Goal: Contribute content: Contribute content

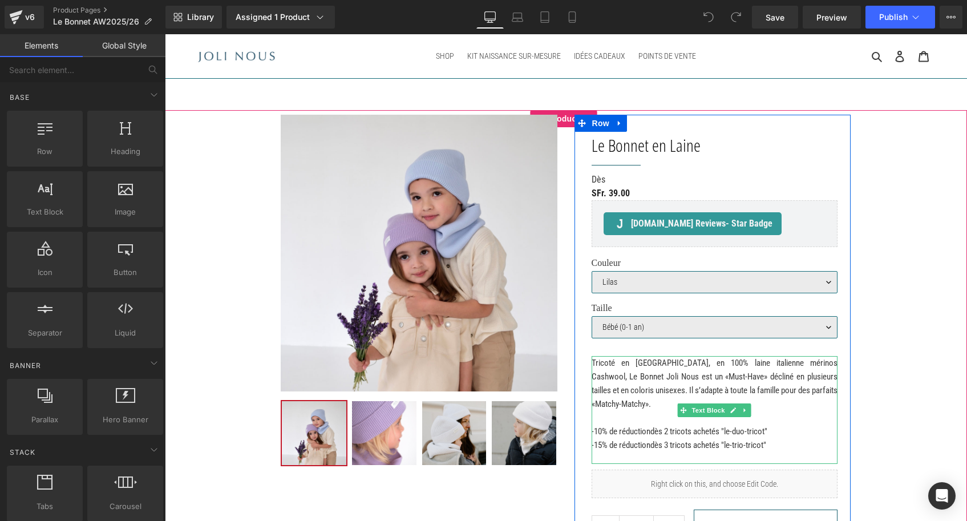
click at [607, 431] on span "-10% de réduction" at bounding box center [621, 431] width 59 height 10
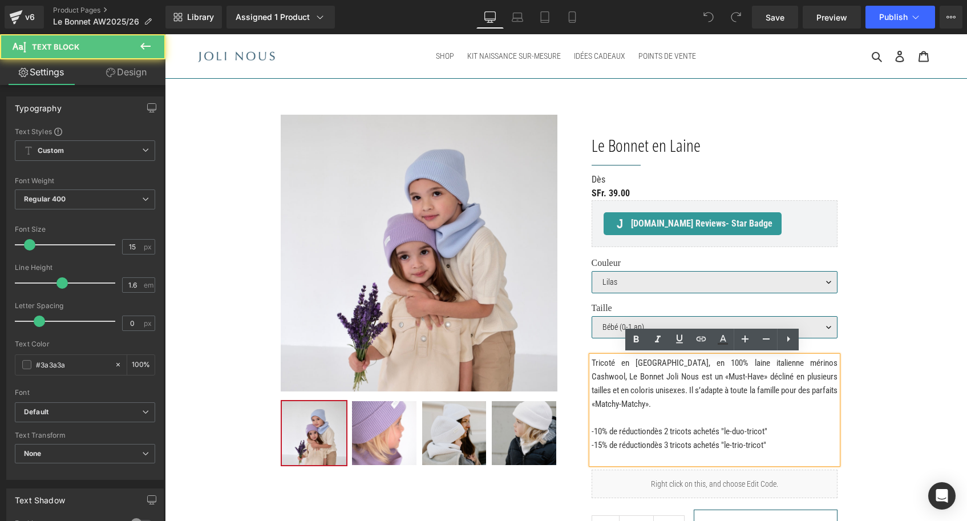
click at [607, 431] on span "-10% de réduction" at bounding box center [621, 431] width 59 height 10
drag, startPoint x: 607, startPoint y: 431, endPoint x: 593, endPoint y: 431, distance: 14.3
click at [593, 431] on span "-10% de réduction" at bounding box center [621, 431] width 59 height 10
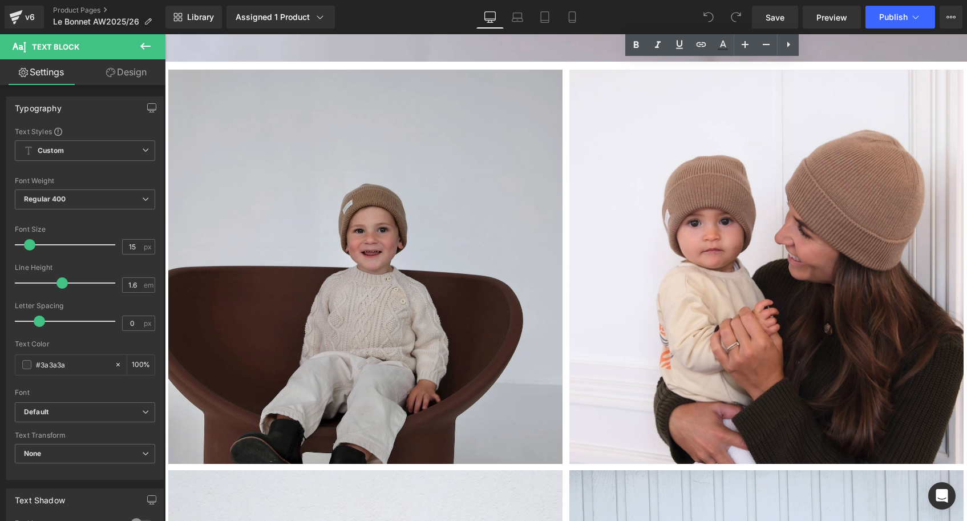
scroll to position [1551, 0]
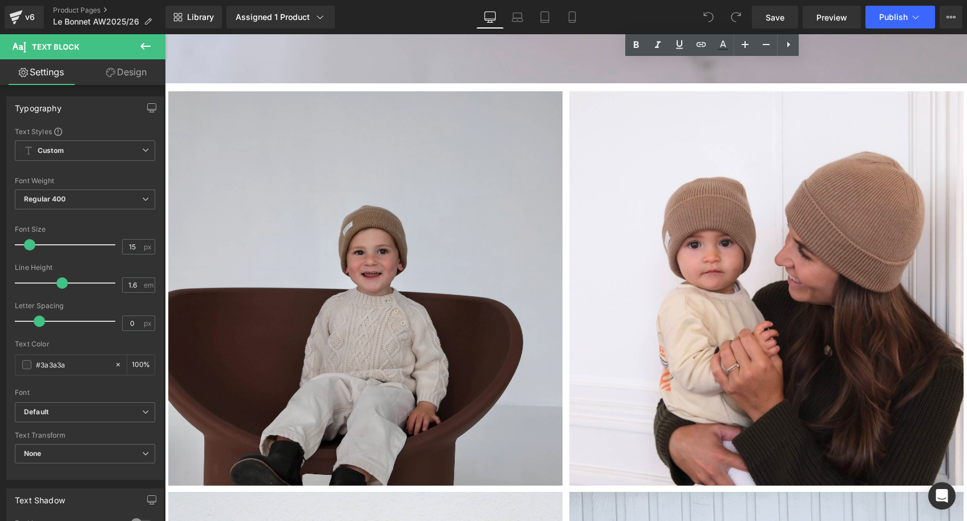
click at [533, 223] on img at bounding box center [365, 288] width 394 height 394
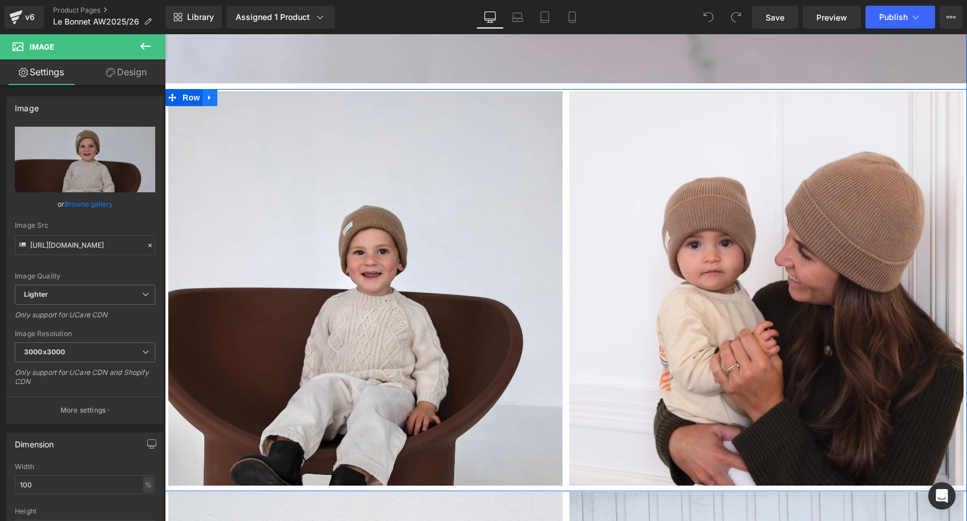
click at [209, 94] on icon at bounding box center [210, 98] width 8 height 9
click at [225, 94] on icon at bounding box center [225, 98] width 8 height 8
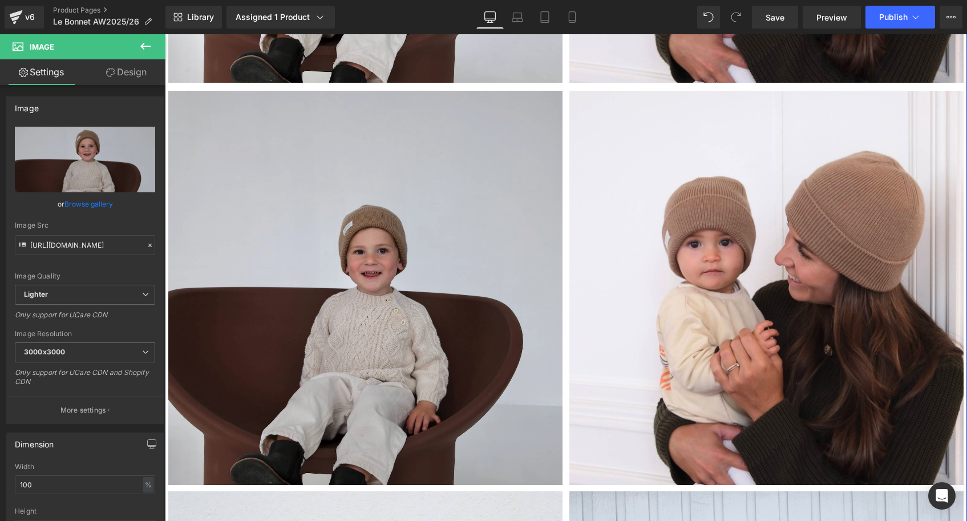
scroll to position [1960, 0]
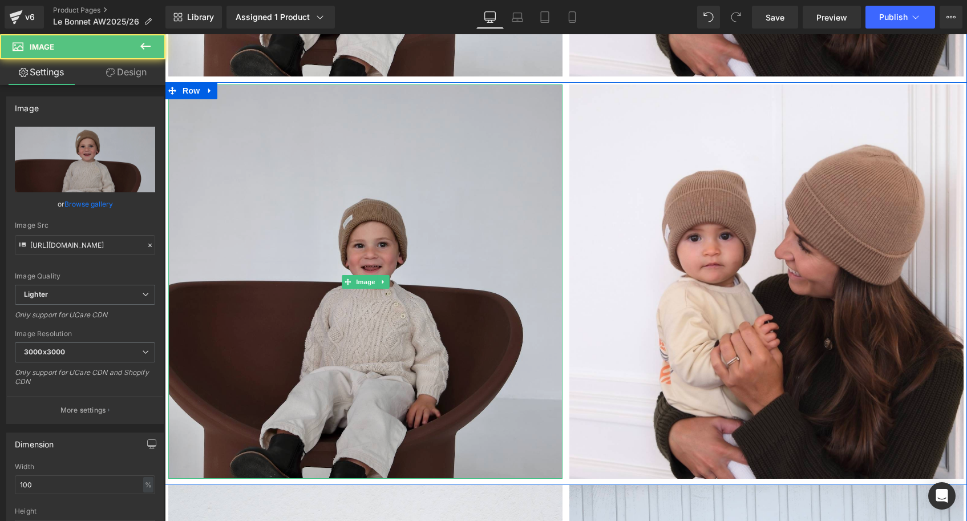
click at [334, 321] on img at bounding box center [365, 281] width 394 height 394
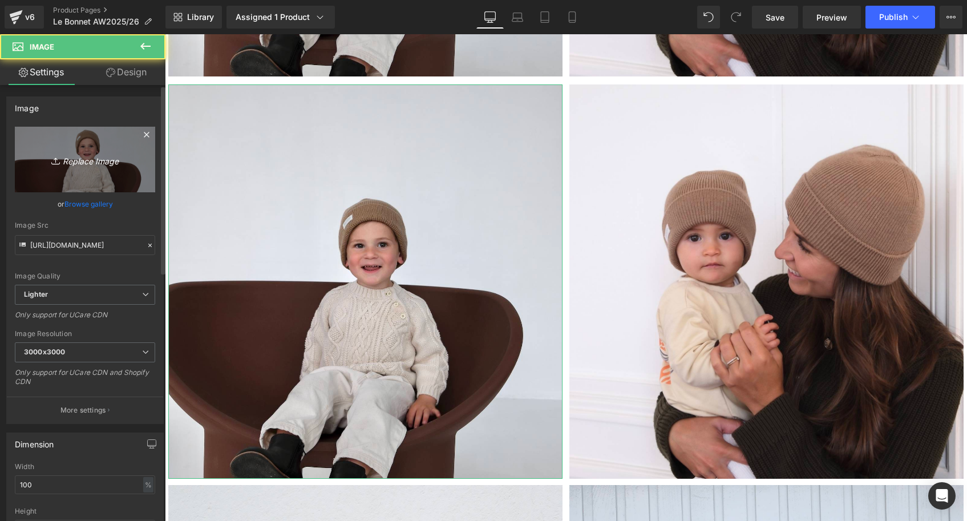
click at [88, 160] on icon "Replace Image" at bounding box center [84, 159] width 91 height 14
type input "C:\fakepath\Bonnet-jaune-citron-Tricot-joli-nous-laine-mérinos-ultra-doux-conf…"
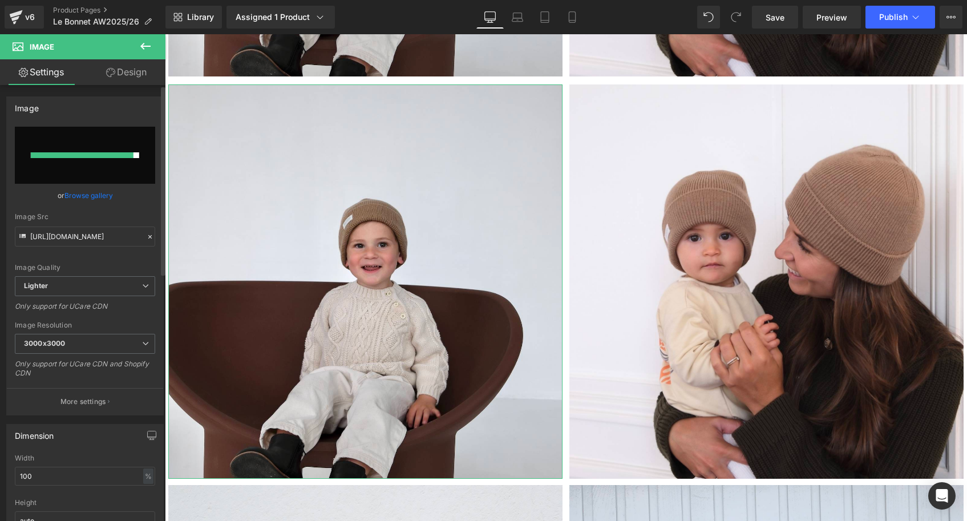
type input "https://ucarecdn.com/91b27949-ca40-427c-93ae-d2c3165f89c6/-/format/auto/-/previ…"
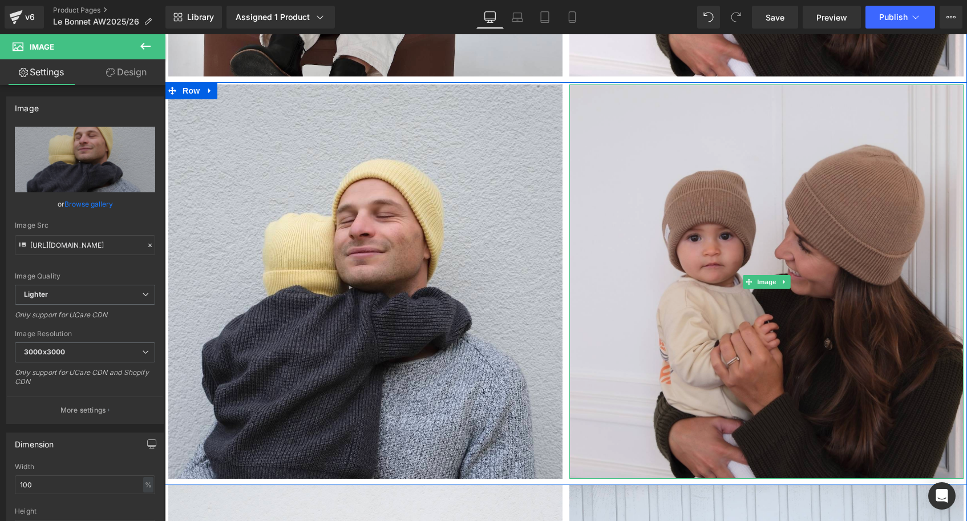
click at [778, 229] on img at bounding box center [766, 281] width 394 height 394
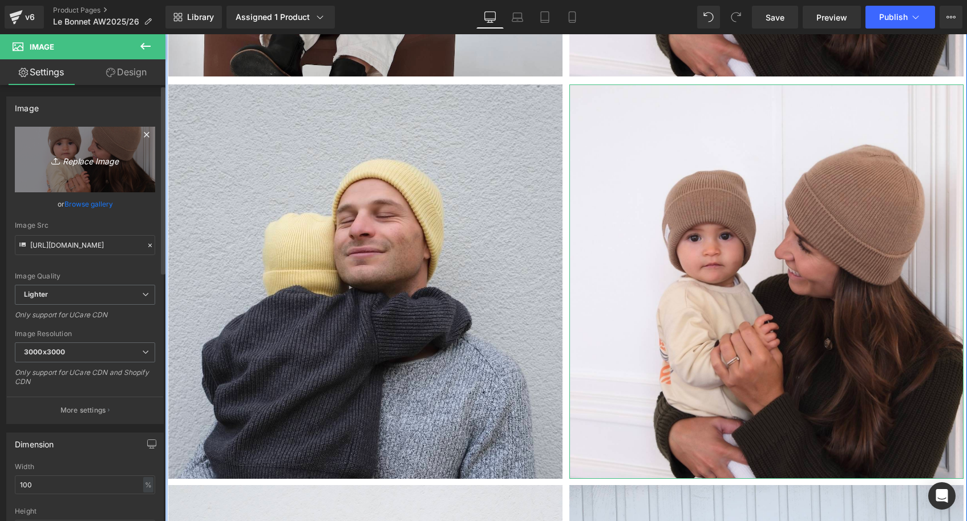
click at [91, 175] on link "Replace Image" at bounding box center [85, 160] width 140 height 66
type input "C:\fakepath\Bonnet-jaune-citron-Tricot-joli-nous-laine-mérinos-ultra-doux-conf…"
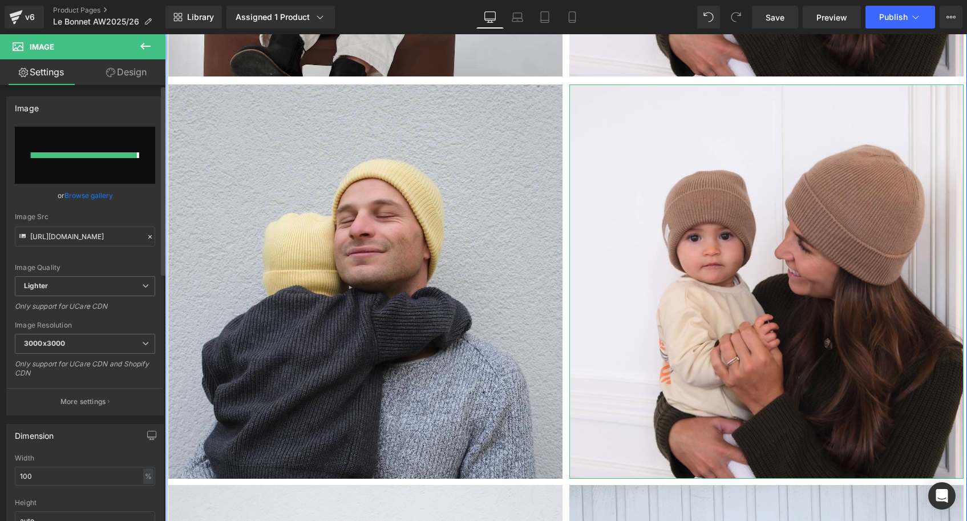
type input "https://ucarecdn.com/6902336d-205b-4242-8d3c-3cf49454cea7/-/format/auto/-/previ…"
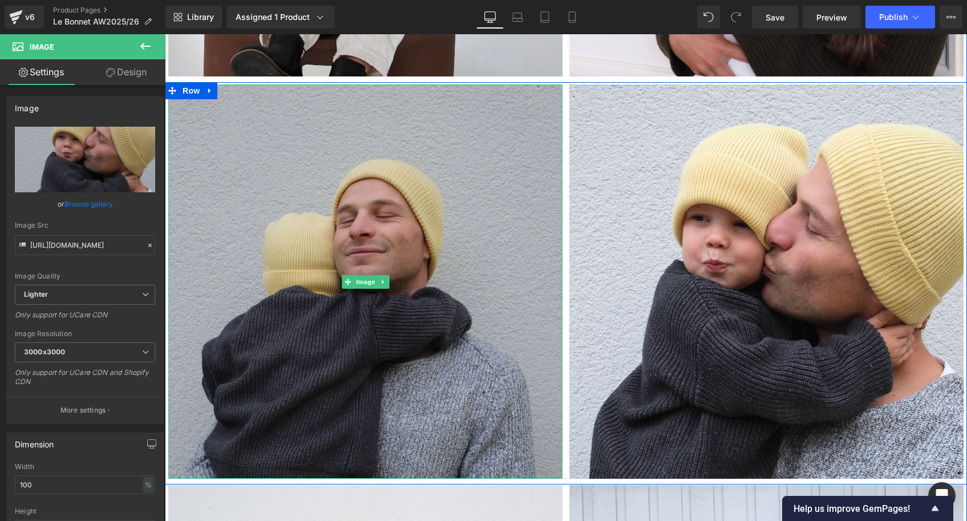
click at [430, 363] on img at bounding box center [365, 281] width 394 height 394
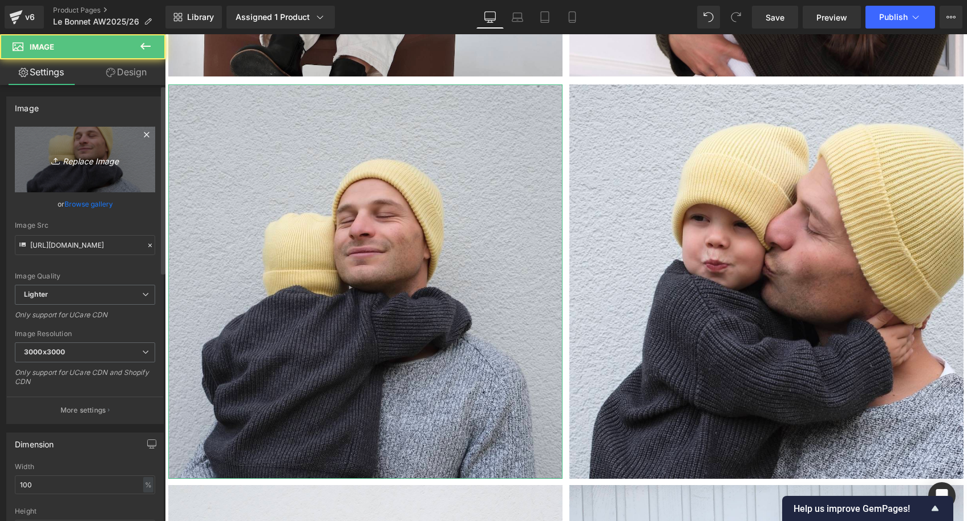
click at [71, 168] on link "Replace Image" at bounding box center [85, 160] width 140 height 66
type input "C:\fakepath\Bonnet-jaune-citron-Tricot-joli-nous-laine-mérinos-ultra-doux-conf…"
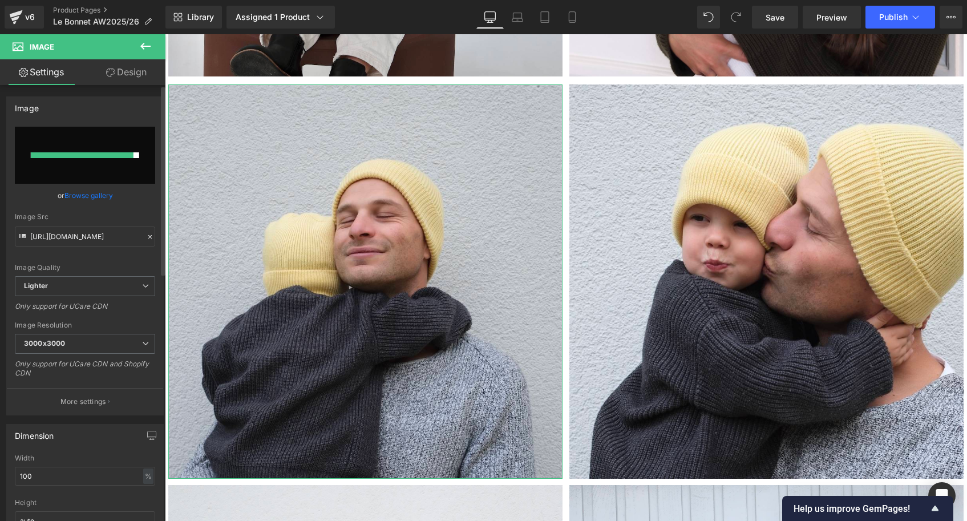
type input "https://ucarecdn.com/6ff26da4-c220-4d09-b1c0-ae73892020f4/-/format/auto/-/previ…"
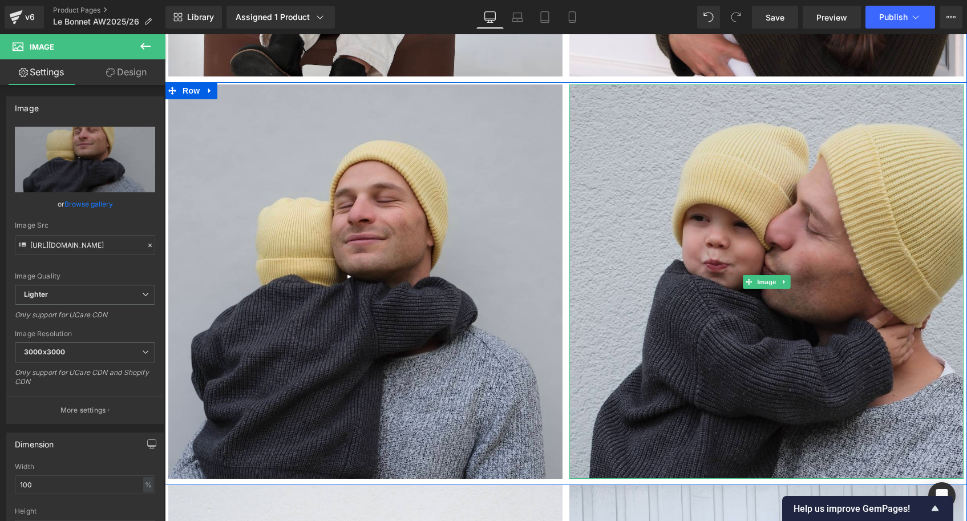
click at [755, 201] on img at bounding box center [766, 281] width 394 height 394
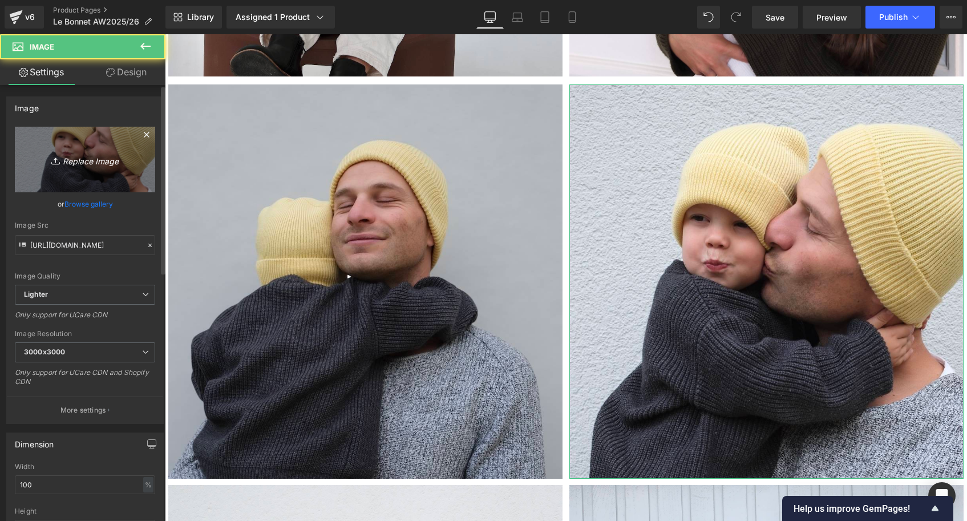
click at [86, 156] on icon "Replace Image" at bounding box center [84, 159] width 91 height 14
type input "C:\fakepath\Bonnet-jaune-citron-2-Tricot-joli-nous-laine-mérinos-ultra-doux-co…"
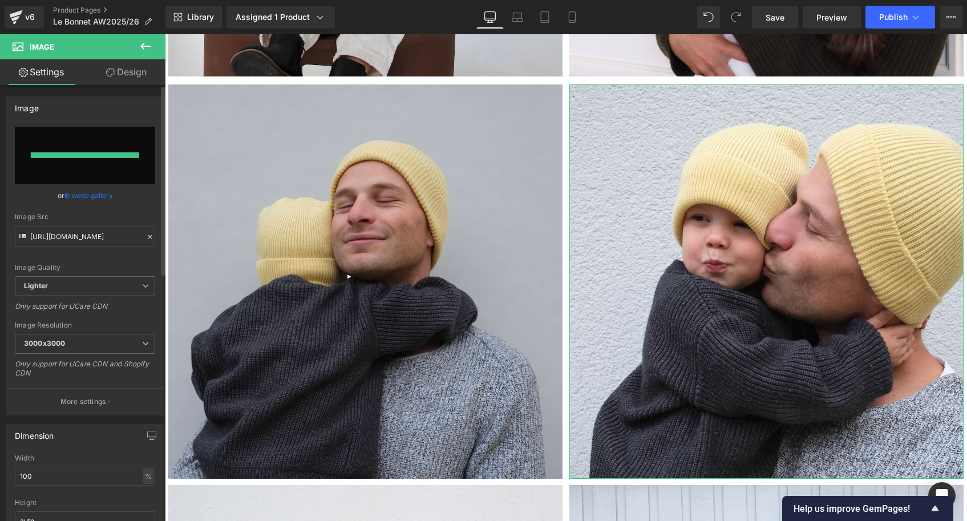
type input "https://ucarecdn.com/b363e025-94fd-486d-9e2b-bbc2c0954e92/-/format/auto/-/previ…"
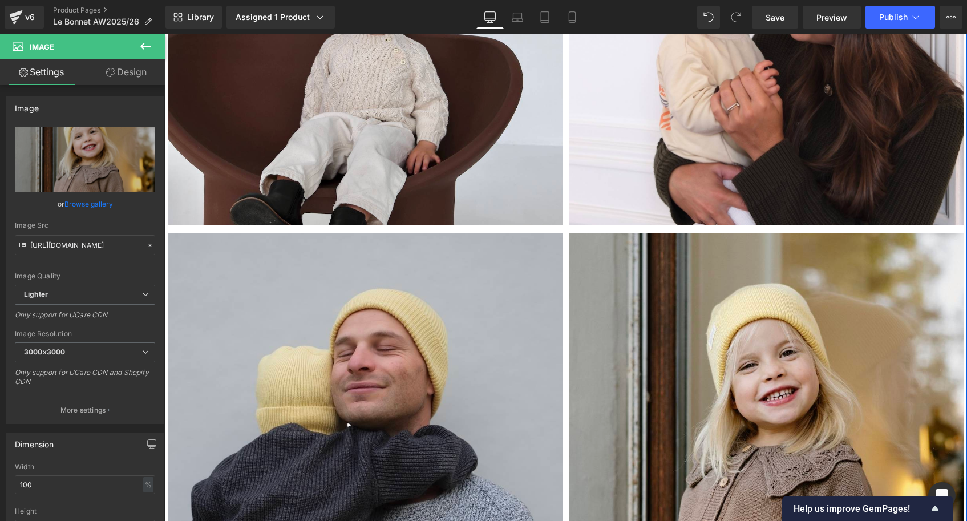
scroll to position [1812, 0]
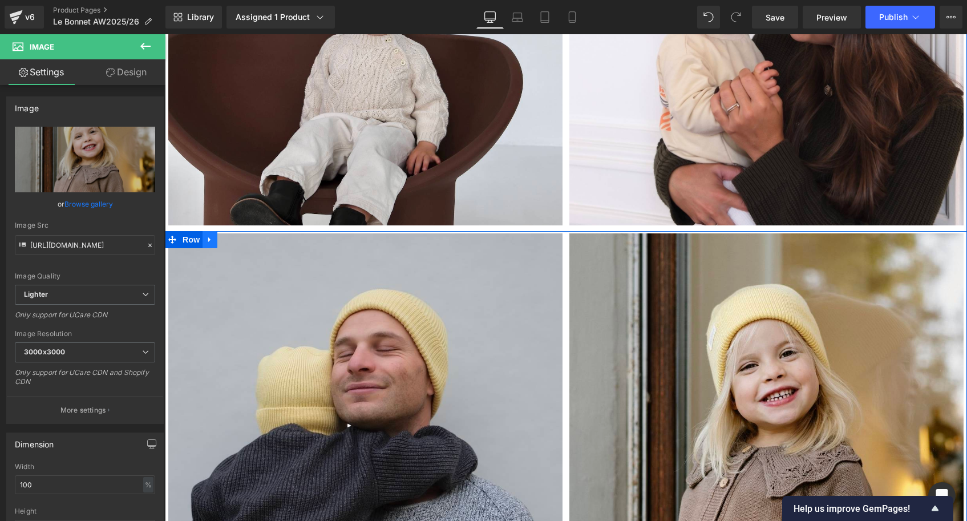
click at [206, 238] on icon at bounding box center [210, 240] width 8 height 9
click at [236, 237] on icon at bounding box center [240, 240] width 8 height 8
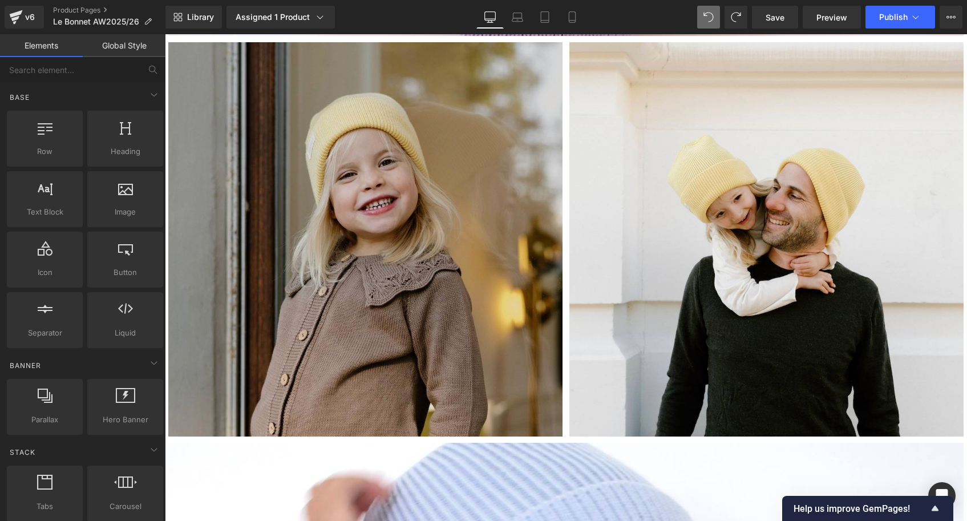
scroll to position [5512, 0]
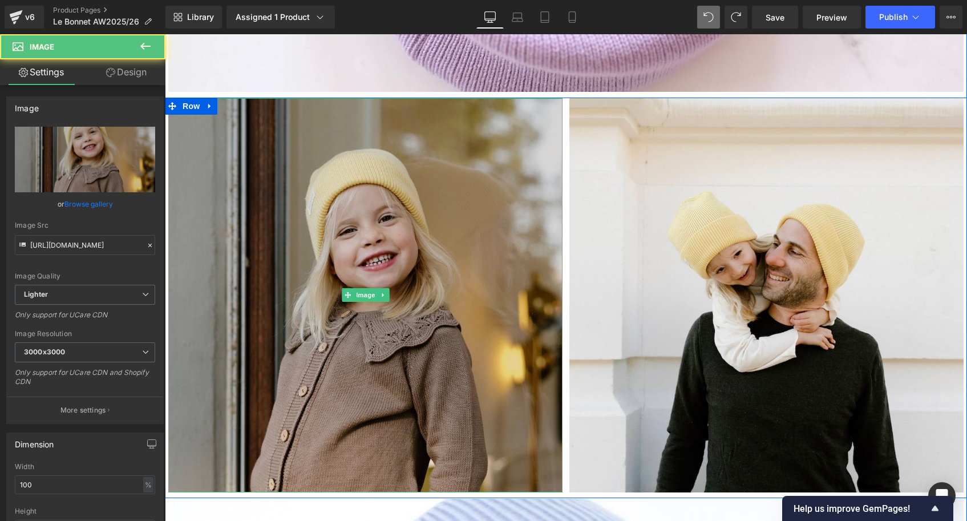
click at [307, 143] on img at bounding box center [365, 295] width 394 height 394
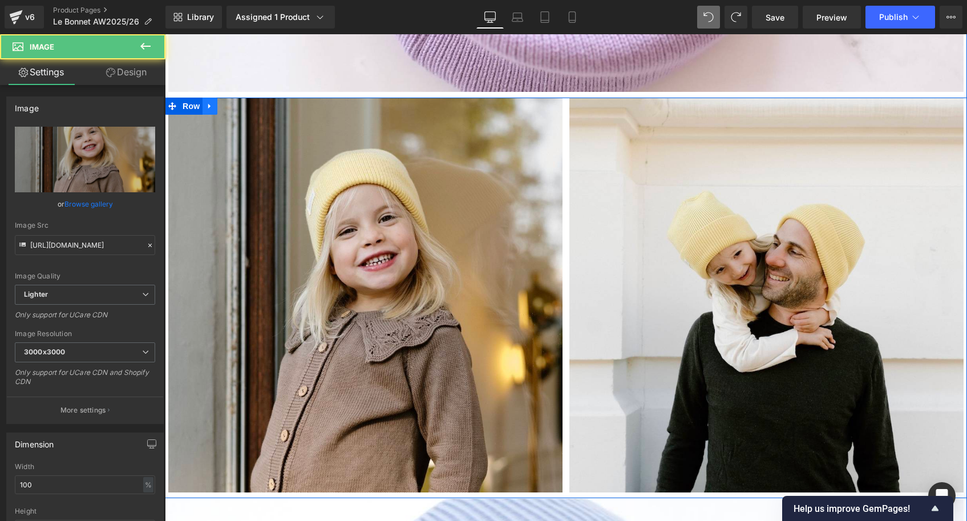
click at [209, 105] on icon at bounding box center [210, 106] width 8 height 9
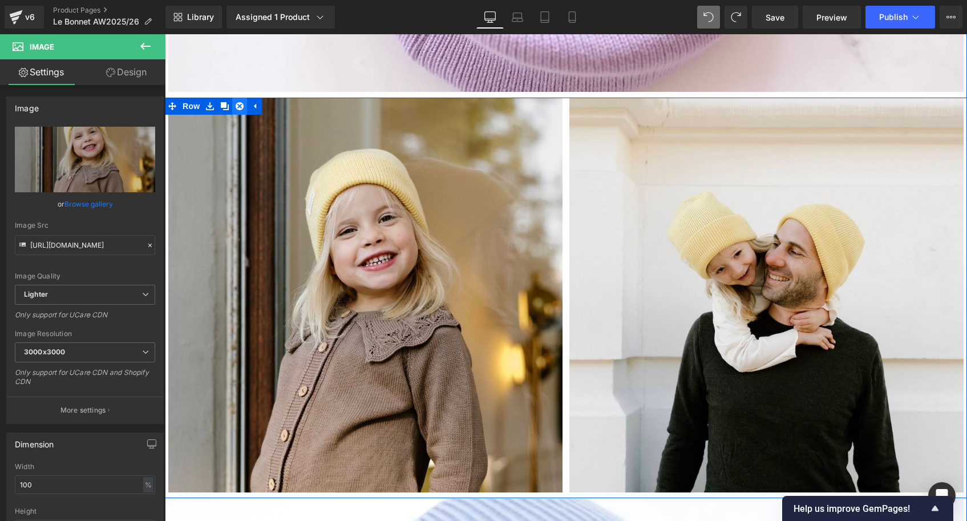
click at [236, 106] on icon at bounding box center [240, 106] width 8 height 8
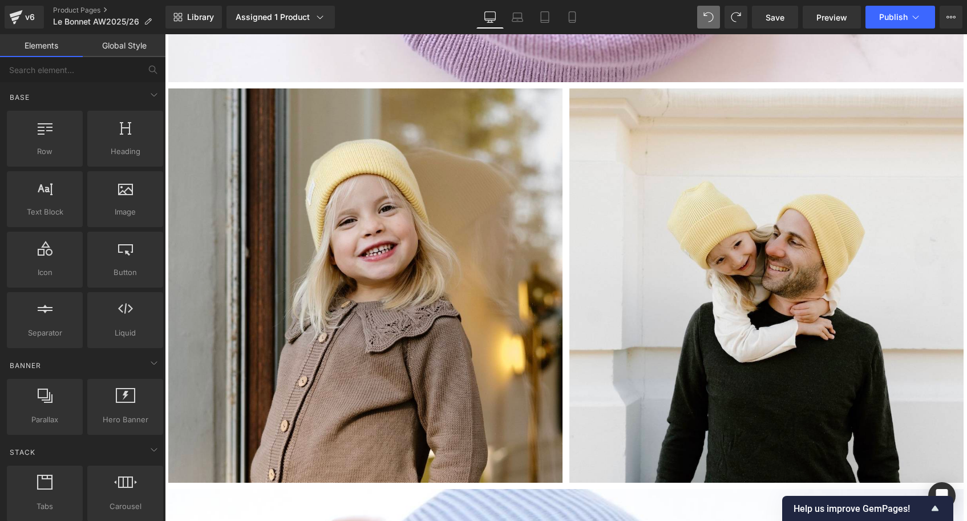
scroll to position [5408, 0]
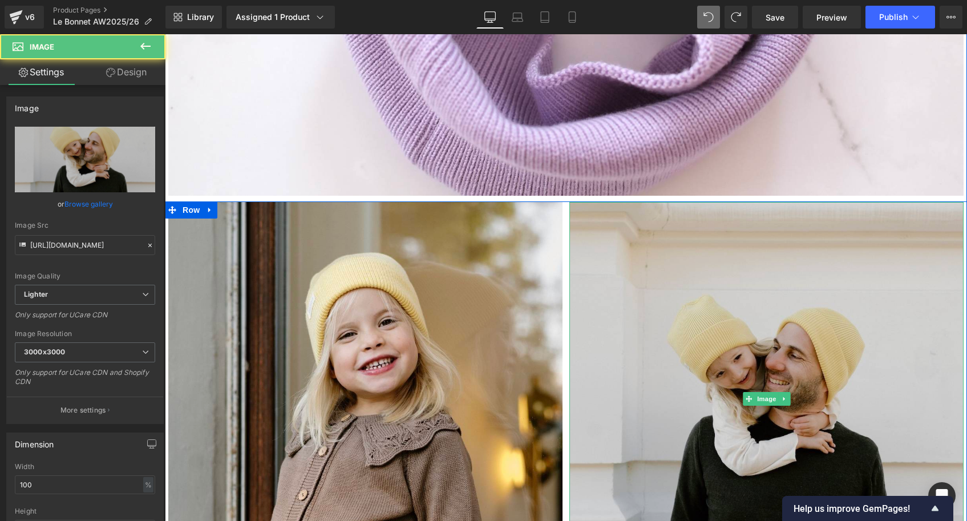
click at [624, 345] on img at bounding box center [766, 399] width 394 height 394
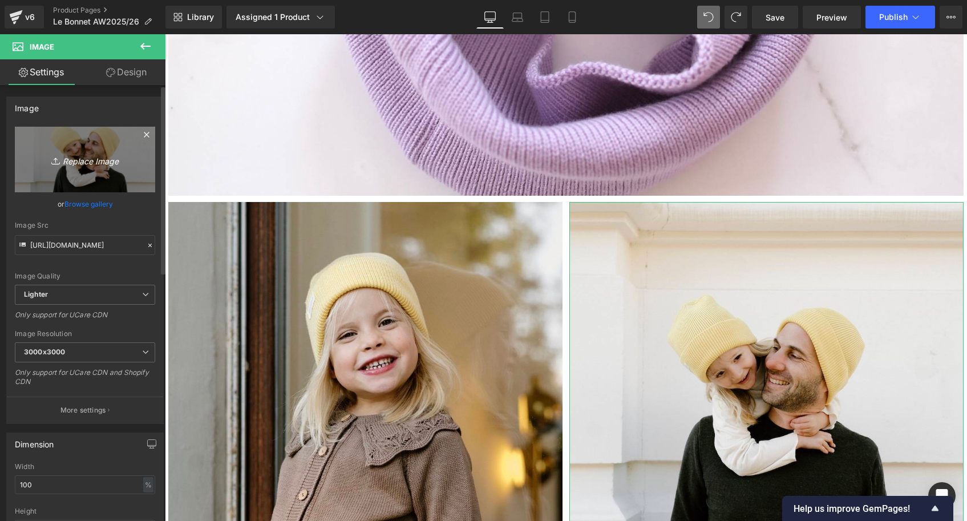
click at [94, 179] on link "Replace Image" at bounding box center [85, 160] width 140 height 66
type input "C:\fakepath\Bonnet-jaune-citron-Tricot-joli-nous-laine-mérinos-ultra-doux-conf…"
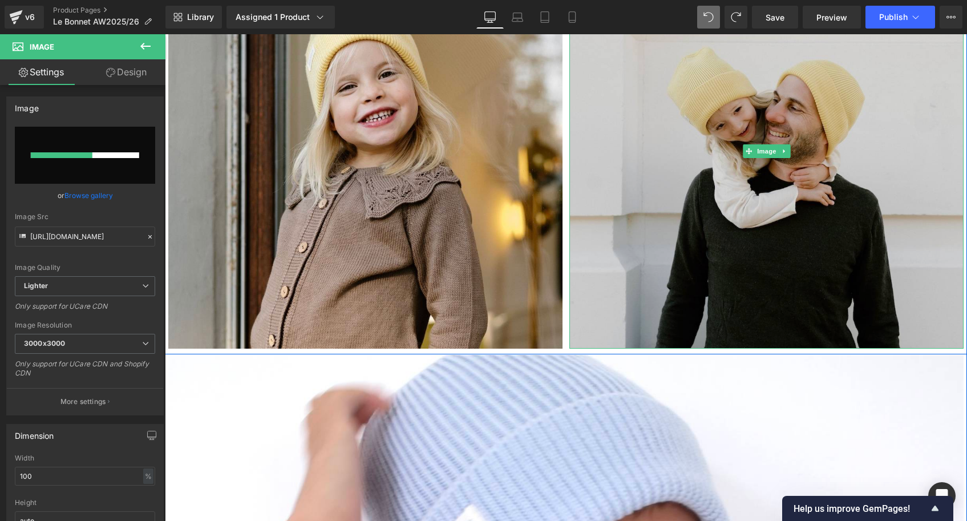
scroll to position [5657, 0]
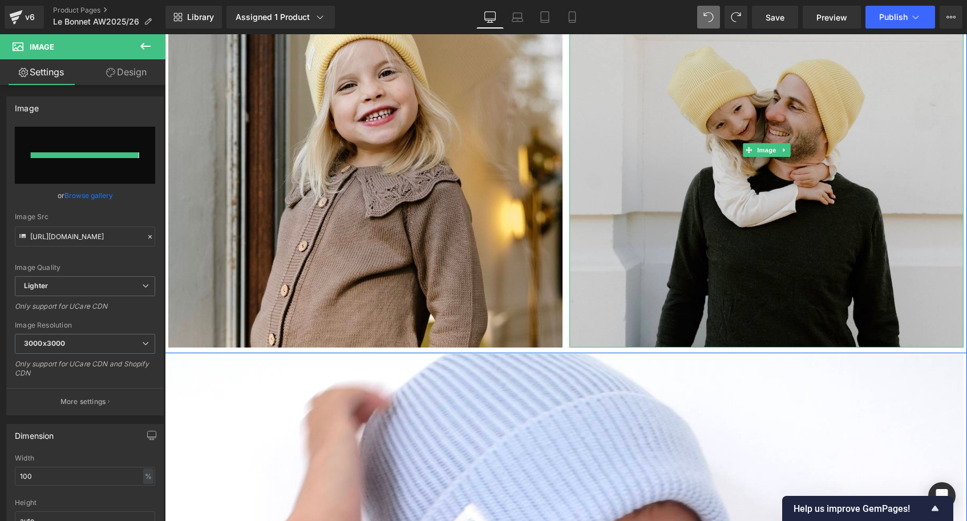
type input "https://ucarecdn.com/43b1dd94-46f2-4b5e-a831-3294a3d5831a/-/format/auto/-/previ…"
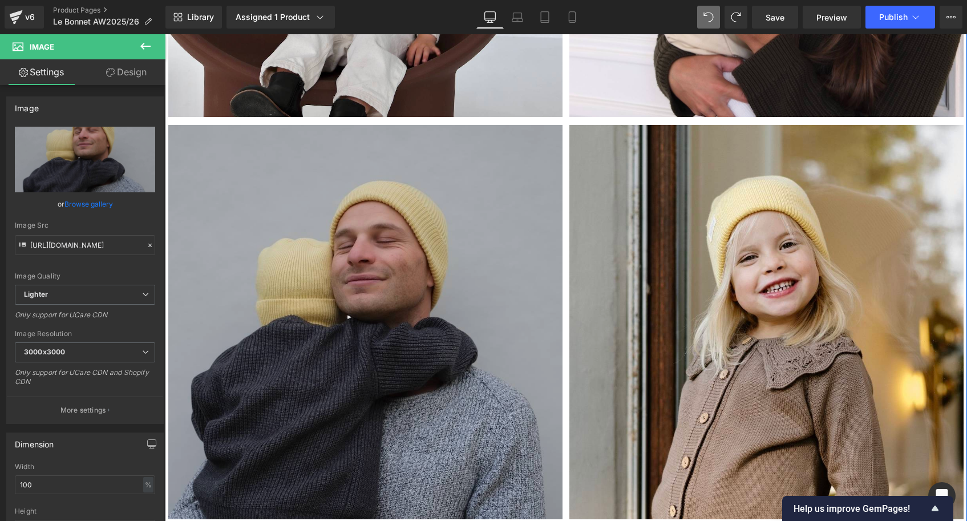
scroll to position [1838, 0]
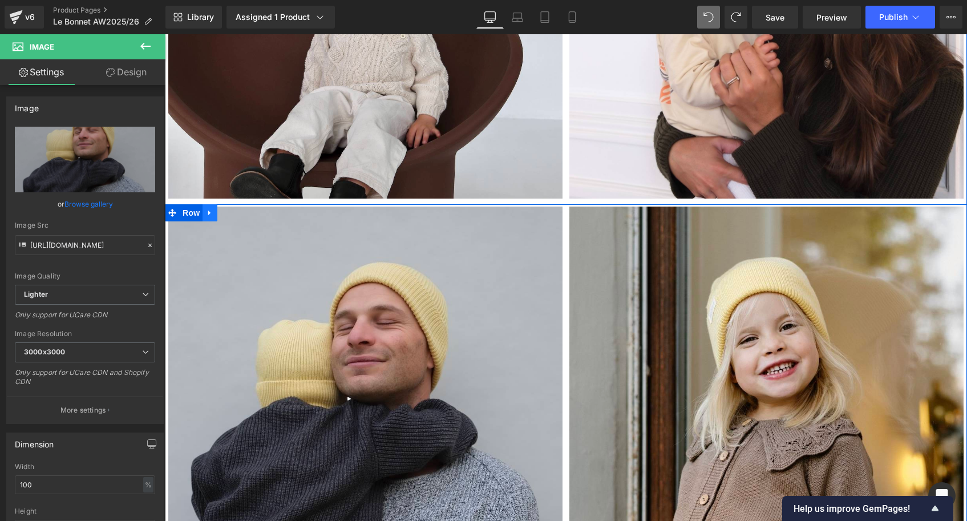
click at [209, 211] on icon at bounding box center [210, 213] width 8 height 9
click at [240, 210] on icon at bounding box center [240, 213] width 8 height 8
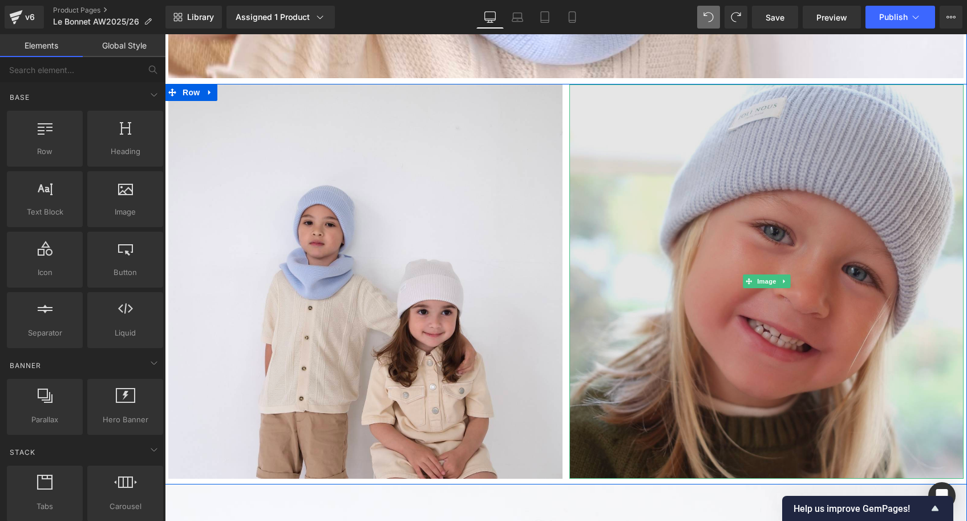
scroll to position [6126, 0]
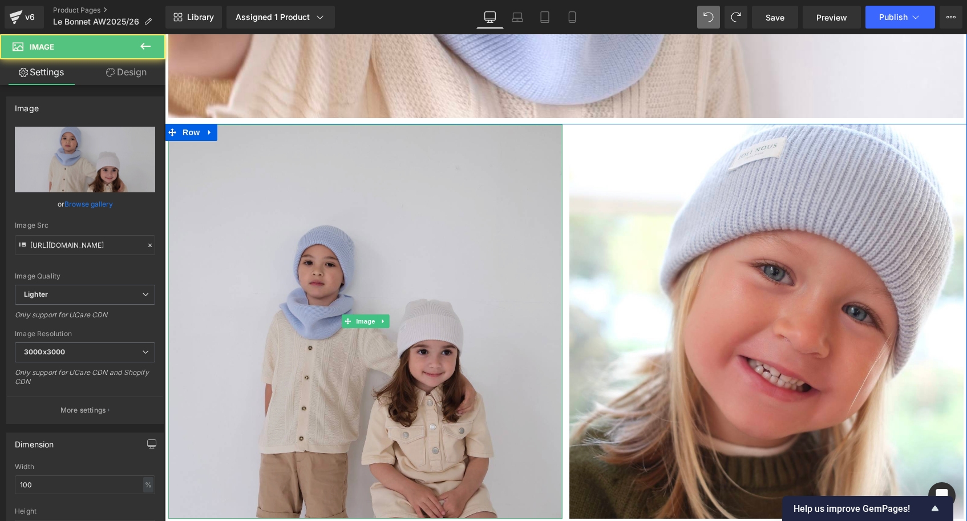
click at [448, 285] on img at bounding box center [365, 321] width 394 height 394
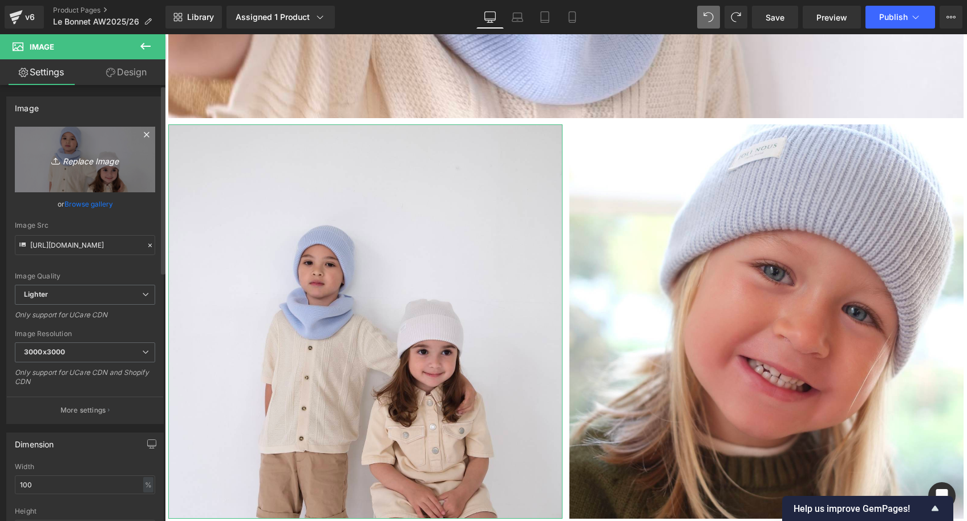
click at [80, 163] on icon "Replace Image" at bounding box center [84, 159] width 91 height 14
type input "C:\fakepath\Bonnet-bleu-ciel-Tricot-joli-nous-laine-mérinos-ultra-doux-confort…"
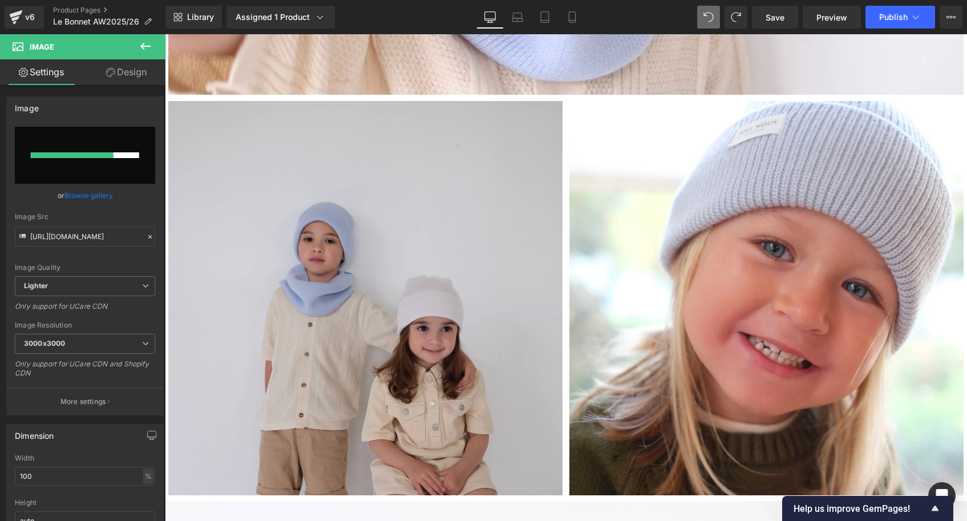
scroll to position [6149, 0]
type input "https://ucarecdn.com/20a08da3-b954-434a-9088-d9bffbaad5eb/-/format/auto/-/previ…"
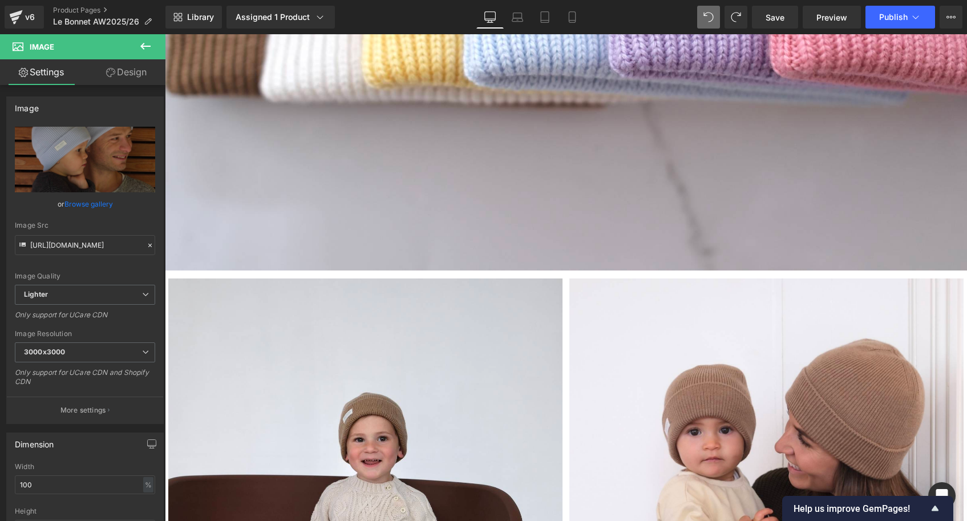
scroll to position [1314, 0]
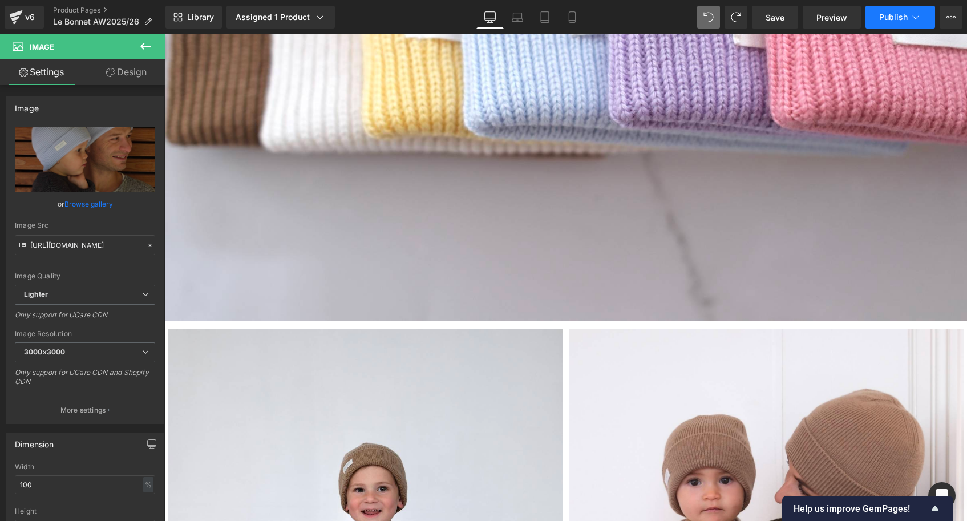
click at [885, 9] on button "Publish" at bounding box center [901, 17] width 70 height 23
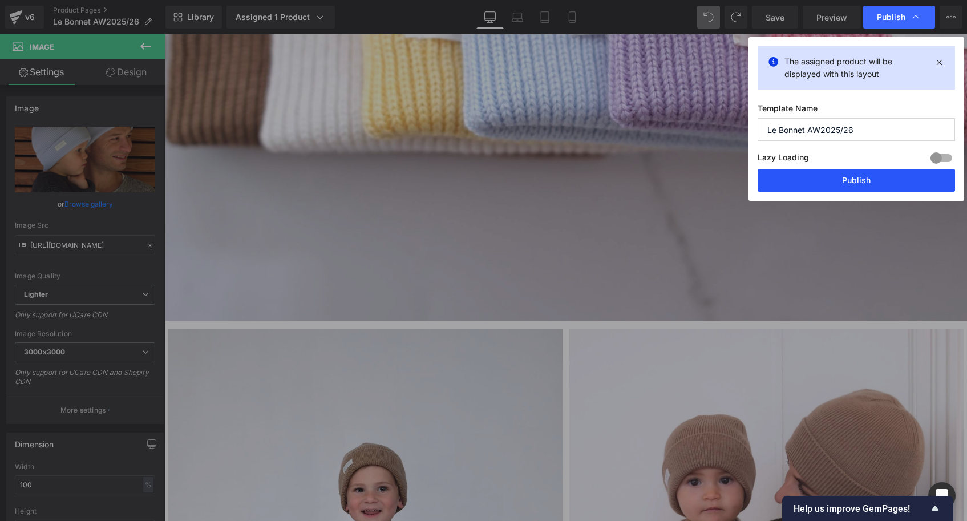
click at [831, 175] on button "Publish" at bounding box center [856, 180] width 197 height 23
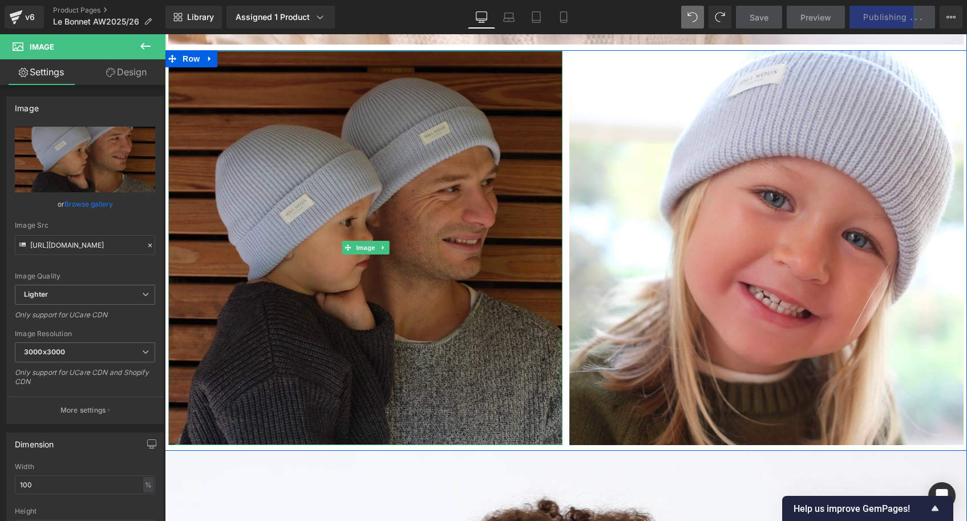
scroll to position [6187, 0]
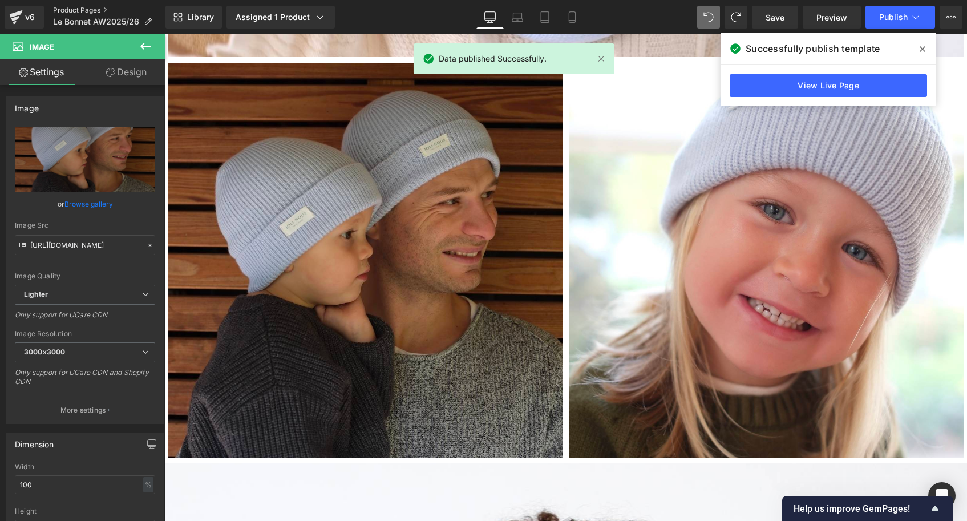
click at [70, 7] on link "Product Pages" at bounding box center [109, 10] width 112 height 9
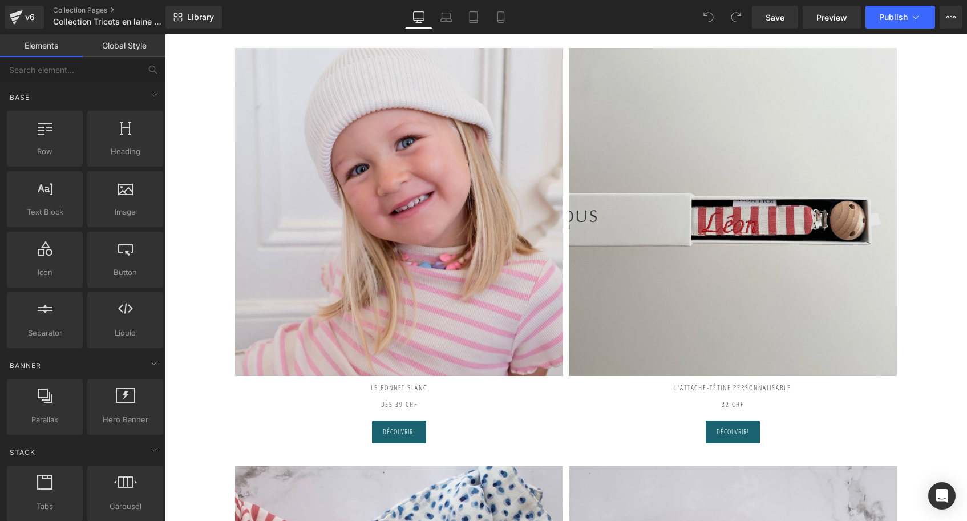
scroll to position [158, 0]
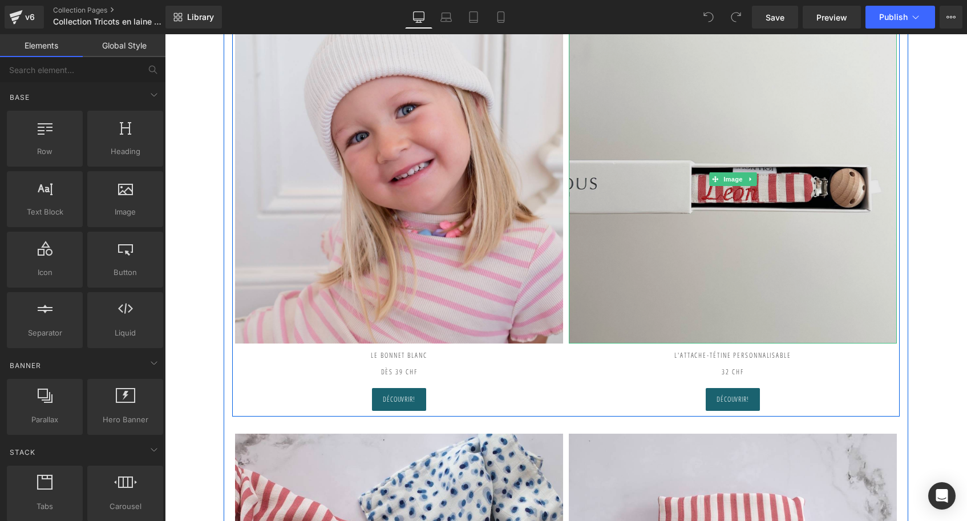
click at [677, 172] on img at bounding box center [733, 179] width 328 height 328
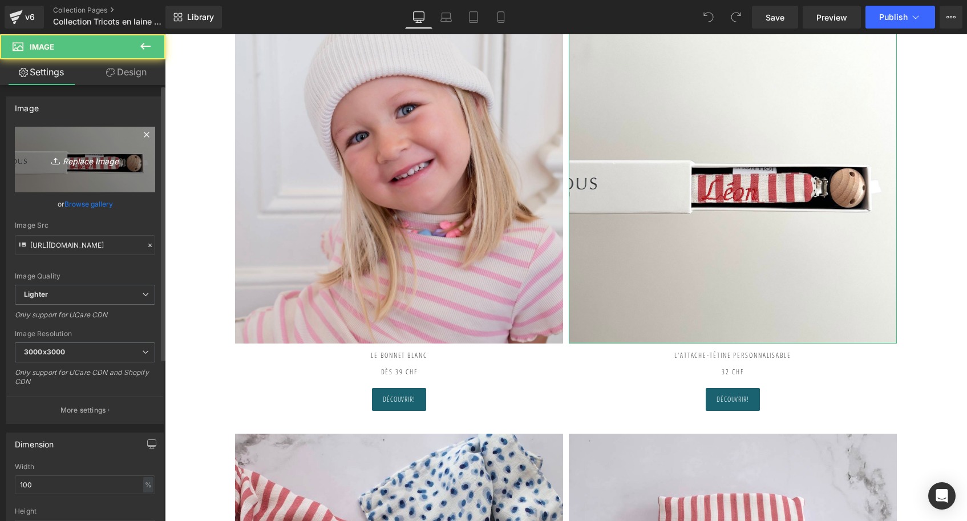
click at [90, 157] on icon "Replace Image" at bounding box center [84, 159] width 91 height 14
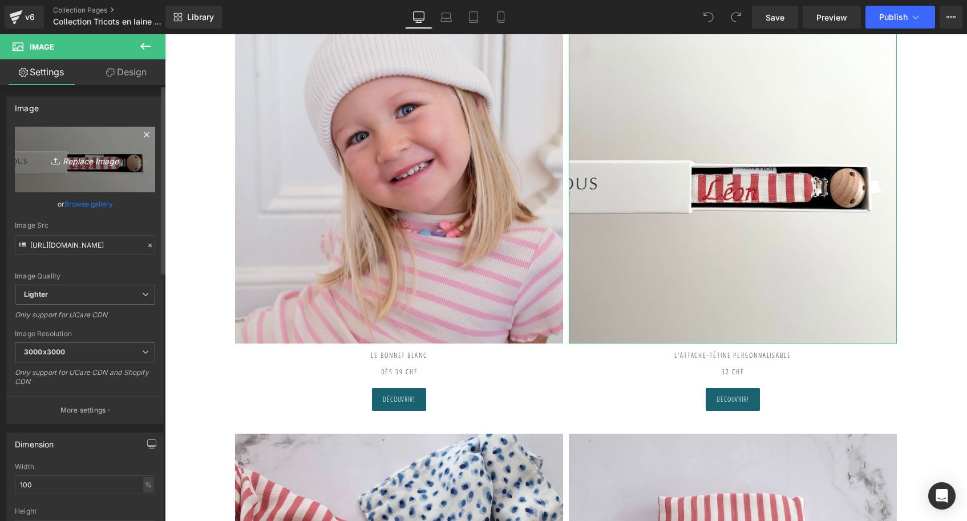
type input "C:\fakepath\Béguin-blanc-vieux-rose-Tricot-joli-nous-laine-mérinos-ultra-doux…"
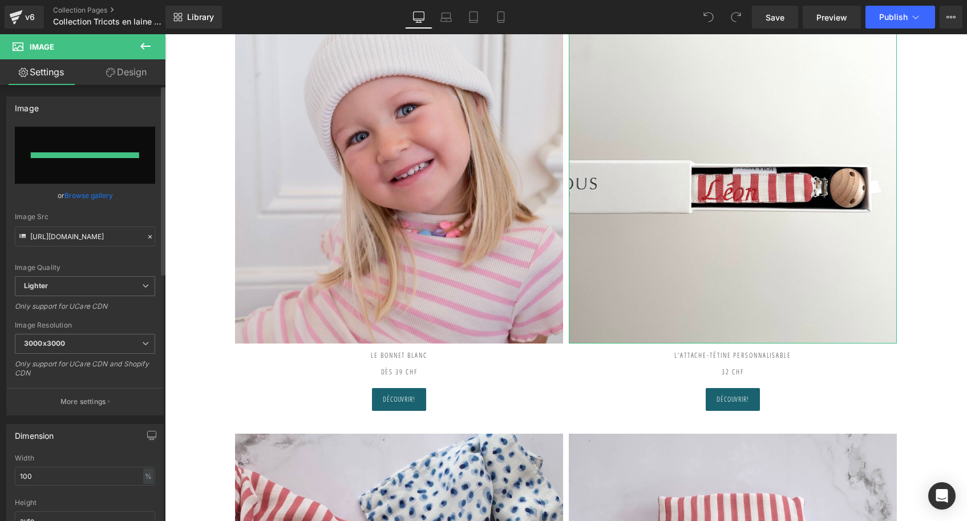
type input "[URL][DOMAIN_NAME]"
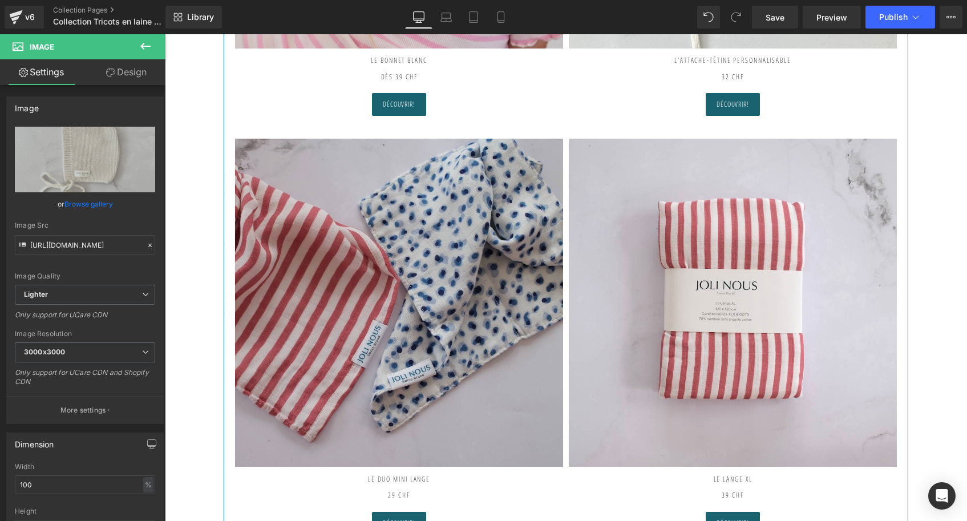
scroll to position [364, 0]
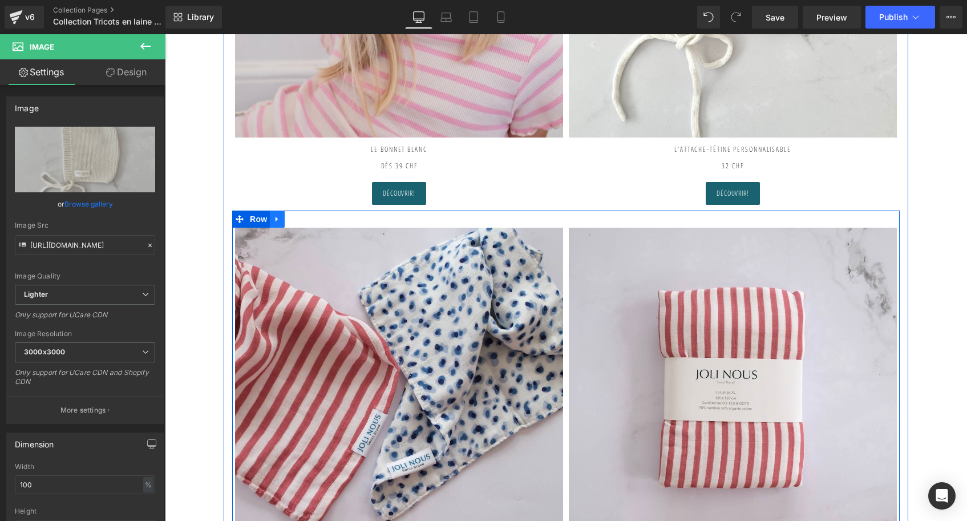
click at [277, 215] on icon at bounding box center [277, 219] width 8 height 9
click at [303, 217] on icon at bounding box center [307, 219] width 8 height 8
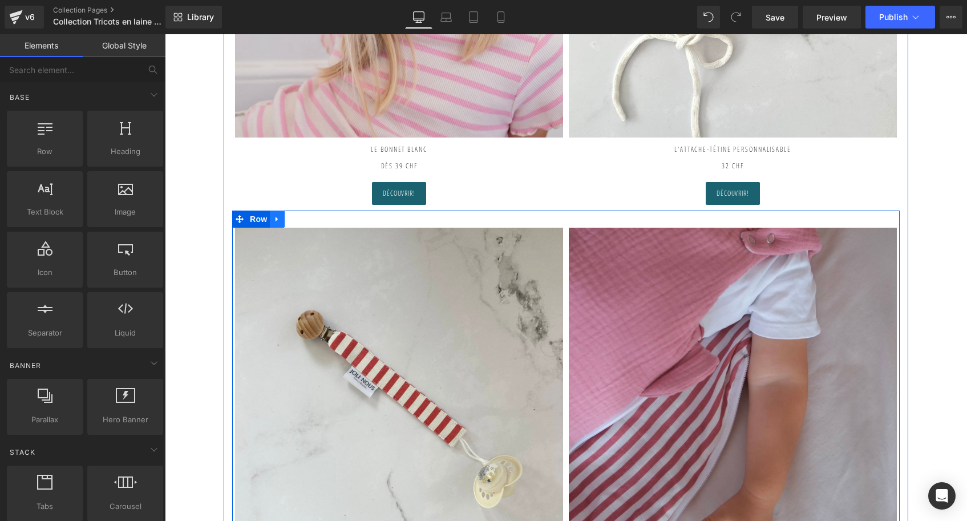
click at [278, 218] on icon at bounding box center [277, 219] width 8 height 9
click at [305, 218] on icon at bounding box center [307, 219] width 8 height 9
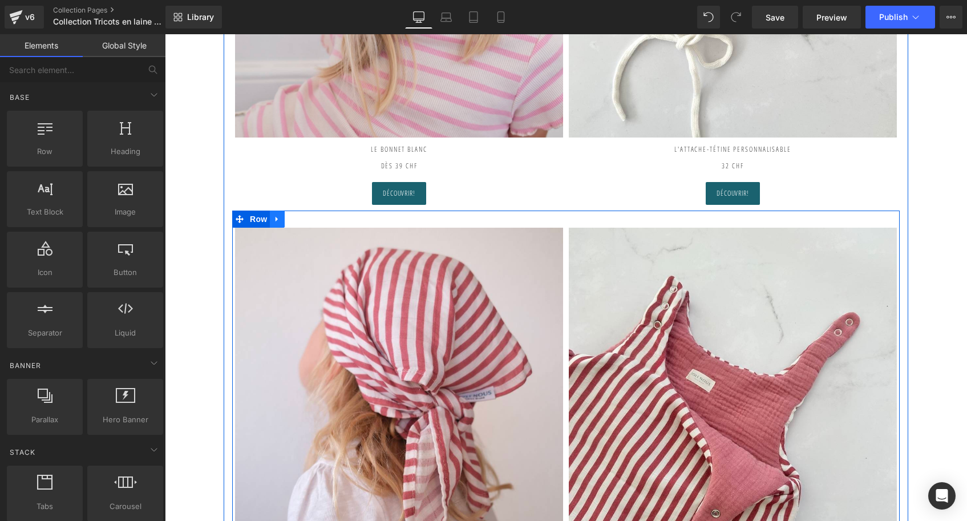
click at [278, 215] on icon at bounding box center [277, 219] width 8 height 9
click at [300, 218] on link at bounding box center [307, 219] width 15 height 17
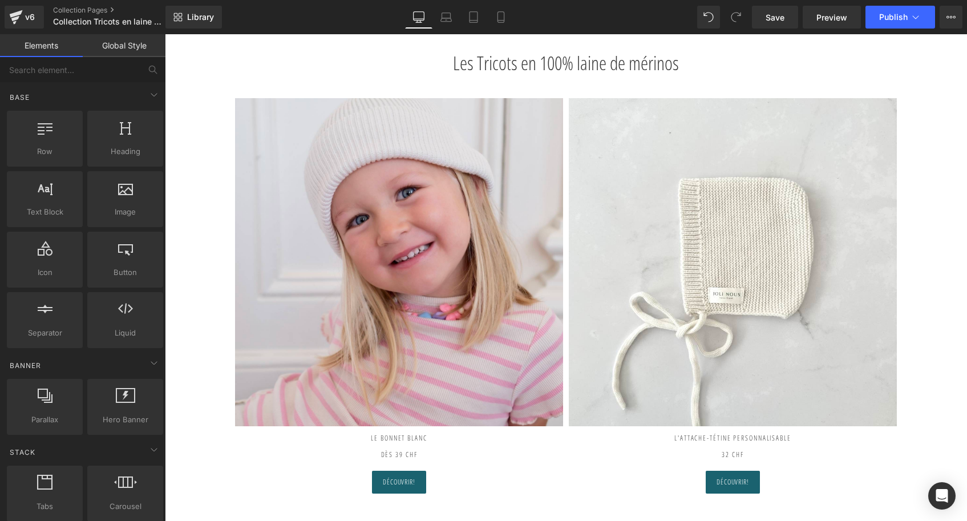
scroll to position [26, 0]
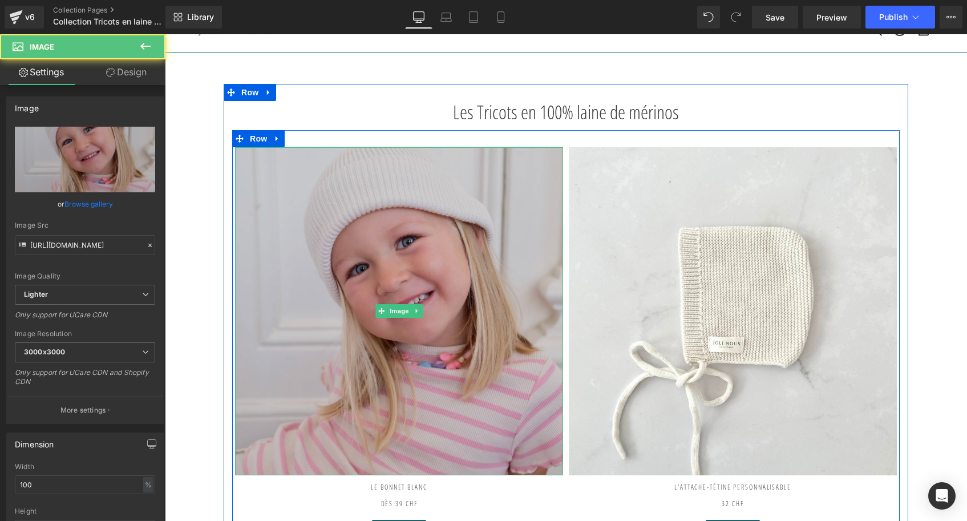
click at [474, 312] on img at bounding box center [399, 311] width 328 height 328
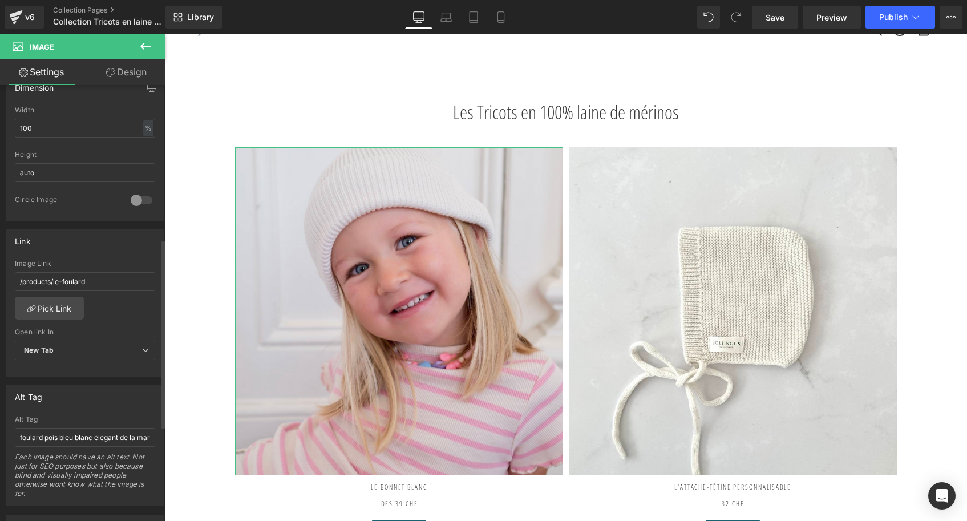
scroll to position [360, 0]
click at [45, 302] on link "Pick Link" at bounding box center [49, 304] width 69 height 23
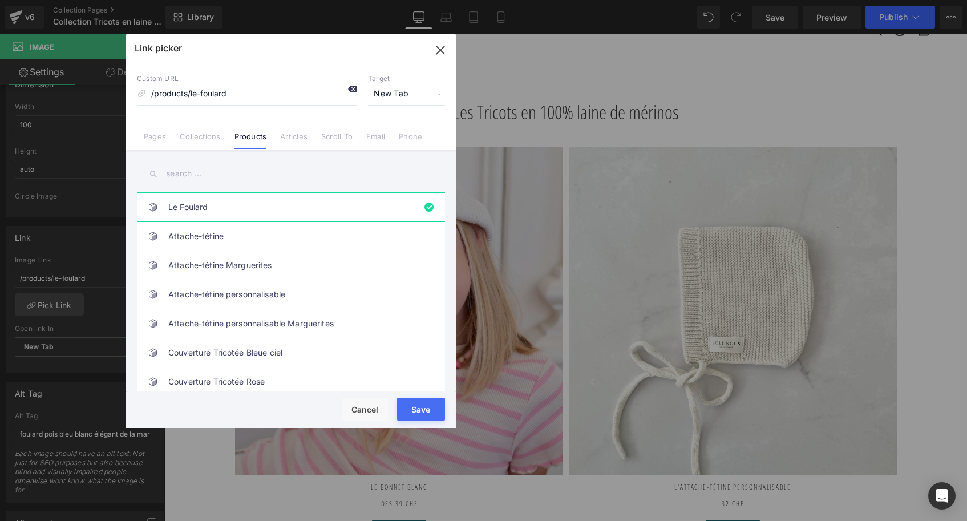
click at [355, 89] on icon at bounding box center [351, 88] width 9 height 9
click at [299, 91] on input at bounding box center [247, 94] width 220 height 22
type input "b"
click at [206, 180] on input "text" at bounding box center [291, 174] width 308 height 26
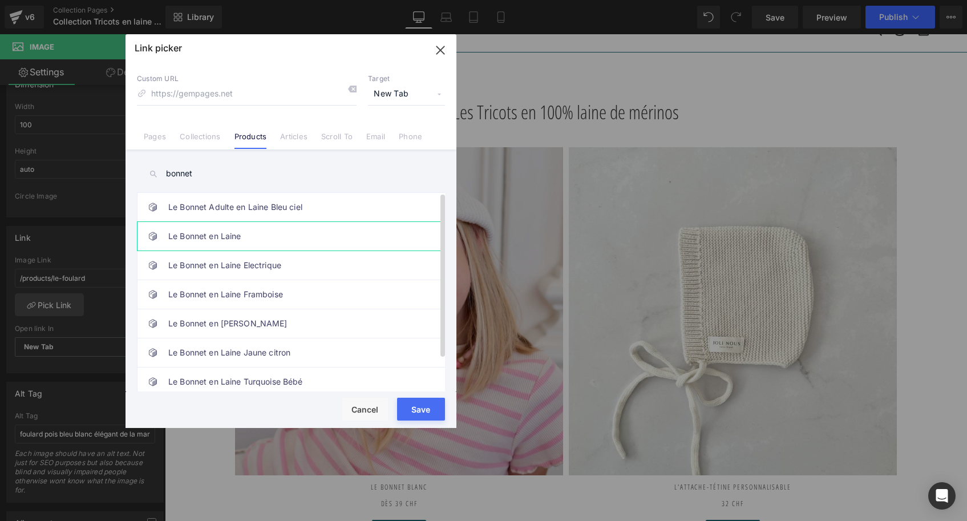
type input "bonnet"
click at [227, 228] on link "Le Bonnet en Laine" at bounding box center [293, 236] width 251 height 29
type input "/products/le-bonnet-en-laine"
click at [408, 407] on button "Save" at bounding box center [421, 409] width 48 height 23
type input "/products/le-bonnet-en-laine"
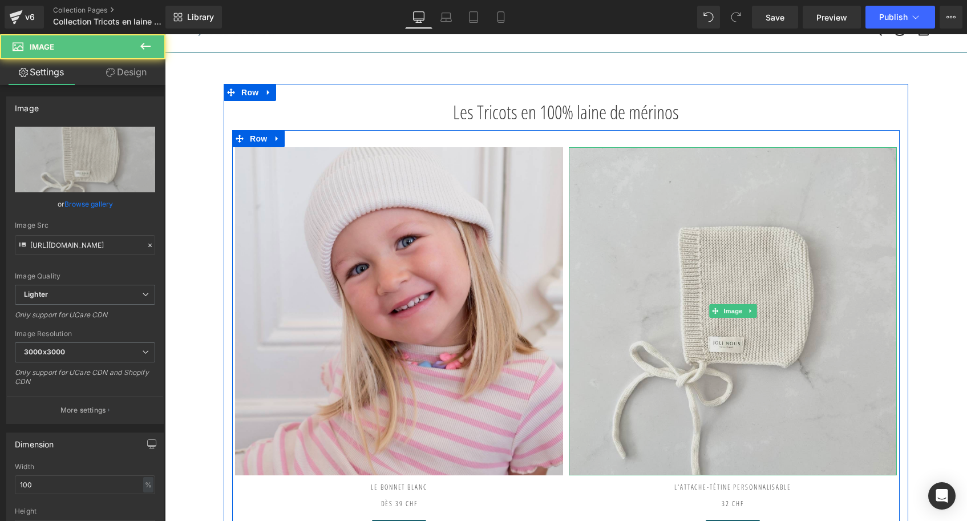
click at [719, 246] on img at bounding box center [733, 311] width 328 height 328
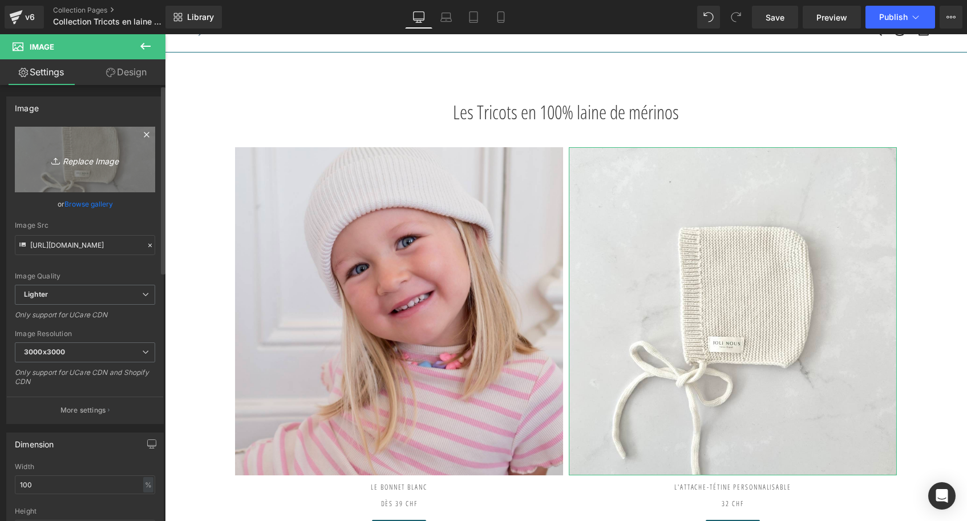
click at [124, 160] on icon "Replace Image" at bounding box center [84, 159] width 91 height 14
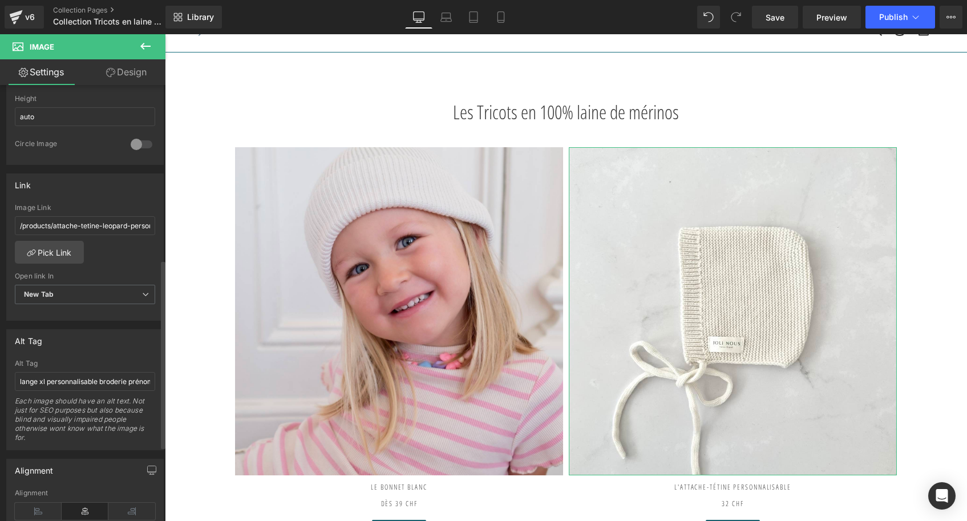
scroll to position [403, 0]
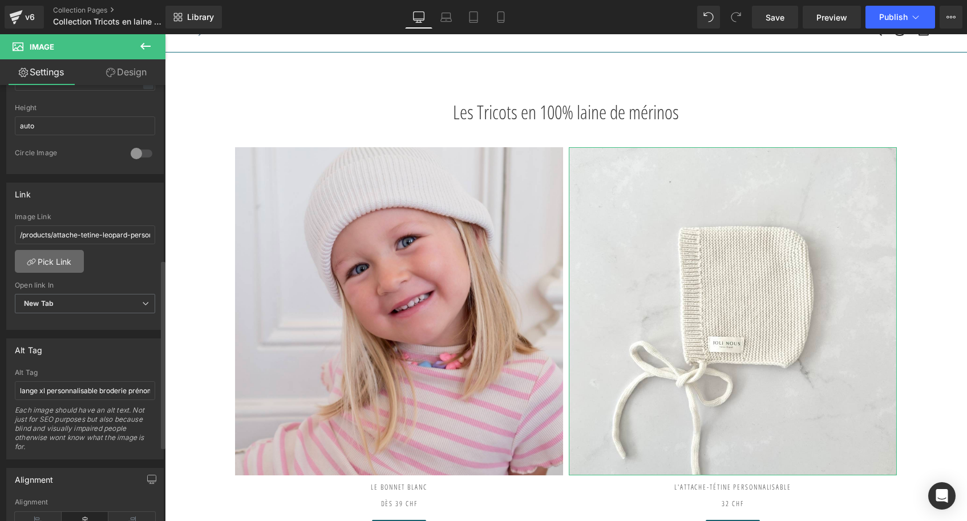
click at [62, 264] on link "Pick Link" at bounding box center [49, 261] width 69 height 23
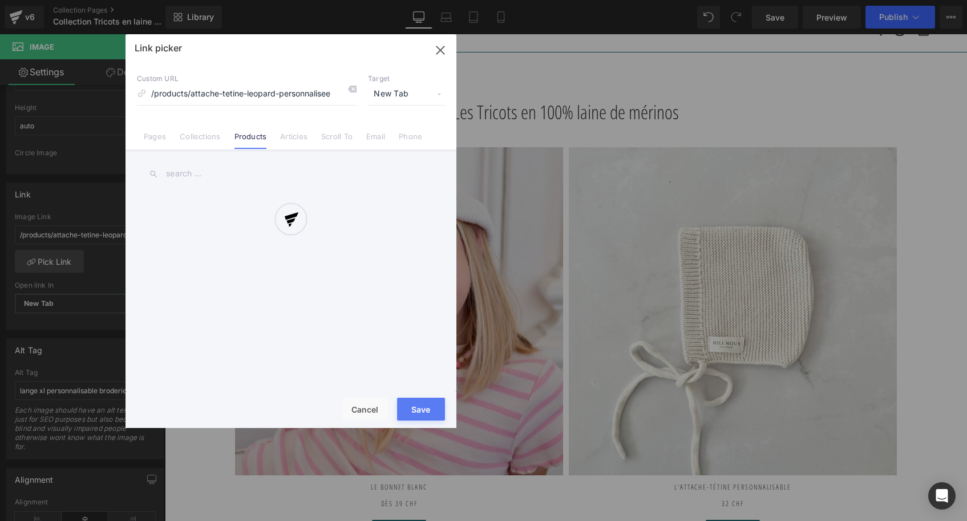
click at [353, 89] on div at bounding box center [291, 231] width 331 height 394
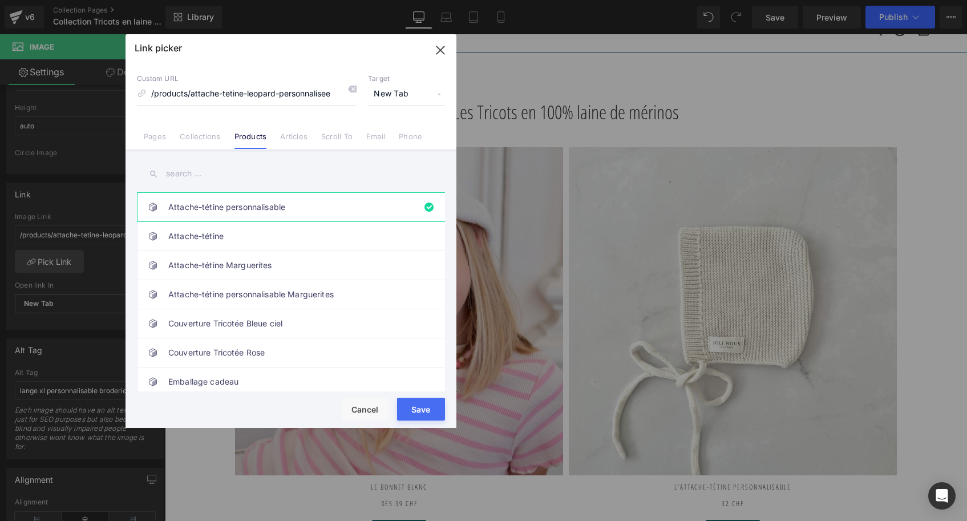
click at [353, 89] on icon at bounding box center [351, 88] width 9 height 9
click at [200, 175] on input "text" at bounding box center [291, 174] width 308 height 26
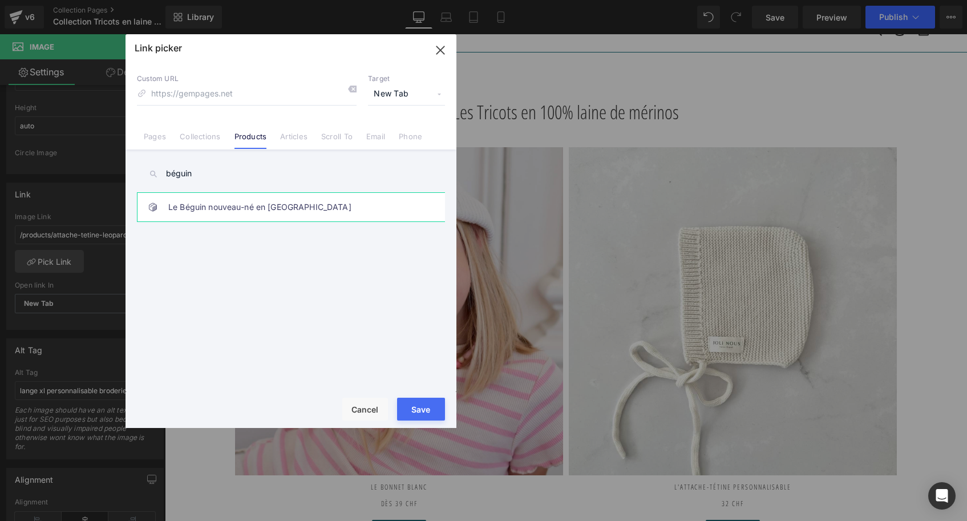
type input "béguin"
click at [214, 219] on link "Le Béguin nouveau-né en [GEOGRAPHIC_DATA]" at bounding box center [293, 207] width 251 height 29
type input "/products/le-beguin-nouveau-ne-en-laine"
click at [410, 409] on button "Save" at bounding box center [421, 409] width 48 height 23
type input "/products/le-beguin-nouveau-ne-en-laine"
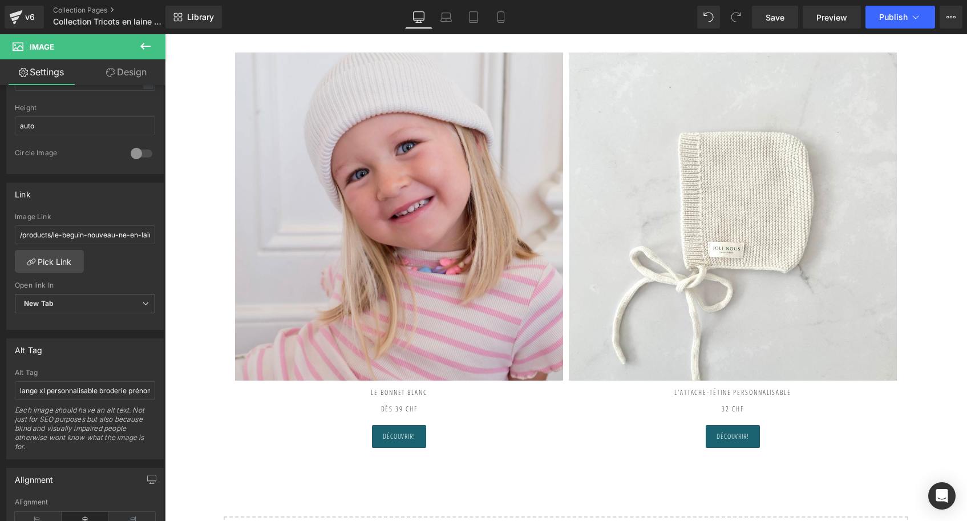
scroll to position [155, 0]
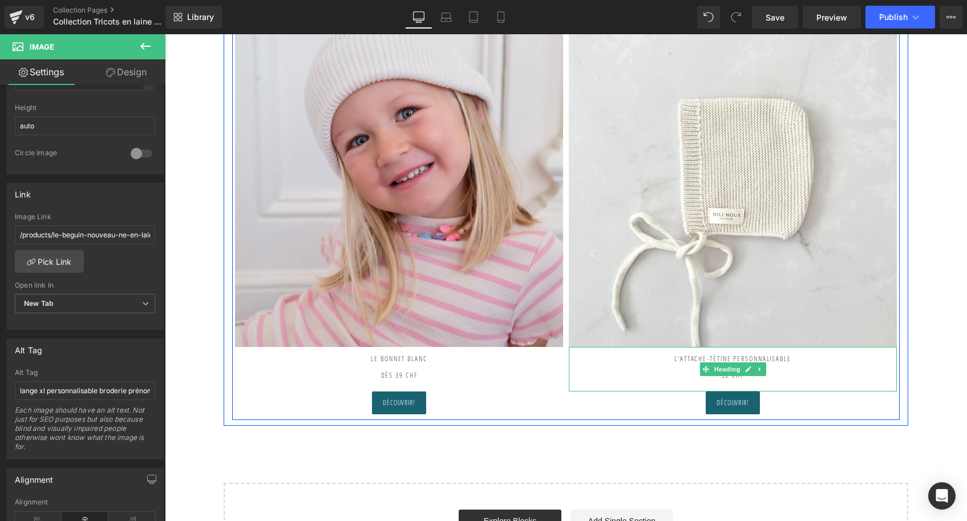
click at [731, 357] on h2 "L'Attache-tétine PERSONNALISABLE" at bounding box center [733, 359] width 328 height 25
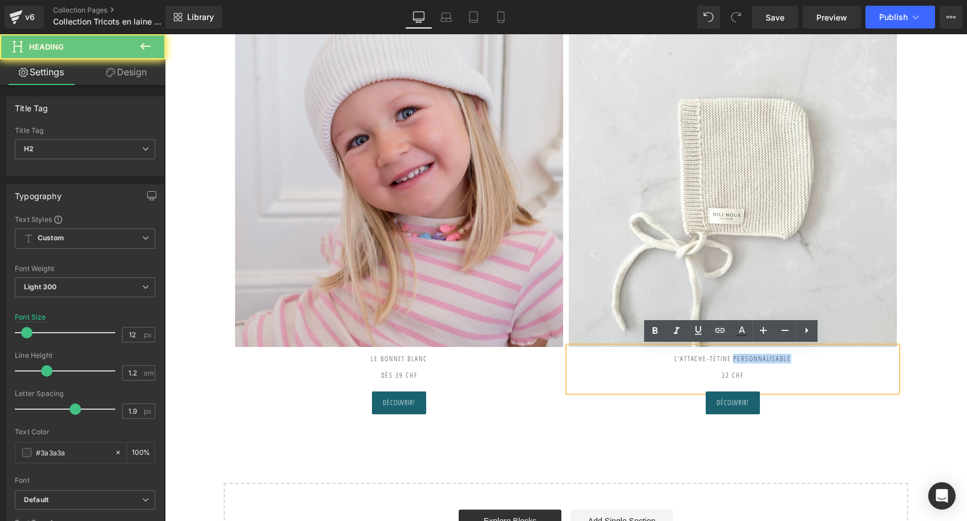
click at [731, 357] on h2 "L'Attache-tétine PERSONNALISABLE" at bounding box center [733, 359] width 328 height 25
click at [658, 358] on h2 "L'Attache-tétine PERSONNALISABLE" at bounding box center [733, 359] width 328 height 25
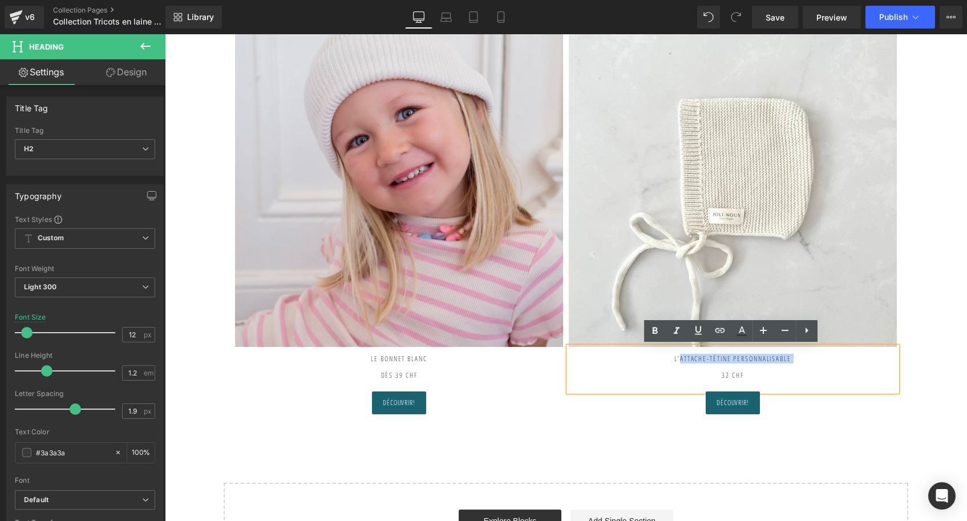
drag, startPoint x: 658, startPoint y: 358, endPoint x: 852, endPoint y: 366, distance: 194.7
click at [852, 366] on h2 "L'Attache-tétine PERSONNALISABLE" at bounding box center [733, 359] width 328 height 25
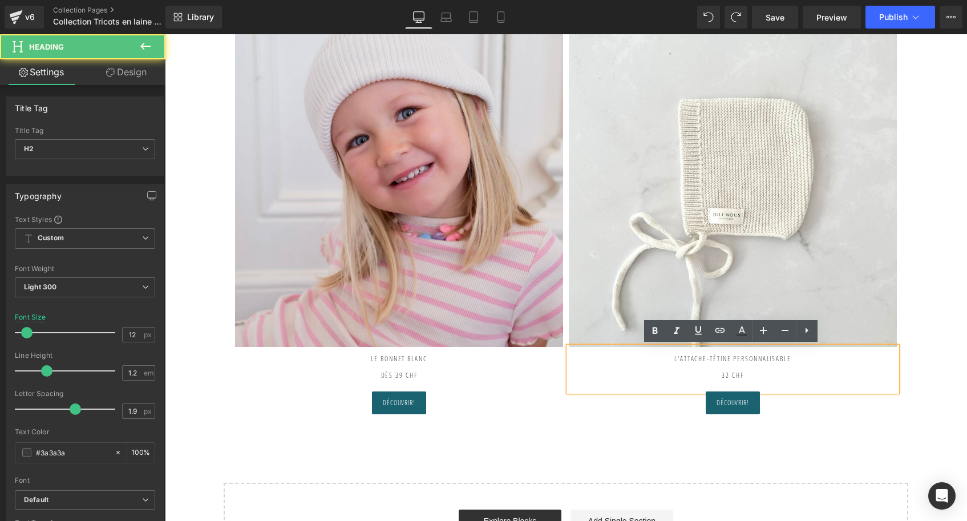
click at [729, 358] on h2 "L'Attache-tétine PERSONNALISABLE" at bounding box center [733, 359] width 328 height 25
click at [655, 355] on h2 "L'Attache-tétine PERSONNALISABLE" at bounding box center [733, 359] width 328 height 25
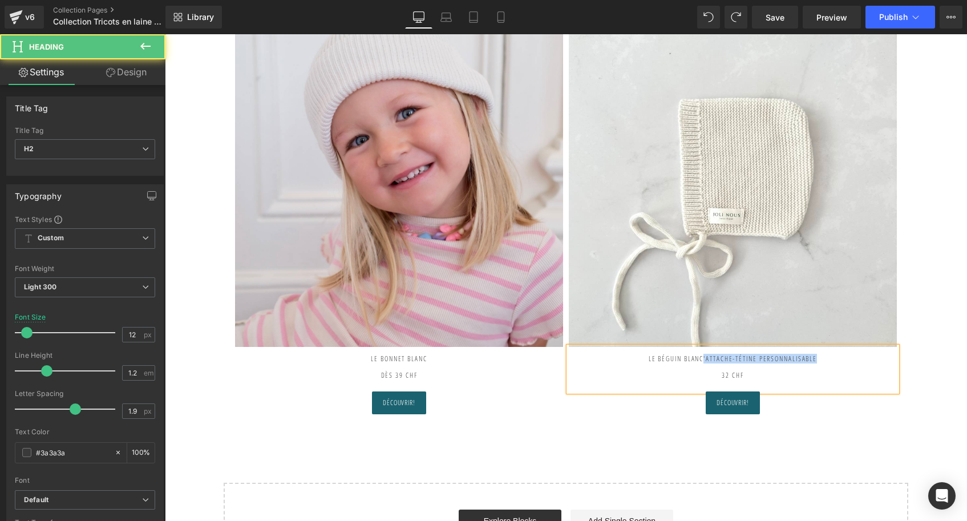
drag, startPoint x: 689, startPoint y: 357, endPoint x: 857, endPoint y: 358, distance: 167.7
click at [857, 358] on h2 "Le béguin blanc'Attache-tétine PERSONNALISABLE" at bounding box center [733, 359] width 328 height 25
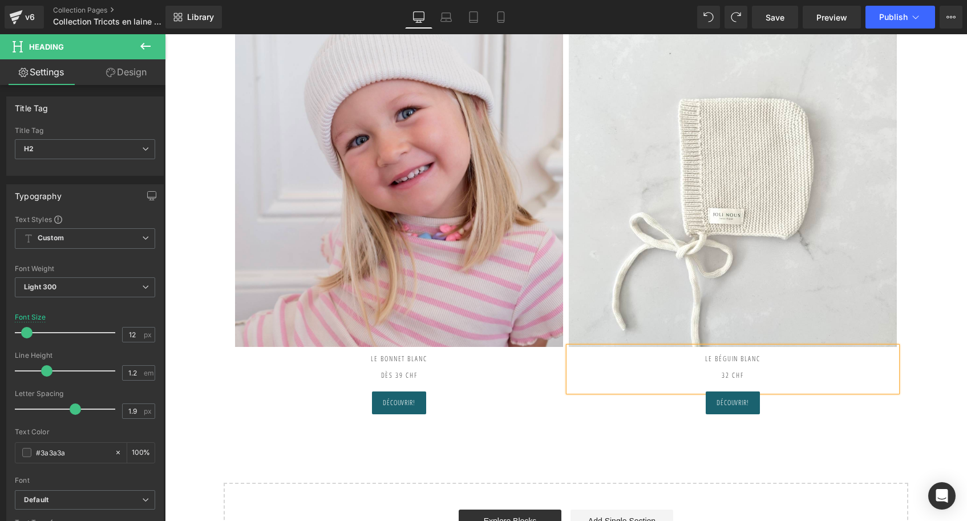
click at [713, 373] on h2 "32 CHF" at bounding box center [733, 375] width 328 height 8
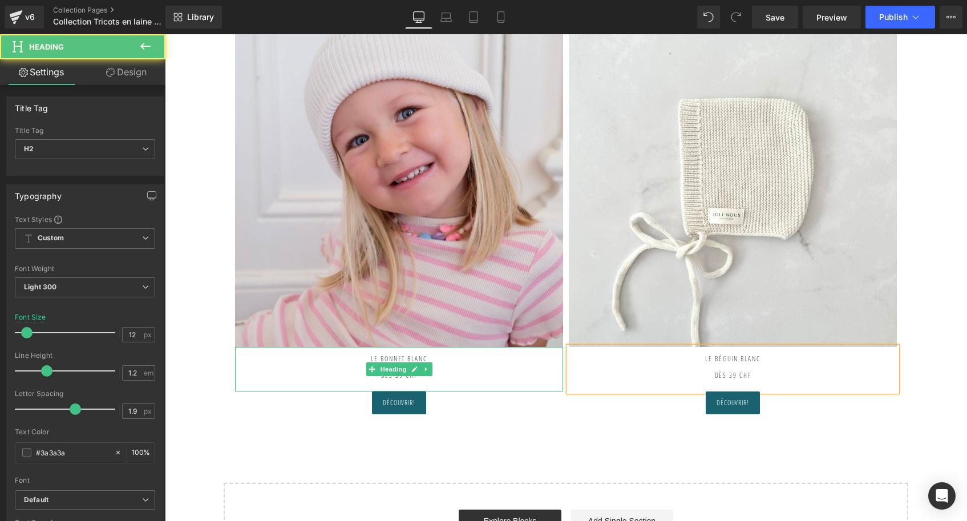
click at [473, 375] on h2 "Le Bonnet blanc dès 39 CHF" at bounding box center [399, 363] width 328 height 33
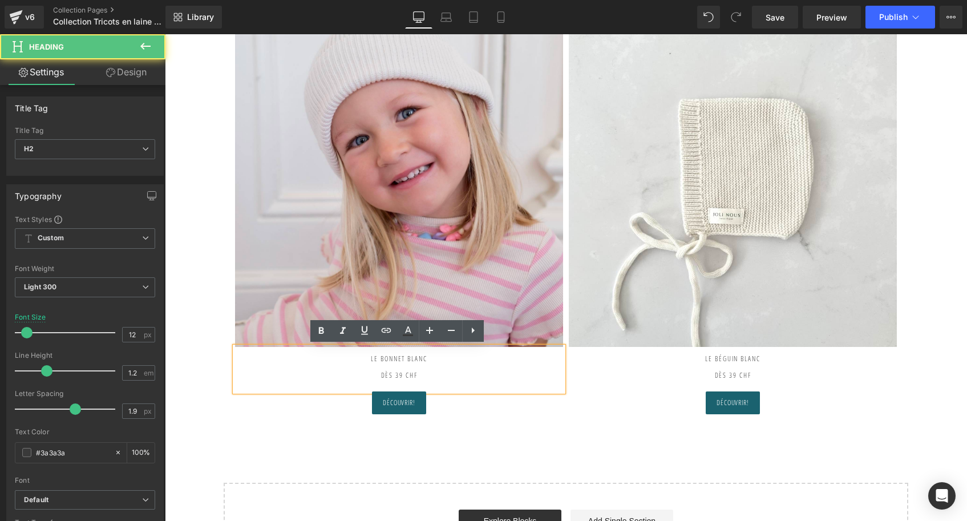
click at [520, 419] on div "Les Tricots en 100% laine de mérinos Heading Image Le Bonnet blanc dès 39 CHF H…" at bounding box center [566, 190] width 685 height 470
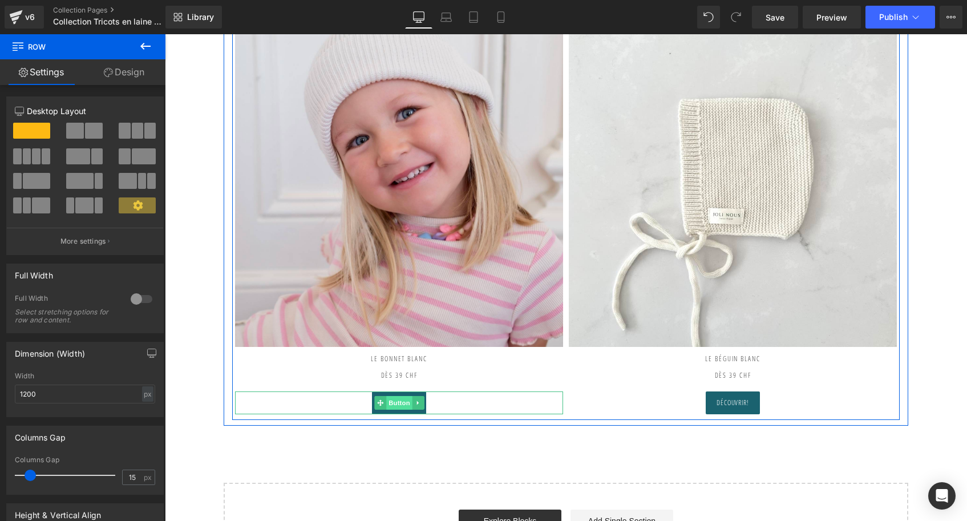
click at [397, 397] on span "Button" at bounding box center [399, 403] width 26 height 14
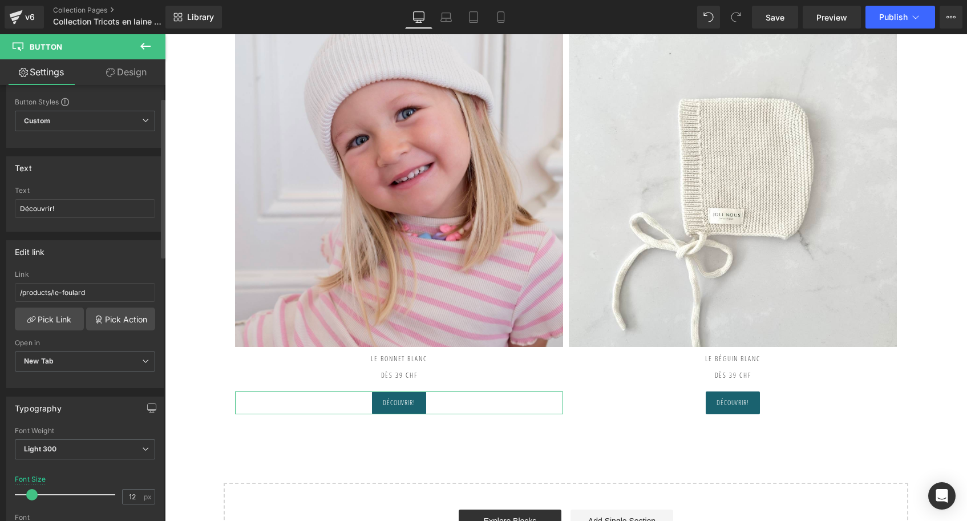
scroll to position [35, 0]
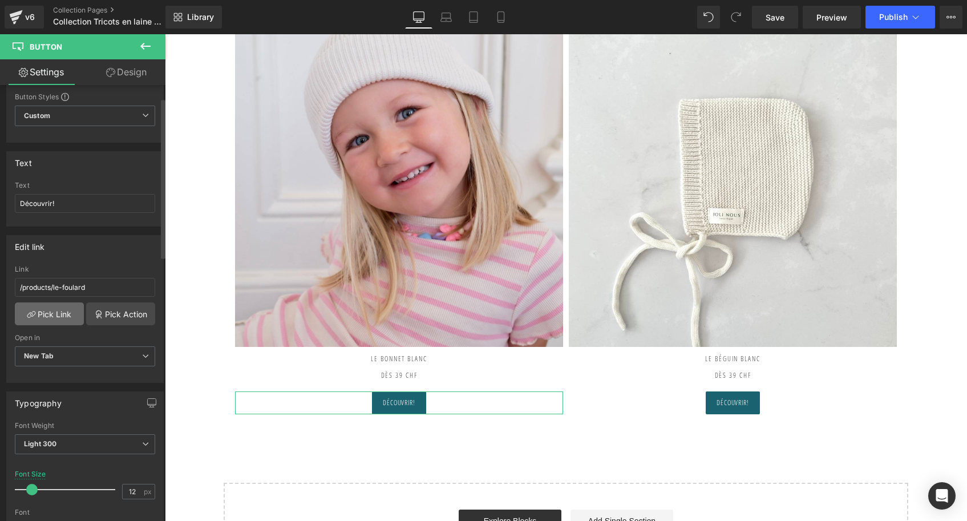
click at [52, 317] on link "Pick Link" at bounding box center [49, 313] width 69 height 23
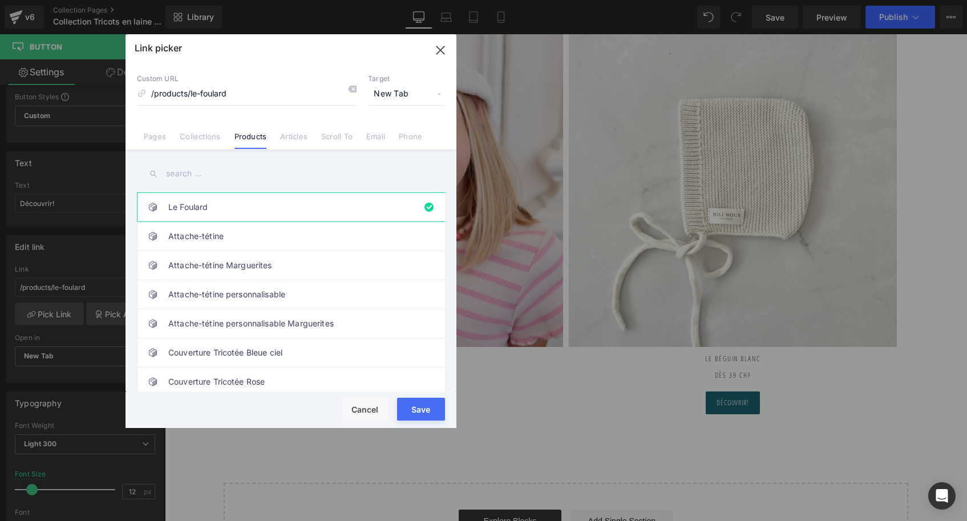
click at [353, 87] on icon at bounding box center [351, 88] width 9 height 9
click at [199, 184] on input "text" at bounding box center [291, 174] width 308 height 26
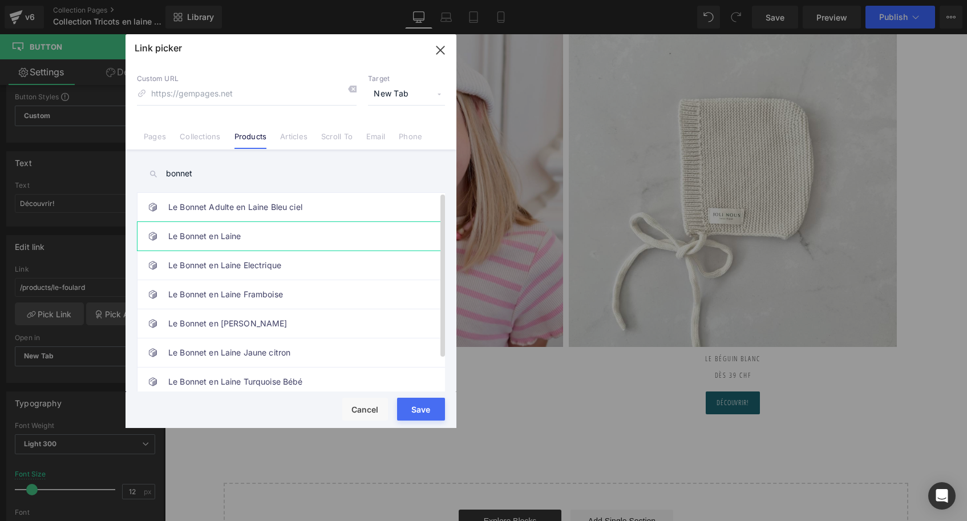
type input "bonnet"
click at [195, 236] on link "Le Bonnet en Laine" at bounding box center [293, 236] width 251 height 29
type input "/products/le-bonnet-en-laine"
click at [423, 413] on button "Save" at bounding box center [421, 409] width 48 height 23
type input "/products/le-bonnet-en-laine"
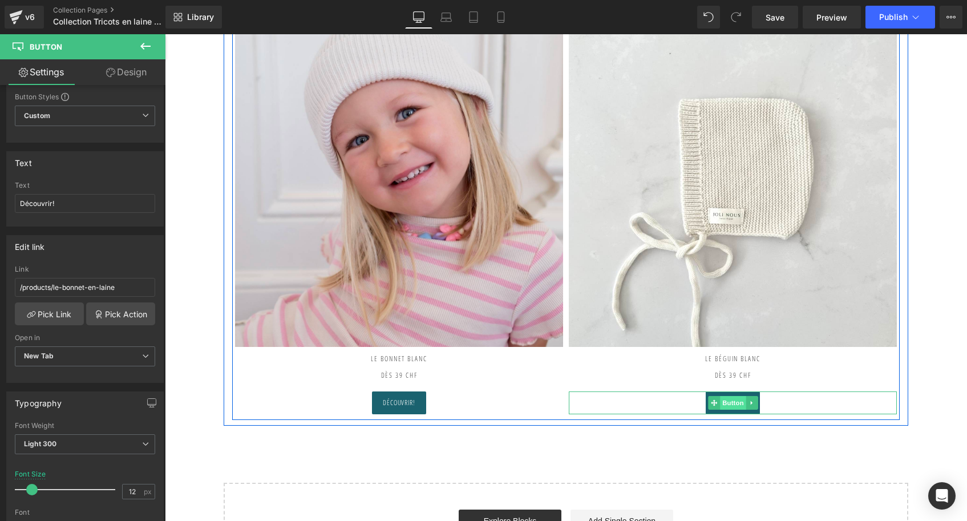
click at [735, 402] on span "Button" at bounding box center [733, 403] width 26 height 14
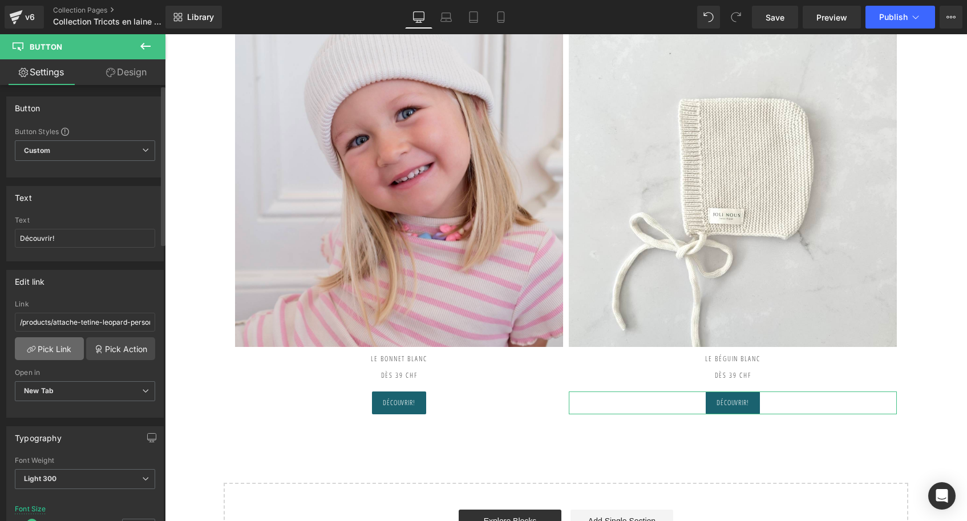
click at [53, 354] on link "Pick Link" at bounding box center [49, 348] width 69 height 23
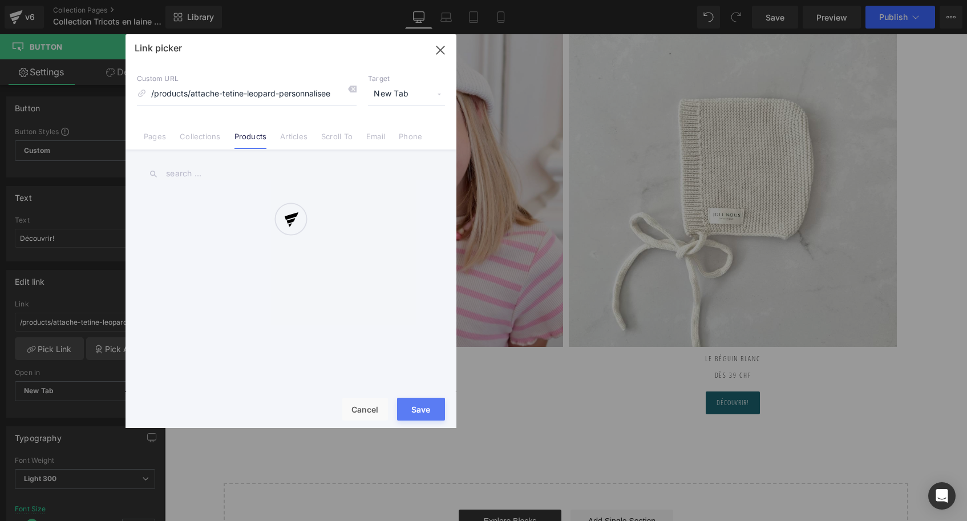
click at [355, 91] on div at bounding box center [291, 231] width 331 height 394
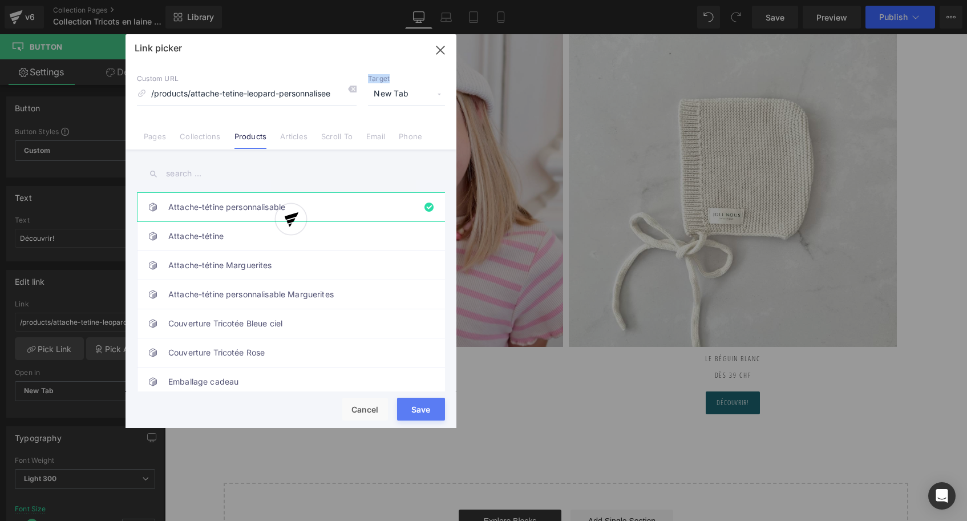
click at [355, 91] on icon at bounding box center [351, 88] width 9 height 9
click at [219, 180] on input "text" at bounding box center [291, 174] width 308 height 26
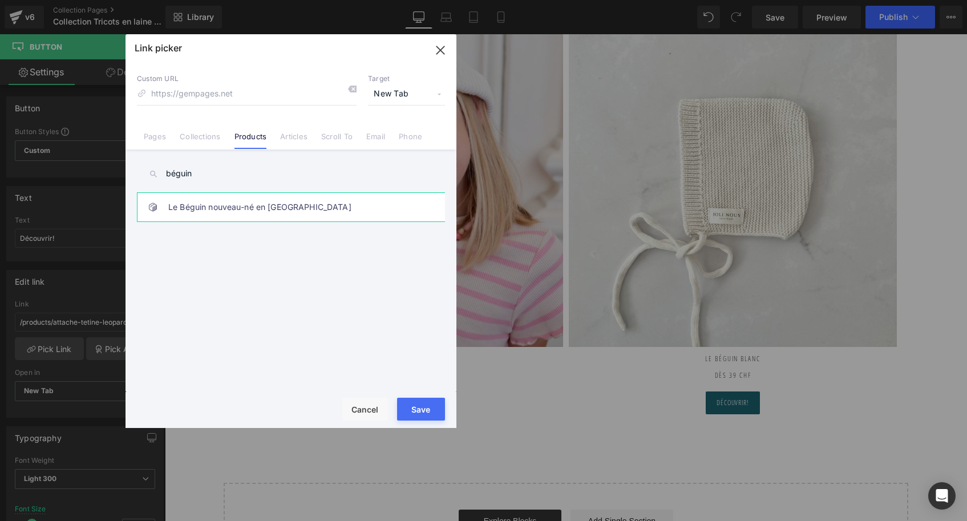
type input "béguin"
click at [221, 214] on link "Le Béguin nouveau-né en [GEOGRAPHIC_DATA]" at bounding box center [293, 207] width 251 height 29
type input "/products/le-beguin-nouveau-ne-en-laine"
click at [426, 410] on button "Save" at bounding box center [421, 409] width 48 height 23
type input "/products/le-beguin-nouveau-ne-en-laine"
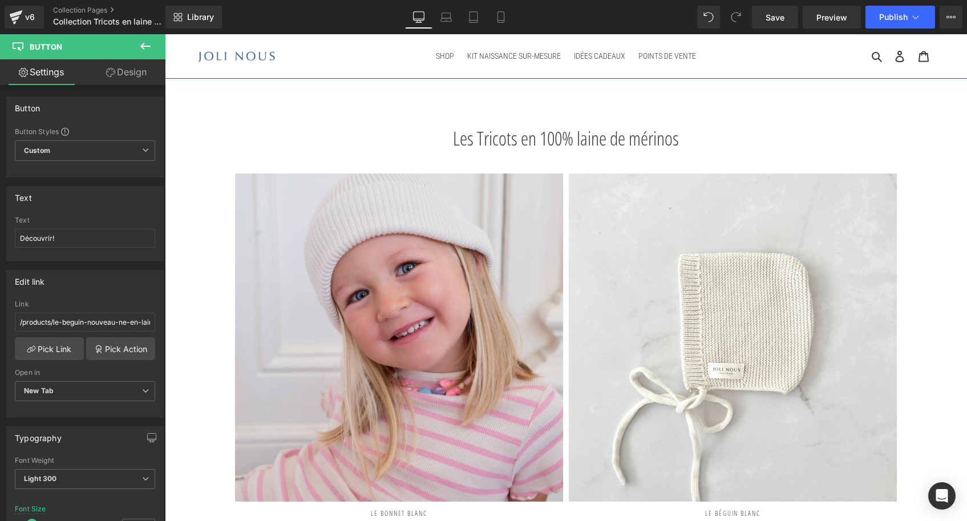
scroll to position [0, 0]
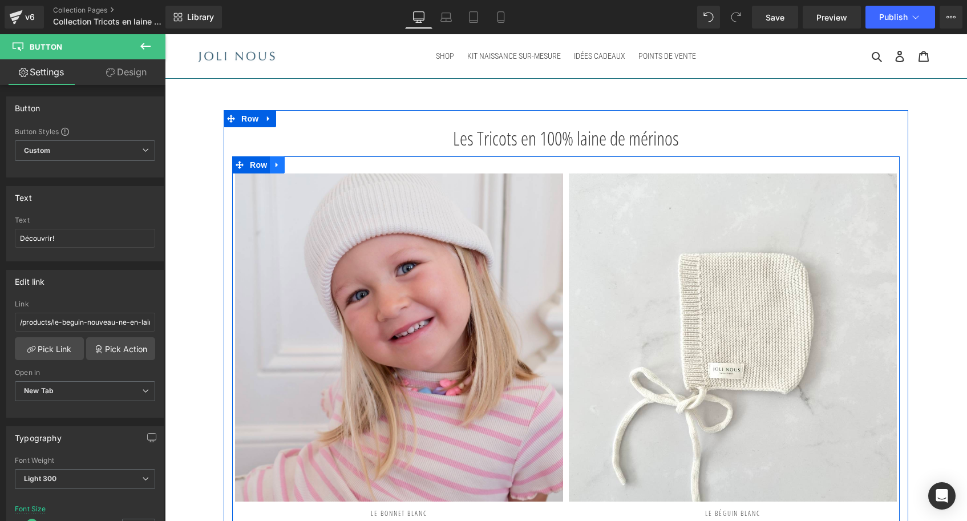
click at [278, 164] on icon at bounding box center [277, 164] width 8 height 9
click at [293, 165] on icon at bounding box center [292, 165] width 8 height 8
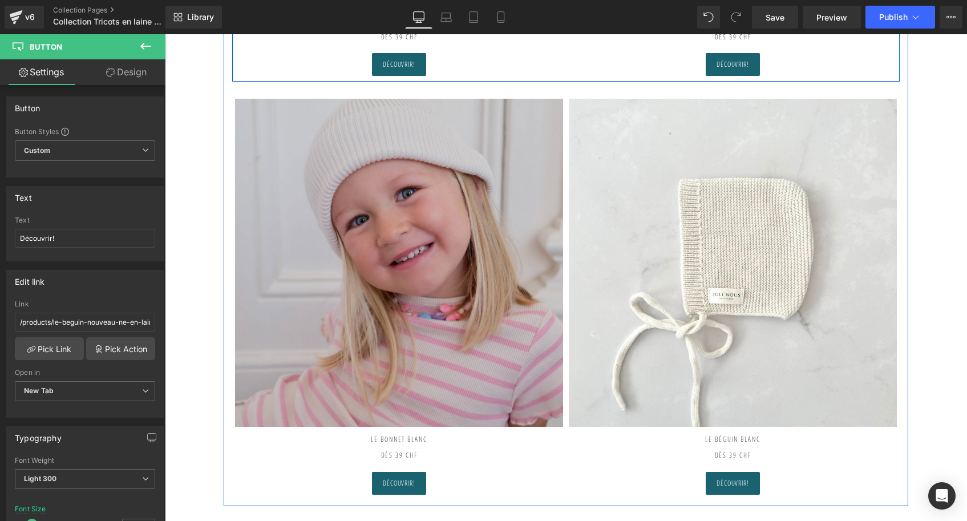
scroll to position [494, 0]
click at [387, 232] on img at bounding box center [399, 262] width 328 height 328
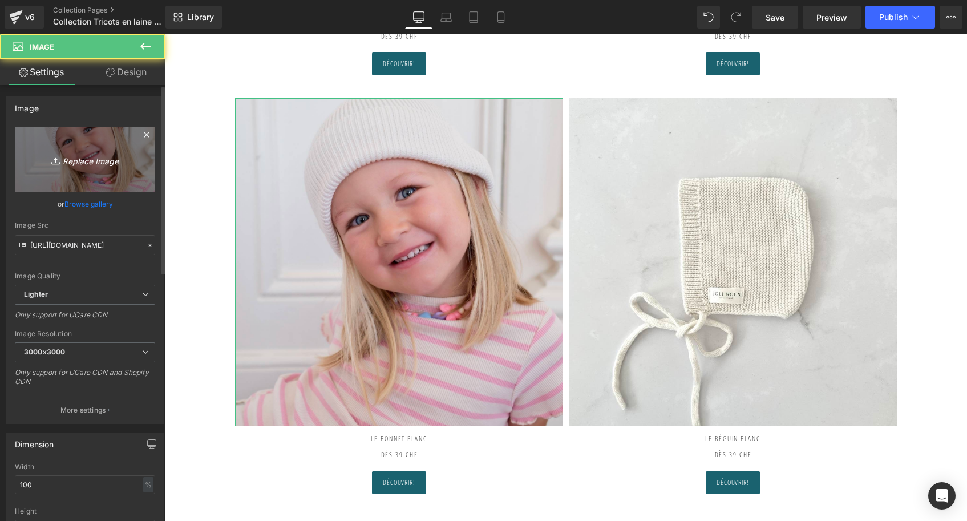
click at [89, 168] on link "Replace Image" at bounding box center [85, 160] width 140 height 66
type input "C:\fakepath\Bonnet-brun-Tricot-joli-nous-laine-mérinos-ultra-doux-confortable-…"
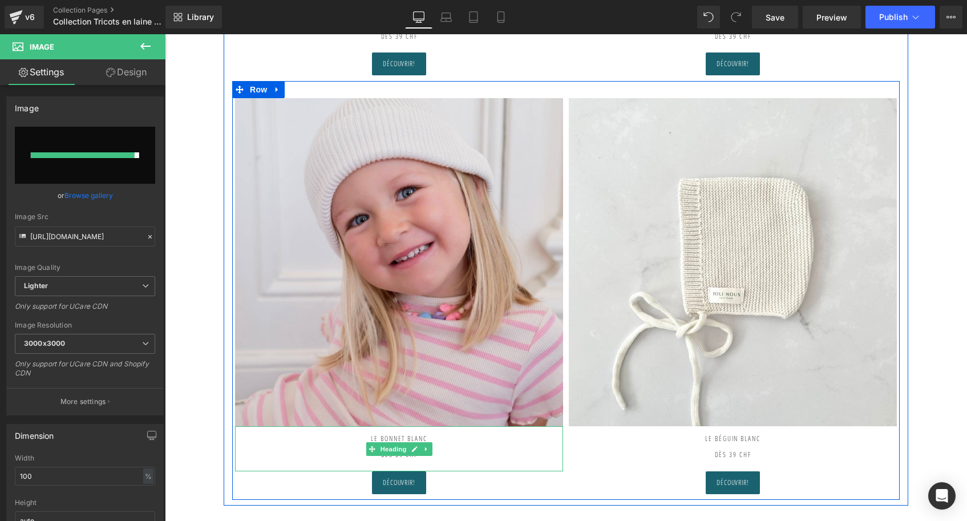
type input "[URL][DOMAIN_NAME]"
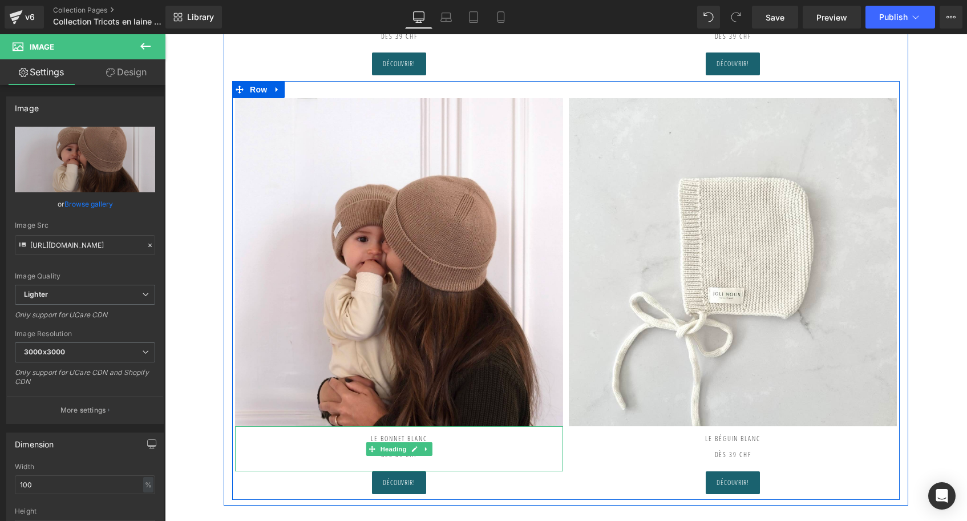
click at [436, 436] on h2 "Le Bonnet blanc dès 39 CHF" at bounding box center [399, 442] width 328 height 33
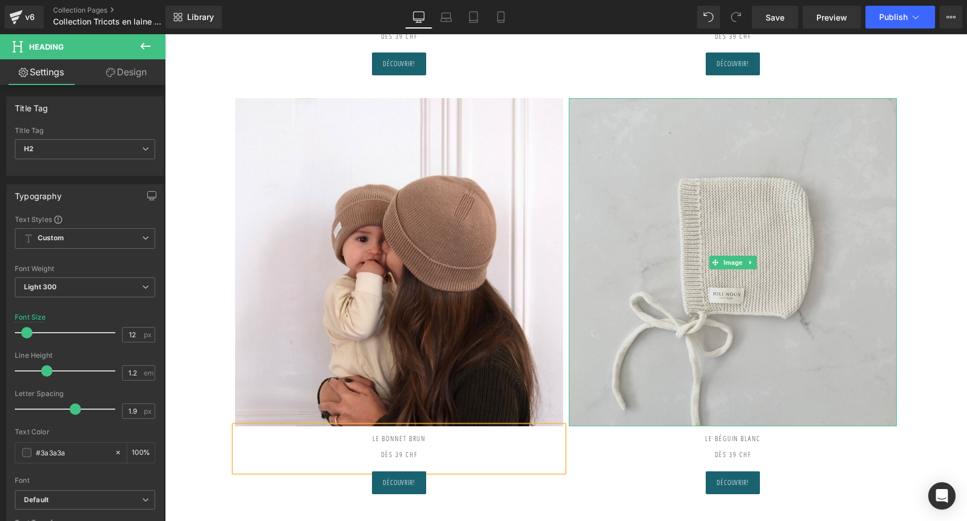
click at [730, 291] on img at bounding box center [733, 262] width 328 height 328
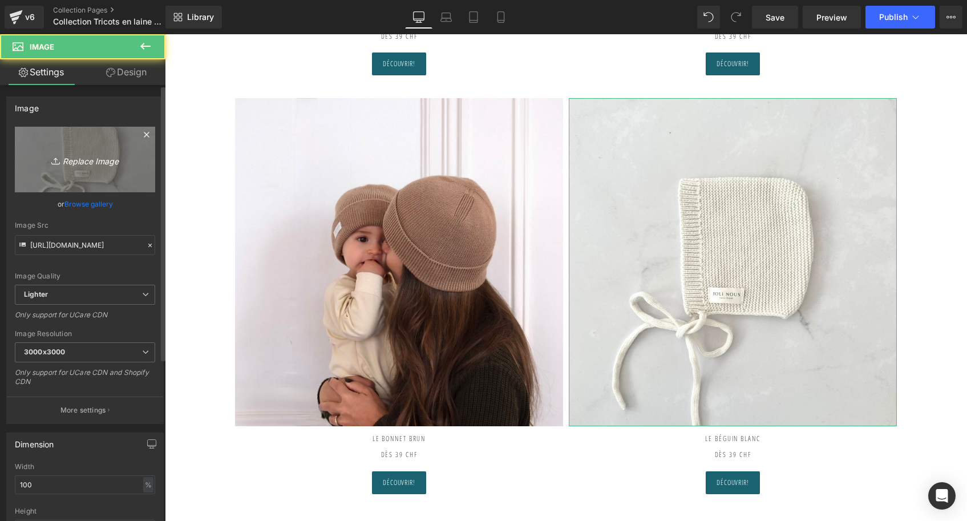
click at [107, 163] on icon "Replace Image" at bounding box center [84, 159] width 91 height 14
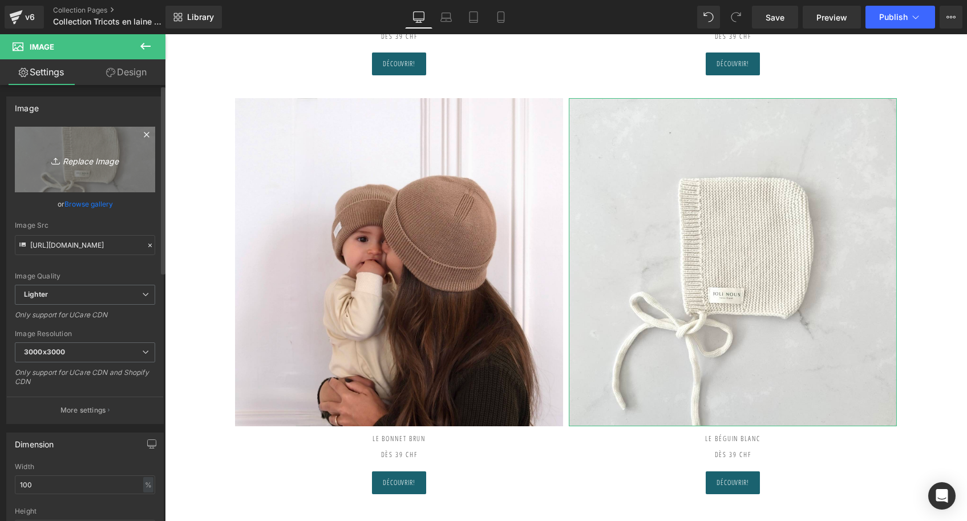
type input "C:\fakepath\Tour-de-cou-brun-Tricot-joli-nous-laine-mérinos-ultra-doux-confort…"
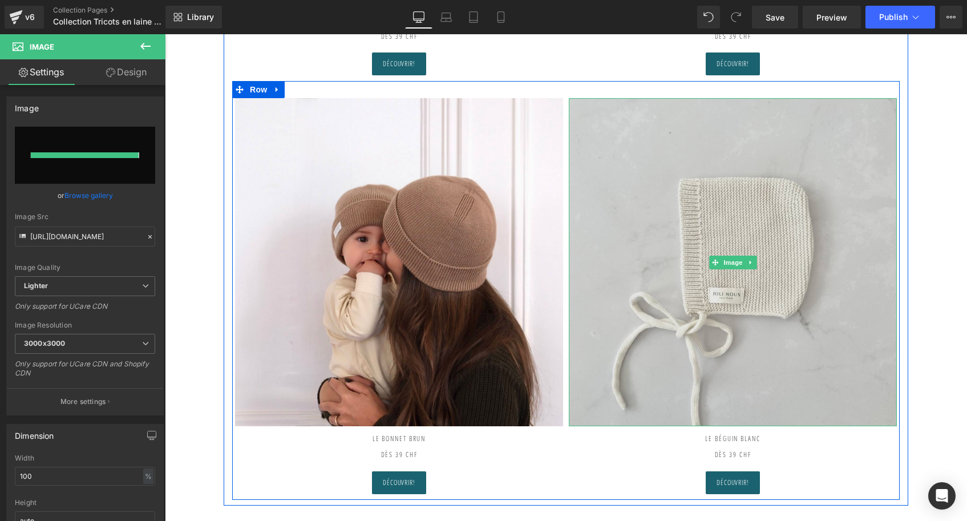
type input "[URL][DOMAIN_NAME]"
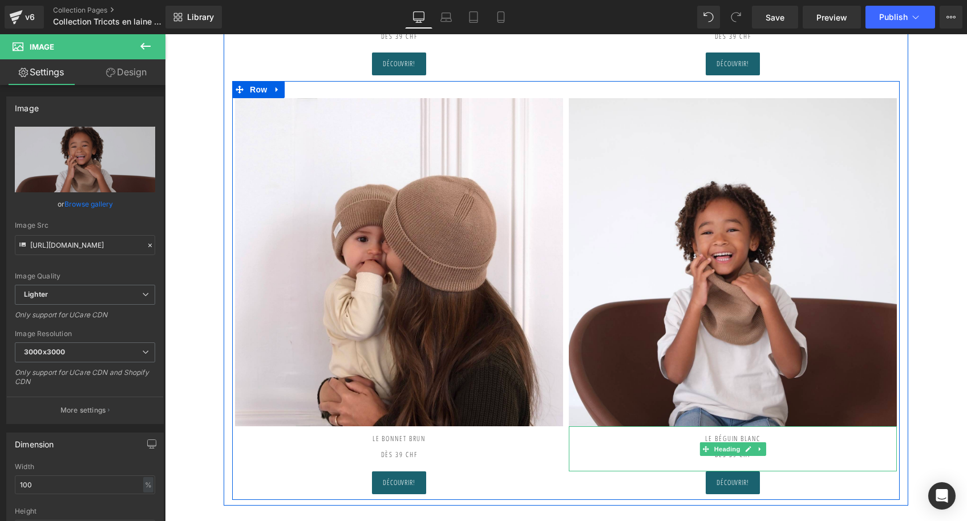
click at [730, 437] on h2 "Le béguin blanc" at bounding box center [733, 438] width 328 height 25
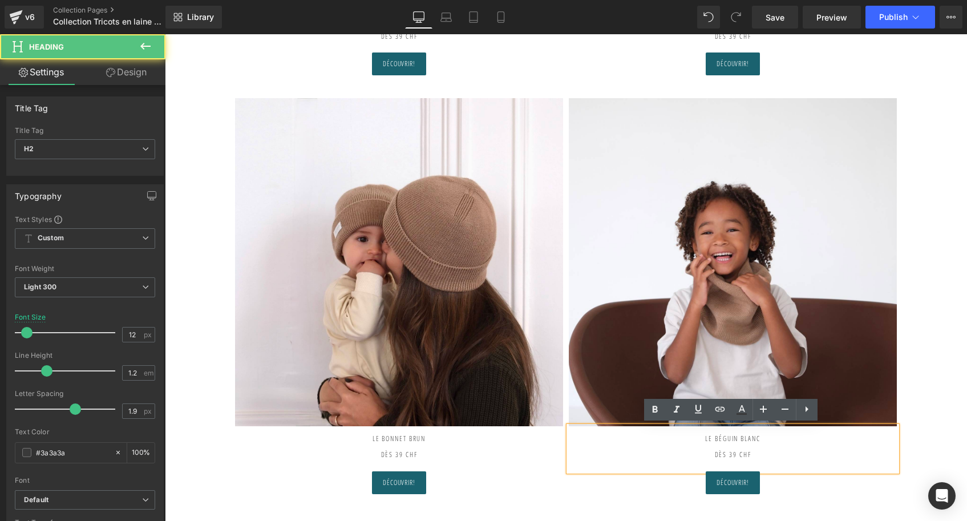
click at [730, 437] on h2 "Le béguin blanc" at bounding box center [733, 438] width 328 height 25
click at [770, 434] on h2 "Le béguin blanc" at bounding box center [733, 438] width 328 height 25
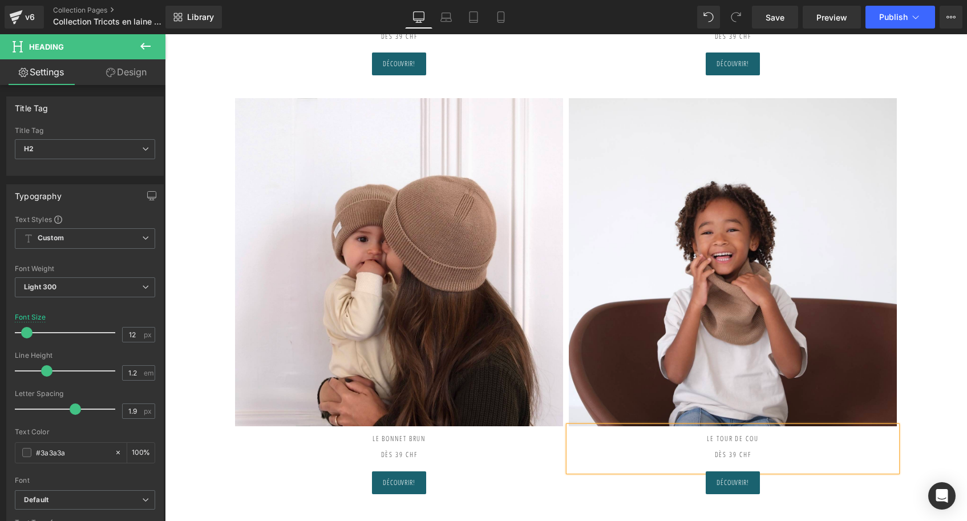
click at [726, 453] on strong "Dès 39 CHF" at bounding box center [733, 455] width 37 height 10
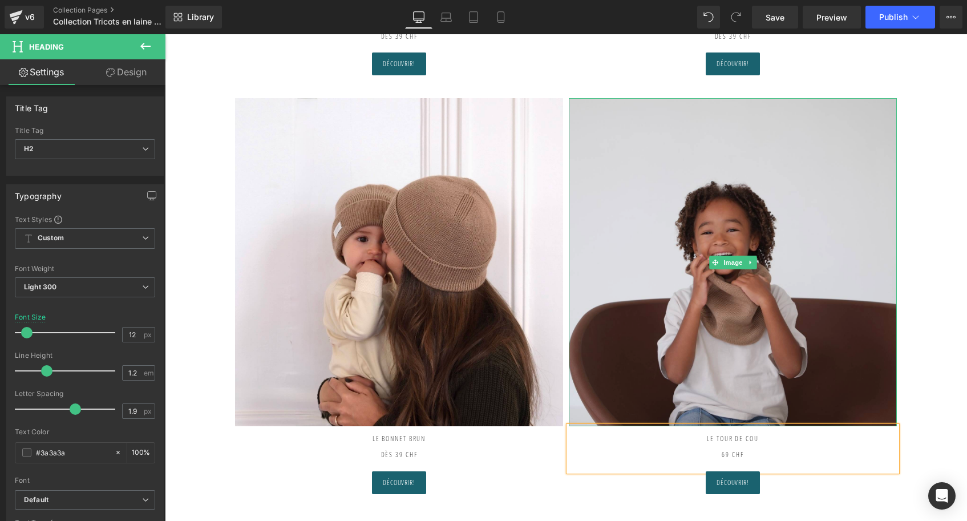
click at [734, 354] on img at bounding box center [733, 262] width 328 height 328
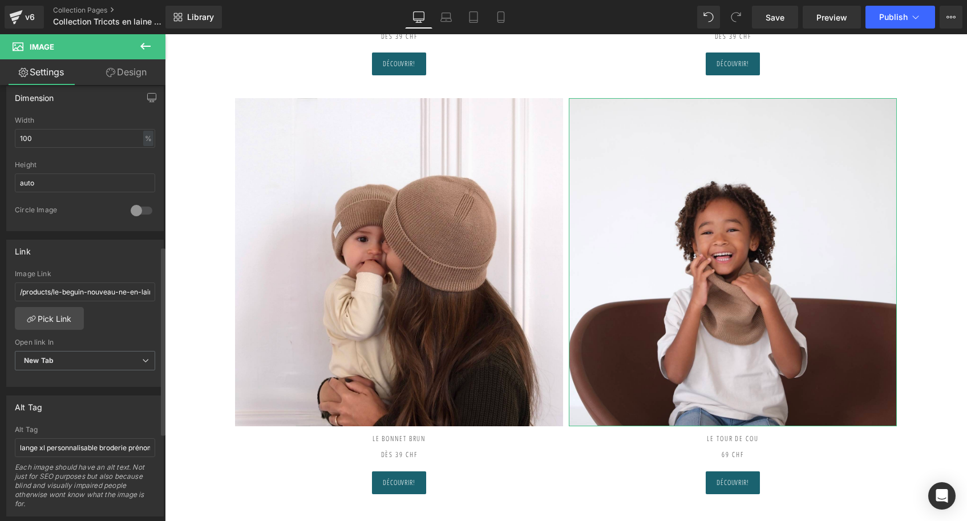
scroll to position [373, 0]
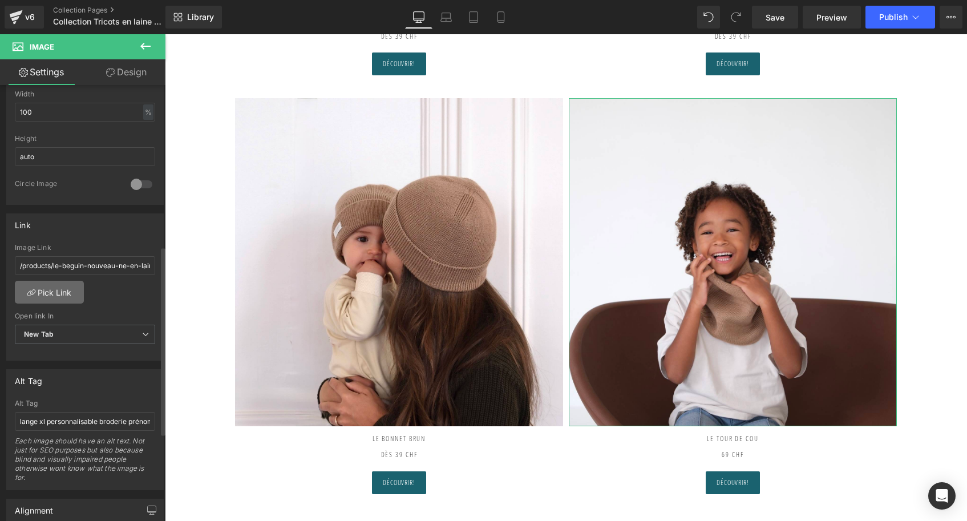
click at [62, 287] on link "Pick Link" at bounding box center [49, 292] width 69 height 23
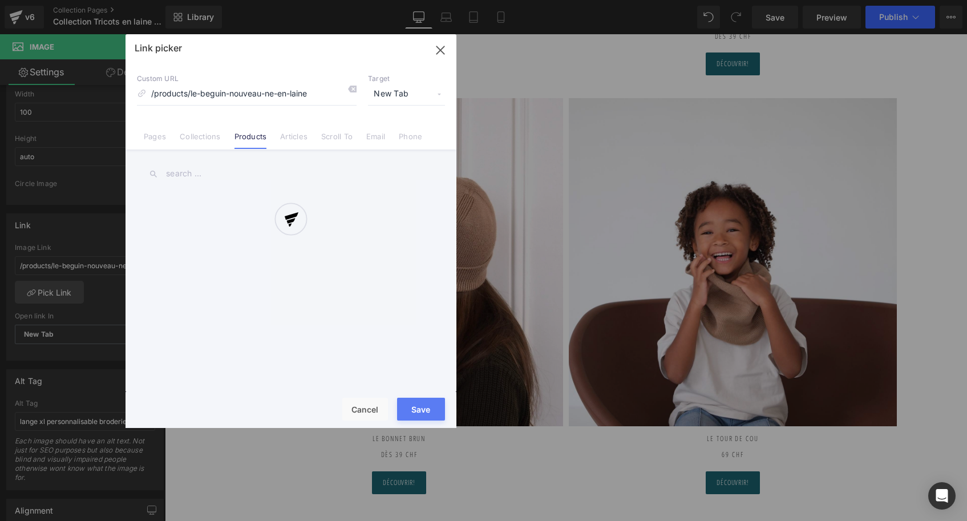
click at [352, 89] on div at bounding box center [291, 231] width 331 height 394
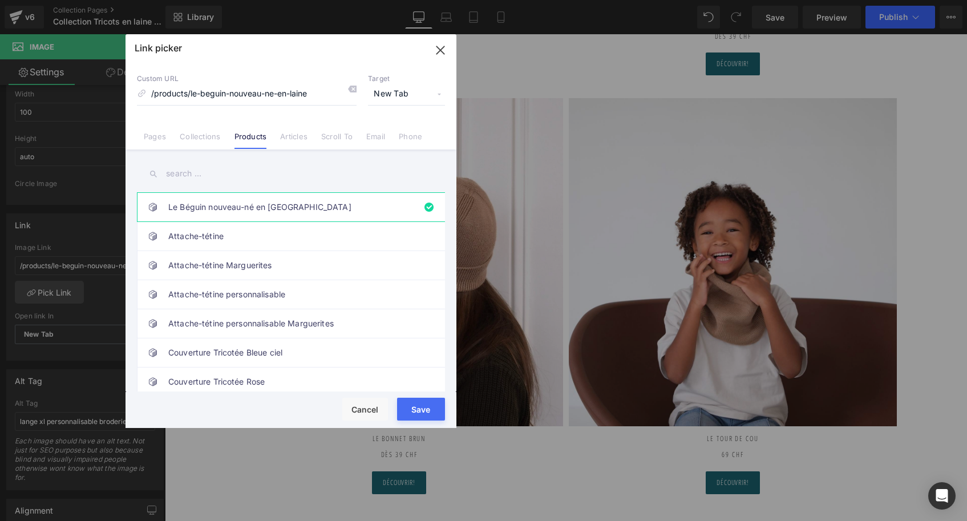
click at [352, 89] on icon at bounding box center [351, 88] width 9 height 9
click at [186, 181] on input "text" at bounding box center [291, 174] width 308 height 26
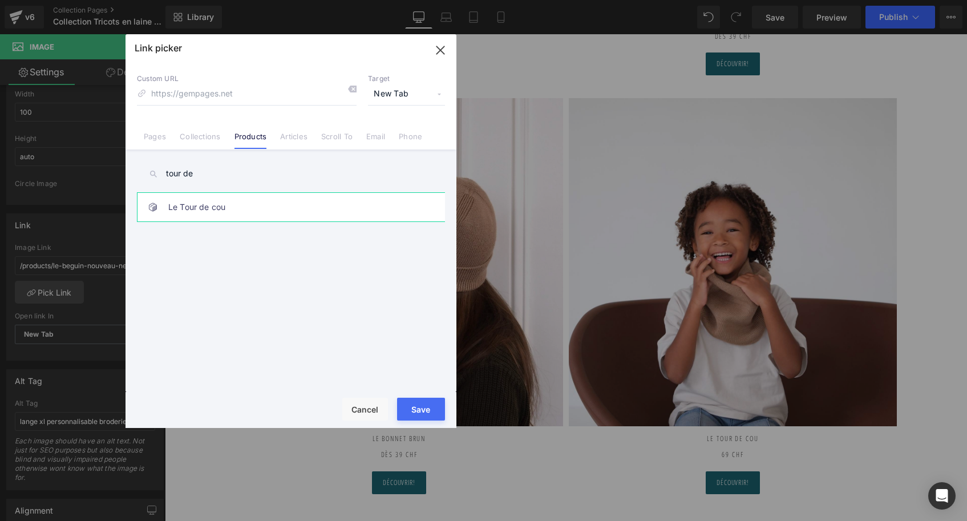
type input "tour de"
click at [175, 211] on link "Le Tour de cou" at bounding box center [293, 207] width 251 height 29
type input "/products/le-tour-de-cou"
click at [418, 413] on button "Save" at bounding box center [421, 409] width 48 height 23
type input "/products/le-tour-de-cou"
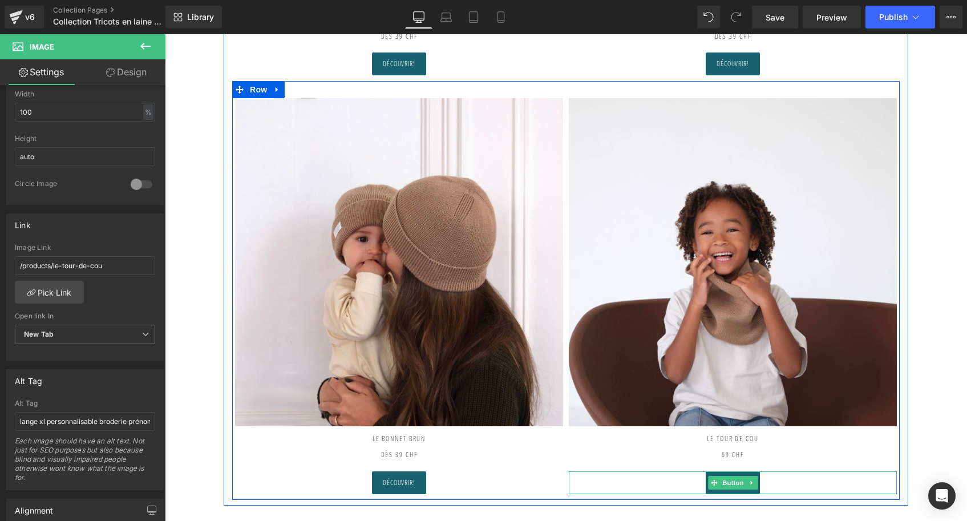
click at [725, 479] on span "Button" at bounding box center [733, 483] width 26 height 14
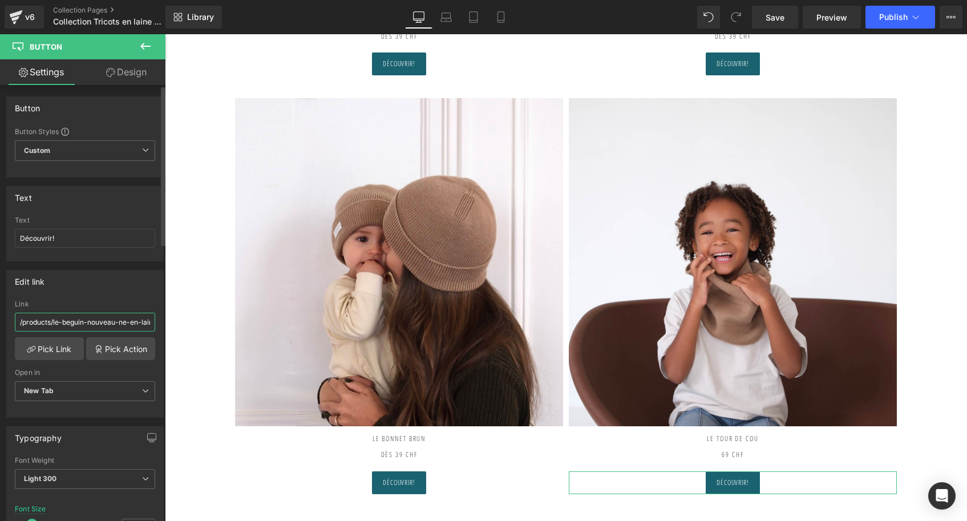
click at [106, 321] on input "/products/le-beguin-nouveau-ne-en-laine" at bounding box center [85, 322] width 140 height 19
click at [42, 354] on link "Pick Link" at bounding box center [49, 348] width 69 height 23
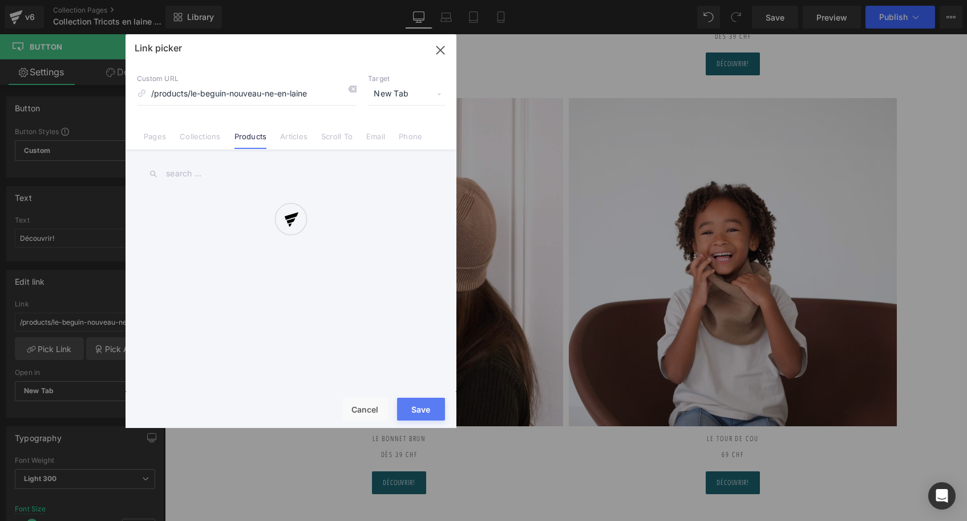
click at [351, 87] on div at bounding box center [291, 231] width 331 height 394
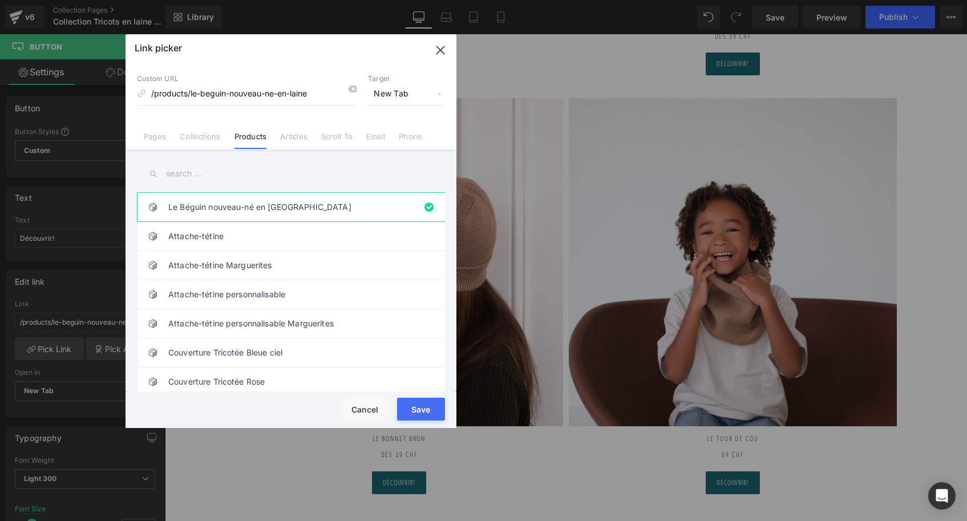
click at [200, 174] on input "text" at bounding box center [291, 174] width 308 height 26
click at [345, 90] on div at bounding box center [347, 90] width 17 height 15
click at [174, 187] on div "Le Béguin nouveau-né en Laine Attache-tétine Attache-tétine Marguerites Attache…" at bounding box center [291, 271] width 331 height 245
click at [177, 180] on input "text" at bounding box center [291, 174] width 308 height 26
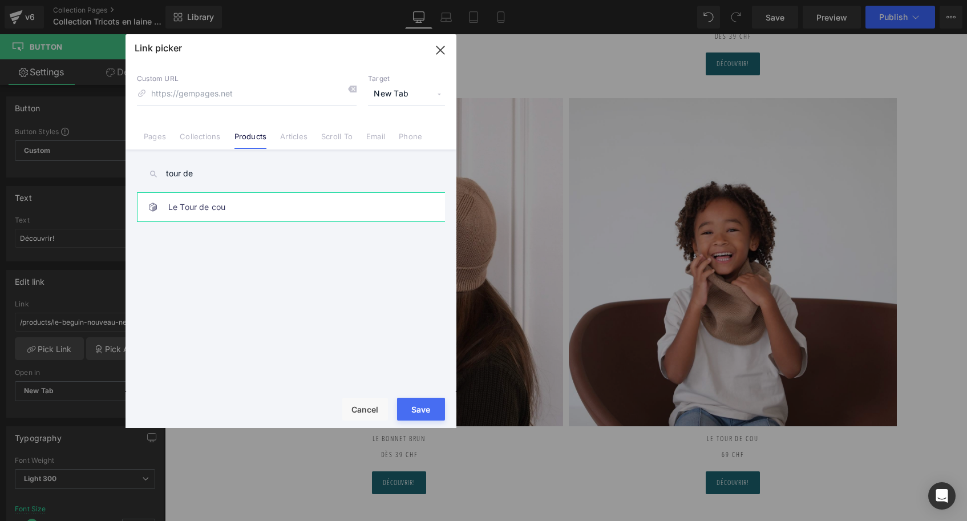
type input "tour de"
click at [186, 205] on link "Le Tour de cou" at bounding box center [293, 207] width 251 height 29
type input "/products/le-tour-de-cou"
click at [437, 417] on button "Save" at bounding box center [421, 409] width 48 height 23
type input "/products/le-tour-de-cou"
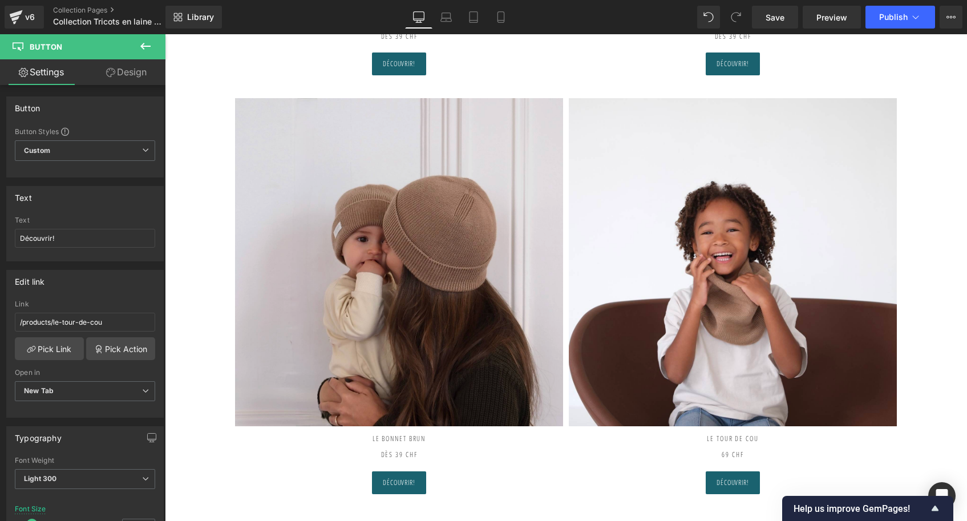
scroll to position [486, 0]
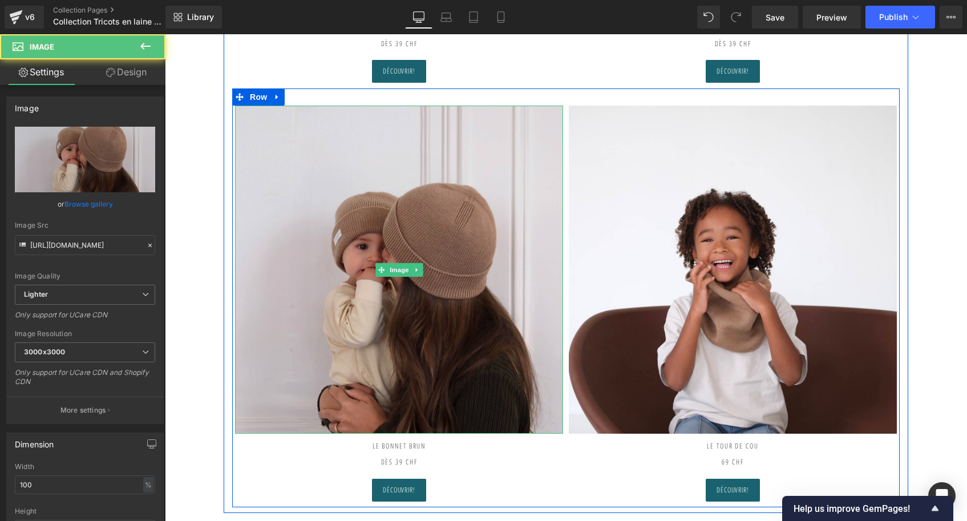
click at [288, 179] on img at bounding box center [399, 270] width 328 height 328
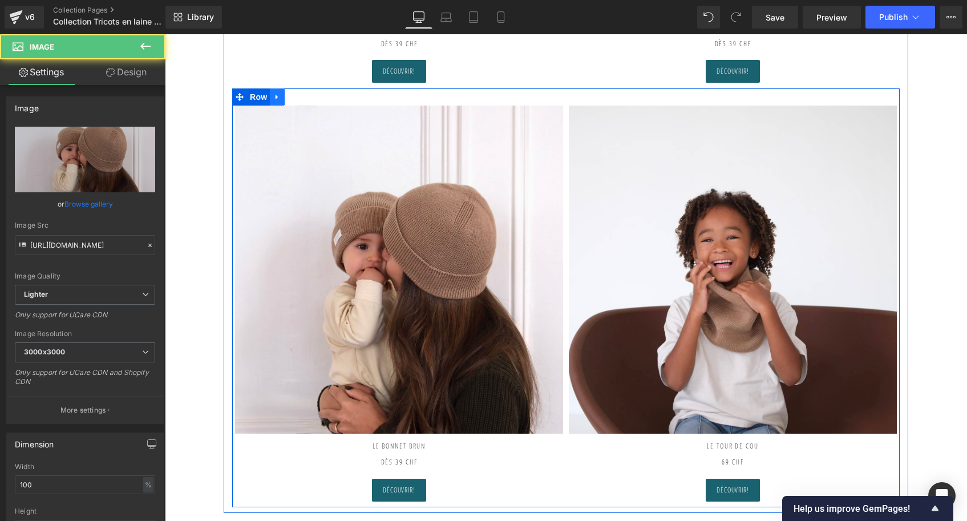
click at [281, 94] on link at bounding box center [277, 96] width 15 height 17
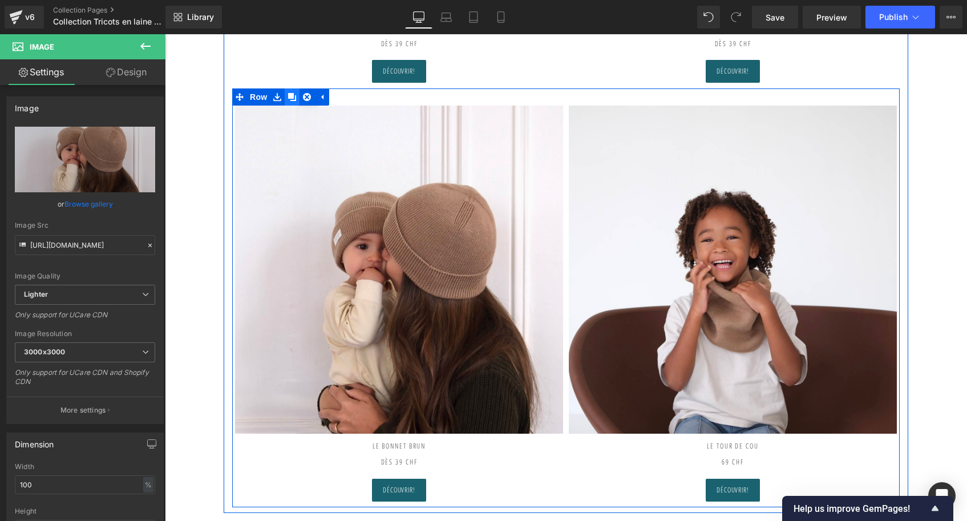
click at [294, 94] on icon at bounding box center [292, 97] width 8 height 8
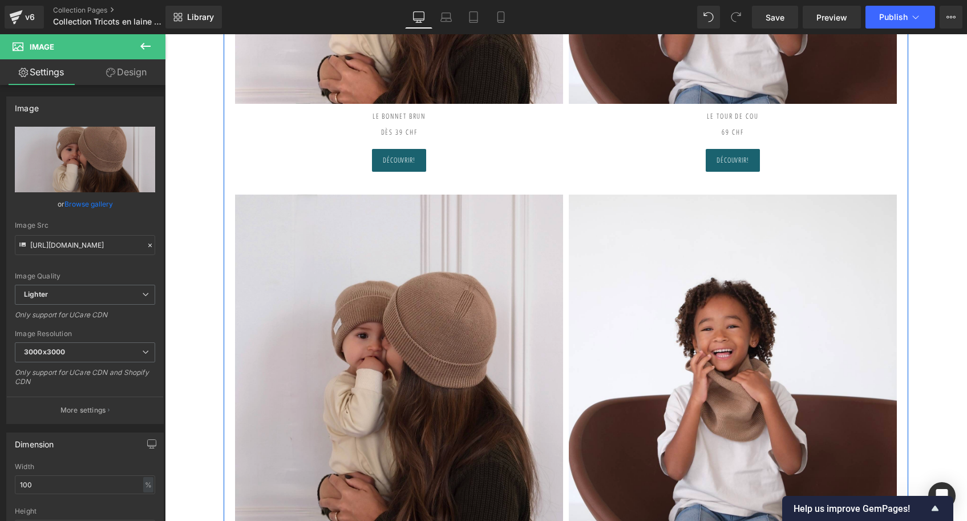
scroll to position [341, 0]
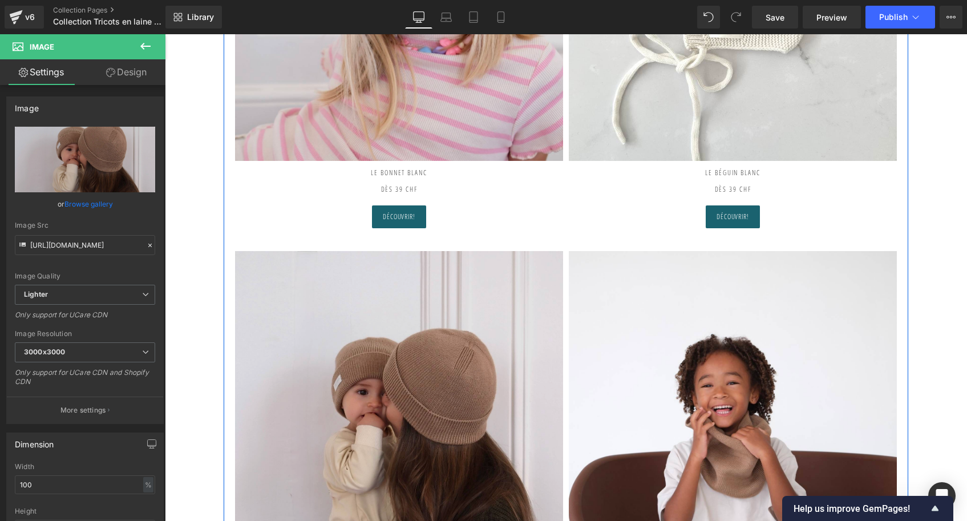
click at [363, 274] on img at bounding box center [399, 415] width 328 height 328
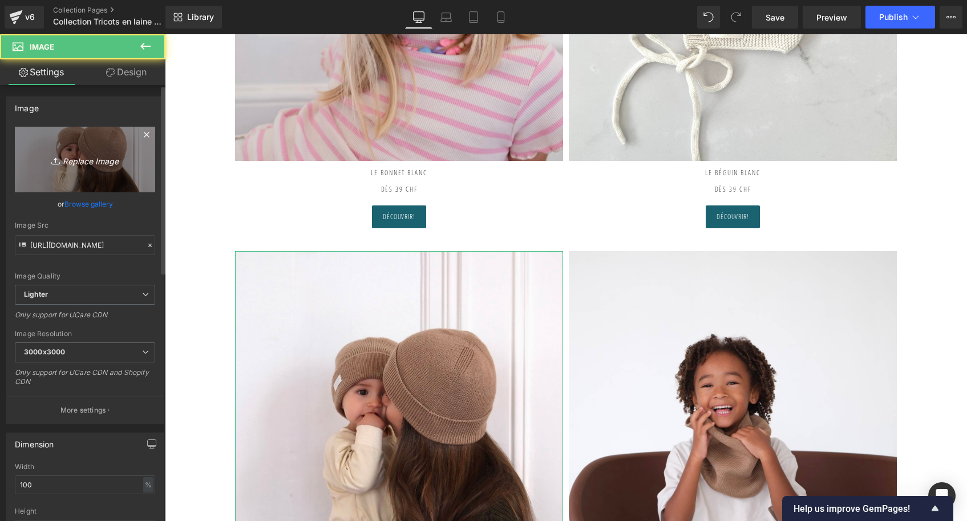
click at [85, 166] on icon "Replace Image" at bounding box center [84, 159] width 91 height 14
type input "C:\fakepath\Béguin-vieux-rose-Tricot-joli-nous-laine-mérinos-ultra-doux-confo…"
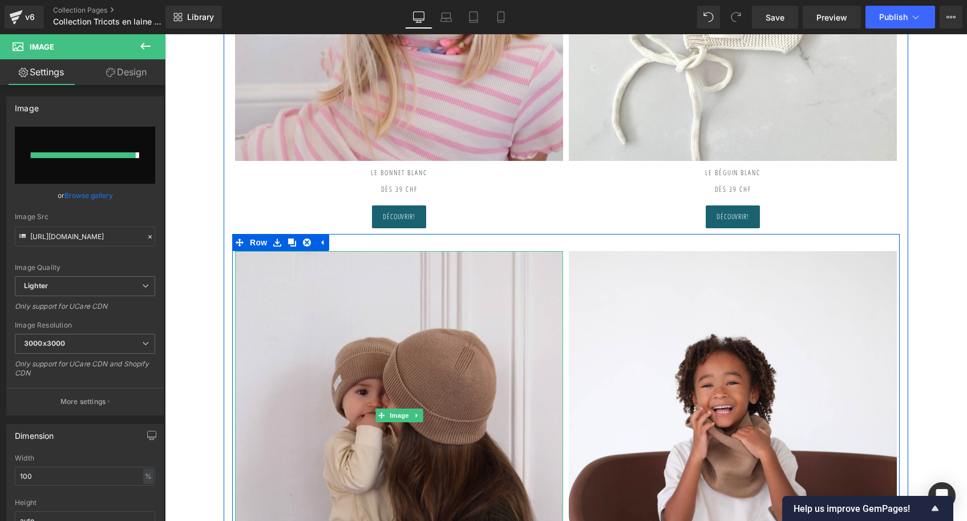
type input "[URL][DOMAIN_NAME]"
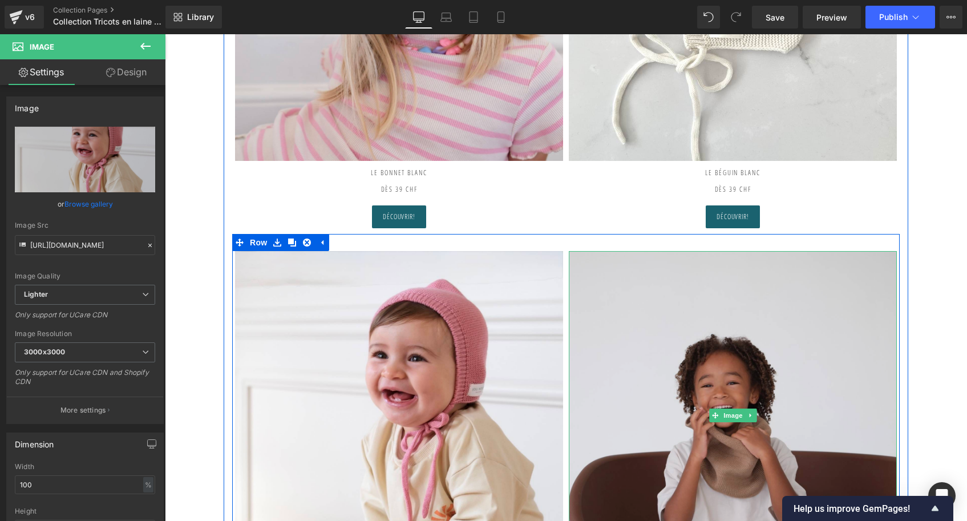
click at [785, 357] on img at bounding box center [733, 415] width 328 height 328
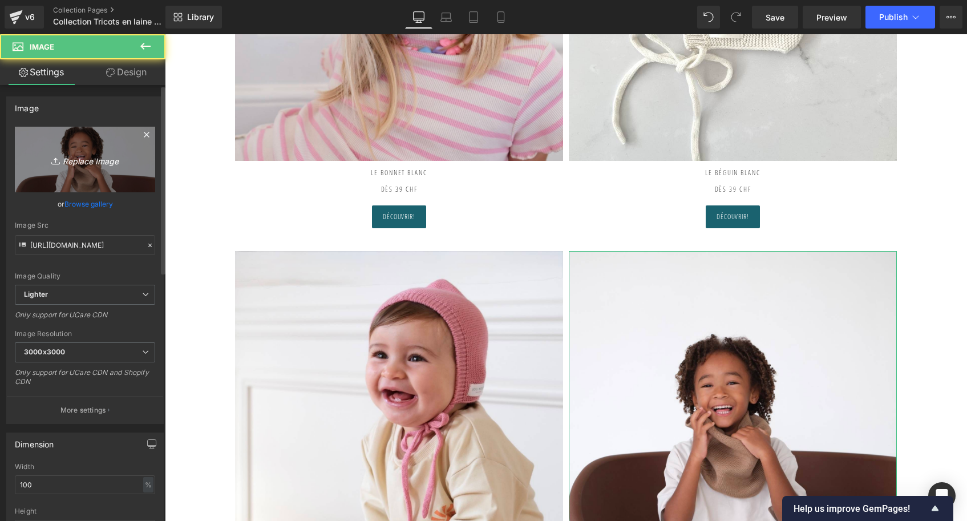
click at [94, 163] on icon "Replace Image" at bounding box center [84, 159] width 91 height 14
type input "C:\fakepath\Béguin-vieux-rose-Tricot-joli-nous-laine-mérinos-ultra-doux-confo…"
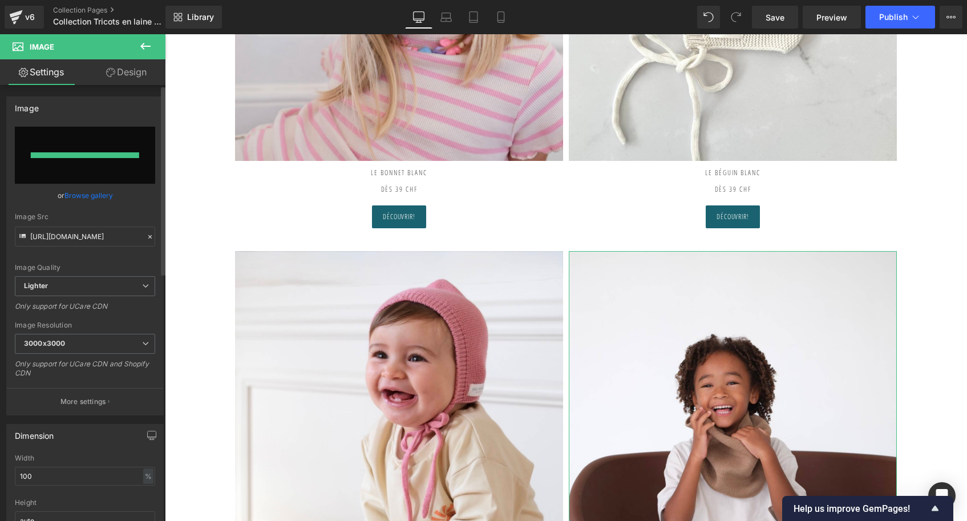
type input "[URL][DOMAIN_NAME]"
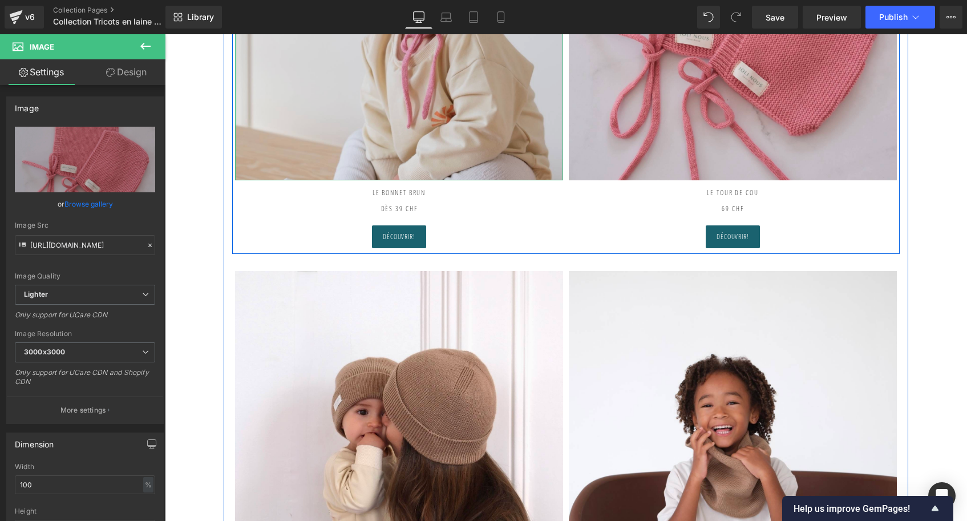
scroll to position [507, 0]
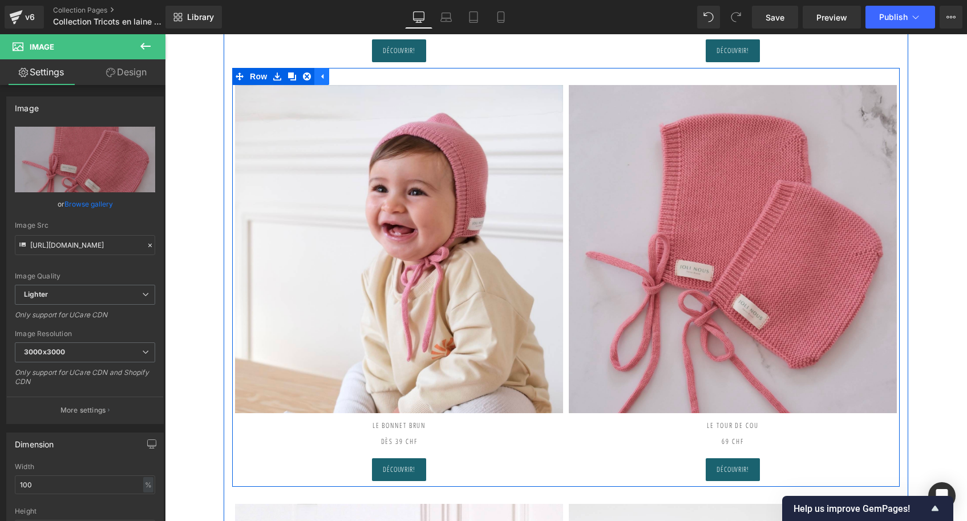
click at [318, 76] on icon at bounding box center [322, 76] width 8 height 9
click at [277, 72] on icon at bounding box center [277, 76] width 8 height 9
click at [289, 76] on icon at bounding box center [292, 76] width 8 height 8
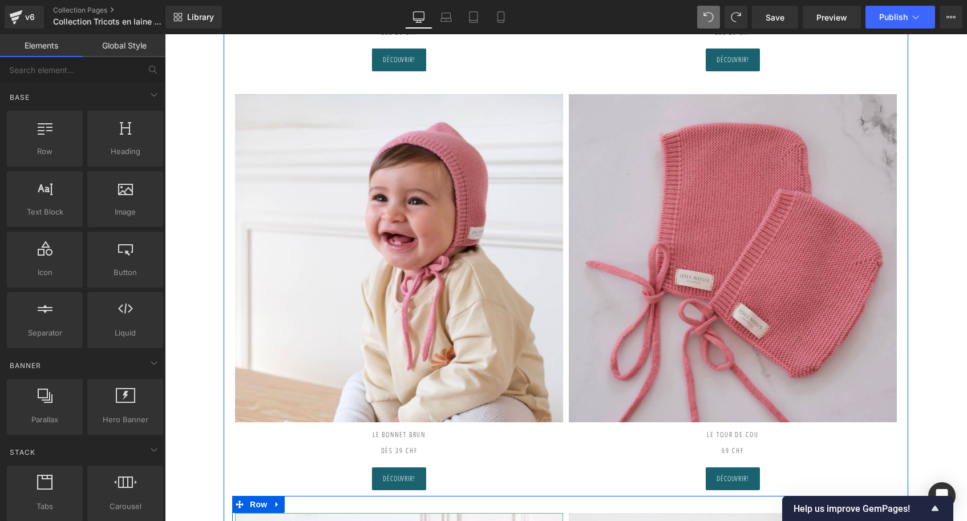
scroll to position [365, 0]
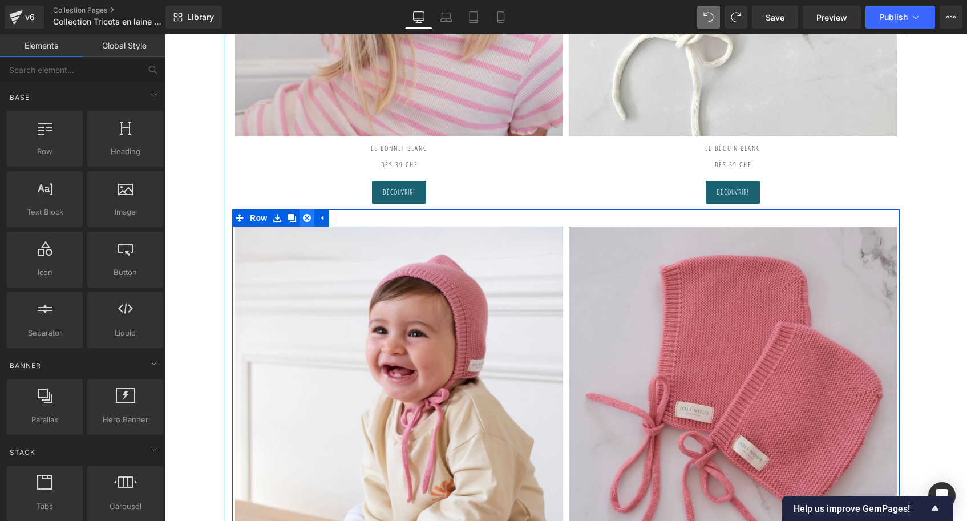
click at [307, 216] on icon at bounding box center [307, 218] width 8 height 8
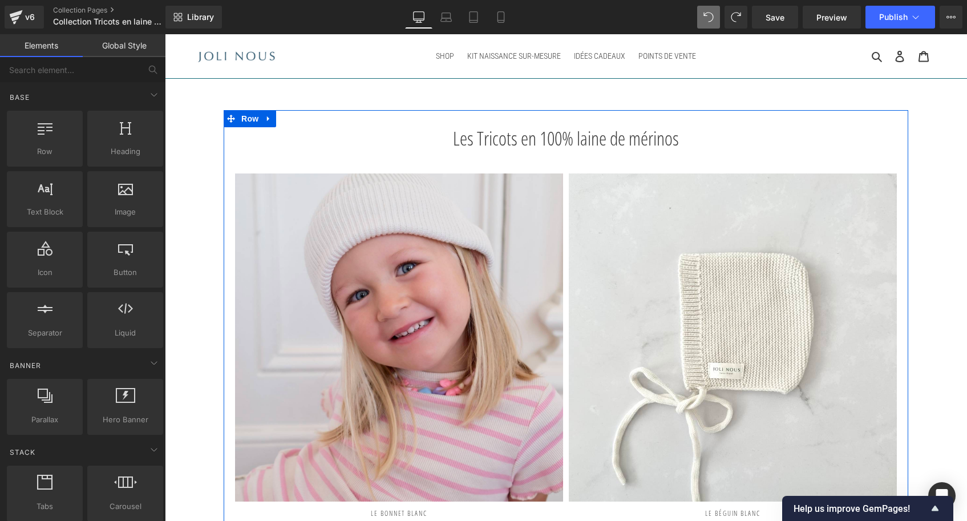
scroll to position [0, 0]
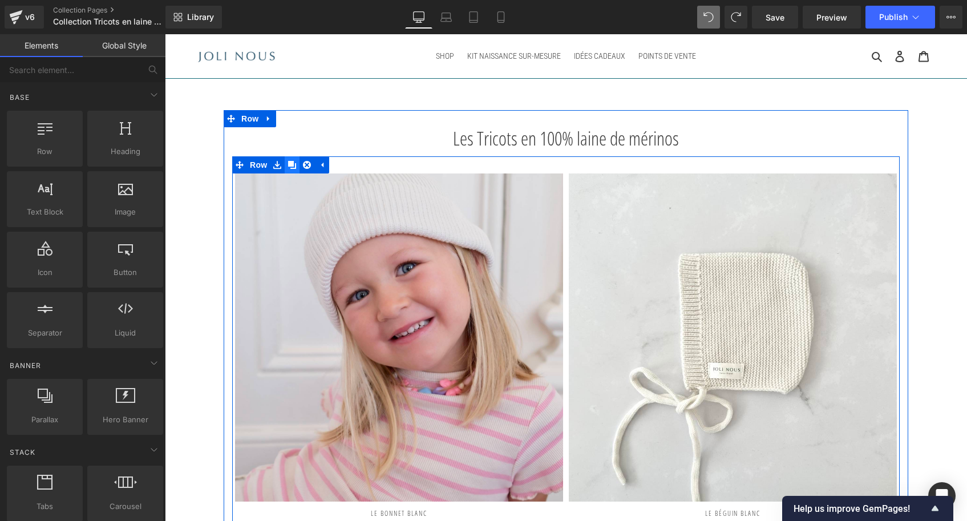
click at [290, 164] on icon at bounding box center [292, 165] width 8 height 8
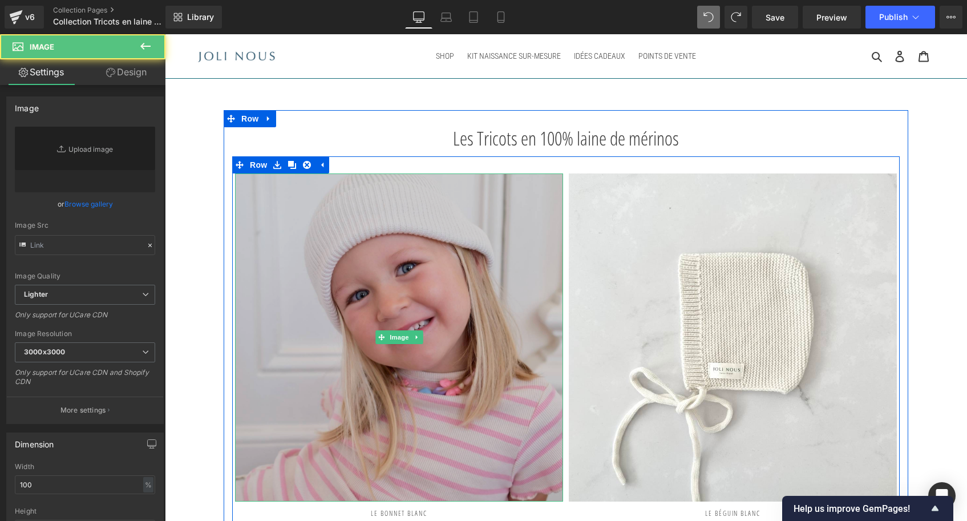
type input "[URL][DOMAIN_NAME]"
click at [381, 283] on img at bounding box center [399, 337] width 328 height 328
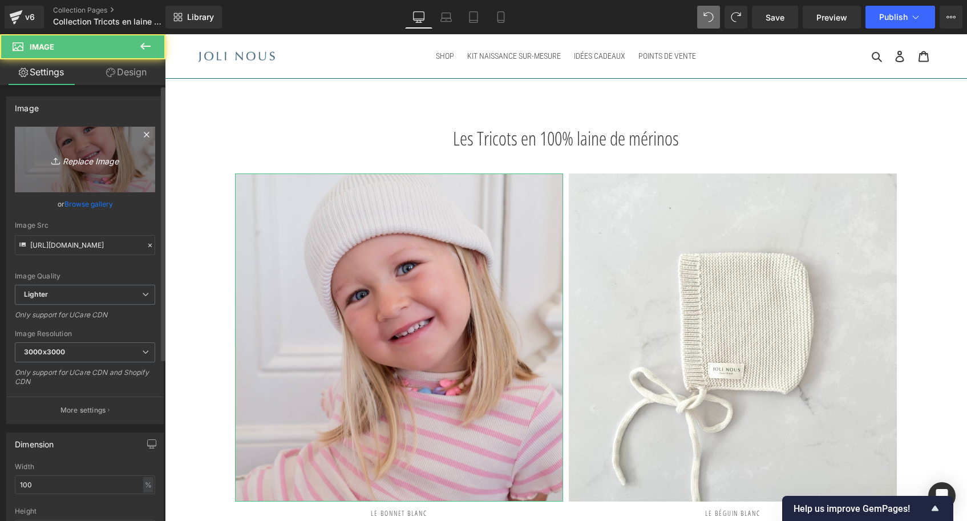
click at [86, 166] on icon "Replace Image" at bounding box center [84, 159] width 91 height 14
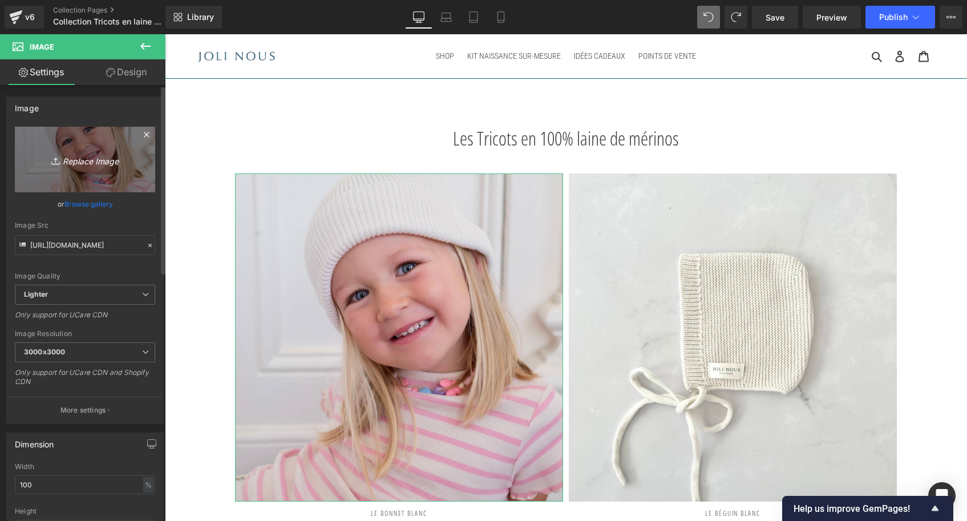
type input "C:\fakepath\Bonnet-vieux-rose-Tricot-joli-nous-laine-mérinos-ultra-doux-confor…"
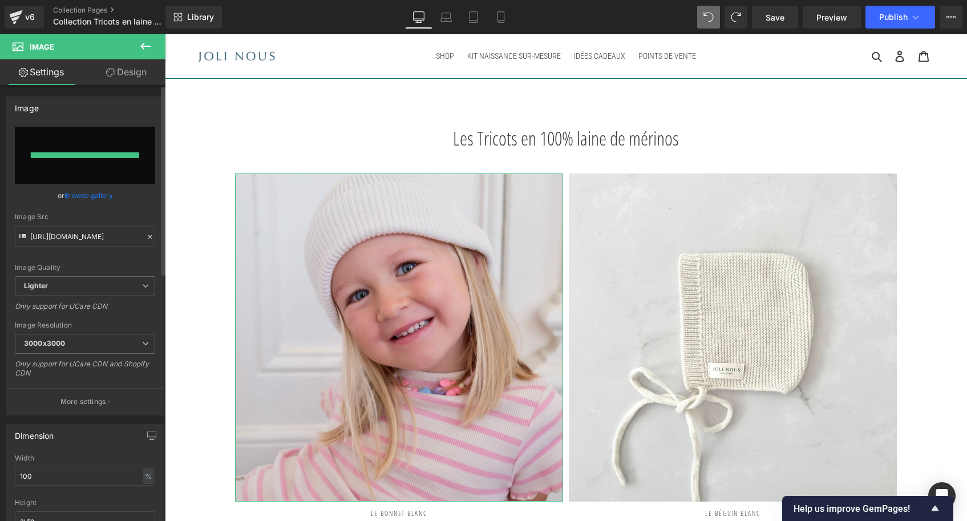
type input "[URL][DOMAIN_NAME]"
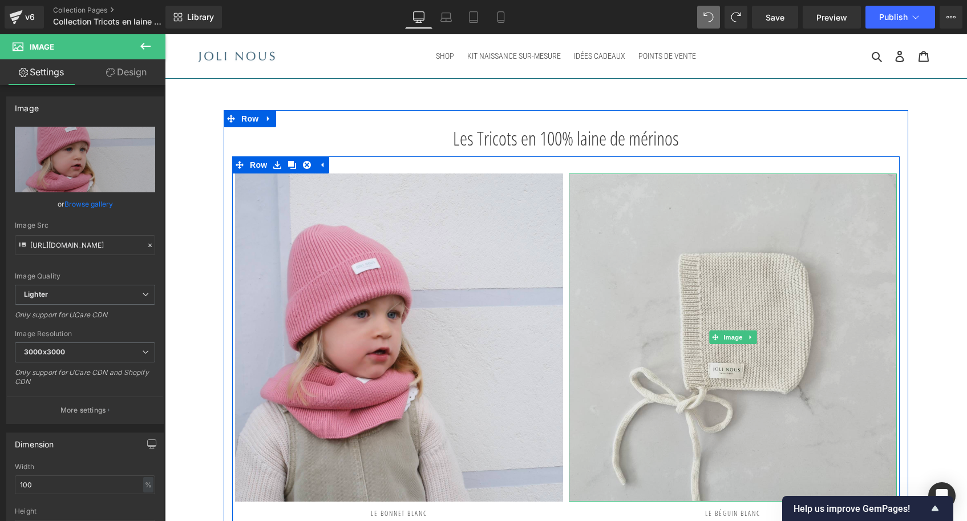
click at [754, 265] on img at bounding box center [733, 337] width 328 height 328
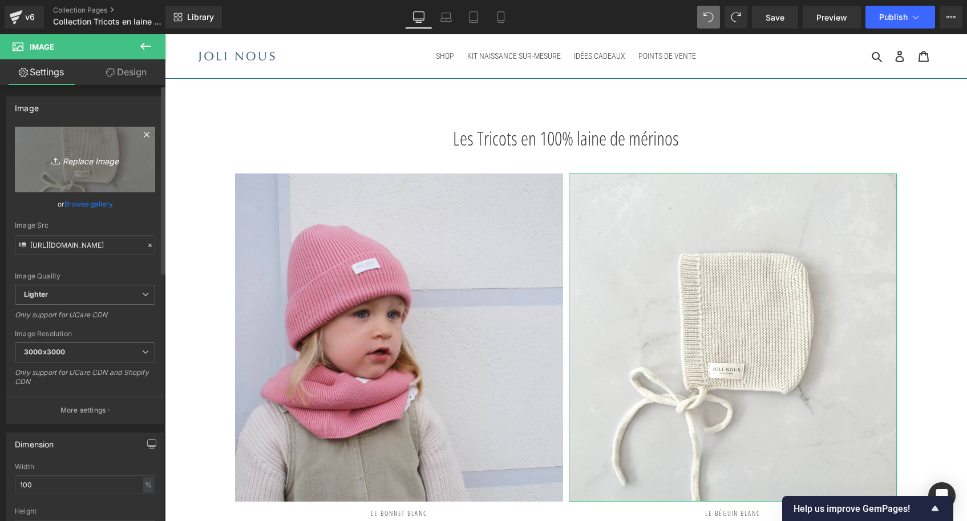
click at [111, 155] on icon "Replace Image" at bounding box center [84, 159] width 91 height 14
type input "C:\fakepath\Béguin-vieux-rose-Tricot-joli-nous-laine-mérinos-ultra-doux-confo…"
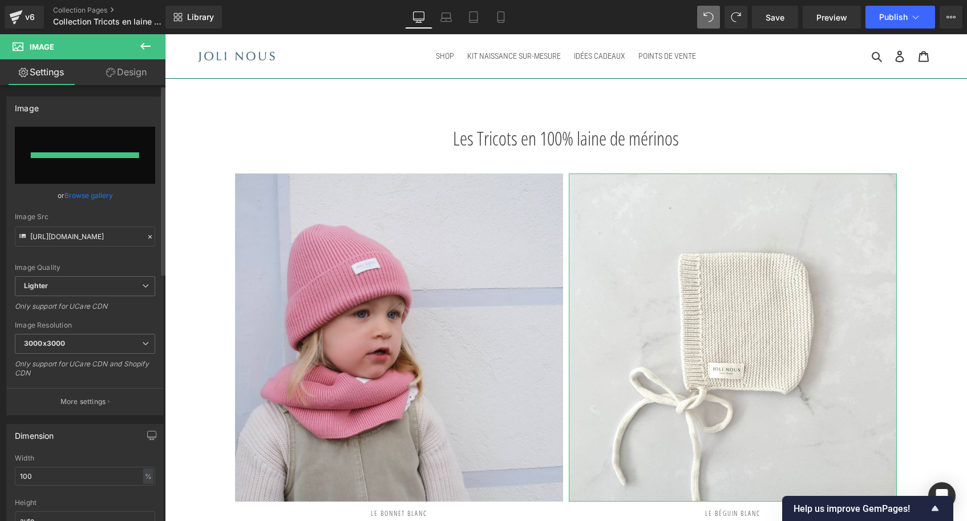
type input "[URL][DOMAIN_NAME]"
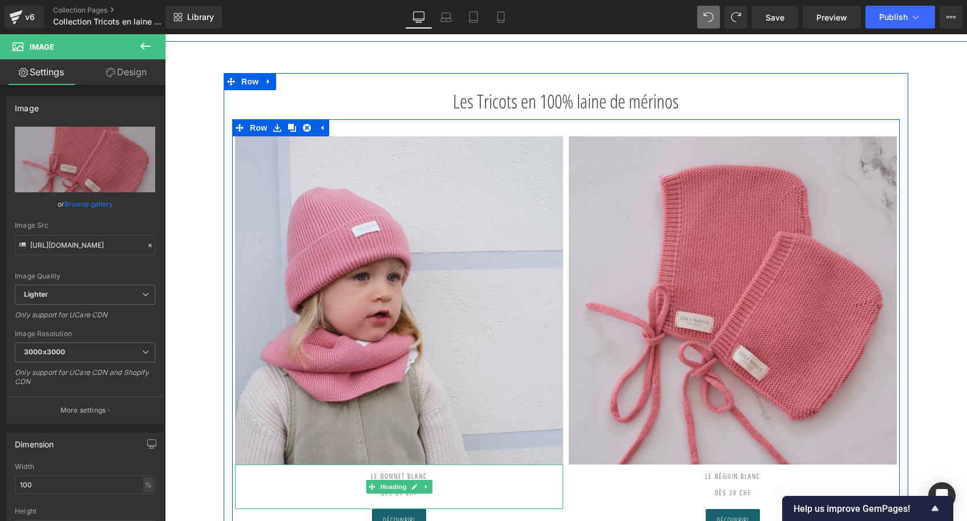
scroll to position [216, 0]
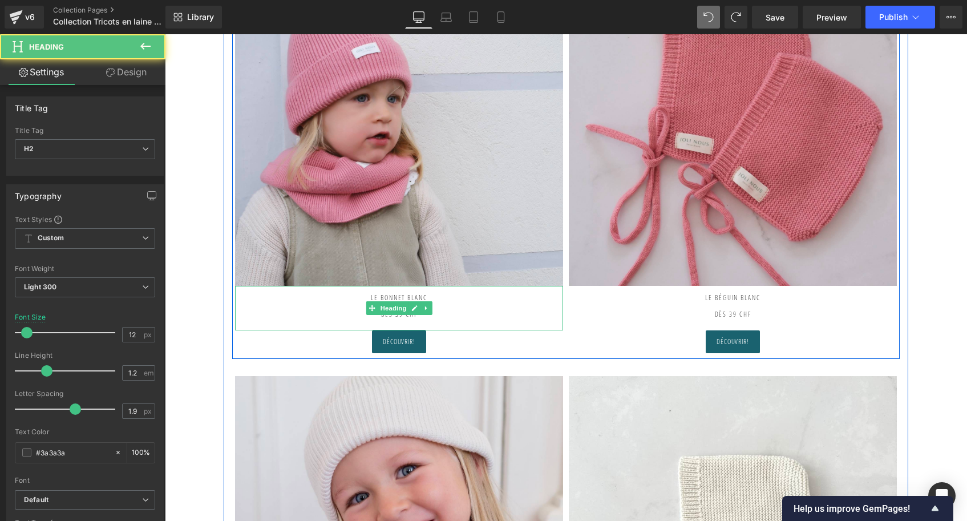
click at [428, 300] on h2 "Le Bonnet blanc dès 39 CHF" at bounding box center [399, 302] width 328 height 33
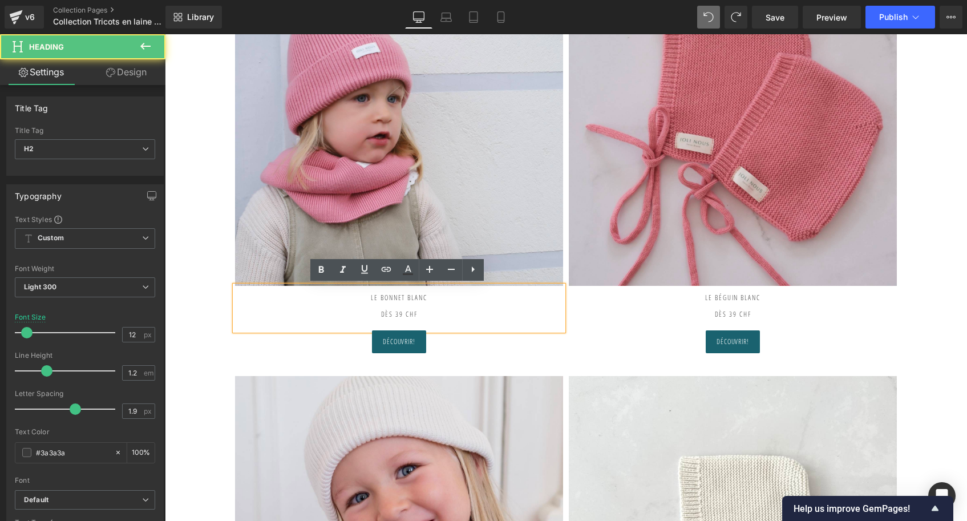
click at [443, 295] on h2 "Le Bonnet blanc dès 39 CHF" at bounding box center [399, 302] width 328 height 33
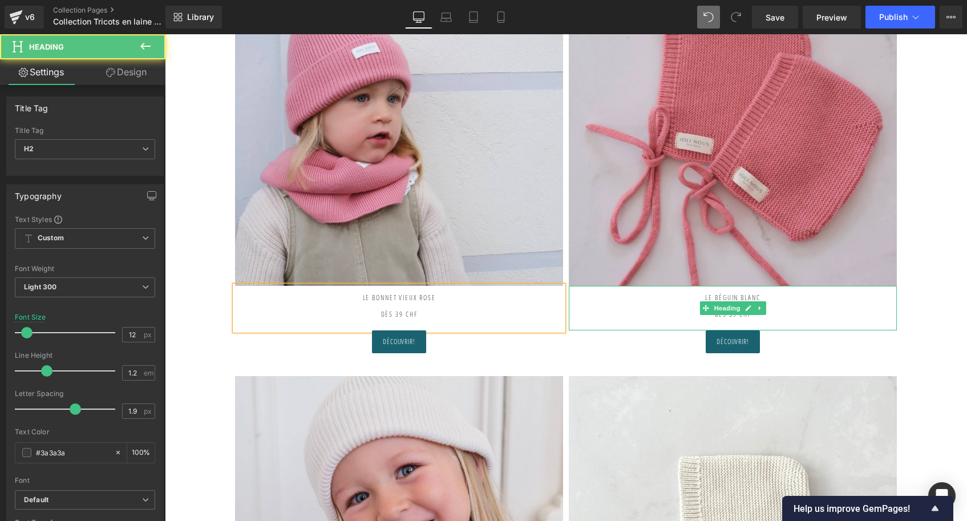
click at [765, 293] on h2 "Le béguin blanc" at bounding box center [733, 298] width 328 height 25
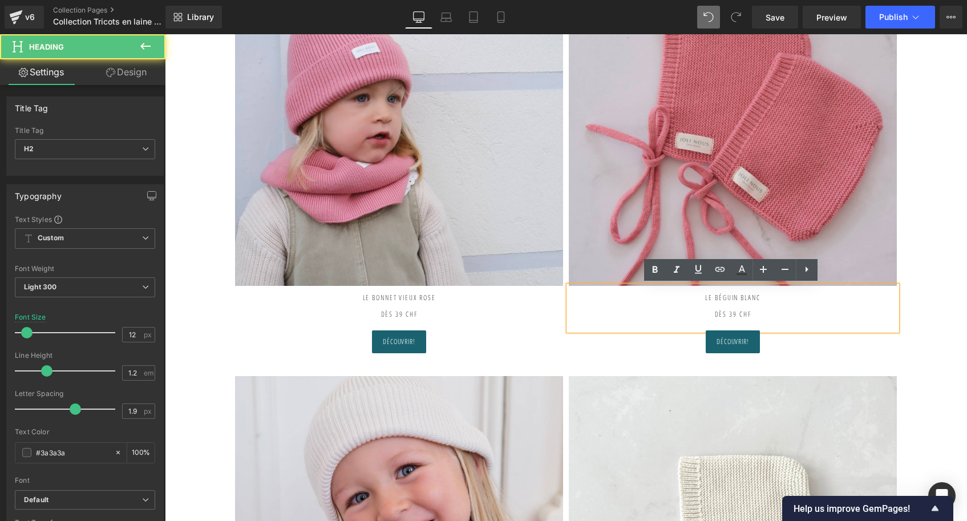
click at [770, 296] on h2 "Le béguin blanc" at bounding box center [733, 298] width 328 height 25
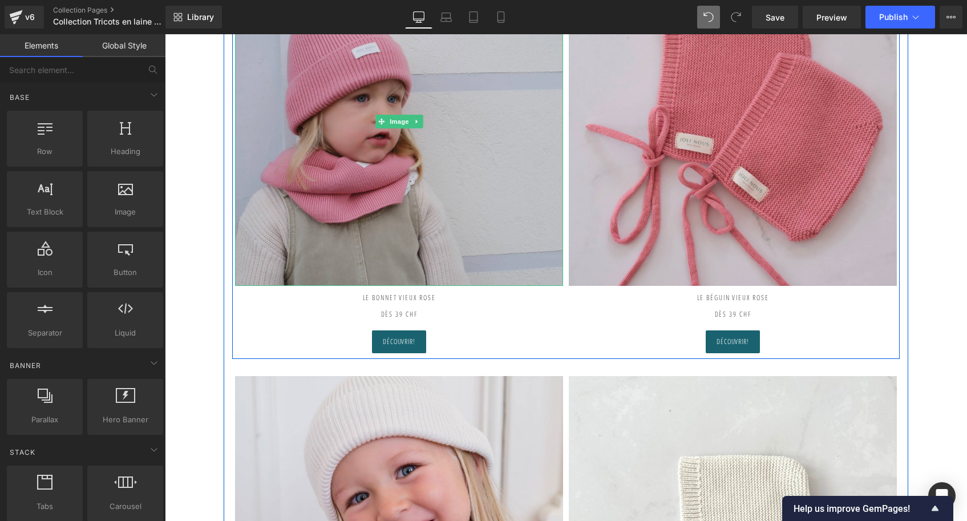
click at [473, 207] on img at bounding box center [399, 122] width 328 height 328
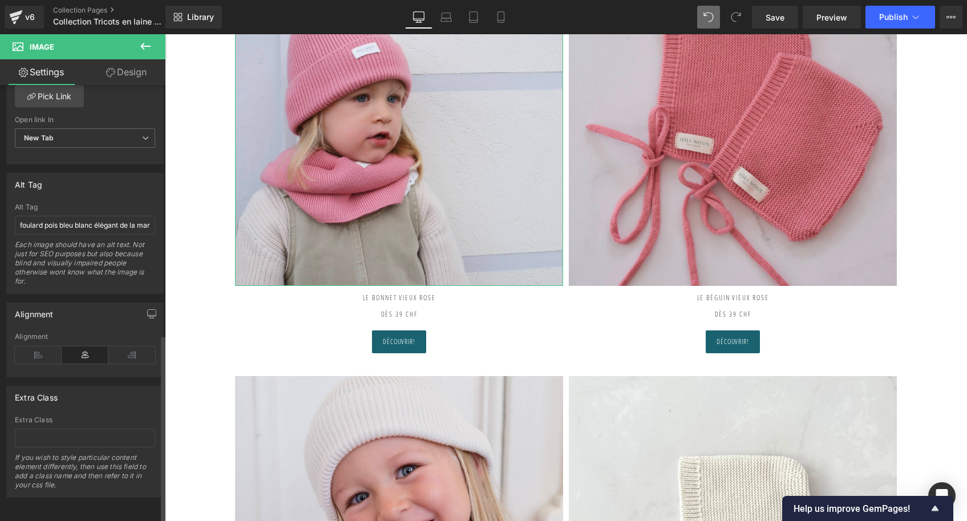
scroll to position [428, 0]
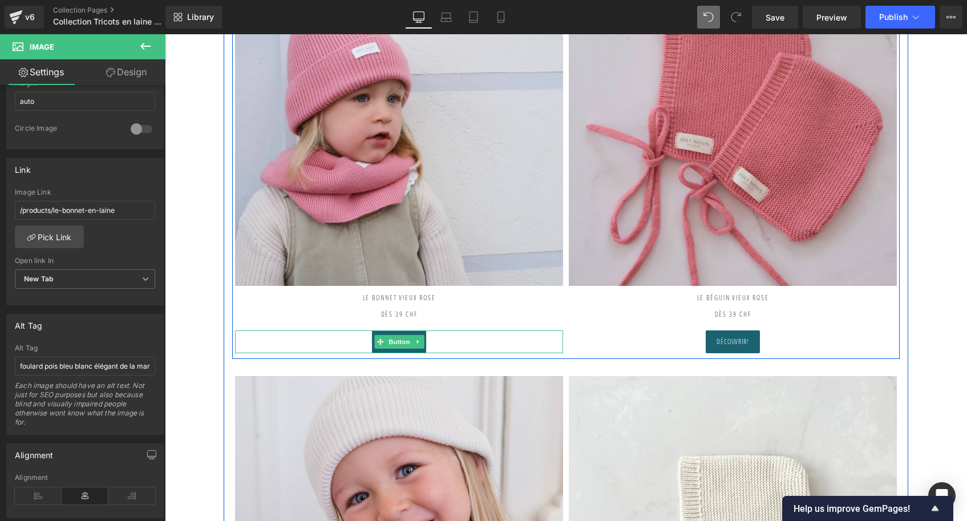
click at [386, 343] on span "Button" at bounding box center [399, 342] width 26 height 14
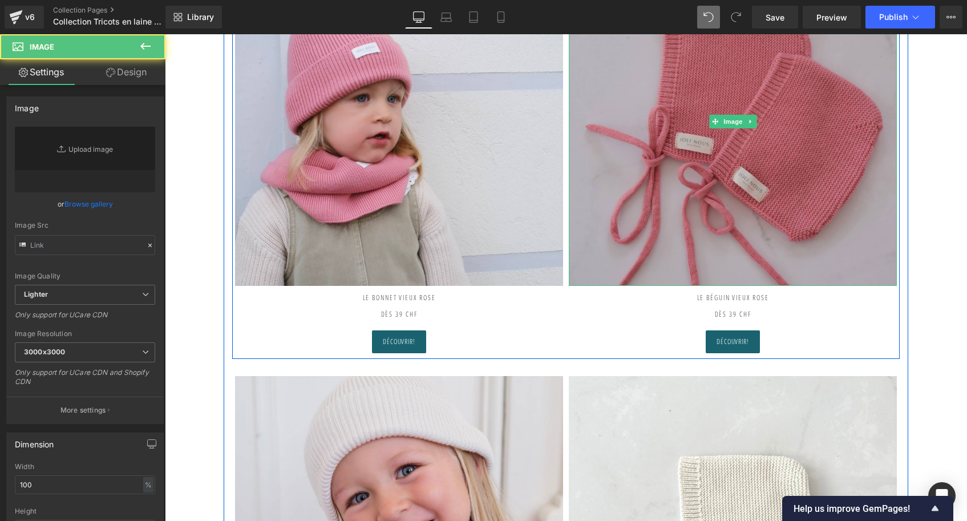
type input "[URL][DOMAIN_NAME]"
click at [726, 183] on img at bounding box center [733, 122] width 328 height 328
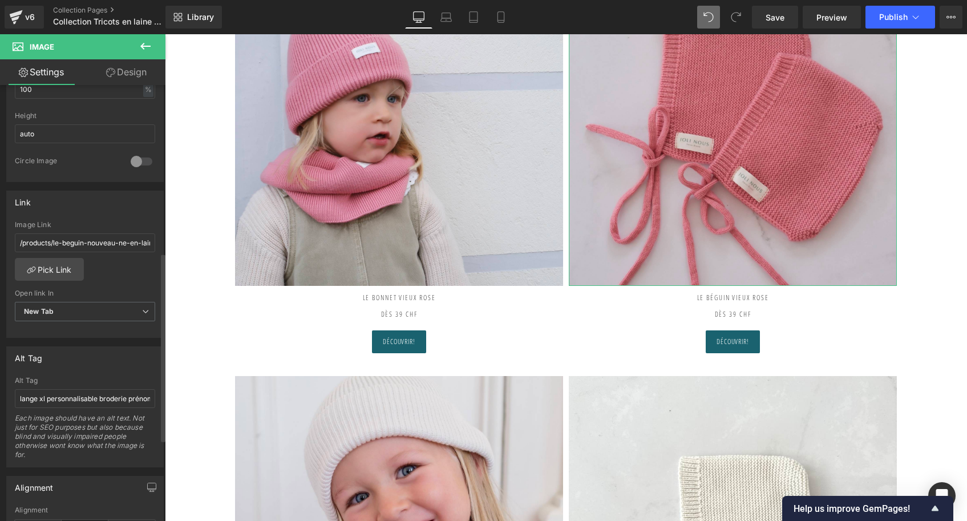
scroll to position [398, 0]
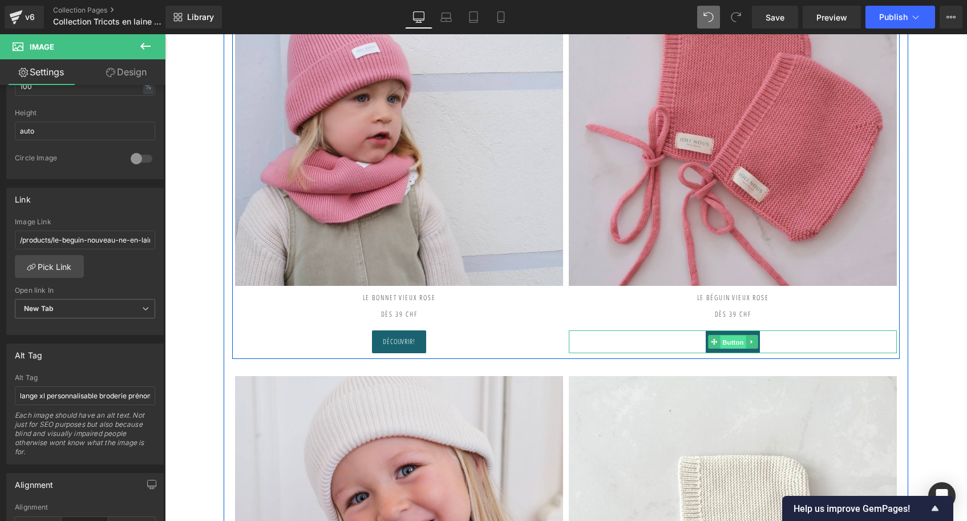
click at [729, 341] on span "Button" at bounding box center [733, 342] width 26 height 14
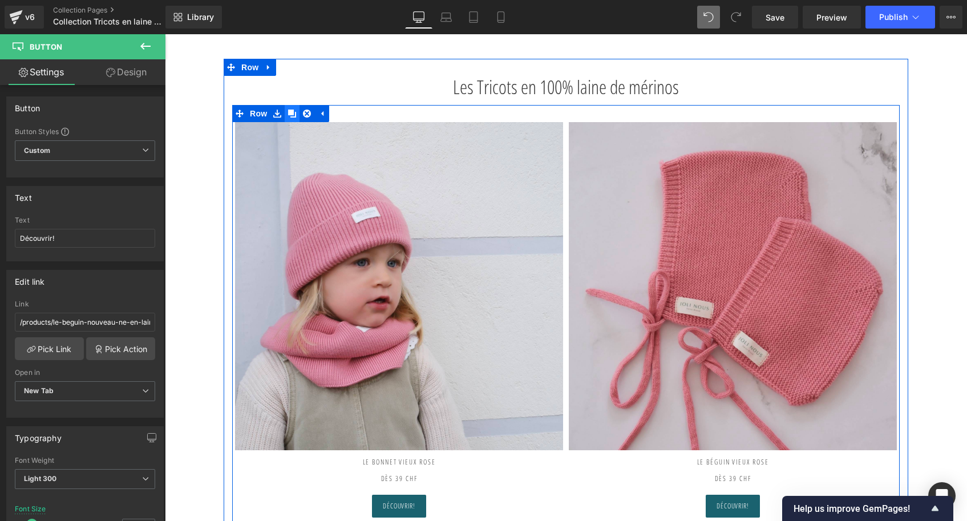
click at [288, 111] on icon at bounding box center [292, 114] width 8 height 8
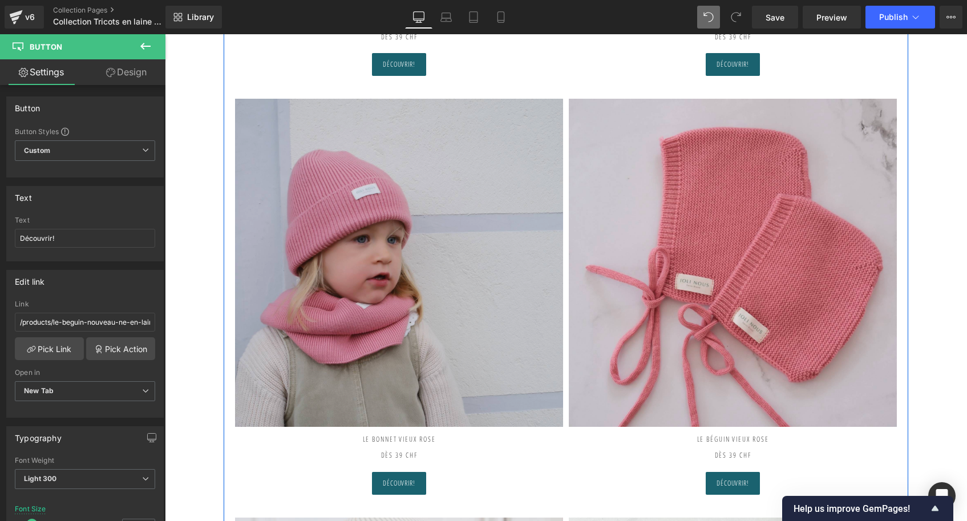
scroll to position [494, 0]
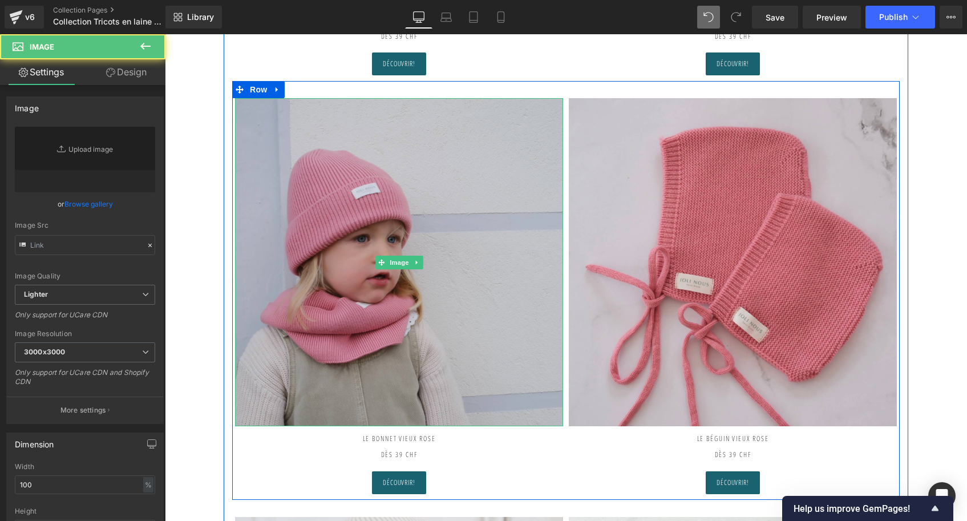
type input "[URL][DOMAIN_NAME]"
click at [371, 218] on img at bounding box center [399, 262] width 328 height 328
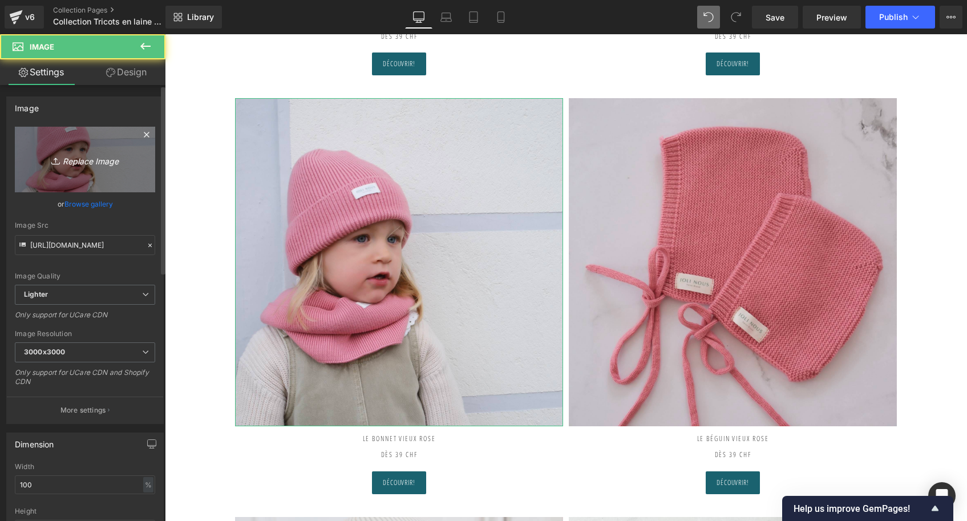
click at [87, 154] on icon "Replace Image" at bounding box center [84, 159] width 91 height 14
type input "C:\fakepath\Tour-de-cou-vieux-rose-Tricot-joli-nous-laine-mérinos-ultra-doux-c…"
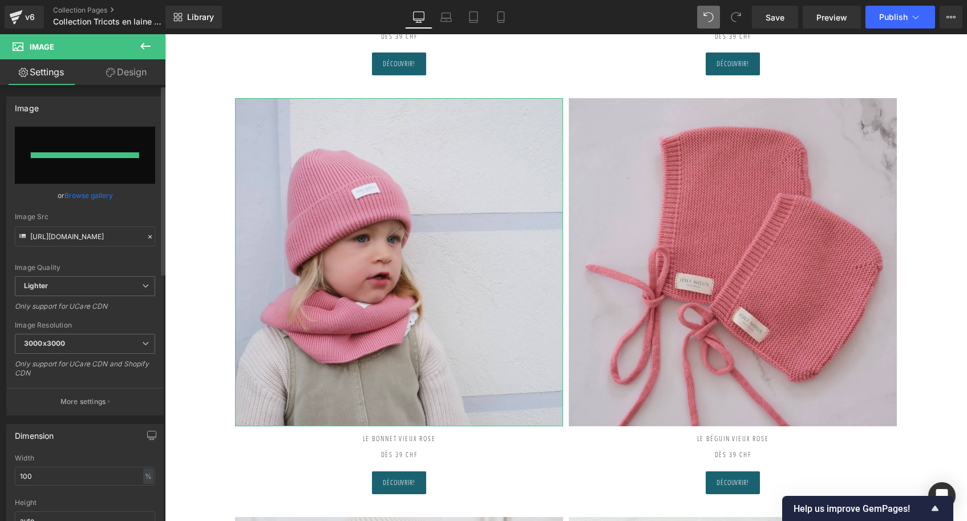
type input "[URL][DOMAIN_NAME]"
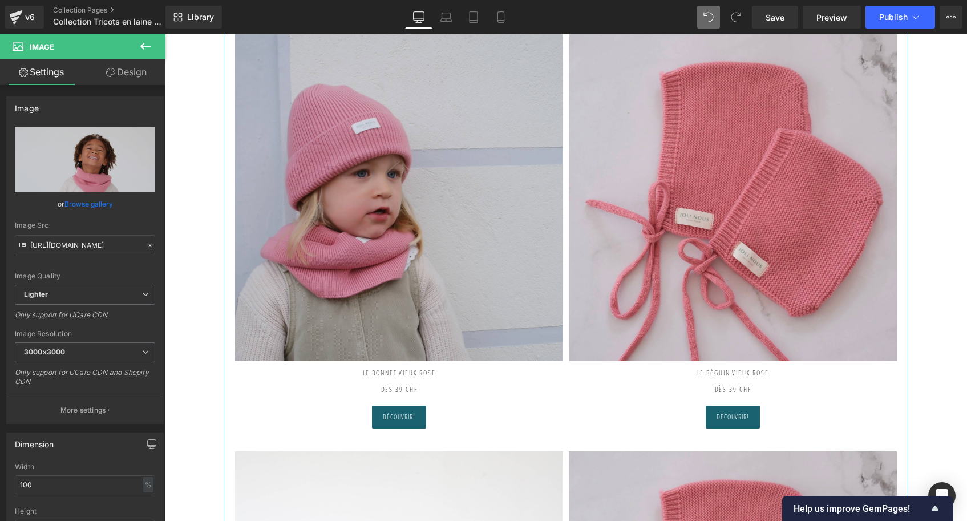
scroll to position [136, 0]
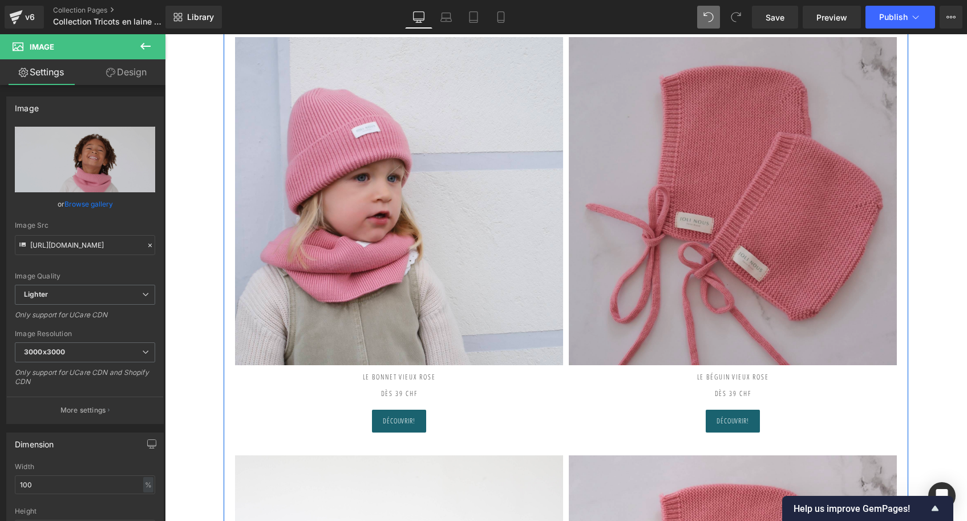
click at [725, 220] on img at bounding box center [733, 201] width 328 height 328
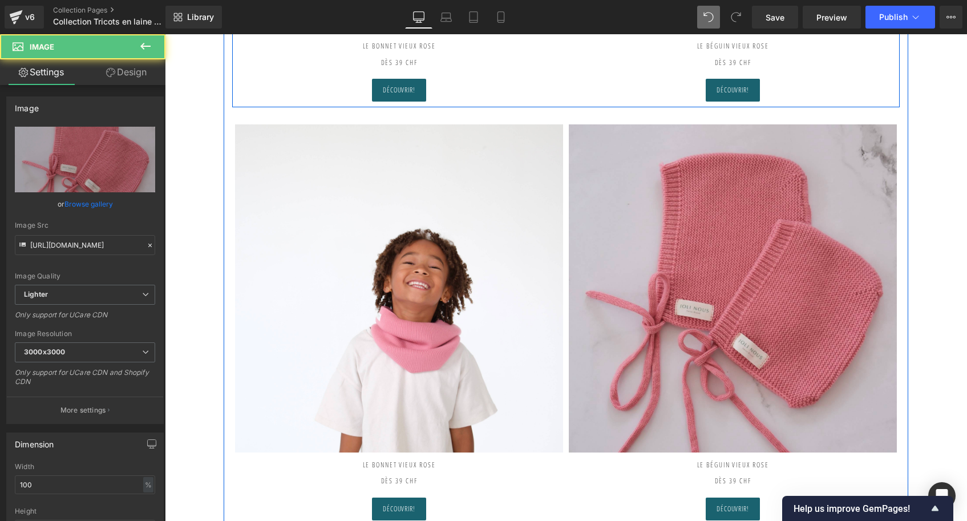
scroll to position [552, 0]
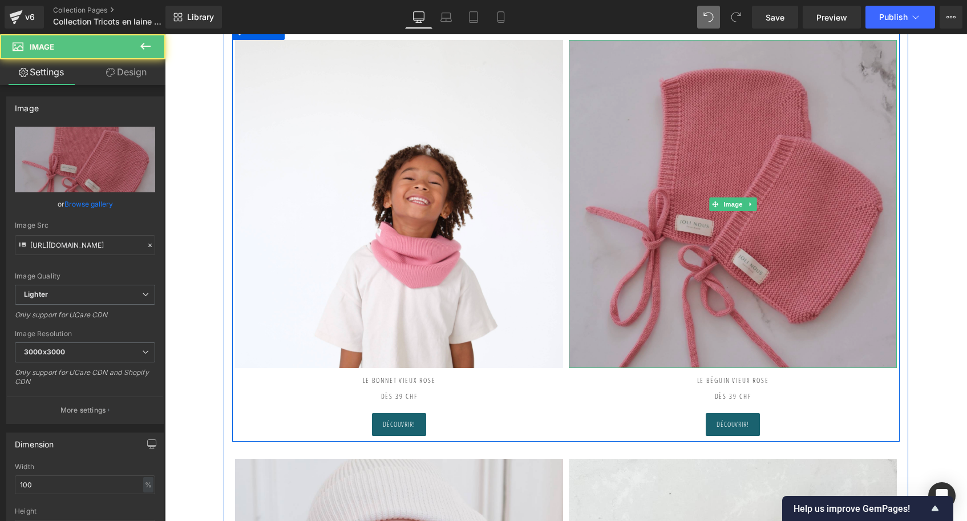
click at [733, 239] on img at bounding box center [733, 204] width 328 height 328
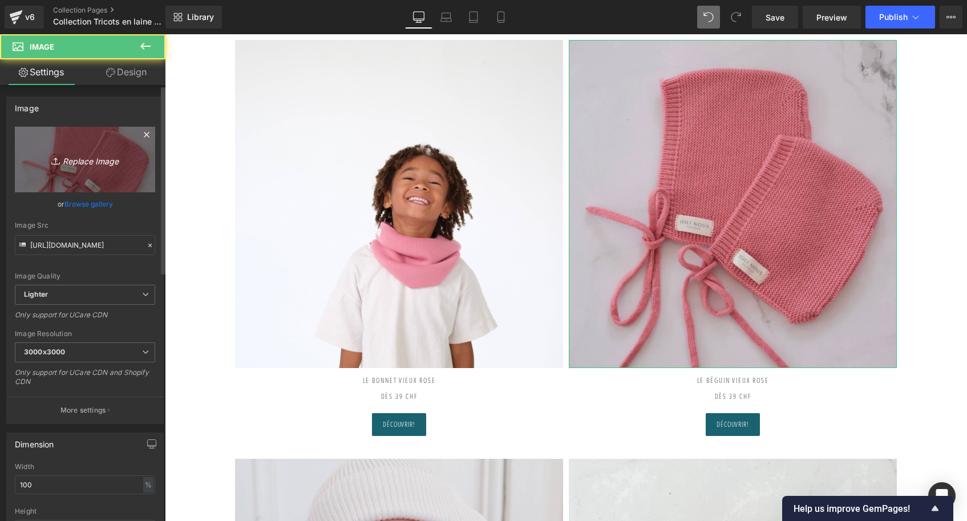
click at [89, 153] on icon "Replace Image" at bounding box center [84, 159] width 91 height 14
type input "C:\fakepath\Béguin-vieux-rose-Tricot-joli-nous-laine-mérinos-ultra-doux-confo…"
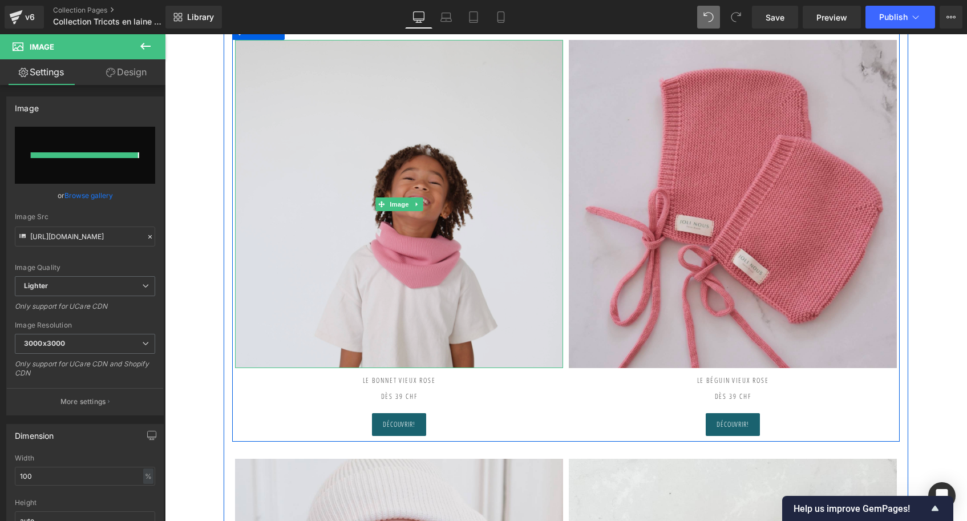
type input "[URL][DOMAIN_NAME]"
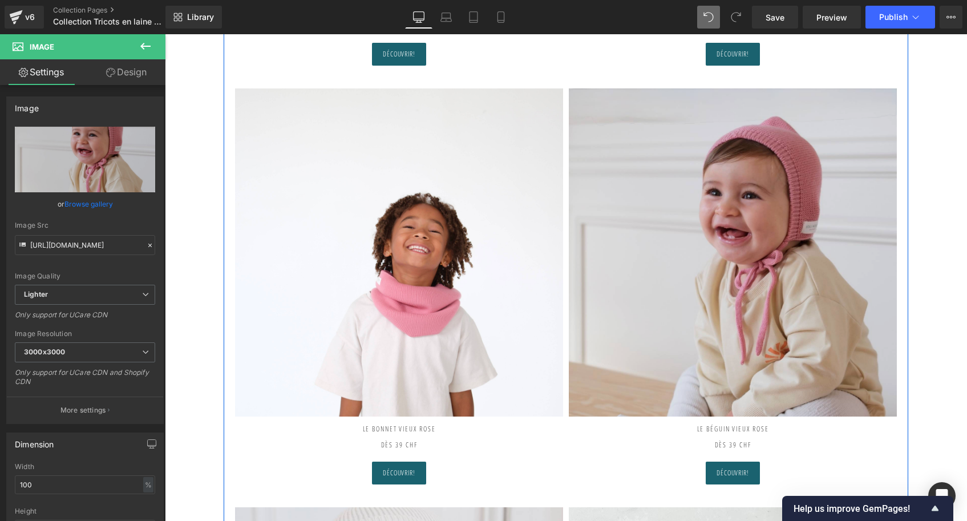
scroll to position [179, 0]
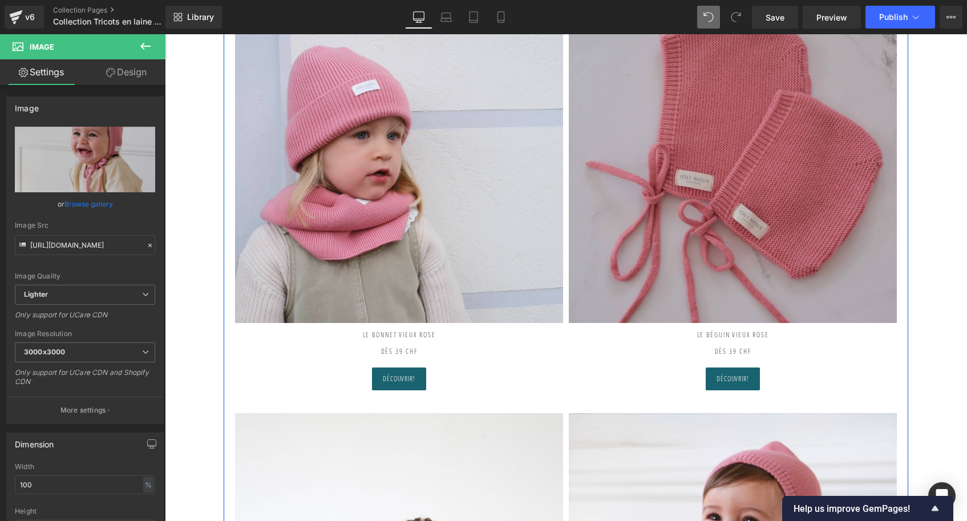
click at [745, 181] on img at bounding box center [733, 159] width 328 height 328
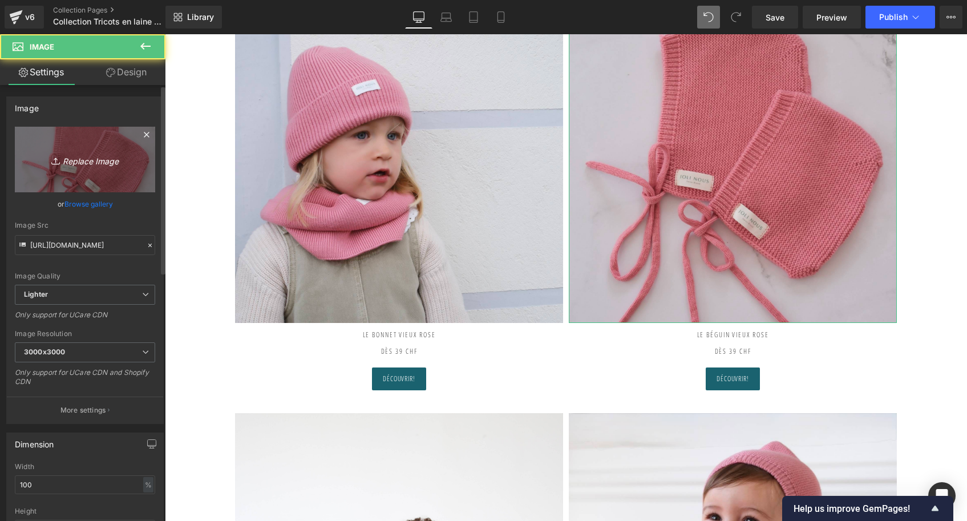
click at [112, 167] on link "Replace Image" at bounding box center [85, 160] width 140 height 66
type input "C:\fakepath\Béguin-vieux-rose-Tricot-joli-nous-laine-mérinos-ultra-doux-confo…"
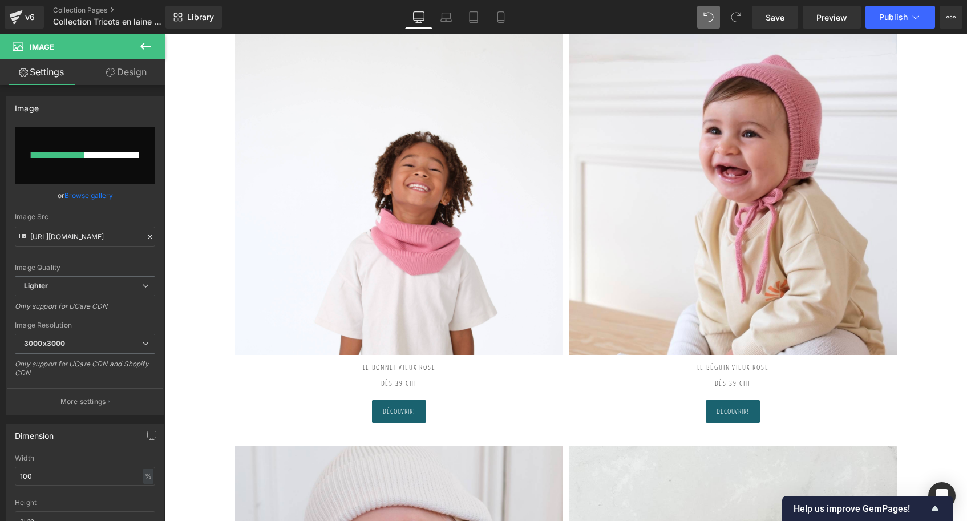
scroll to position [607, 0]
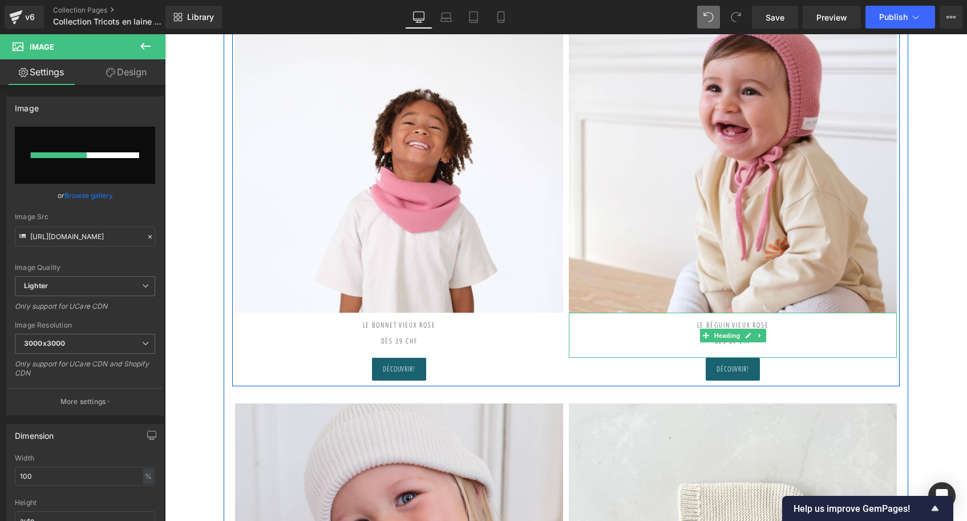
click at [764, 325] on h2 "Le béguin VIEUX ROSE" at bounding box center [733, 325] width 328 height 25
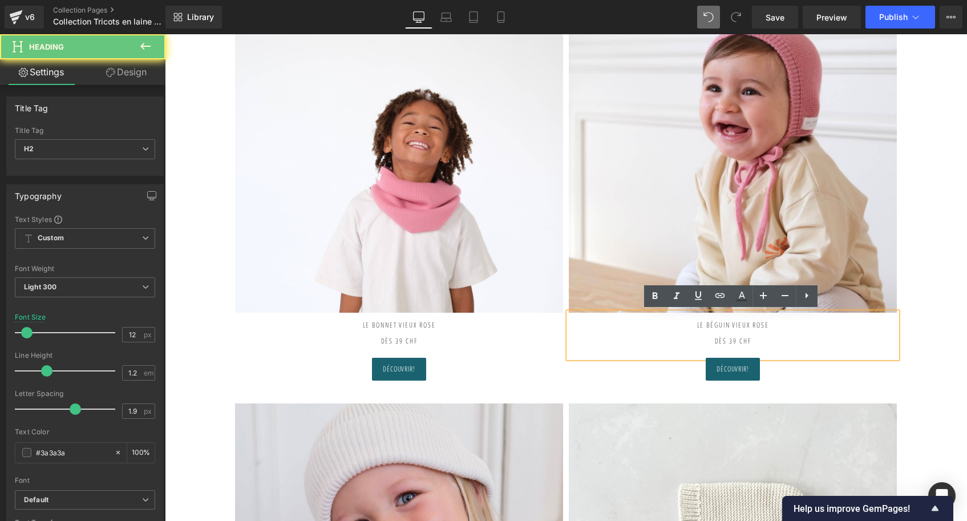
click at [782, 325] on h2 "Le béguin VIEUX ROSE" at bounding box center [733, 325] width 328 height 25
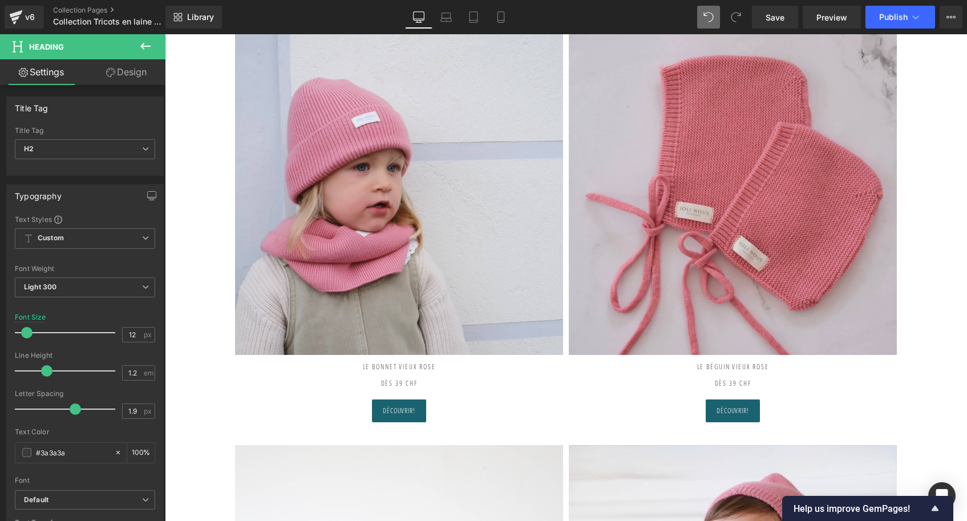
scroll to position [148, 0]
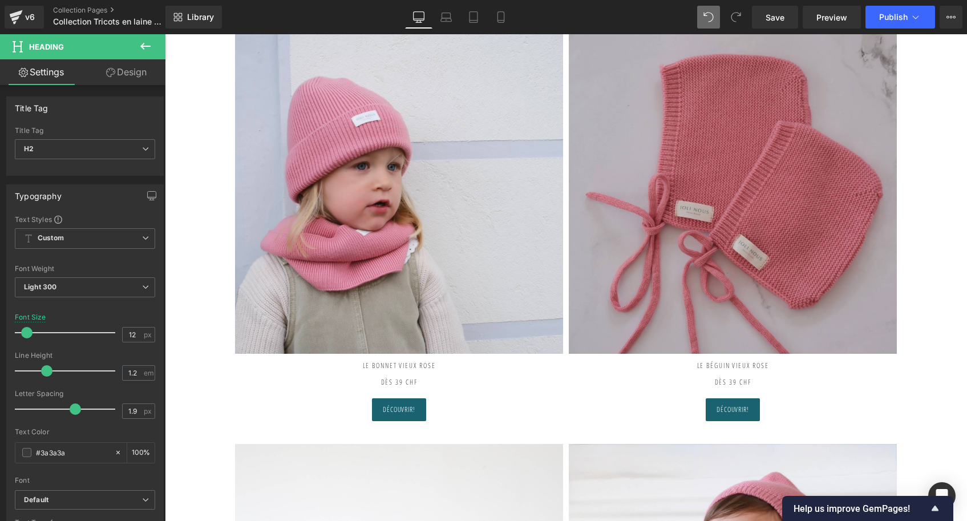
click at [700, 215] on img at bounding box center [733, 190] width 328 height 328
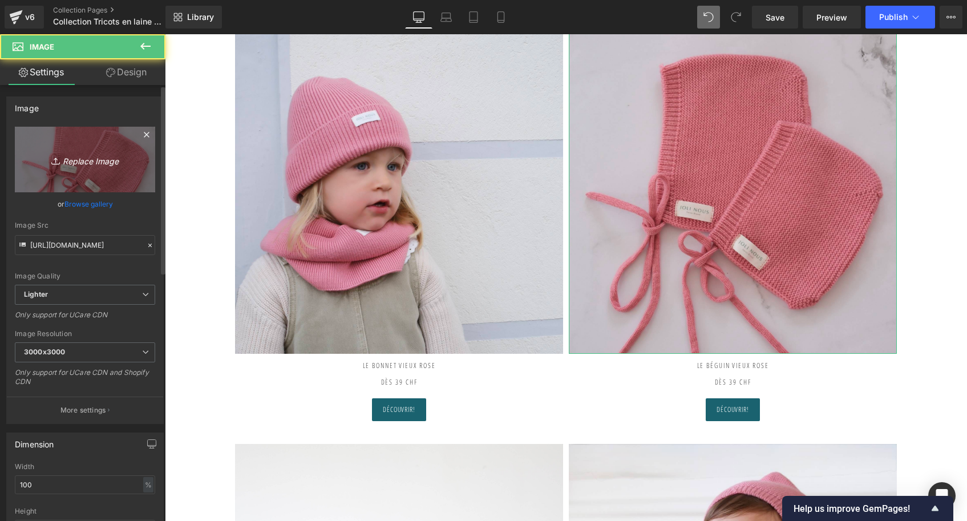
click at [89, 166] on icon "Replace Image" at bounding box center [84, 159] width 91 height 14
type input "C:\fakepath\Béguin-vieux-rose-Tricot-joli-nous-laine-mérinos-ultra-doux-confo…"
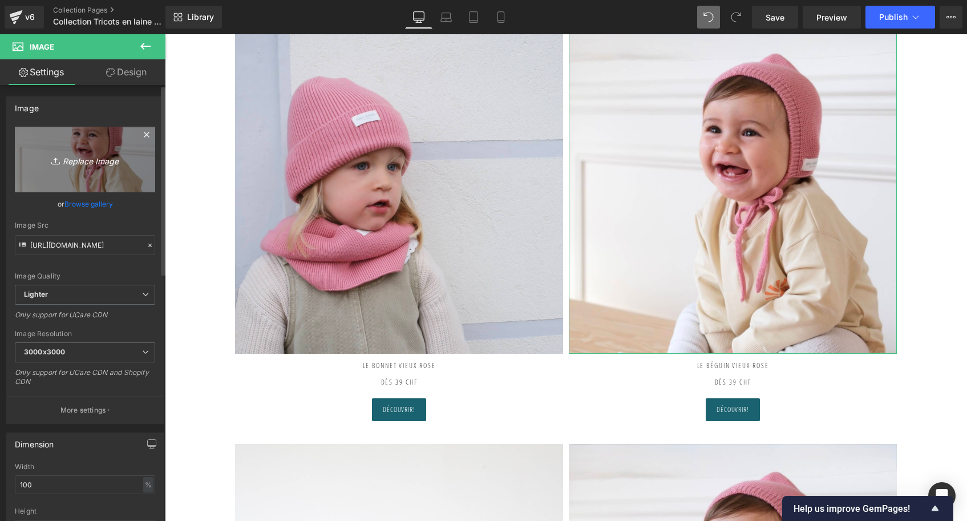
type input "[URL][DOMAIN_NAME]"
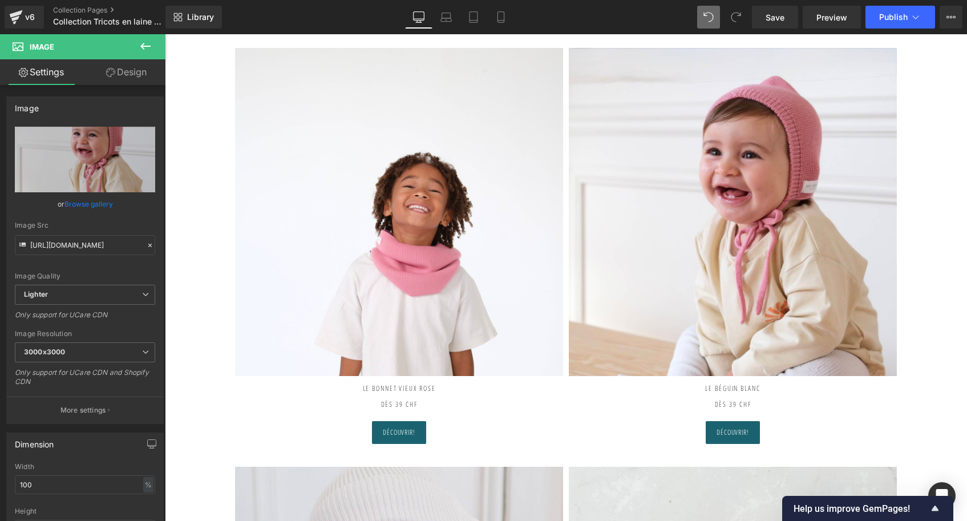
scroll to position [599, 0]
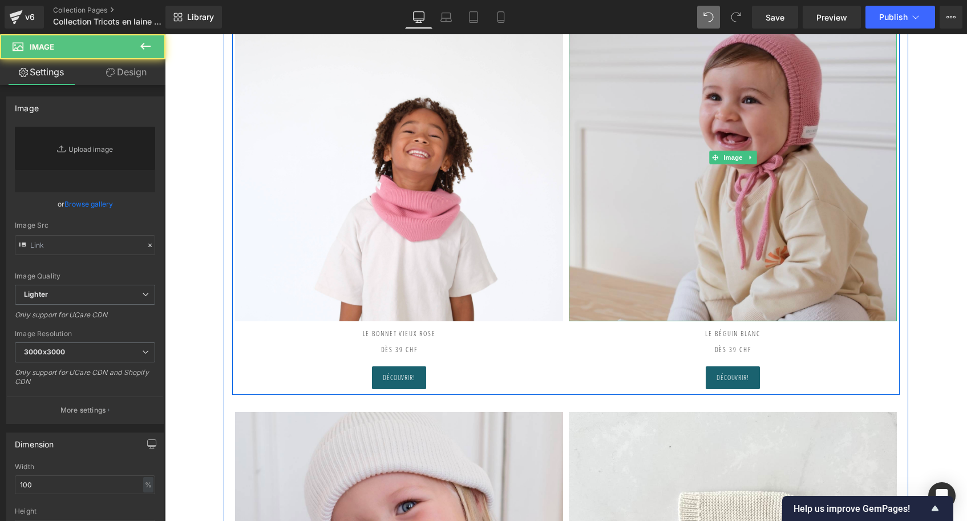
type input "[URL][DOMAIN_NAME]"
click at [777, 153] on img at bounding box center [733, 157] width 328 height 328
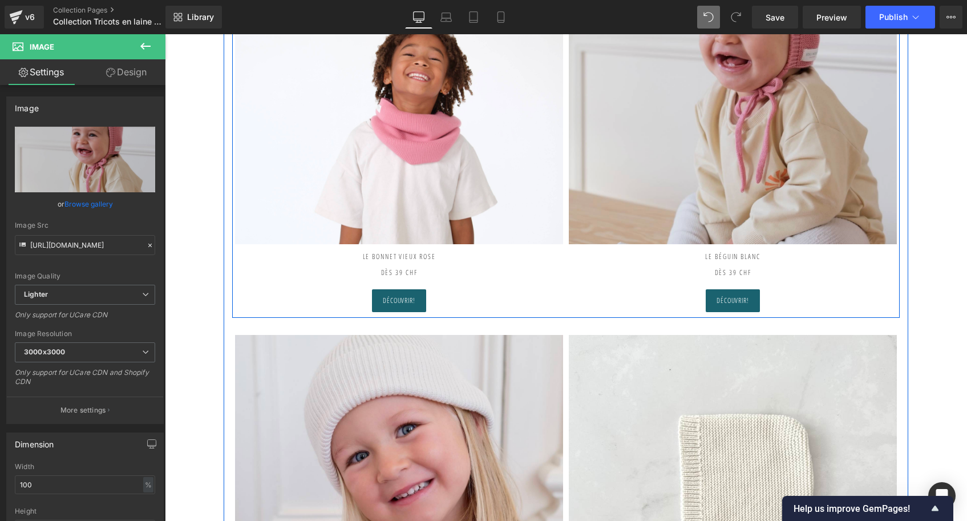
scroll to position [575, 0]
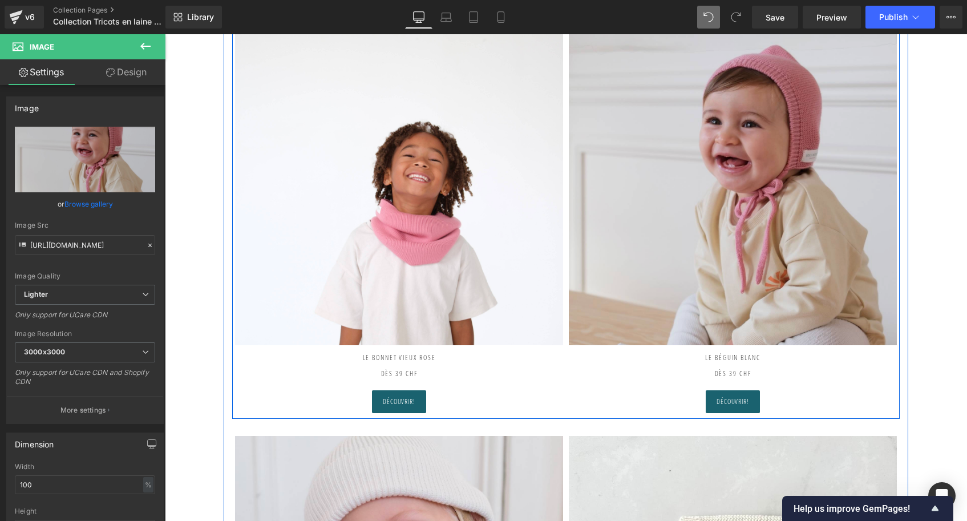
click at [742, 122] on img at bounding box center [733, 181] width 328 height 328
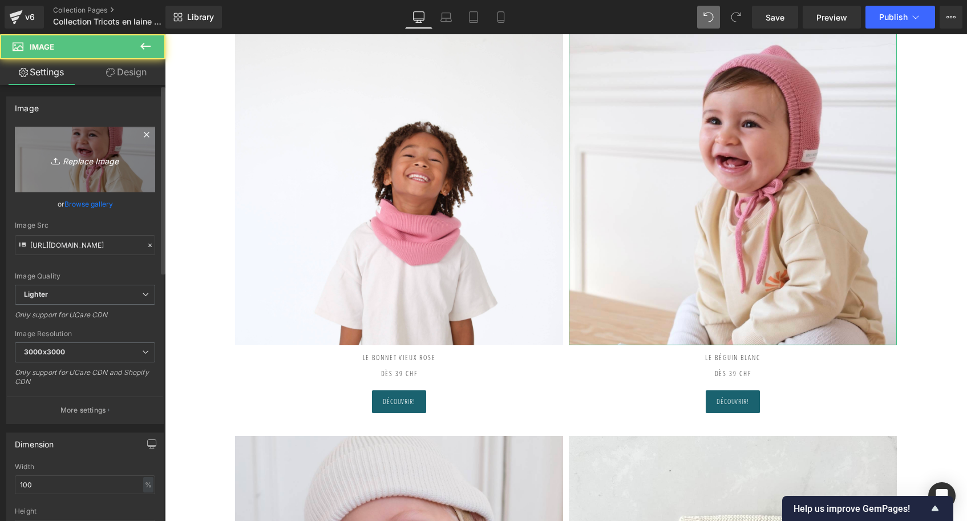
click at [100, 152] on icon "Replace Image" at bounding box center [84, 159] width 91 height 14
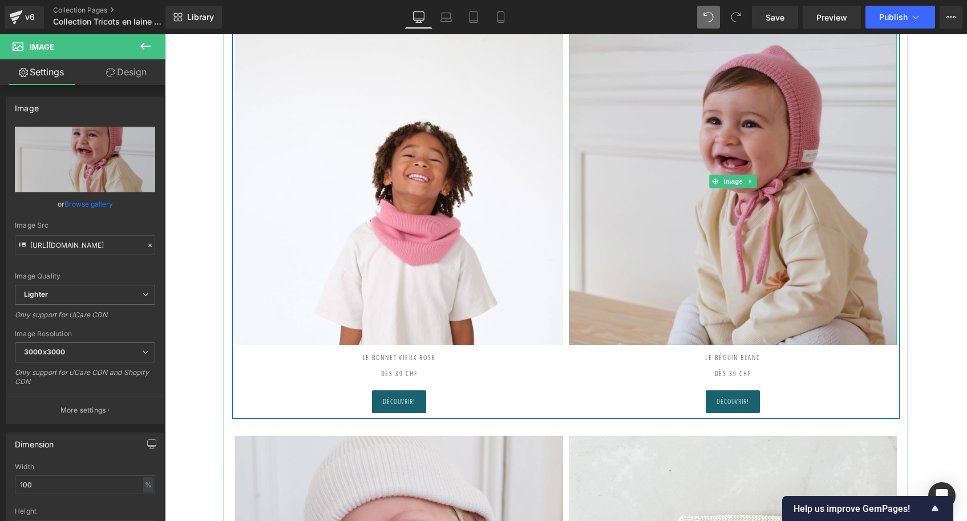
click at [734, 167] on img at bounding box center [733, 181] width 328 height 328
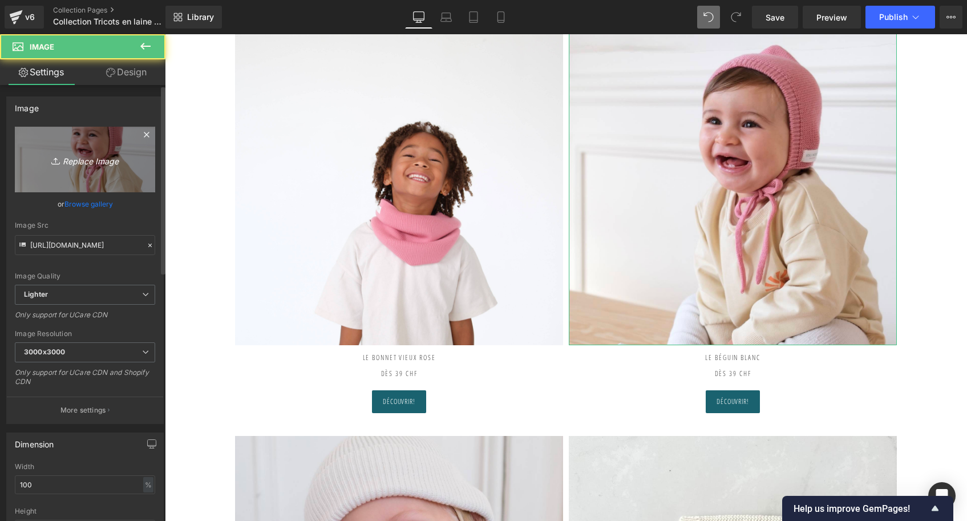
click at [109, 165] on icon "Replace Image" at bounding box center [84, 159] width 91 height 14
type input "C:\fakepath\Béguin-blanc-vieux-rose-Tricot-joli-nous-laine-mérinos-ultra-doux…"
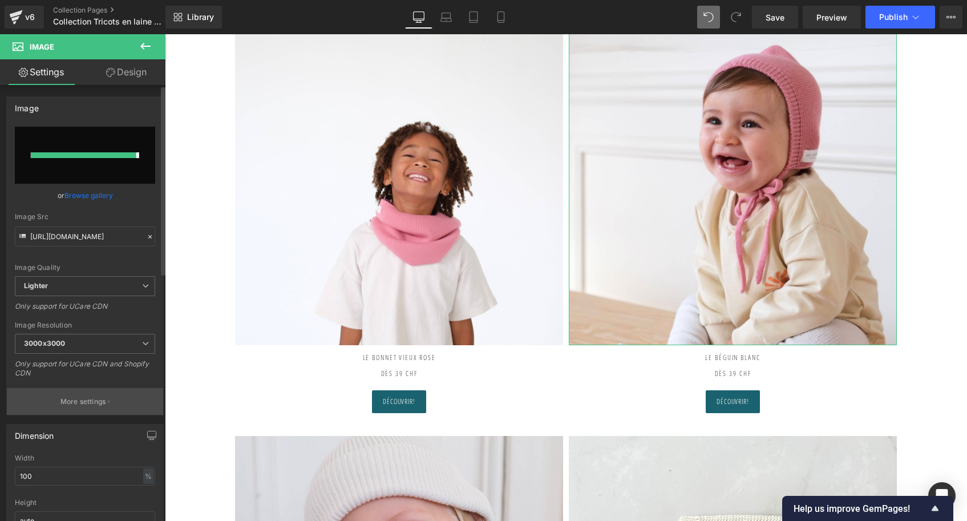
type input "[URL][DOMAIN_NAME]"
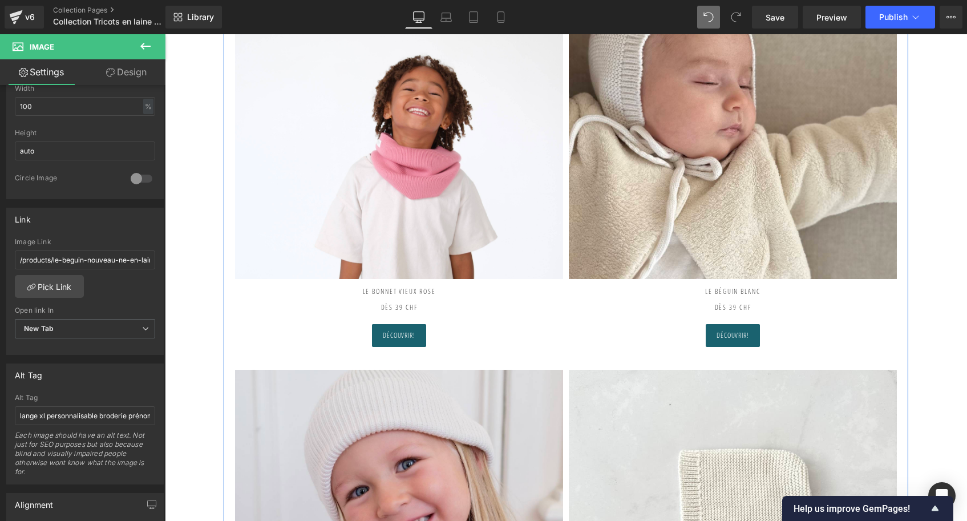
scroll to position [677, 0]
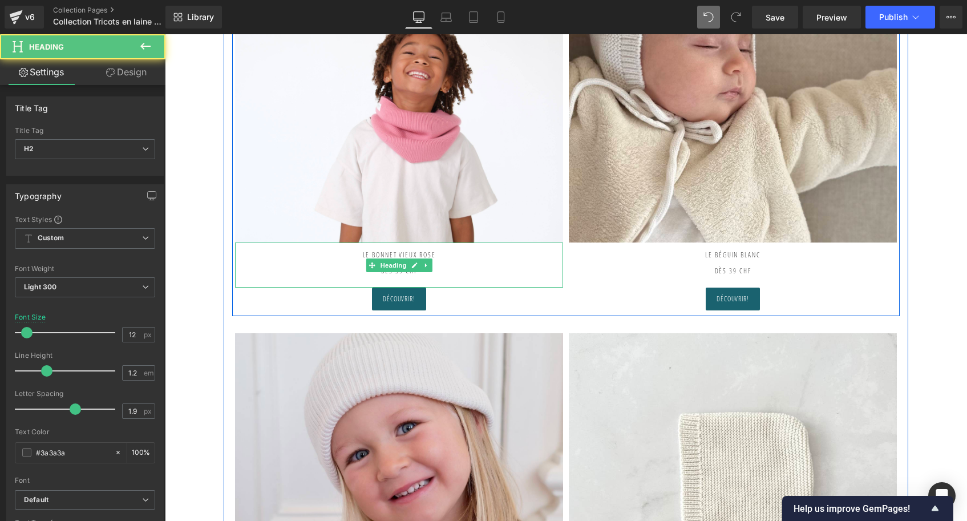
click at [413, 254] on h2 "Le Bonnet VIEUX ROSE dès 39 CHF" at bounding box center [399, 258] width 328 height 33
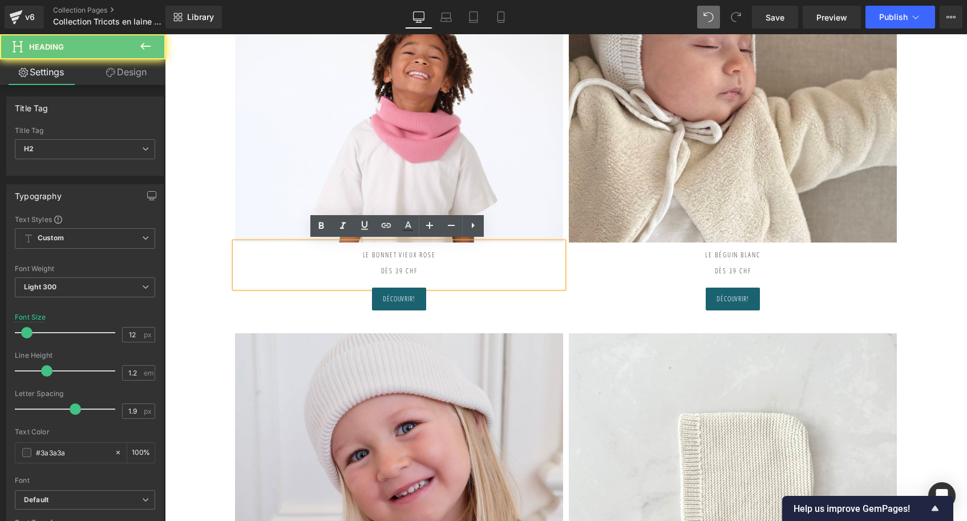
click at [413, 254] on h2 "Le Bonnet VIEUX ROSE dès 39 CHF" at bounding box center [399, 258] width 328 height 33
click at [436, 248] on h2 "Le Bonnet VIEUX ROSE dès 39 CHF" at bounding box center [399, 258] width 328 height 33
click at [360, 254] on h2 "Le Bonnet VIEUX ROSE dès 39 CHF" at bounding box center [399, 258] width 328 height 33
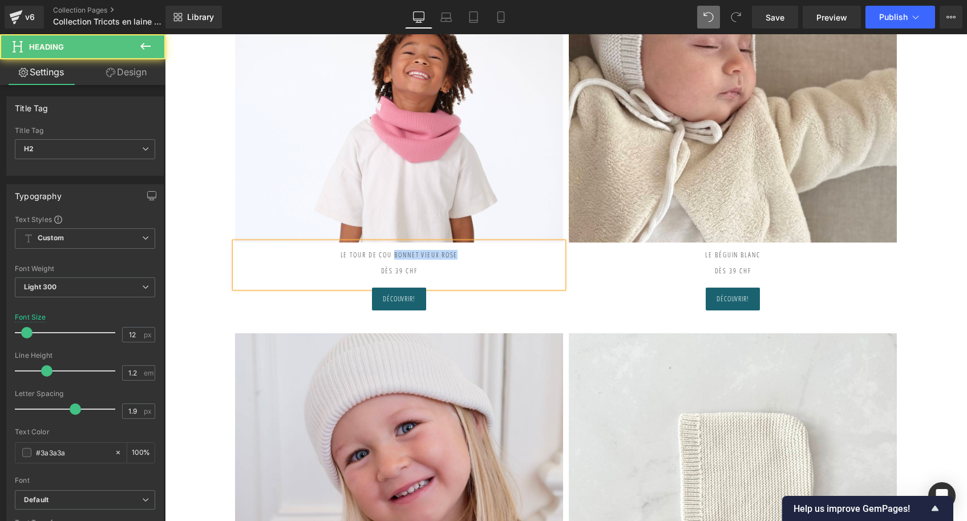
drag, startPoint x: 390, startPoint y: 253, endPoint x: 492, endPoint y: 256, distance: 102.2
click at [492, 256] on h2 "Le TOUR DE COU Bonnet VIEUX ROSE dès 39 CHF" at bounding box center [399, 258] width 328 height 33
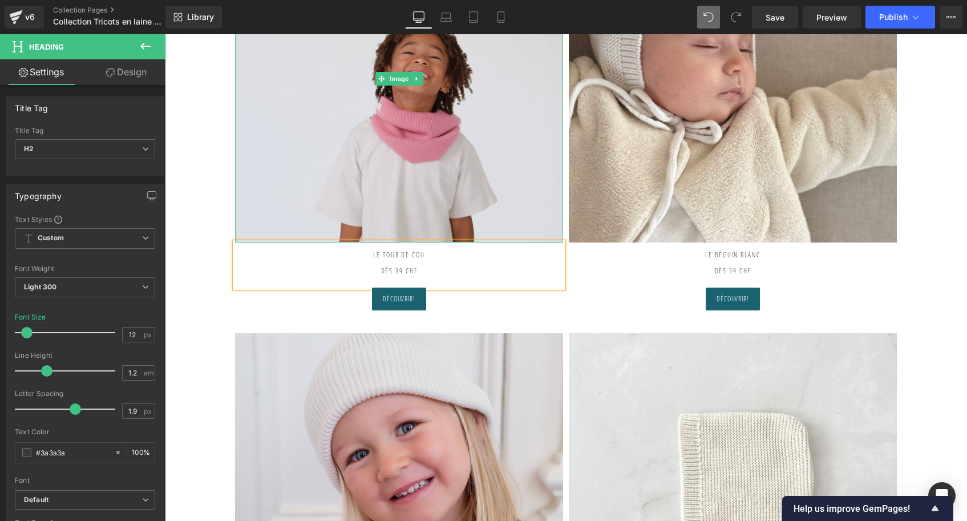
click at [407, 182] on img at bounding box center [399, 78] width 328 height 328
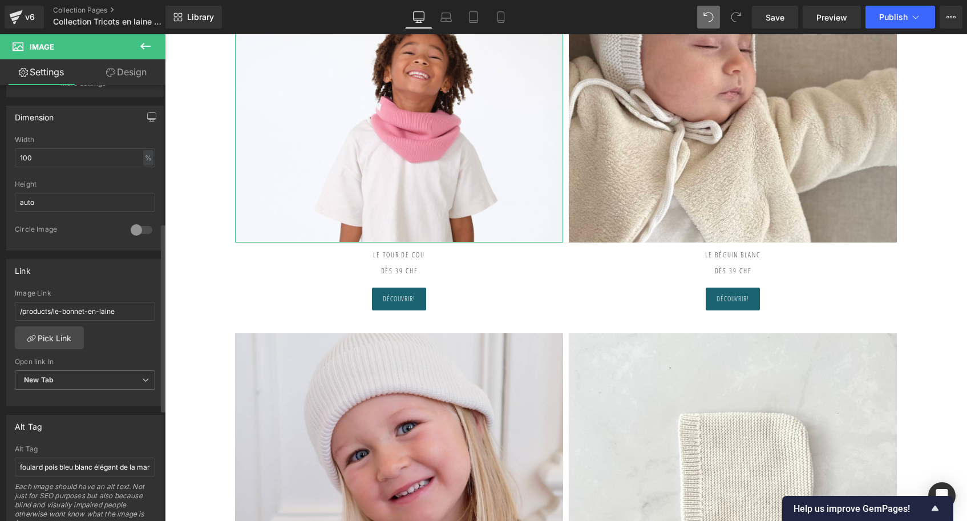
scroll to position [335, 0]
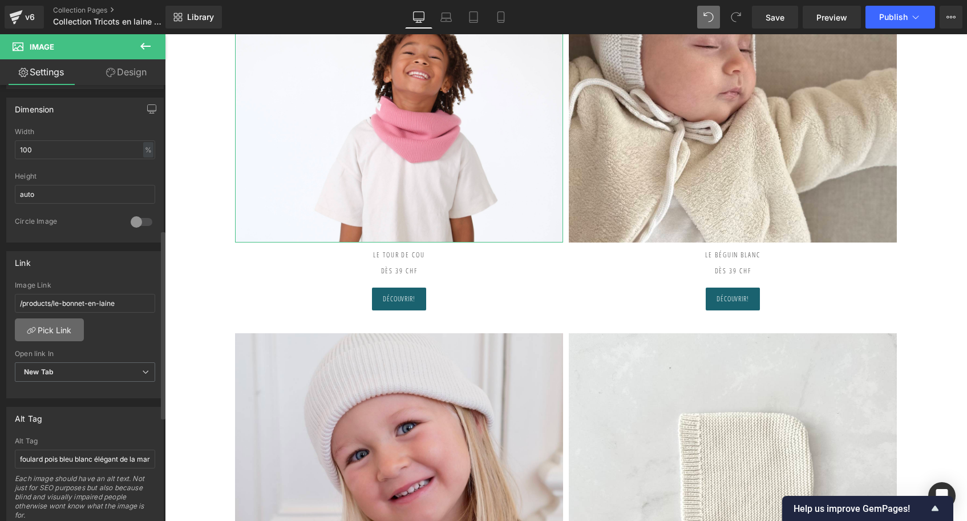
click at [60, 325] on link "Pick Link" at bounding box center [49, 329] width 69 height 23
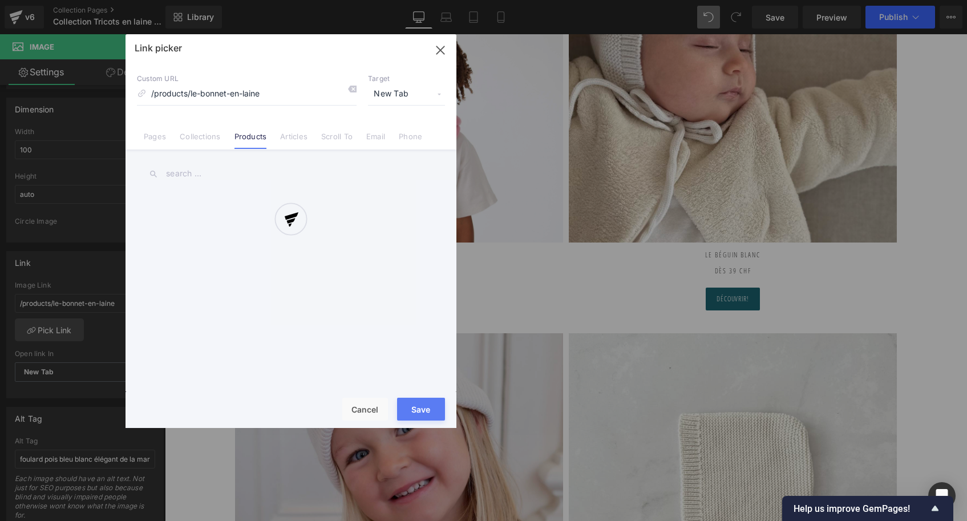
click at [358, 88] on div at bounding box center [291, 231] width 331 height 394
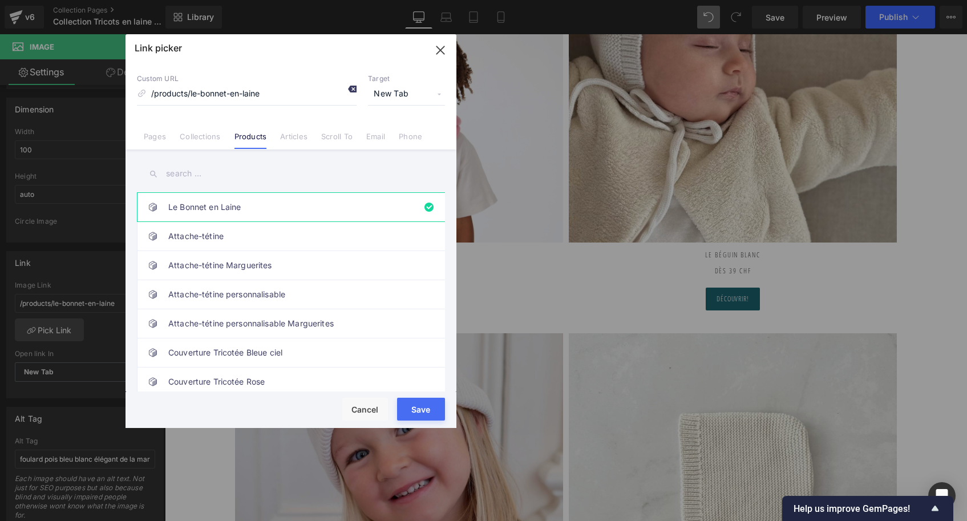
click at [354, 89] on icon at bounding box center [351, 88] width 9 height 9
click at [224, 167] on input "text" at bounding box center [291, 174] width 308 height 26
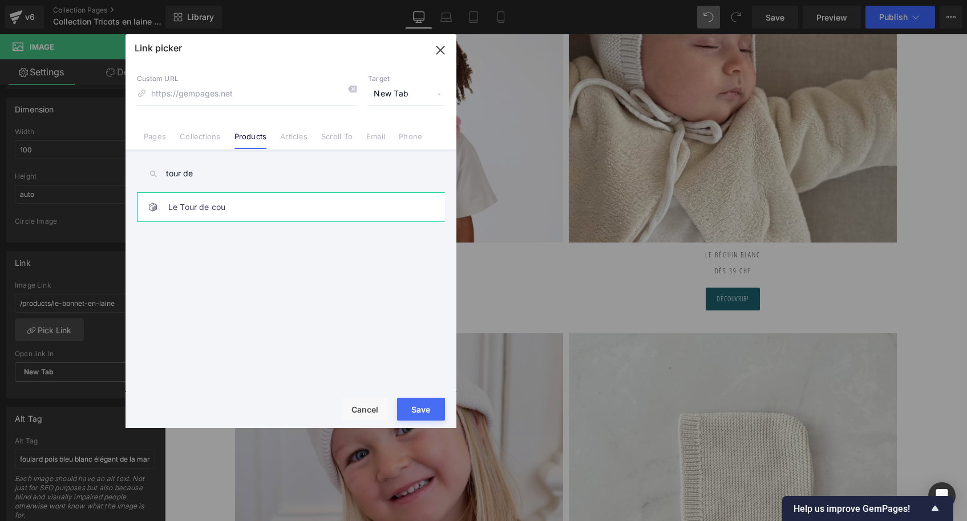
type input "tour de"
click at [233, 211] on link "Le Tour de cou" at bounding box center [293, 207] width 251 height 29
type input "/products/le-tour-de-cou"
click at [426, 411] on button "Save" at bounding box center [421, 409] width 48 height 23
type input "/products/le-tour-de-cou"
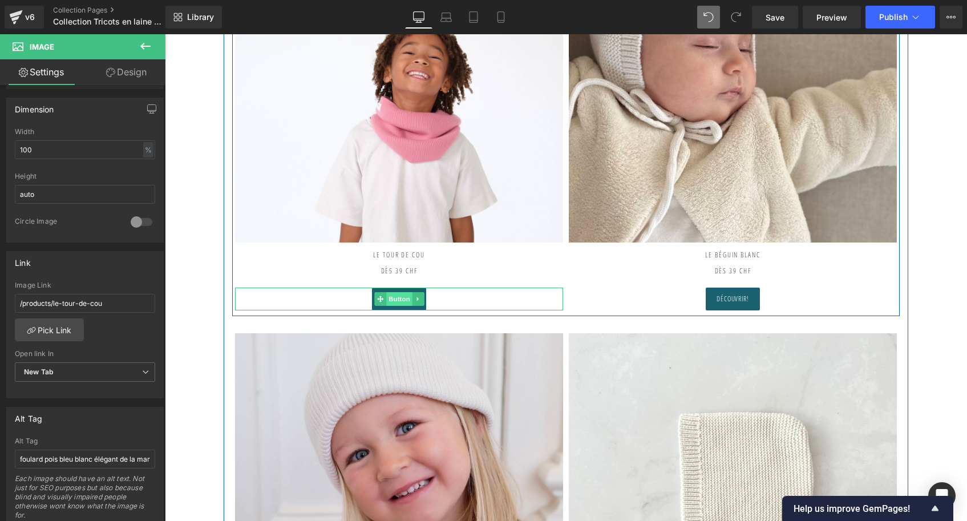
click at [398, 294] on span "Button" at bounding box center [399, 299] width 26 height 14
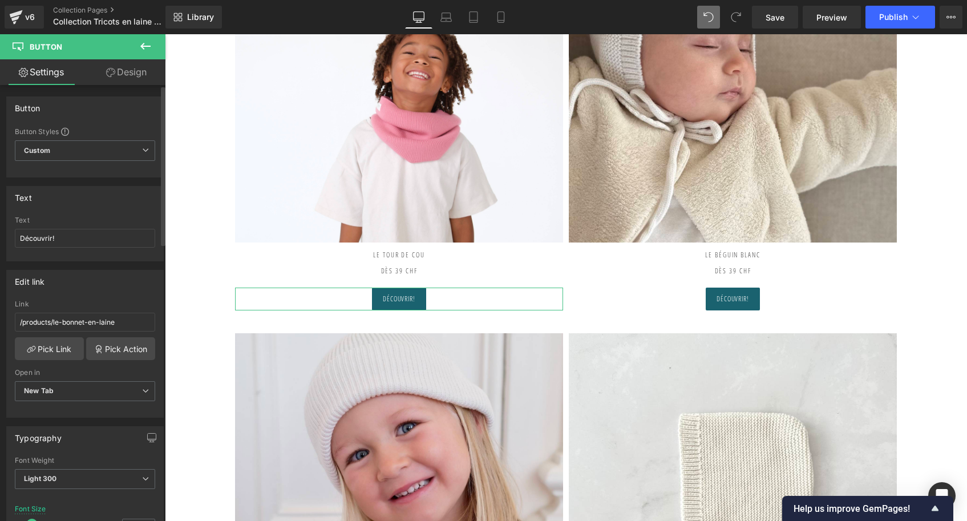
click at [48, 360] on div "/products/le-bonnet-en-laine Link /products/le-bonnet-en-laine Pick Link Pick A…" at bounding box center [85, 358] width 156 height 117
click at [50, 342] on link "Pick Link" at bounding box center [49, 348] width 69 height 23
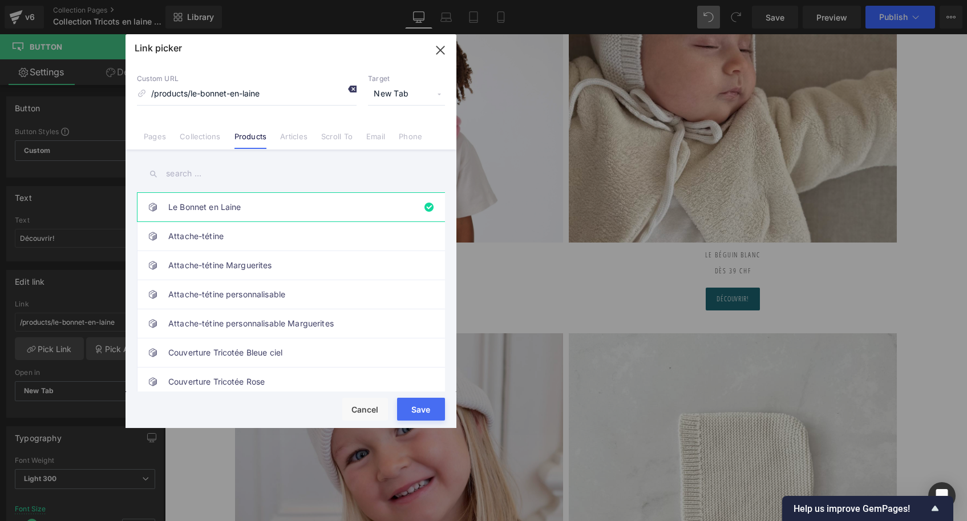
click at [352, 88] on icon at bounding box center [351, 88] width 9 height 9
click at [201, 175] on input "text" at bounding box center [291, 174] width 308 height 26
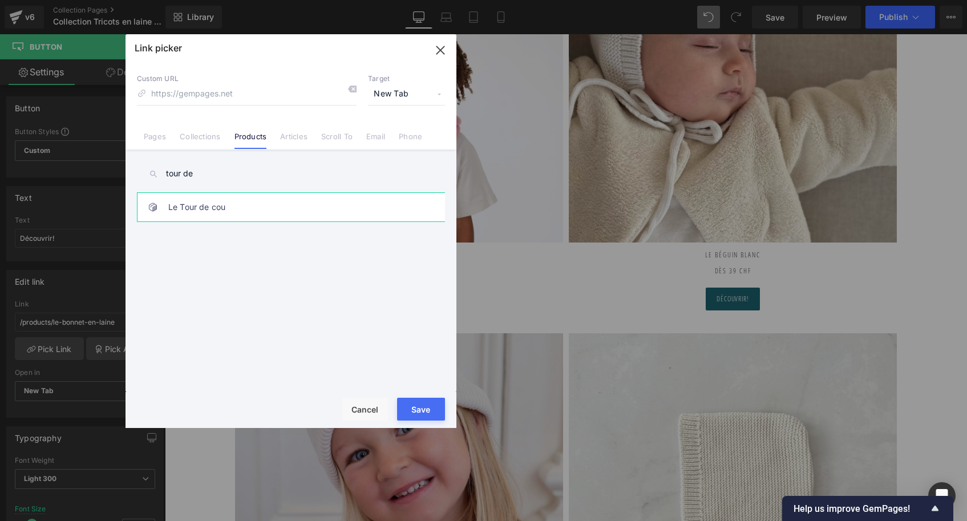
type input "tour de"
click at [208, 205] on link "Le Tour de cou" at bounding box center [293, 207] width 251 height 29
type input "/products/le-tour-de-cou"
click at [419, 413] on button "Save" at bounding box center [421, 409] width 48 height 23
type input "/products/le-tour-de-cou"
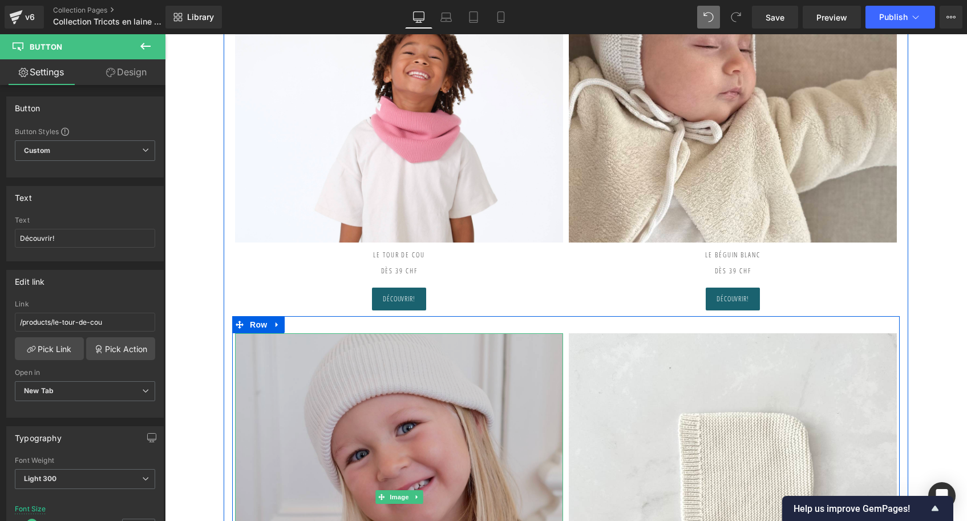
scroll to position [789, 0]
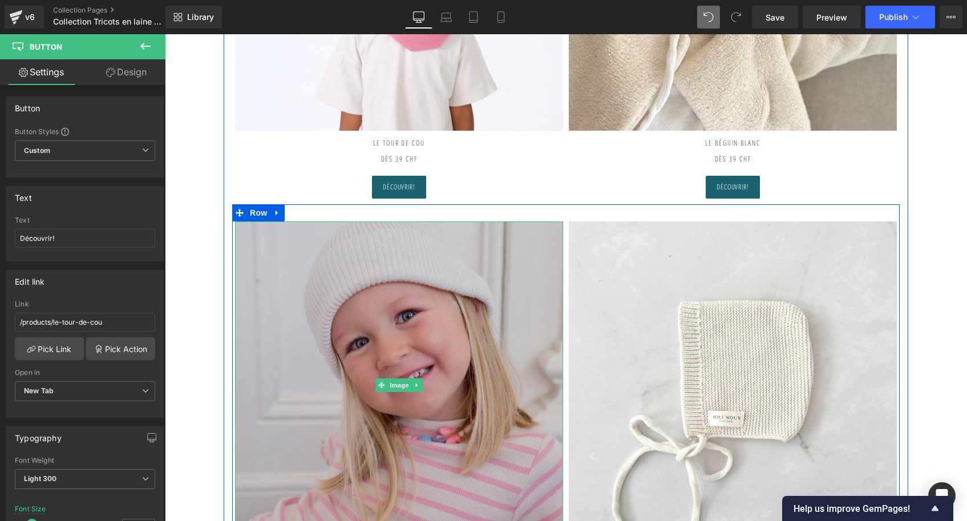
click at [449, 322] on img at bounding box center [399, 385] width 328 height 328
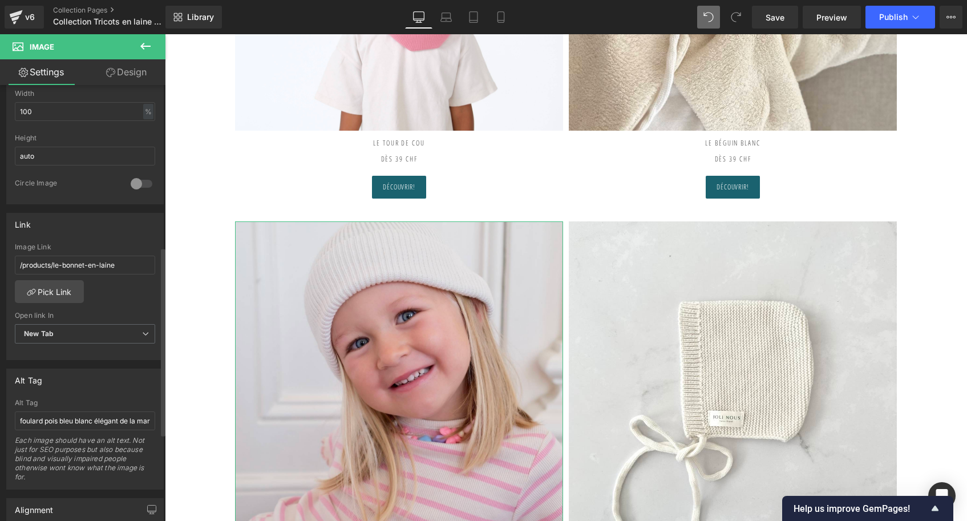
scroll to position [374, 0]
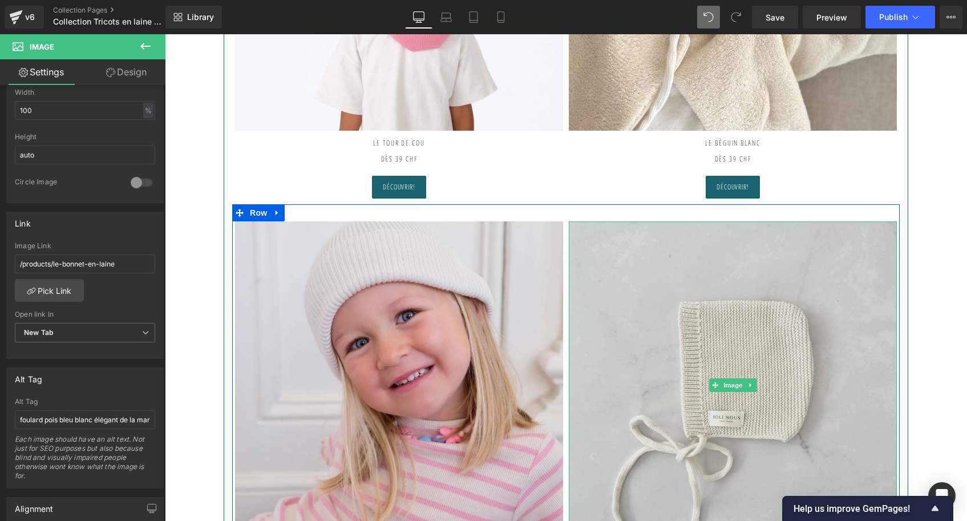
click at [595, 306] on img at bounding box center [733, 385] width 328 height 328
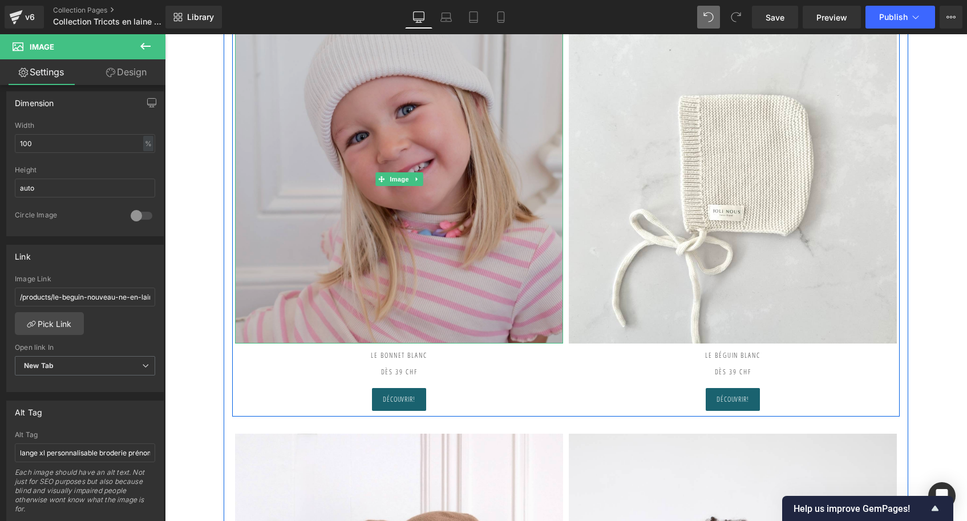
scroll to position [1155, 0]
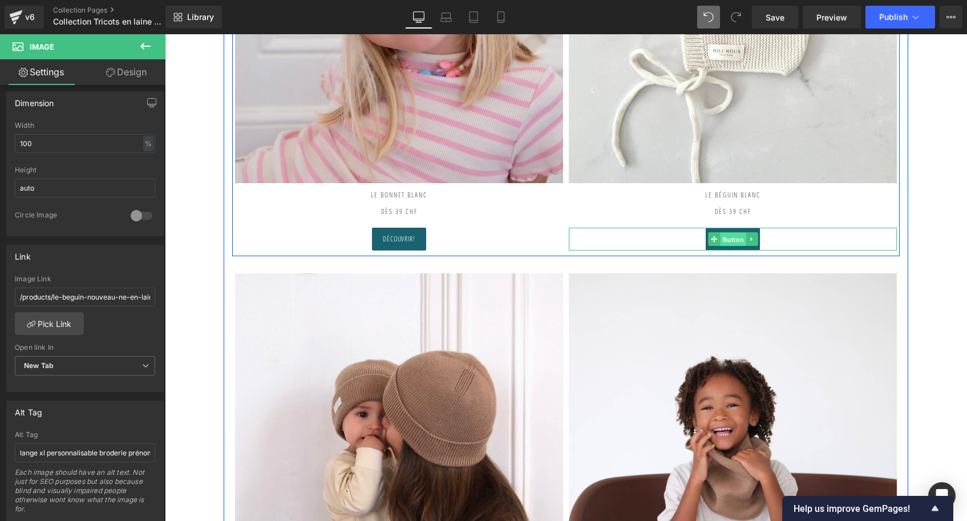
click at [727, 238] on span "Button" at bounding box center [733, 240] width 26 height 14
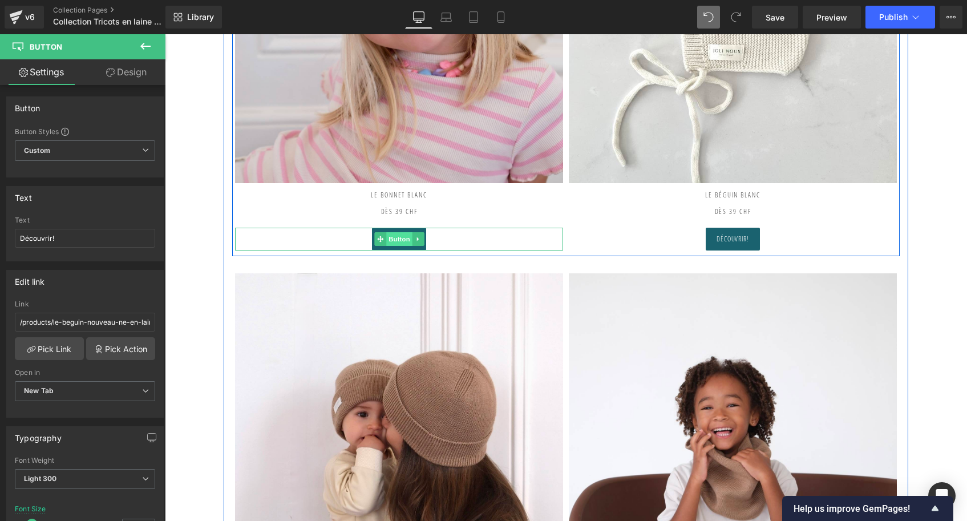
click at [398, 233] on span "Button" at bounding box center [399, 239] width 26 height 14
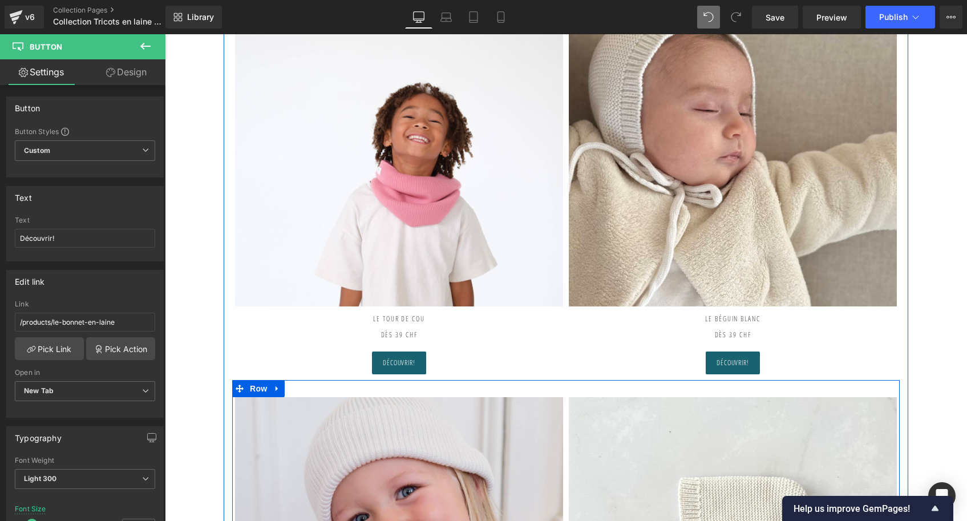
scroll to position [552, 0]
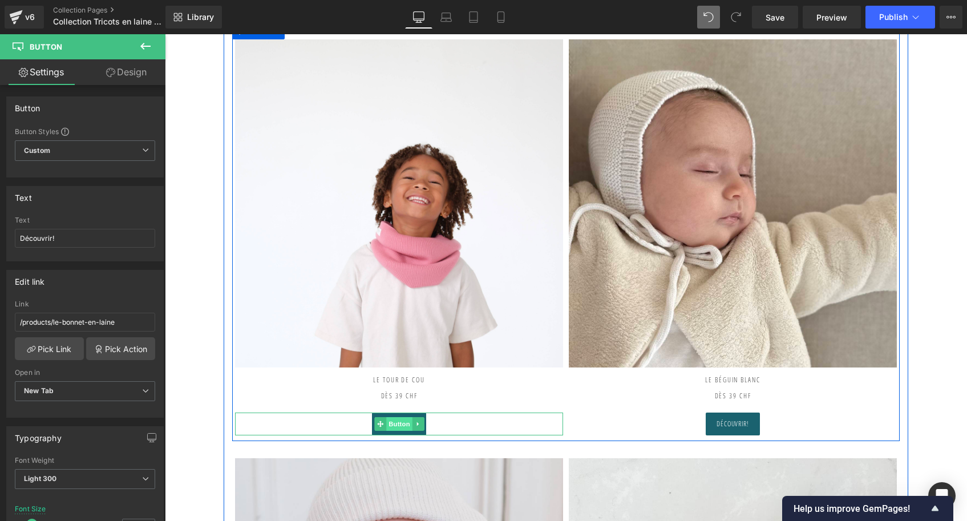
click at [386, 417] on span "Button" at bounding box center [399, 424] width 26 height 14
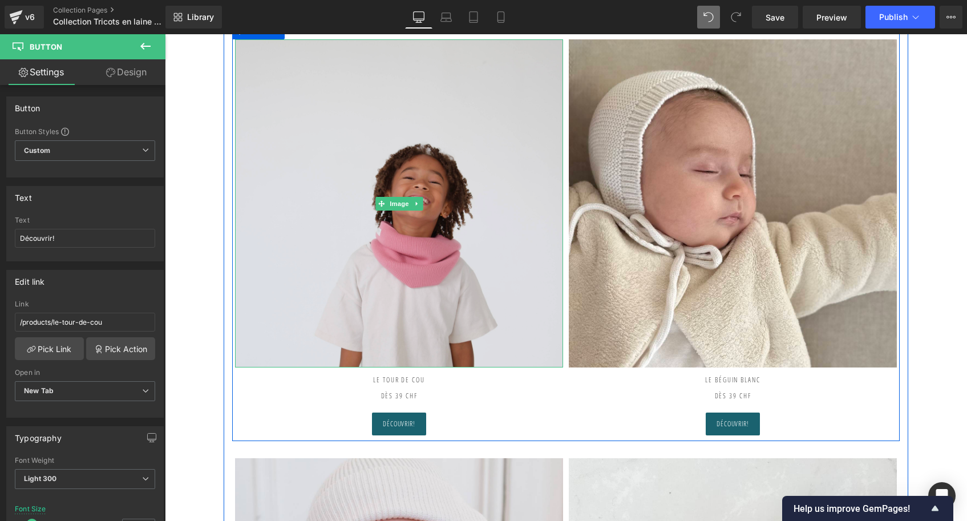
click at [423, 244] on img at bounding box center [399, 203] width 328 height 328
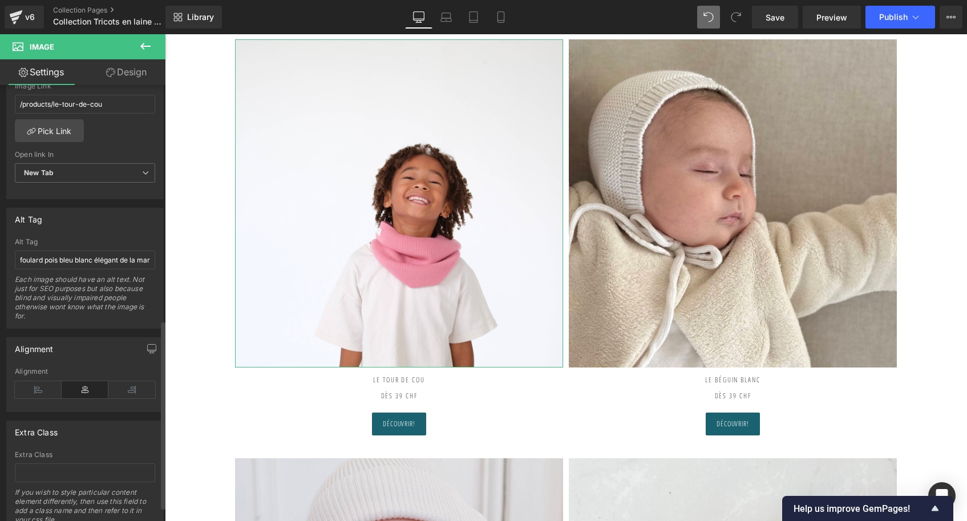
scroll to position [543, 0]
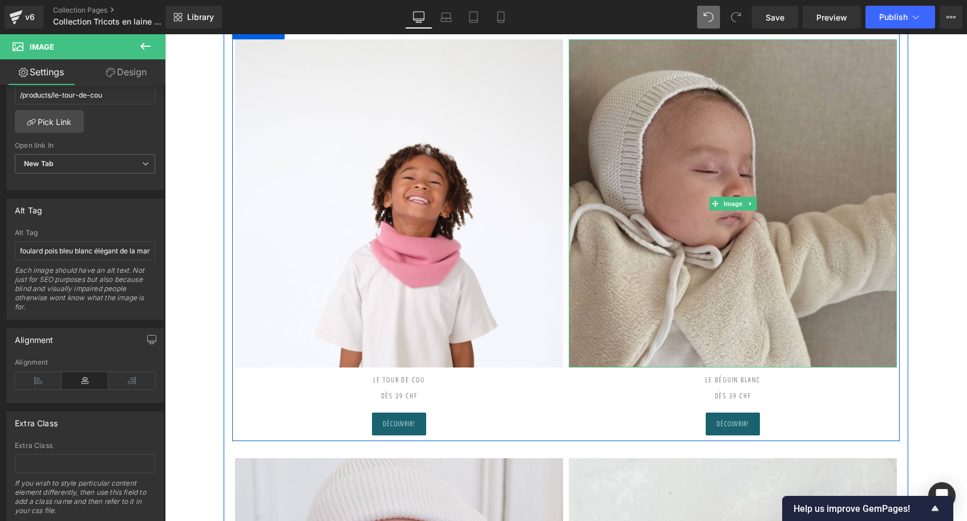
click at [664, 216] on img at bounding box center [733, 203] width 328 height 328
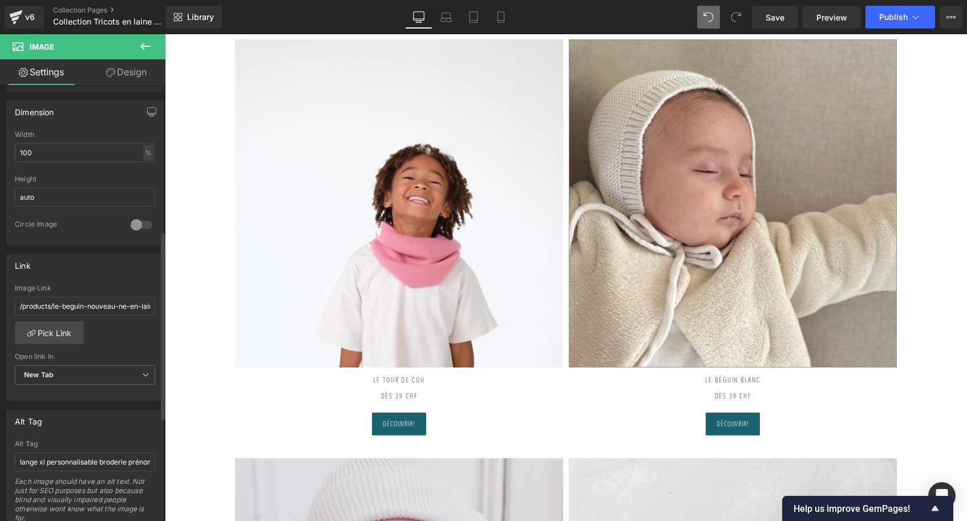
scroll to position [337, 0]
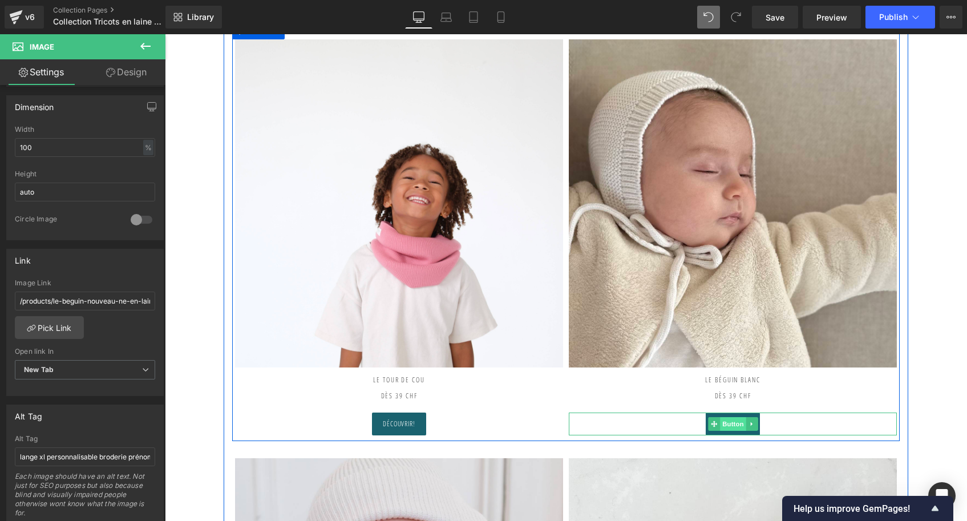
click at [737, 420] on span "Button" at bounding box center [733, 424] width 26 height 14
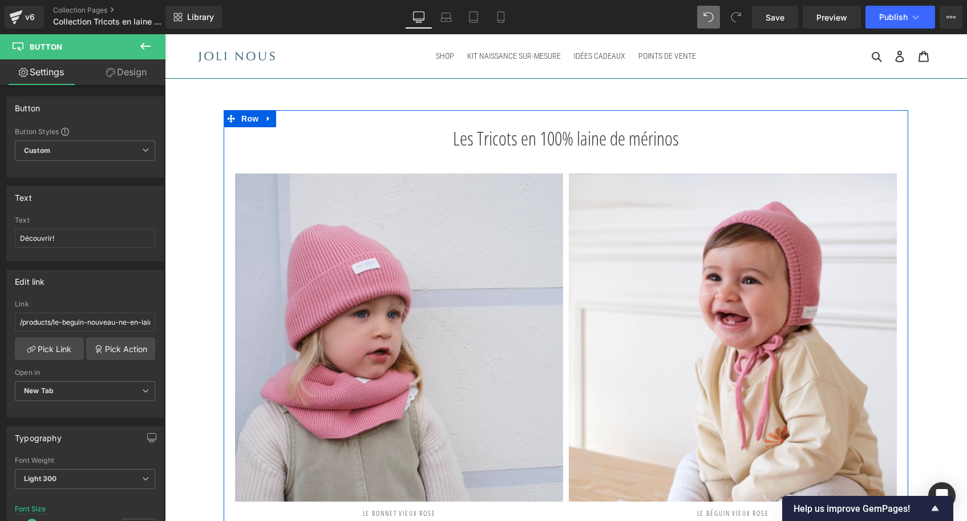
scroll to position [0, 0]
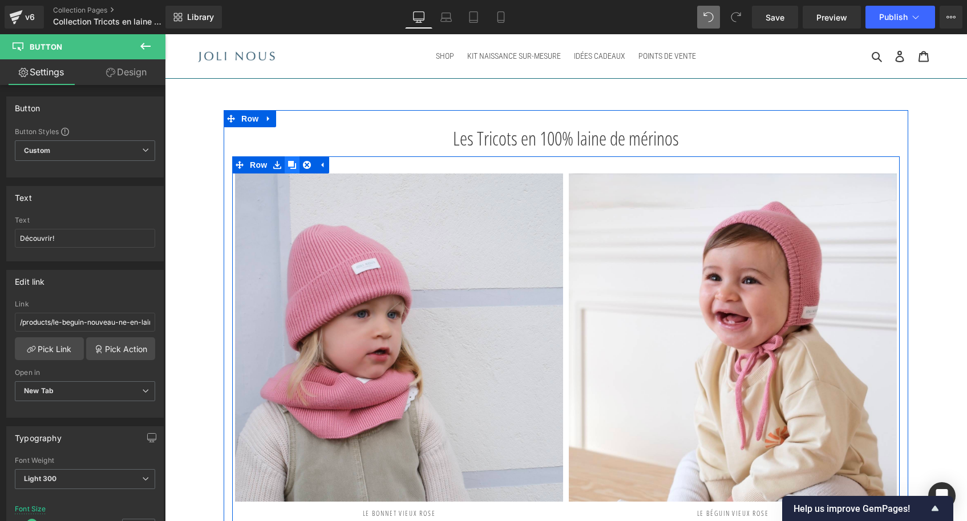
click at [291, 167] on icon at bounding box center [292, 165] width 8 height 8
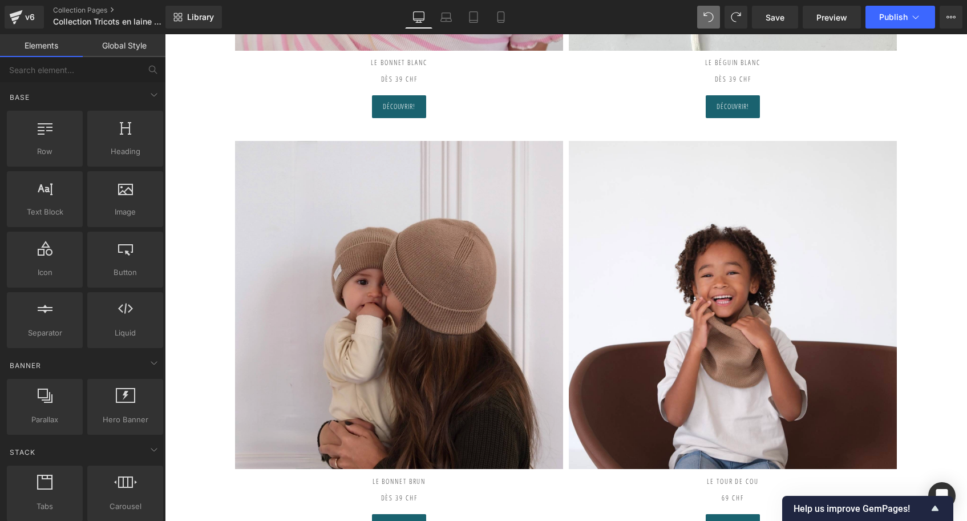
scroll to position [1240, 0]
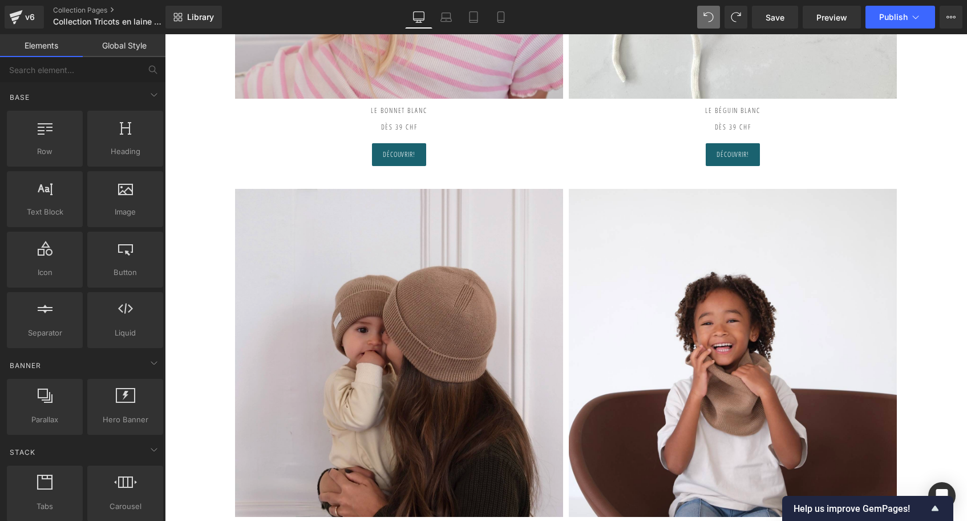
click at [379, 305] on img at bounding box center [399, 353] width 328 height 328
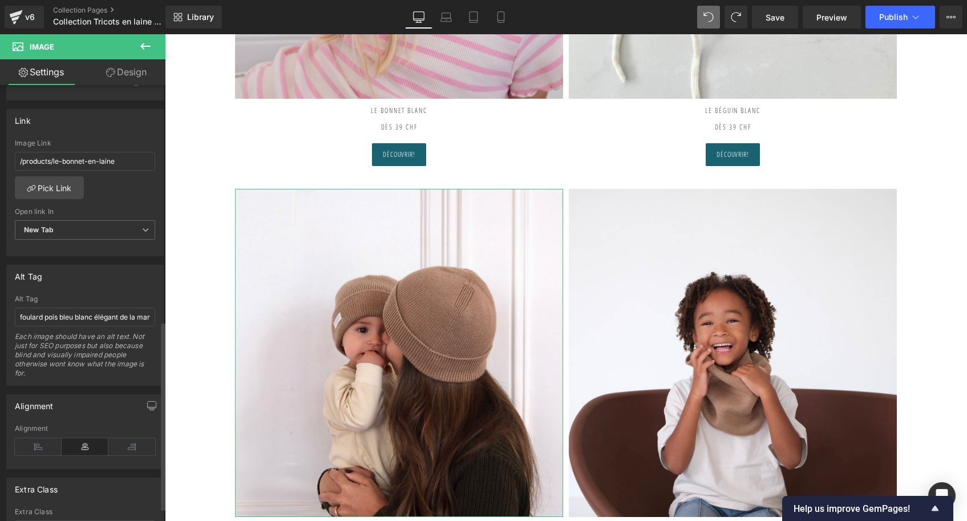
scroll to position [413, 0]
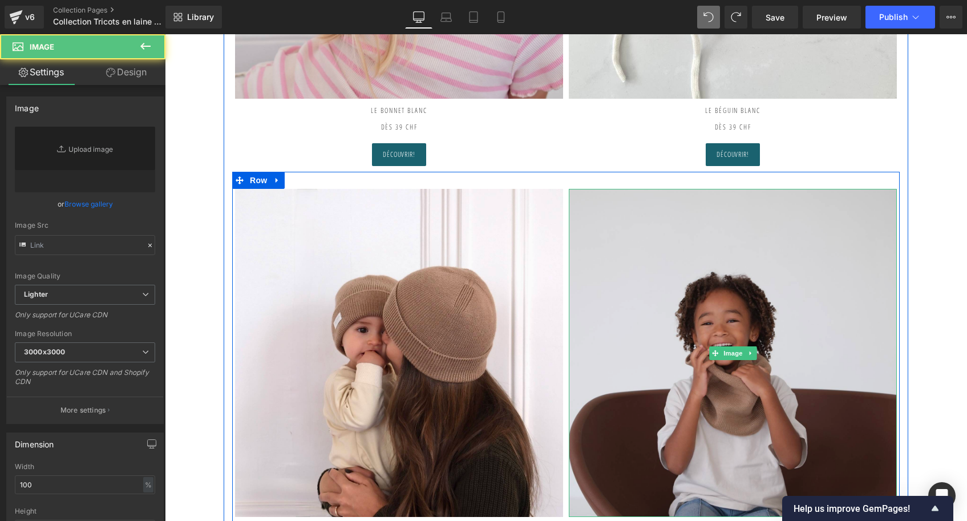
type input "[URL][DOMAIN_NAME]"
click at [636, 346] on img at bounding box center [733, 353] width 328 height 328
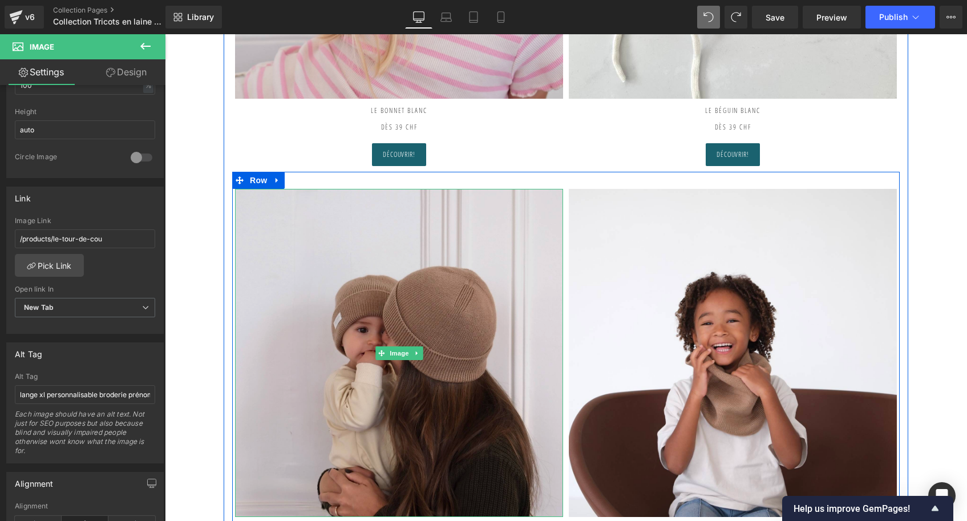
scroll to position [1540, 0]
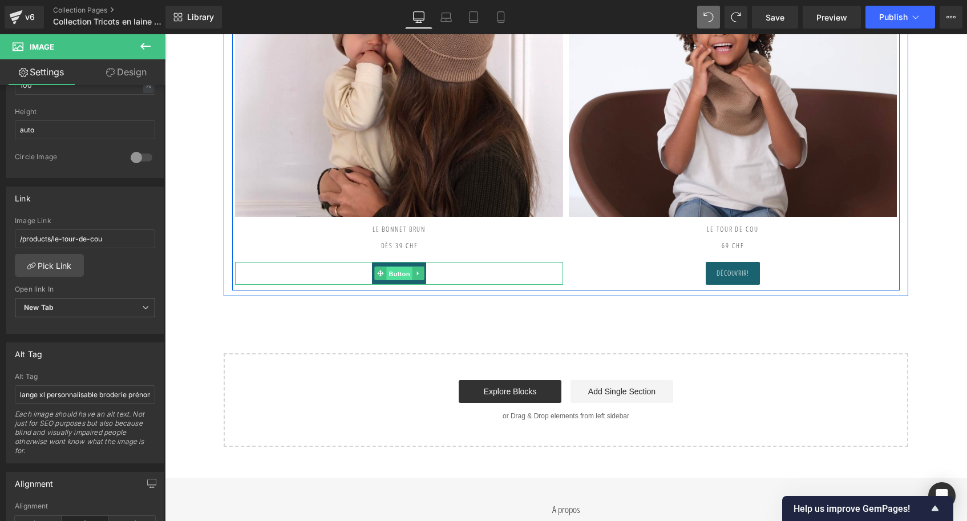
click at [405, 273] on span "Button" at bounding box center [399, 274] width 26 height 14
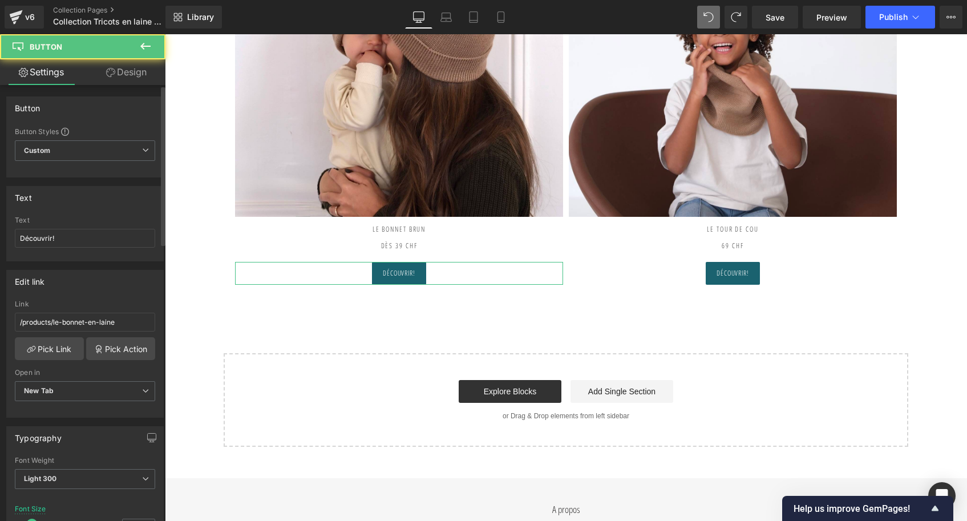
scroll to position [13, 0]
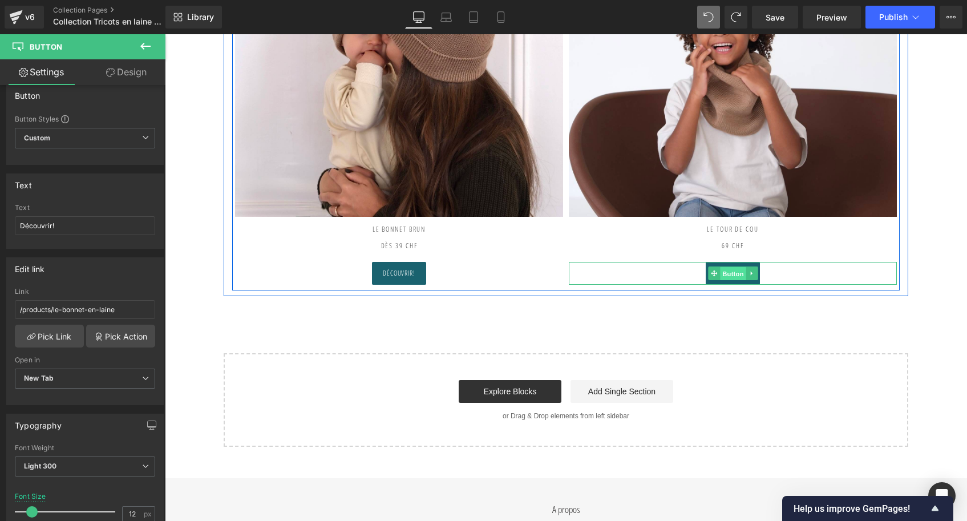
click at [736, 270] on span "Button" at bounding box center [733, 274] width 26 height 14
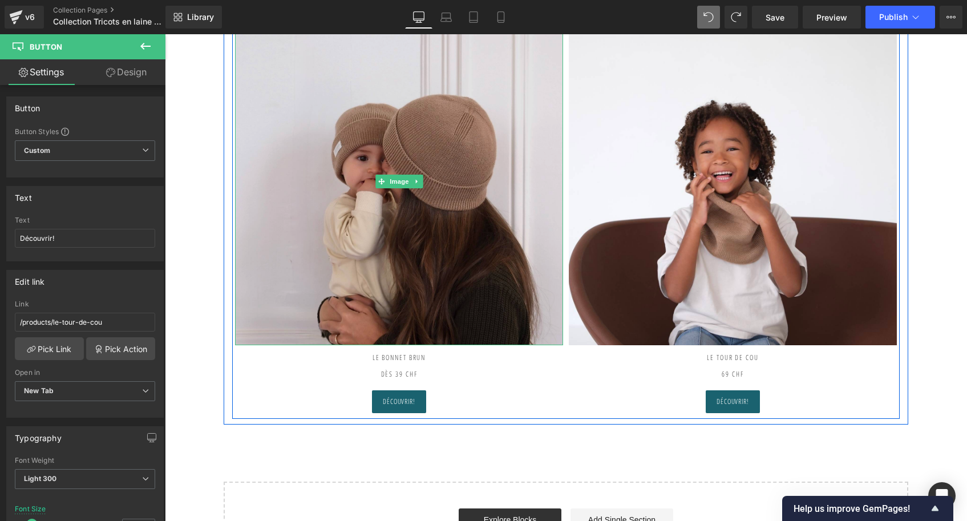
scroll to position [1178, 0]
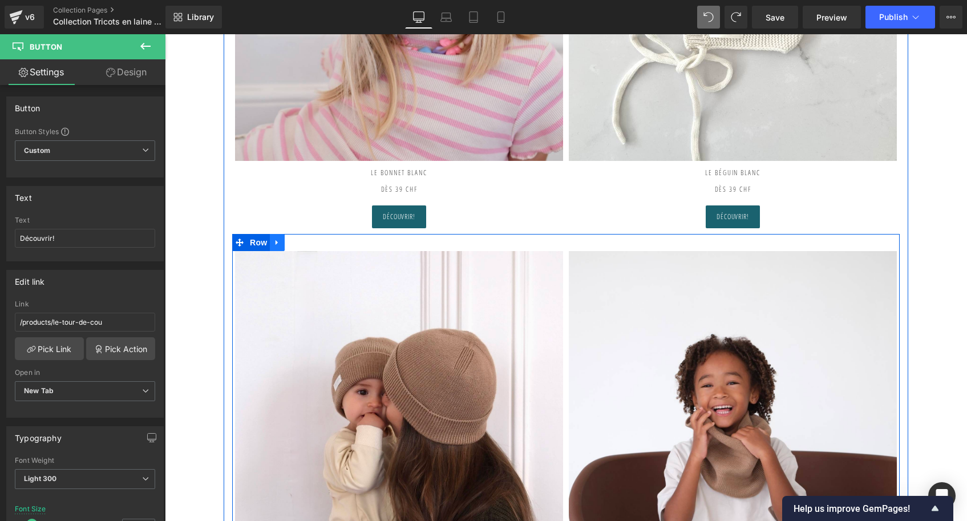
click at [273, 240] on icon at bounding box center [277, 242] width 8 height 9
click at [289, 239] on icon at bounding box center [292, 242] width 8 height 8
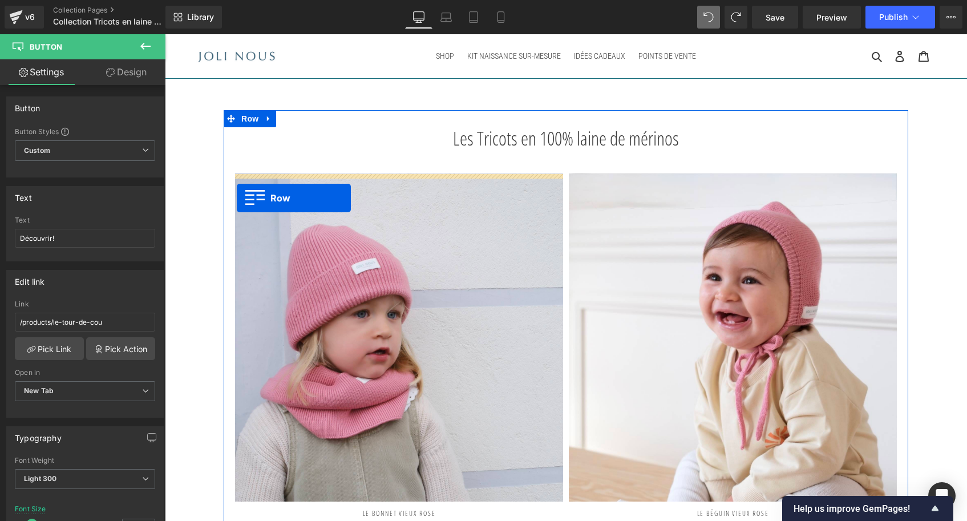
scroll to position [0, 0]
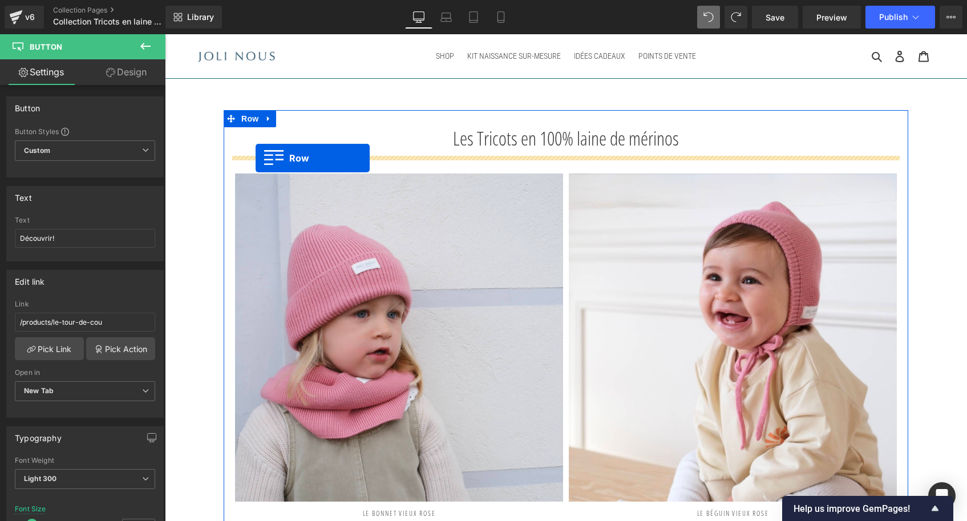
drag, startPoint x: 236, startPoint y: 88, endPoint x: 256, endPoint y: 158, distance: 72.3
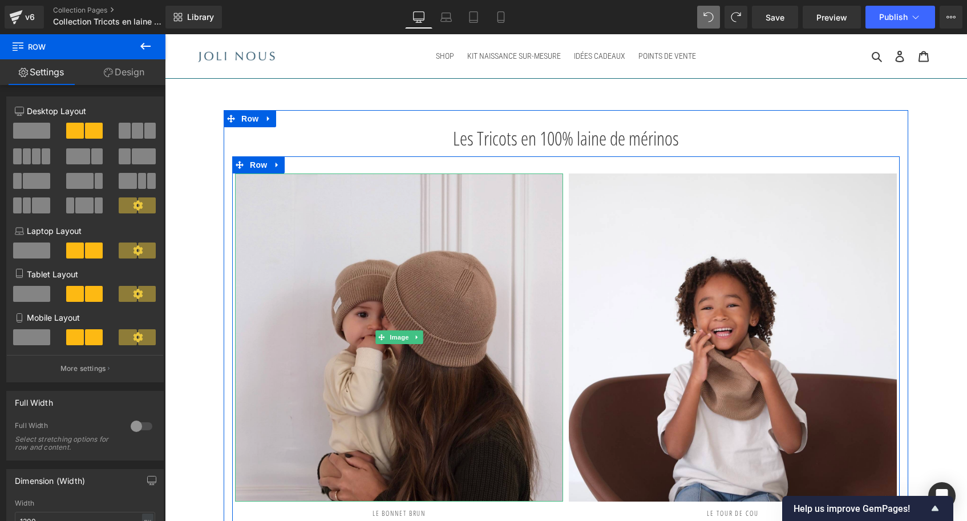
click at [349, 289] on img at bounding box center [399, 337] width 328 height 328
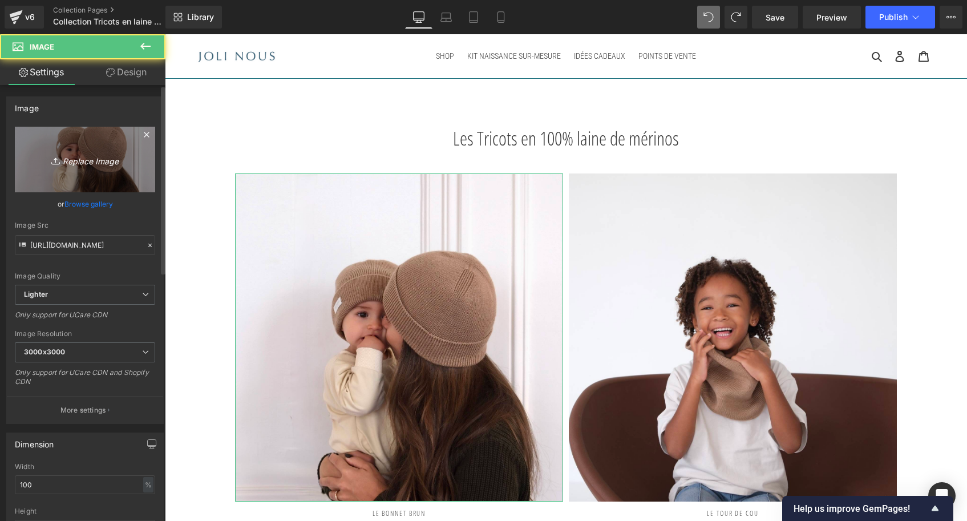
click at [83, 172] on link "Replace Image" at bounding box center [85, 160] width 140 height 66
type input "C:\fakepath\Bonnet-lilas-Tricot-joli-nous-laine-mérinos-ultra-doux-confortable…"
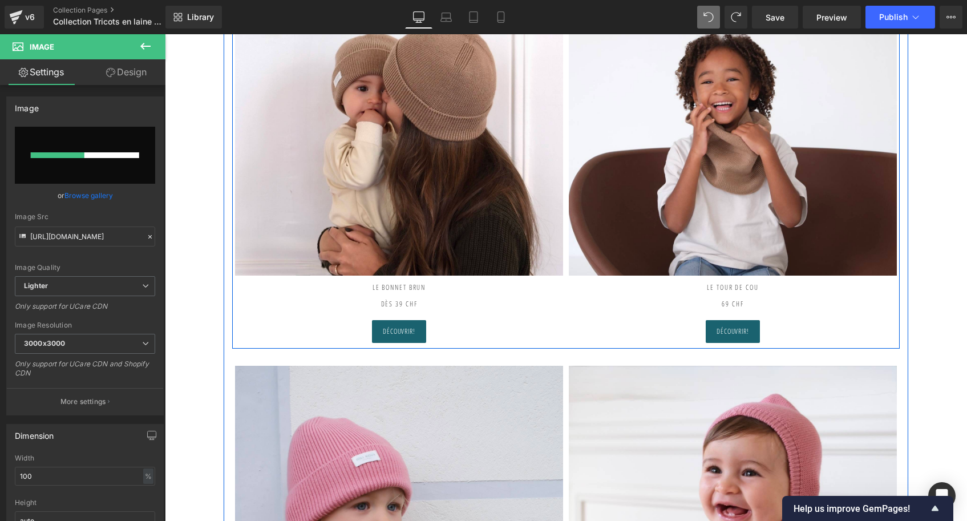
scroll to position [237, 0]
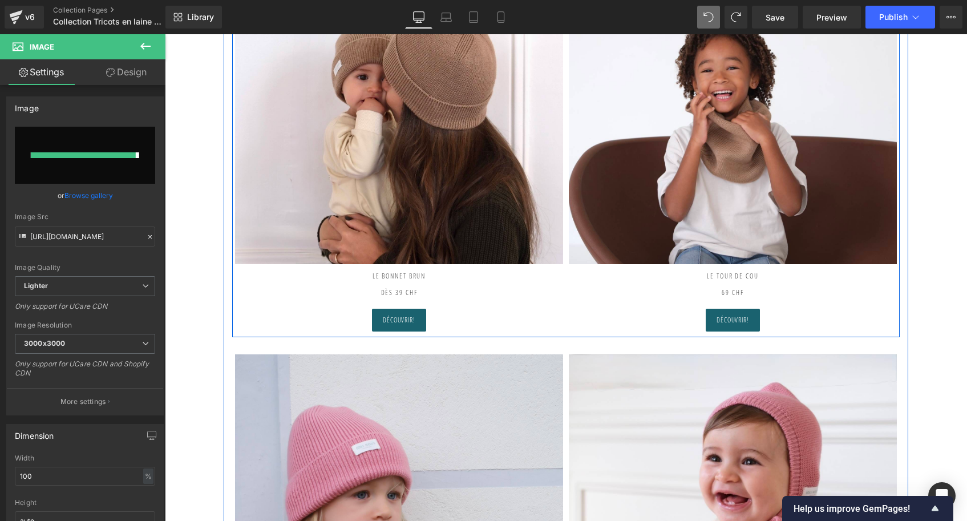
type input "[URL][DOMAIN_NAME]"
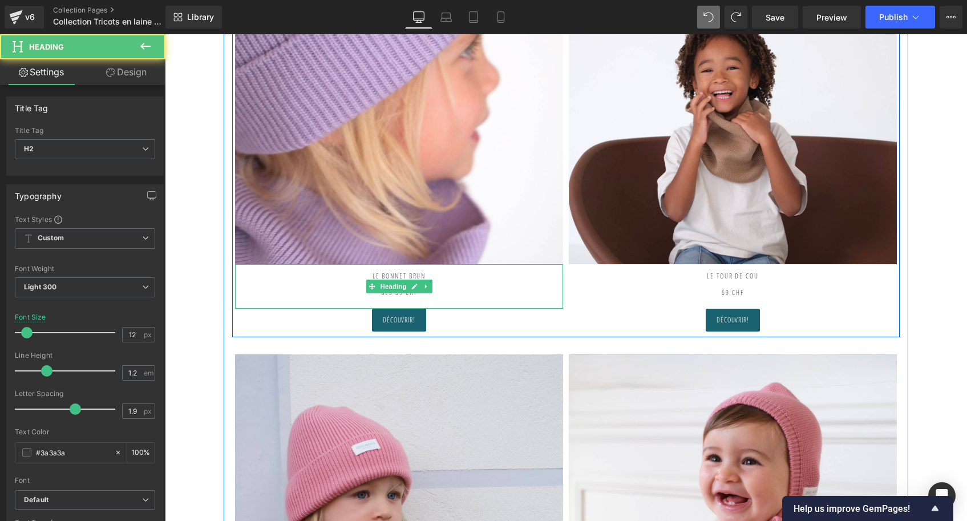
click at [434, 275] on h2 "Le Bonnet BRUN dès 39 CHF" at bounding box center [399, 280] width 328 height 33
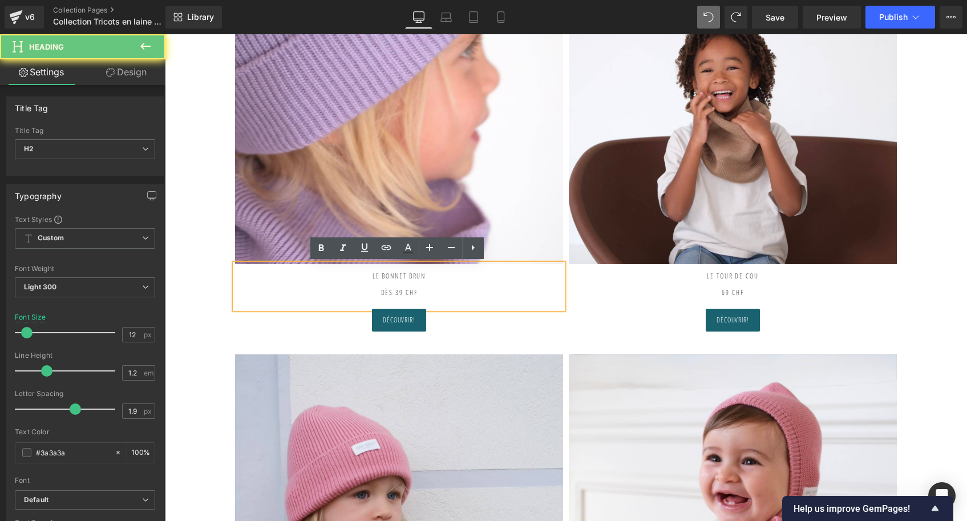
click at [434, 275] on h2 "Le Bonnet BRUN dès 39 CHF" at bounding box center [399, 280] width 328 height 33
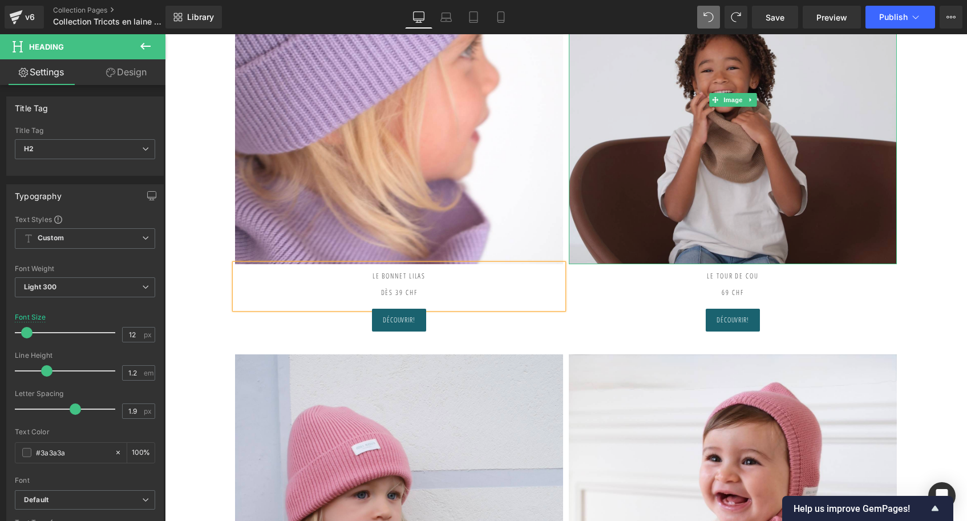
click at [749, 199] on img at bounding box center [733, 100] width 328 height 328
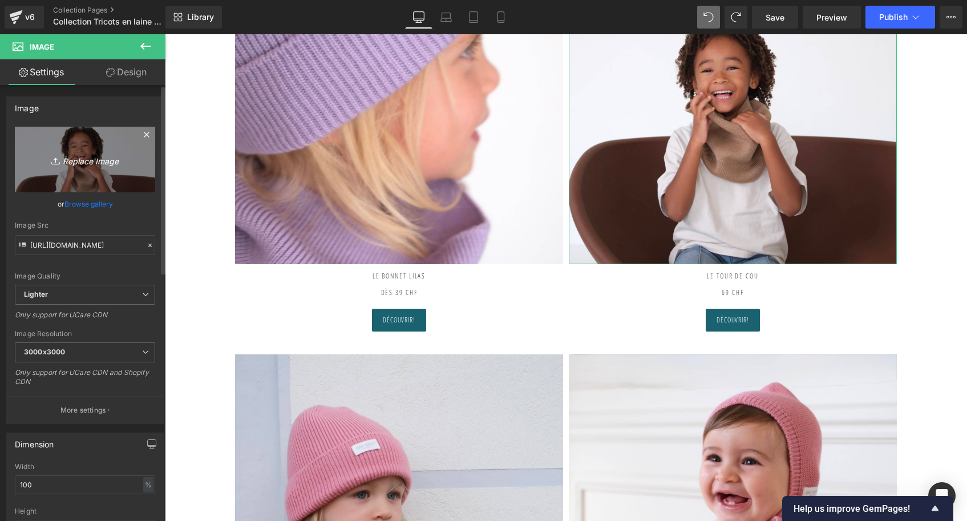
click at [120, 155] on icon "Replace Image" at bounding box center [84, 159] width 91 height 14
type input "C:\fakepath\Bonnet-lilas-Tricot-joli-nous-laine-mérinos-ultra-doux-confortable…"
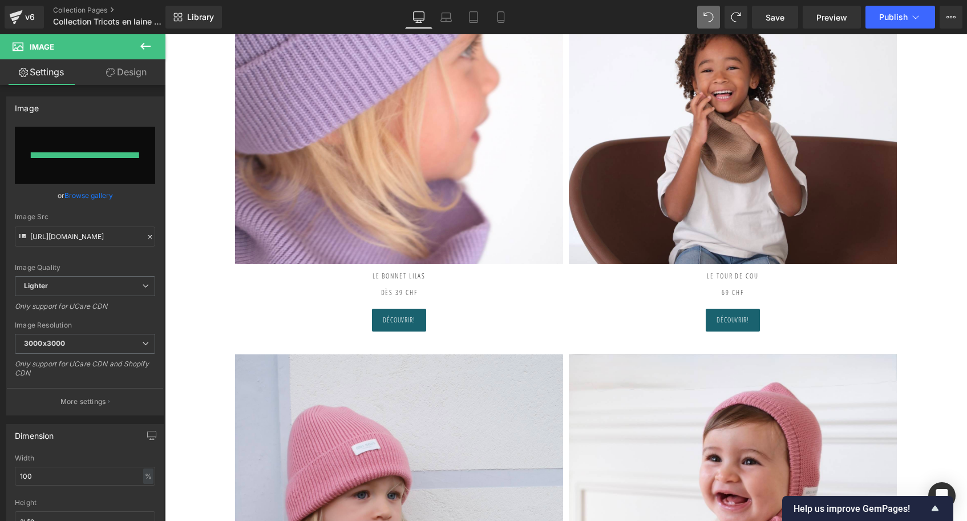
type input "[URL][DOMAIN_NAME]"
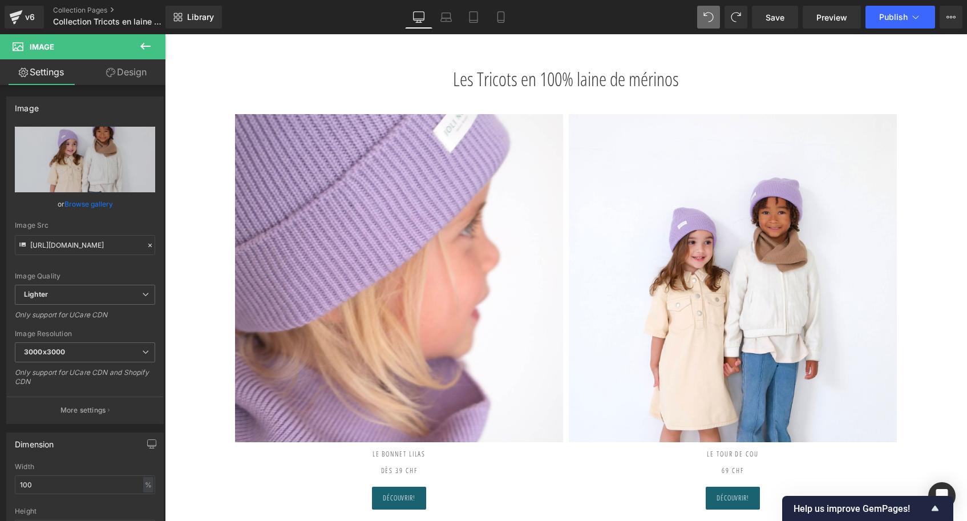
scroll to position [59, 0]
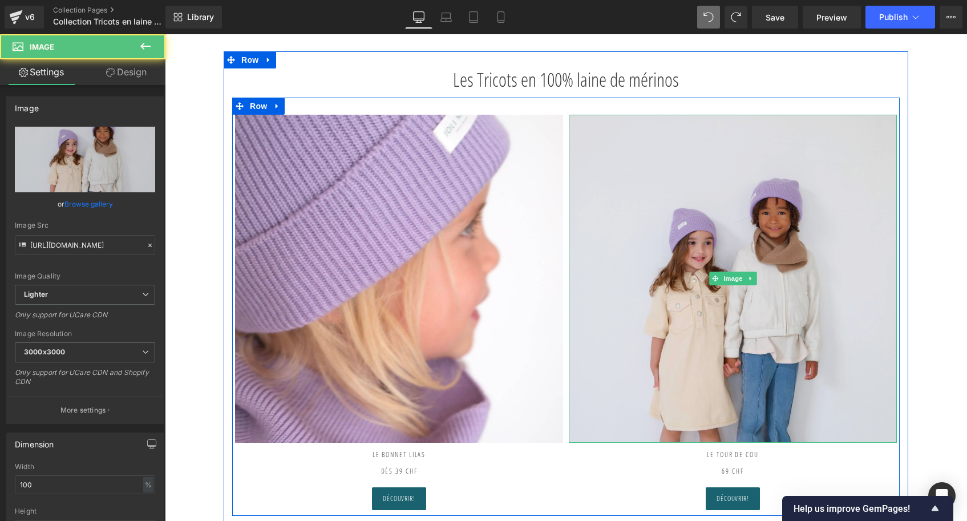
click at [777, 206] on img at bounding box center [733, 279] width 328 height 328
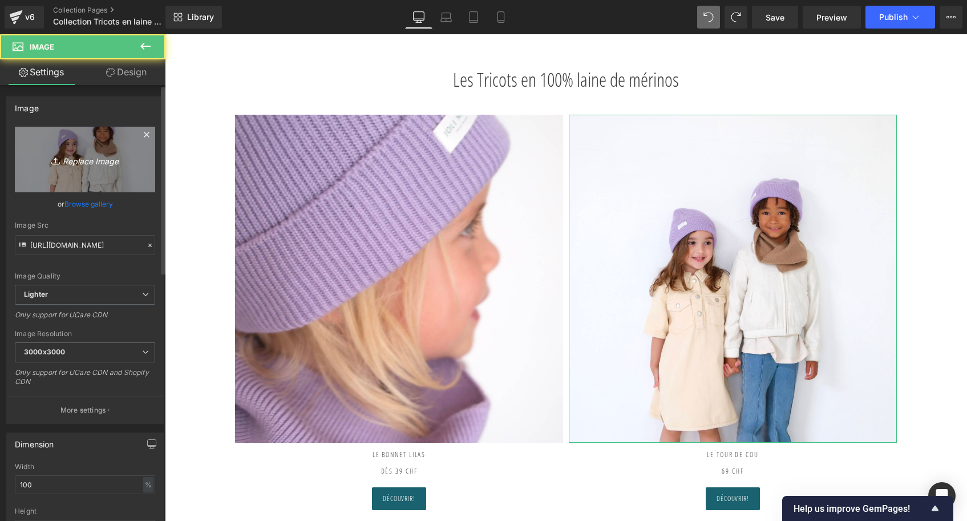
click at [104, 157] on icon "Replace Image" at bounding box center [84, 159] width 91 height 14
type input "C:\fakepath\Tour-de-cou-all-Tricot-joli-nous-laine-mérinos-ultra-doux-conforta…"
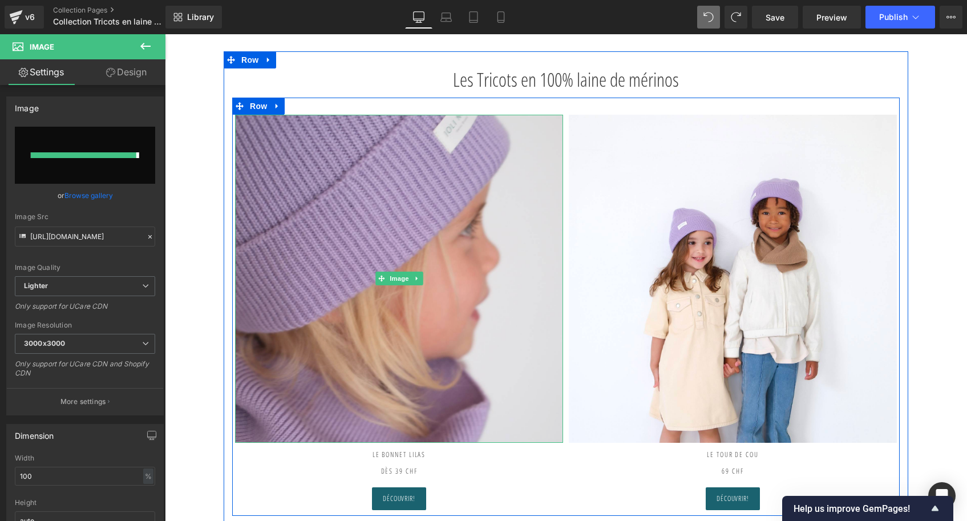
type input "[URL][DOMAIN_NAME]"
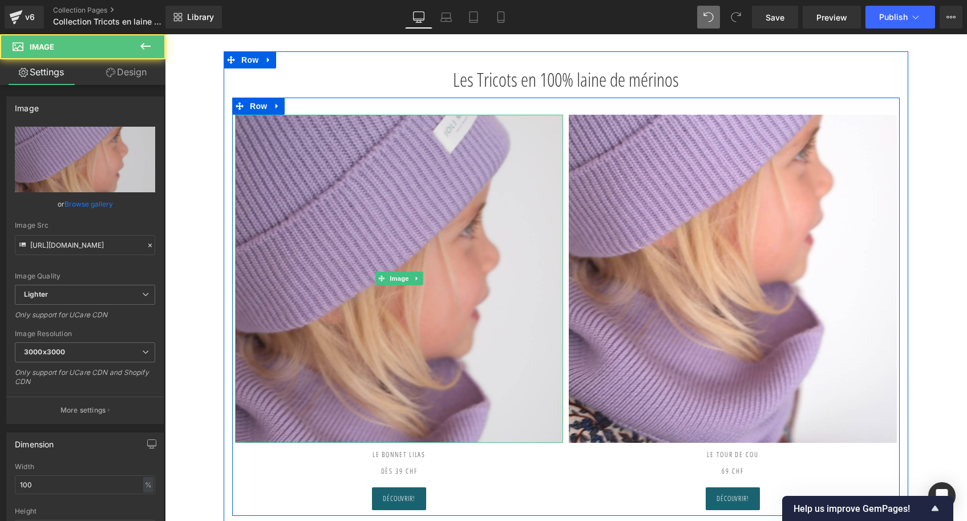
click at [391, 434] on img at bounding box center [399, 279] width 328 height 328
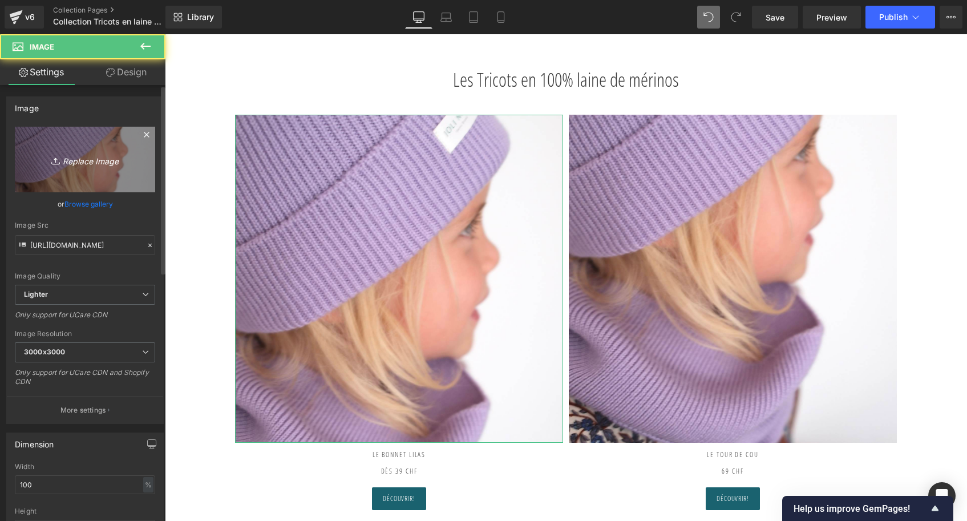
click at [116, 167] on link "Replace Image" at bounding box center [85, 160] width 140 height 66
type input "C:\fakepath\Bonnet-lilas-Tricot-joli-nous-laine-mérinos-ultra-doux-confortable…"
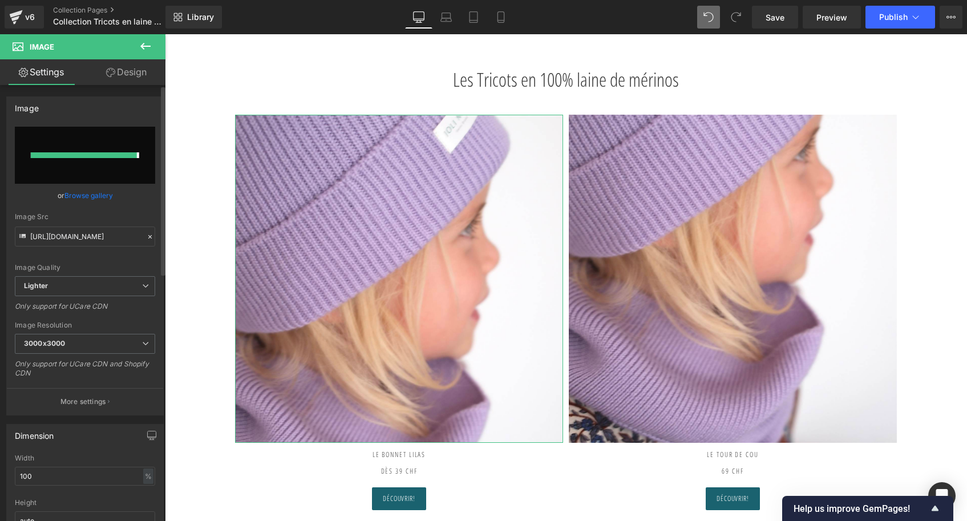
type input "[URL][DOMAIN_NAME]"
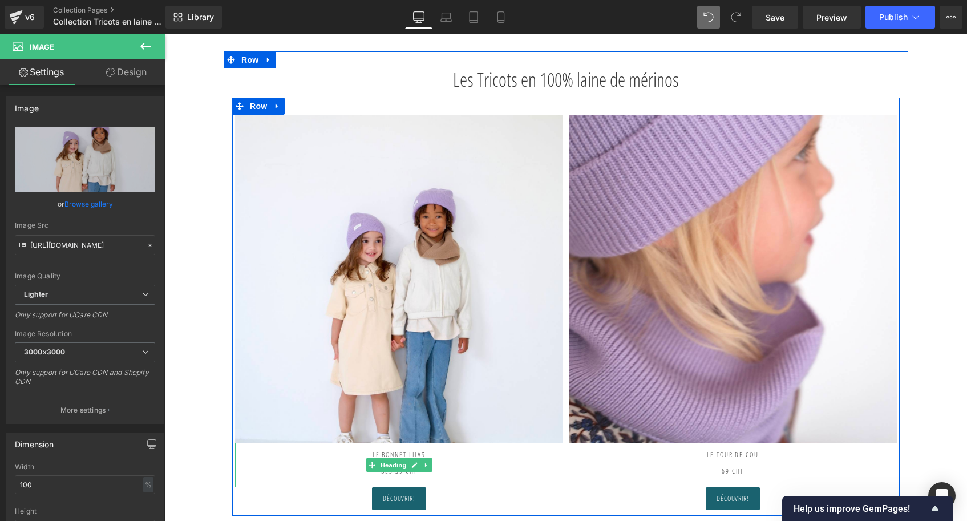
click at [434, 452] on h2 "Le Bonnet Lilas dès 39 CHF" at bounding box center [399, 459] width 328 height 33
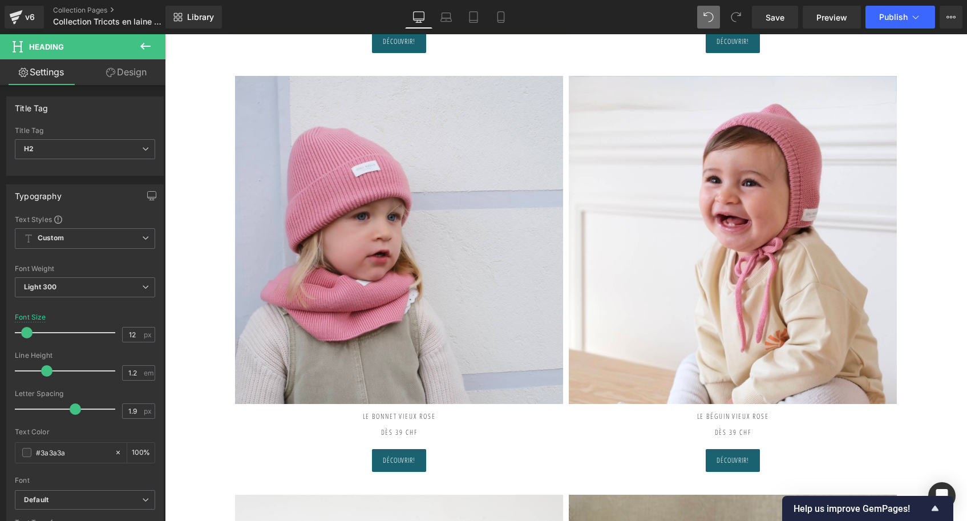
scroll to position [516, 0]
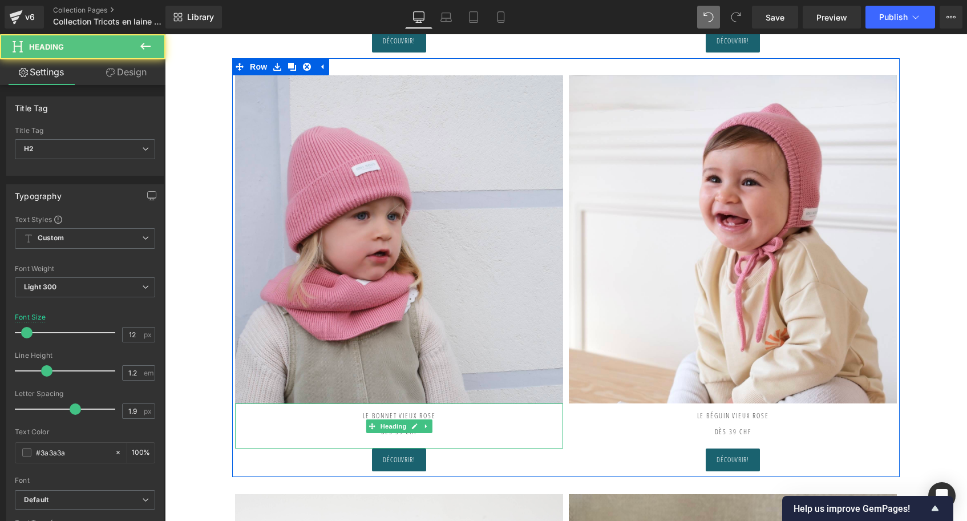
click at [450, 417] on h2 "Le Bonnet VIEUX ROSE dès 39 CHF" at bounding box center [399, 419] width 328 height 33
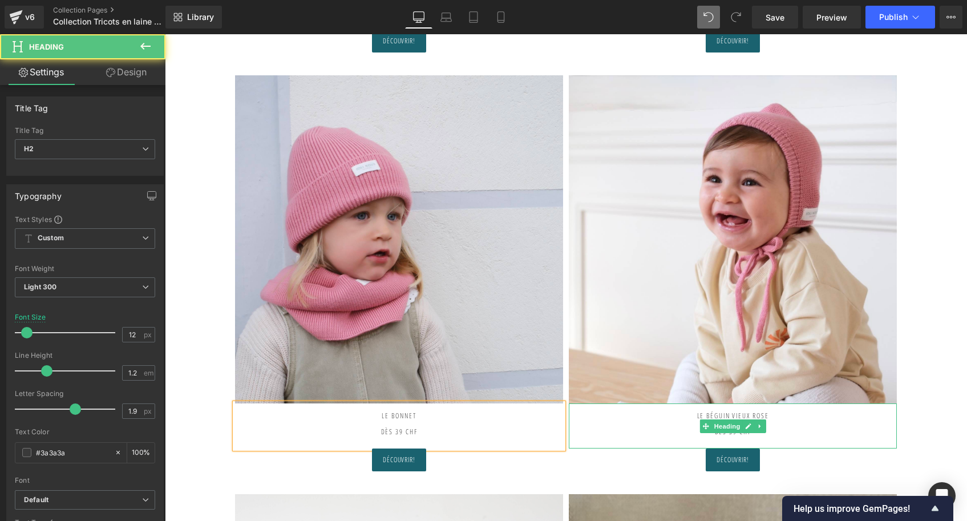
click at [787, 414] on h2 "Le béguin VIEUX ROSE" at bounding box center [733, 415] width 328 height 25
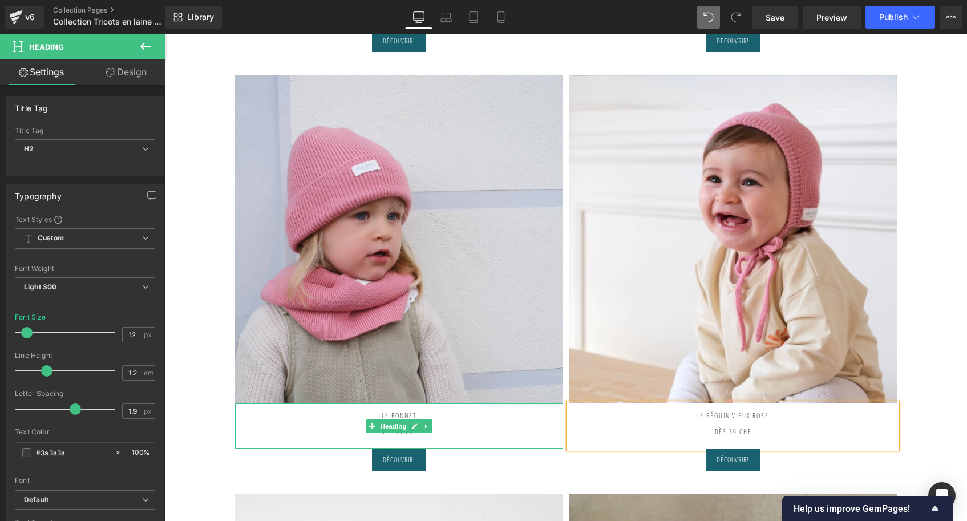
click at [440, 411] on h2 "Le Bonnet dès 39 CHF" at bounding box center [399, 419] width 328 height 33
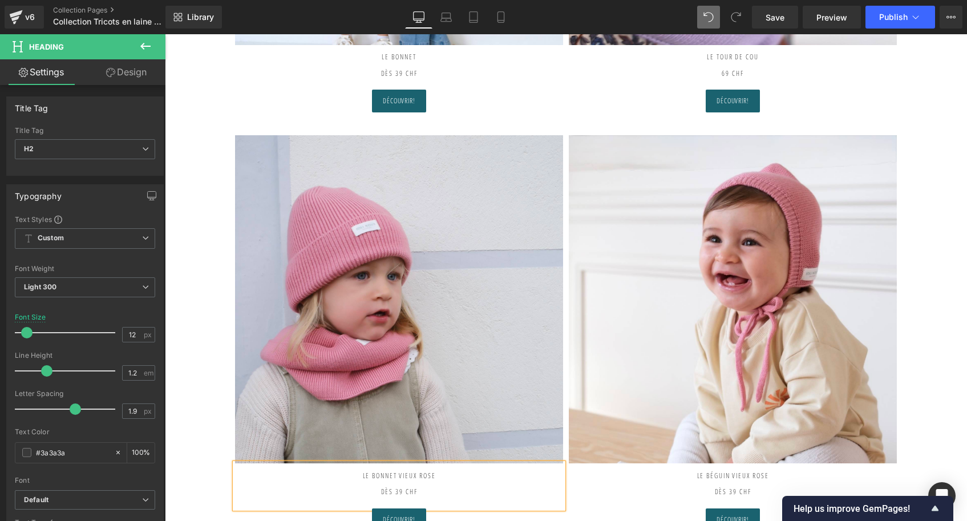
scroll to position [94, 0]
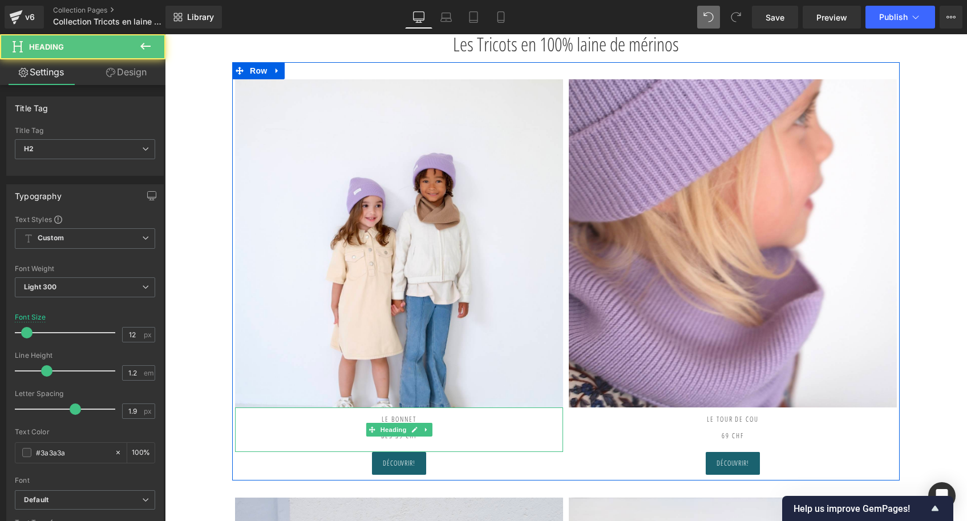
click at [426, 415] on h2 "Le Bonnet dès 39 CHF" at bounding box center [399, 423] width 328 height 33
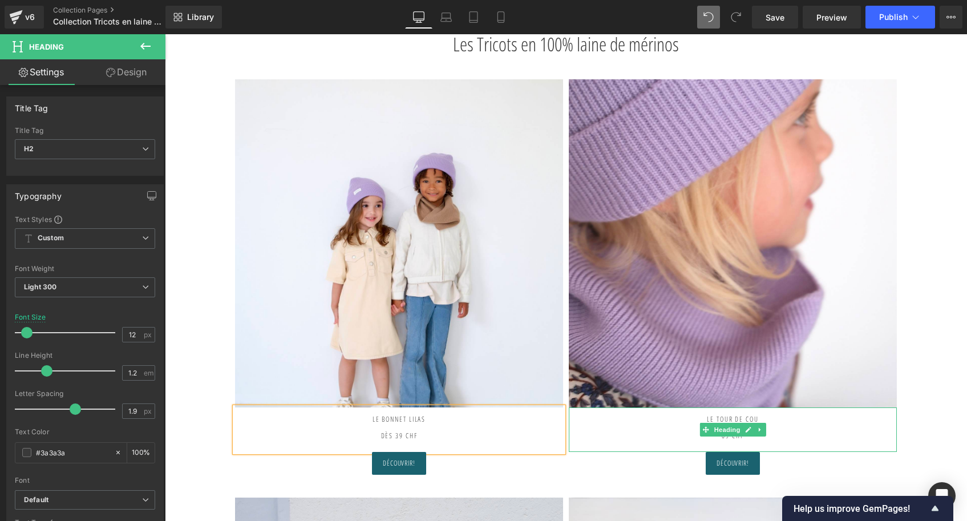
click at [757, 420] on h2 "Le TOUR DE COU" at bounding box center [733, 419] width 328 height 25
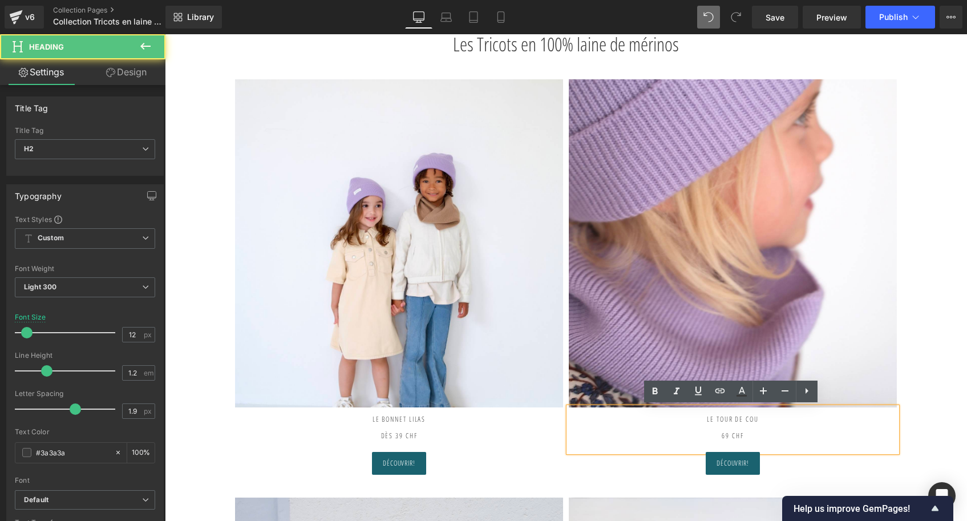
click at [774, 416] on h2 "Le TOUR DE COU" at bounding box center [733, 419] width 328 height 25
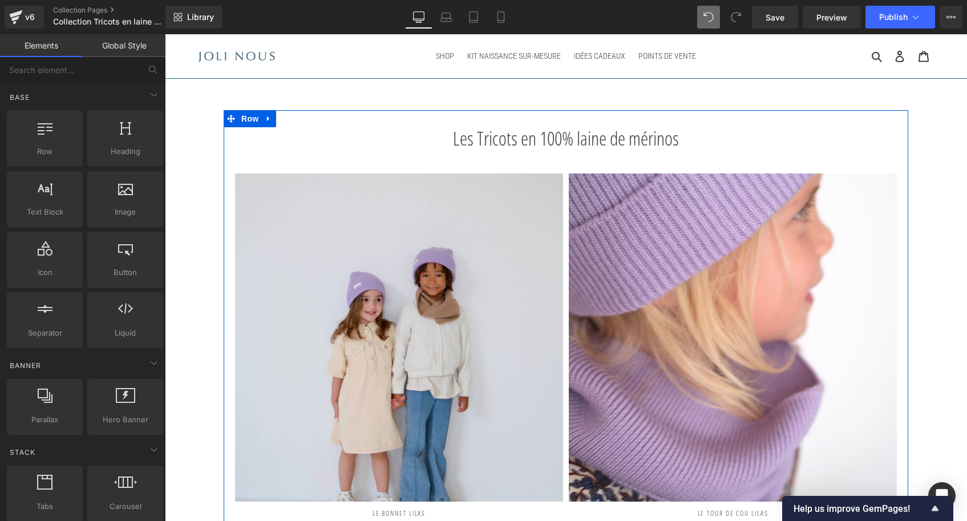
scroll to position [0, 0]
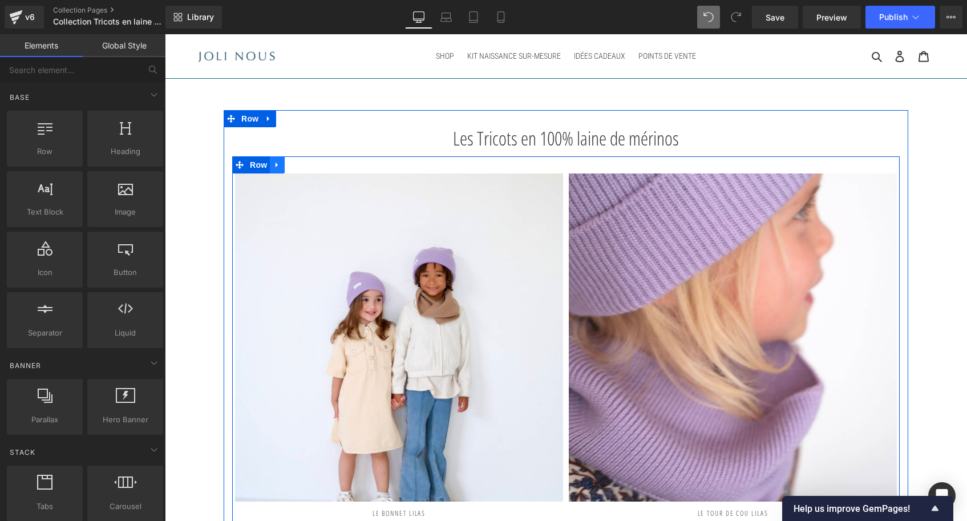
click at [280, 164] on link at bounding box center [277, 164] width 15 height 17
click at [291, 164] on icon at bounding box center [292, 165] width 8 height 8
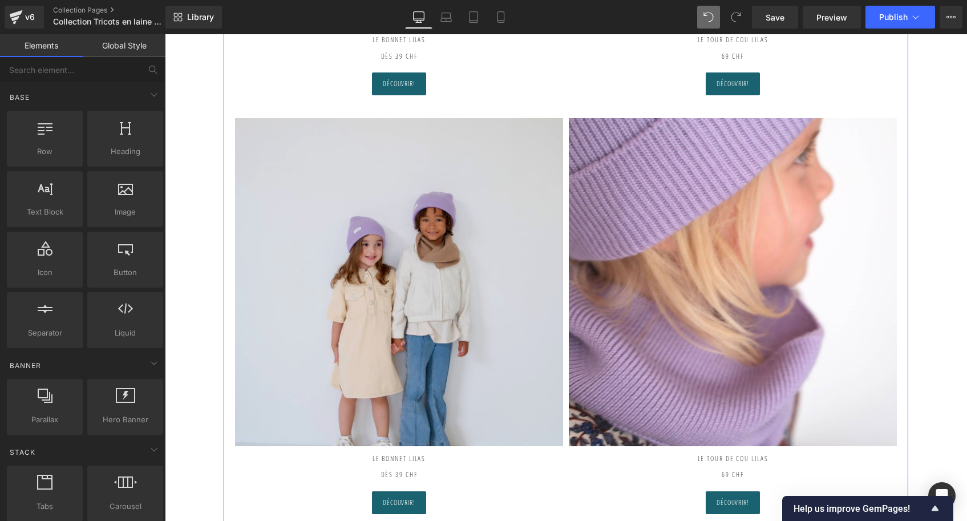
scroll to position [494, 0]
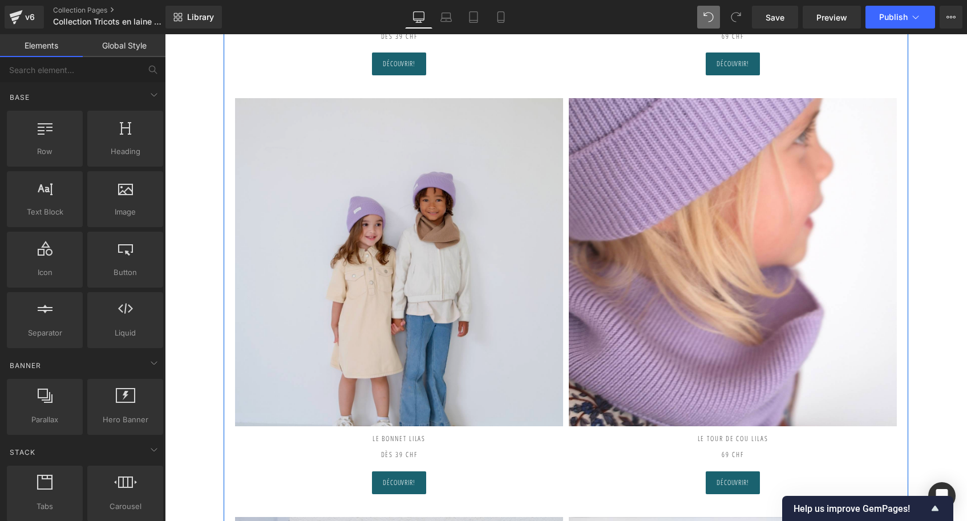
click at [374, 267] on div "Image" at bounding box center [399, 262] width 328 height 328
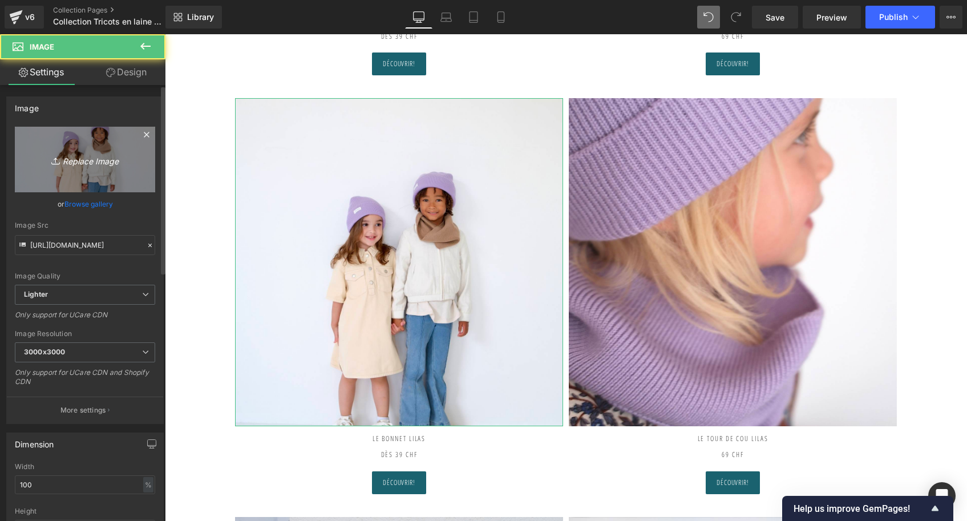
click at [104, 148] on link "Replace Image" at bounding box center [85, 160] width 140 height 66
type input "C:\fakepath\Bonnet-jaune-citron-Tricot-joli-nous-laine-mérinos-ultra-doux-conf…"
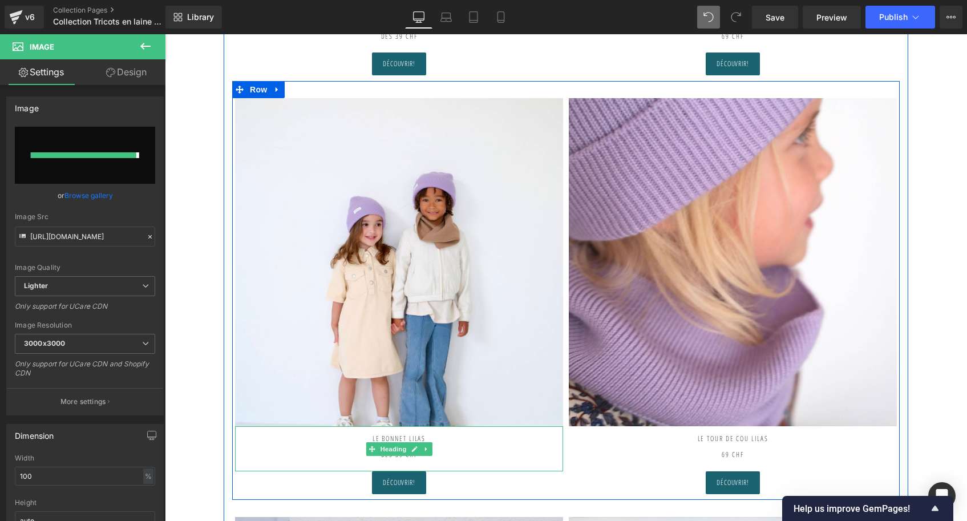
type input "[URL][DOMAIN_NAME]"
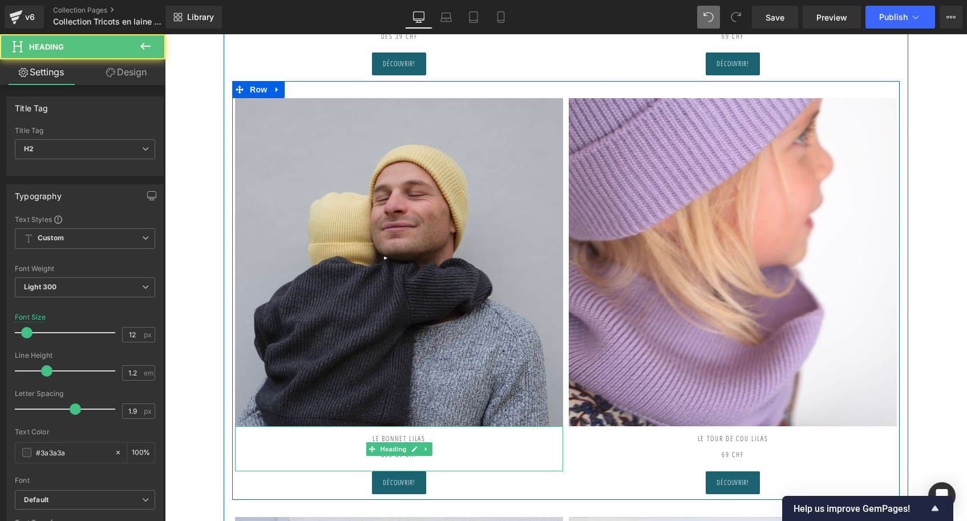
click at [435, 436] on h2 "Le Bonnet LILAS dès 39 CHF" at bounding box center [399, 442] width 328 height 33
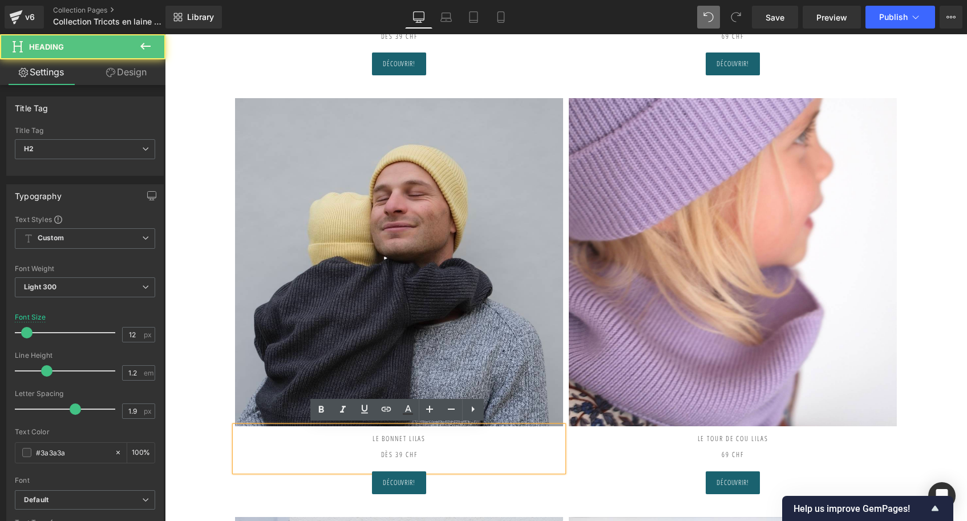
click at [435, 436] on h2 "Le Bonnet LILAS dès 39 CHF" at bounding box center [399, 442] width 328 height 33
click at [431, 436] on h2 "Le Bonnet LILAS dès 39 CHF" at bounding box center [399, 442] width 328 height 33
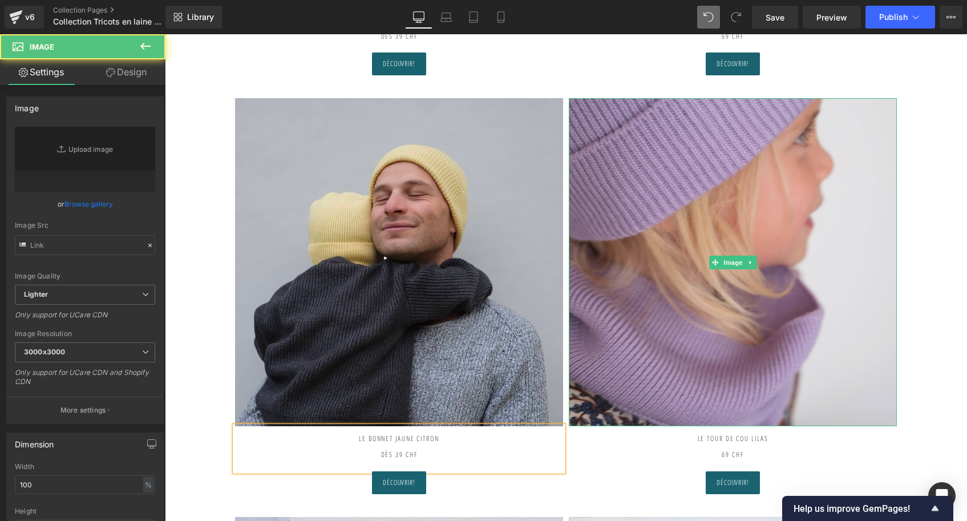
type input "[URL][DOMAIN_NAME]"
click at [624, 338] on img at bounding box center [733, 262] width 328 height 328
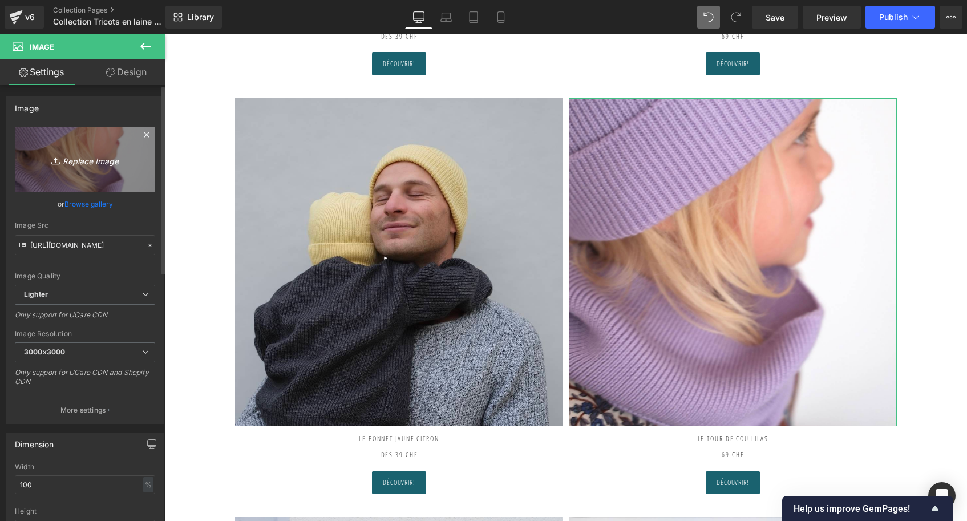
click at [112, 166] on icon "Replace Image" at bounding box center [84, 159] width 91 height 14
type input "C:\fakepath\Bonnet-jaune-citron-2-Tricot-joli-nous-laine-mérinos-ultra-doux-co…"
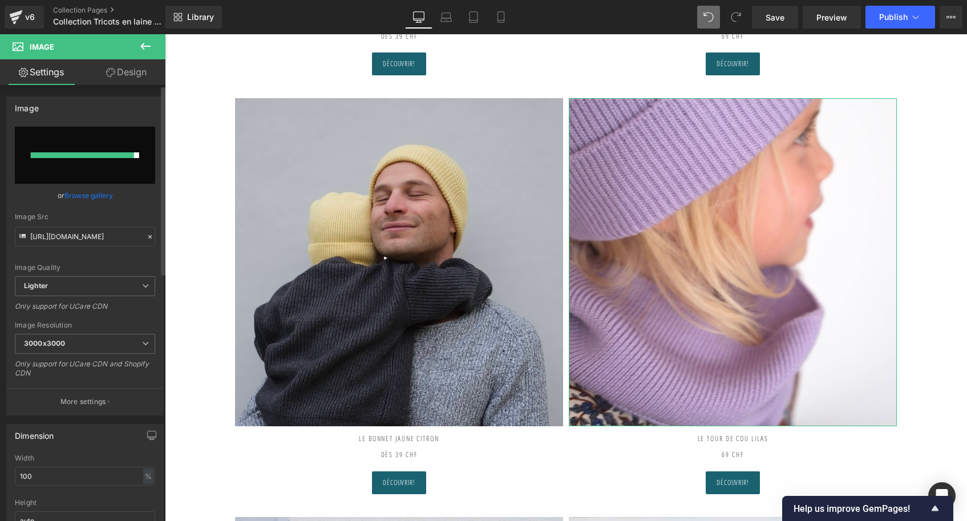
type input "[URL][DOMAIN_NAME]"
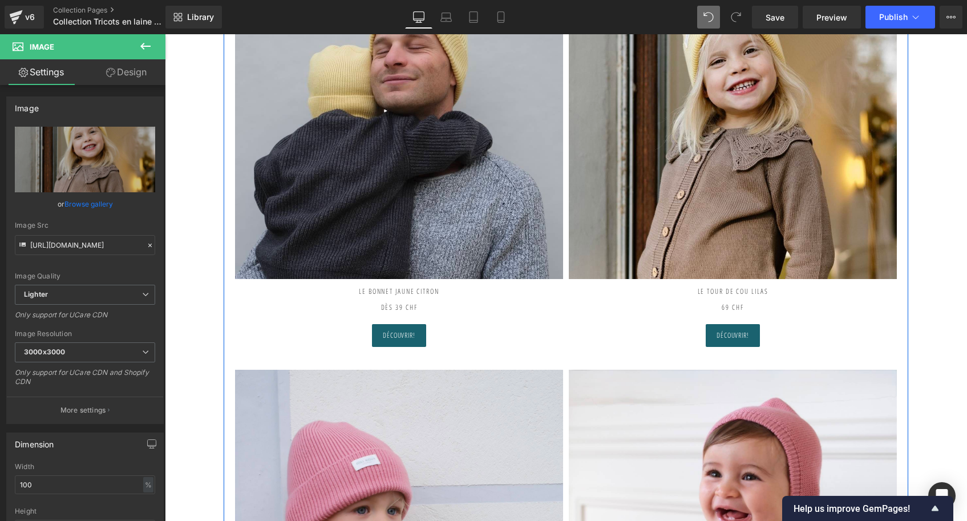
scroll to position [648, 0]
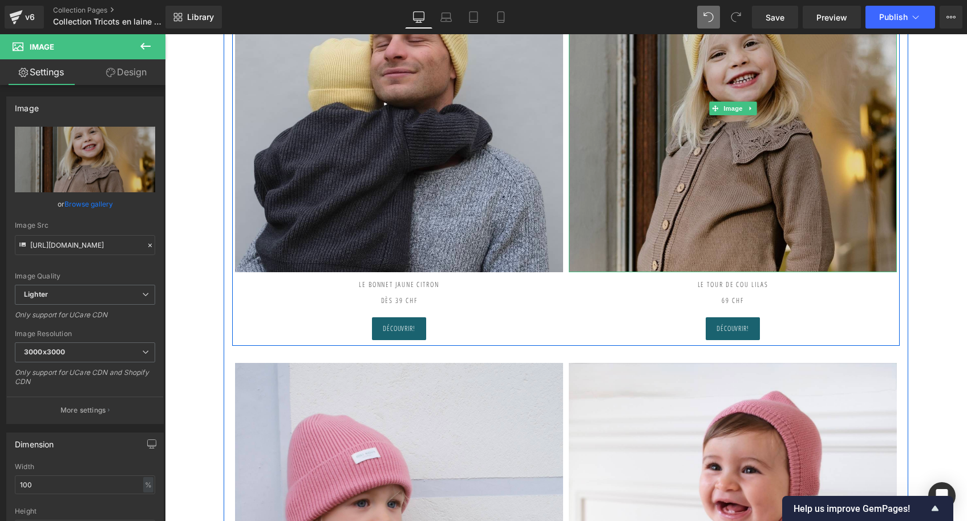
click at [733, 176] on img at bounding box center [733, 108] width 328 height 328
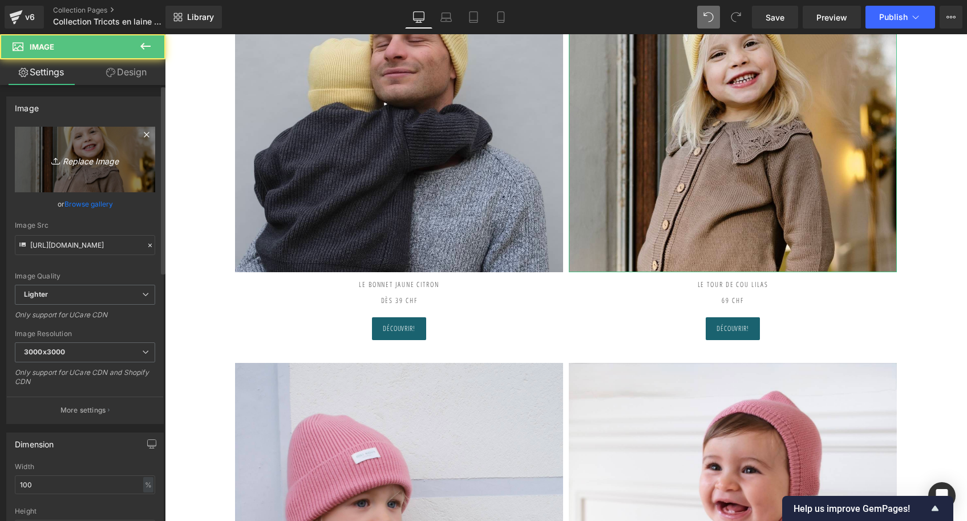
click at [98, 156] on icon "Replace Image" at bounding box center [84, 159] width 91 height 14
type input "C:\fakepath\IMG_2750.jpeg"
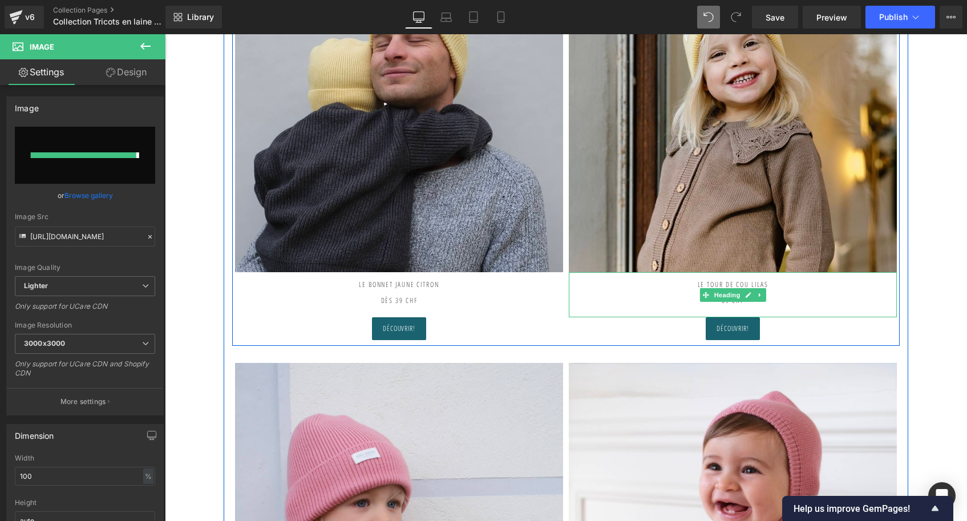
type input "[URL][DOMAIN_NAME]"
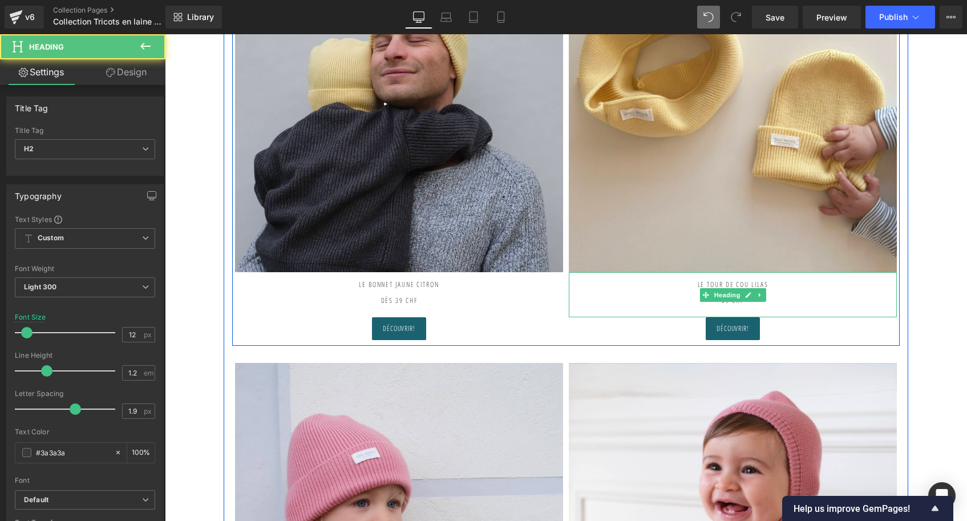
click at [779, 282] on h2 "Le TOUR DE COU LILAS" at bounding box center [733, 284] width 328 height 25
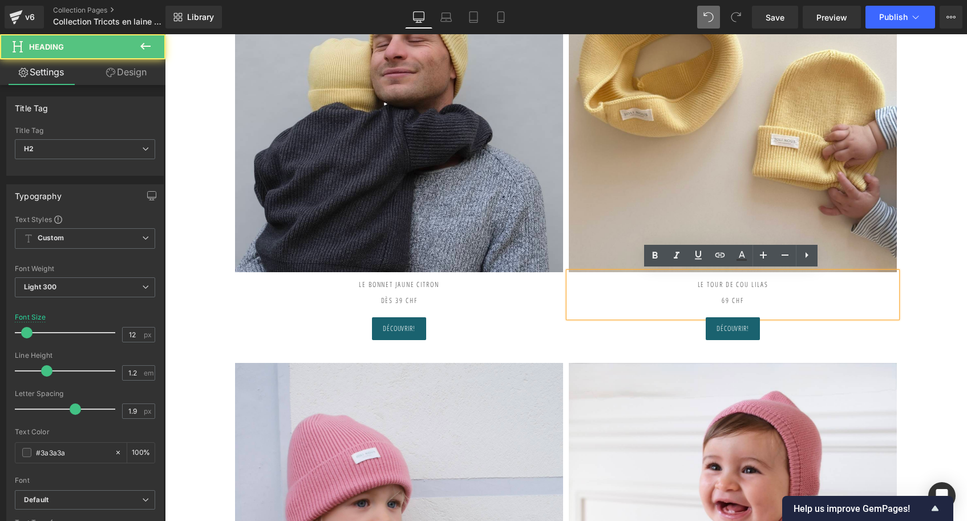
click at [779, 282] on h2 "Le TOUR DE COU LILAS" at bounding box center [733, 284] width 328 height 25
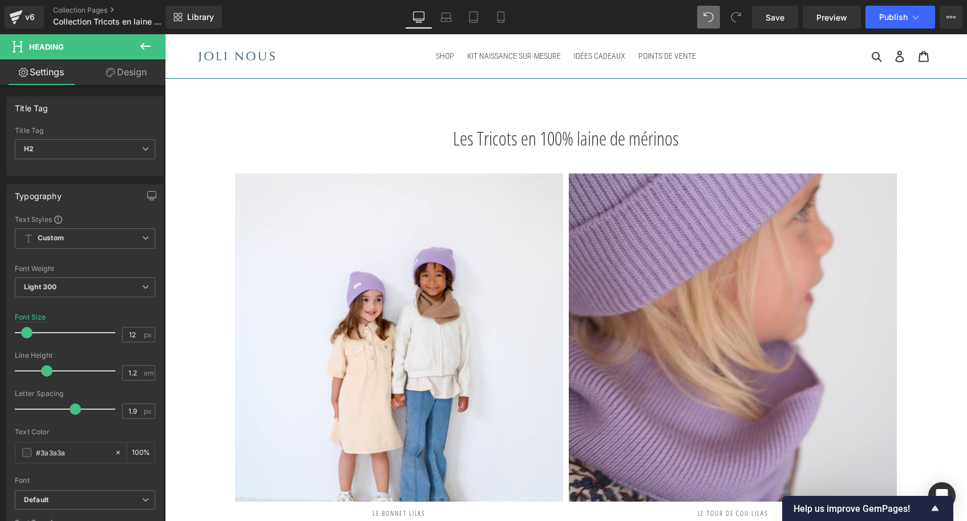
scroll to position [0, 0]
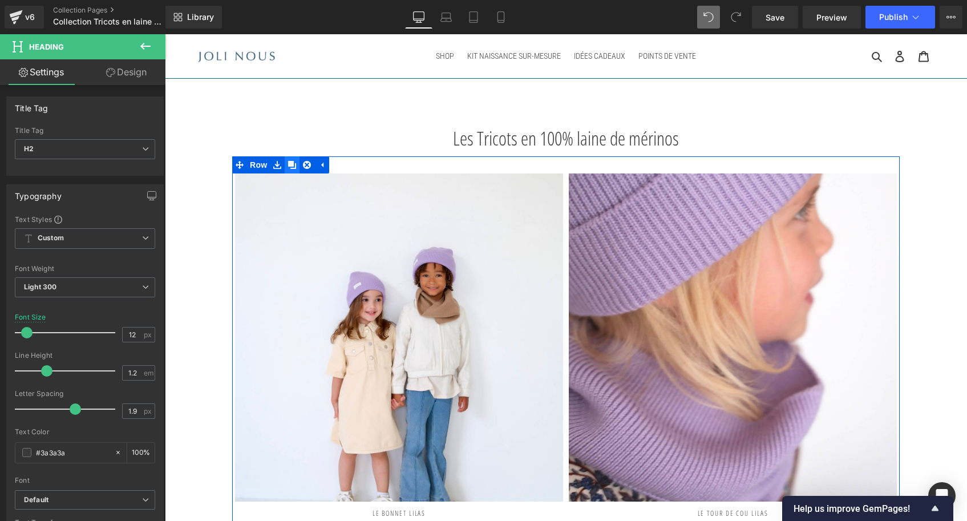
click at [290, 165] on icon at bounding box center [292, 165] width 8 height 8
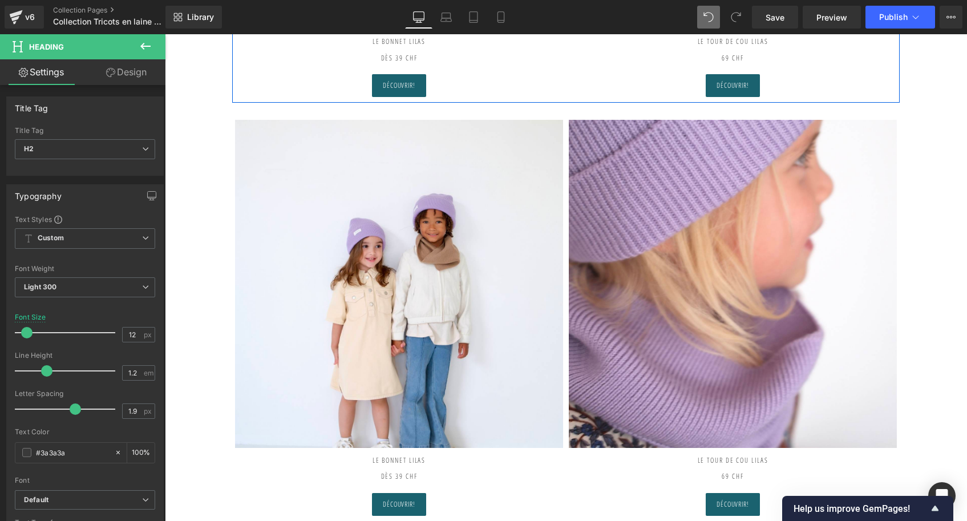
scroll to position [494, 0]
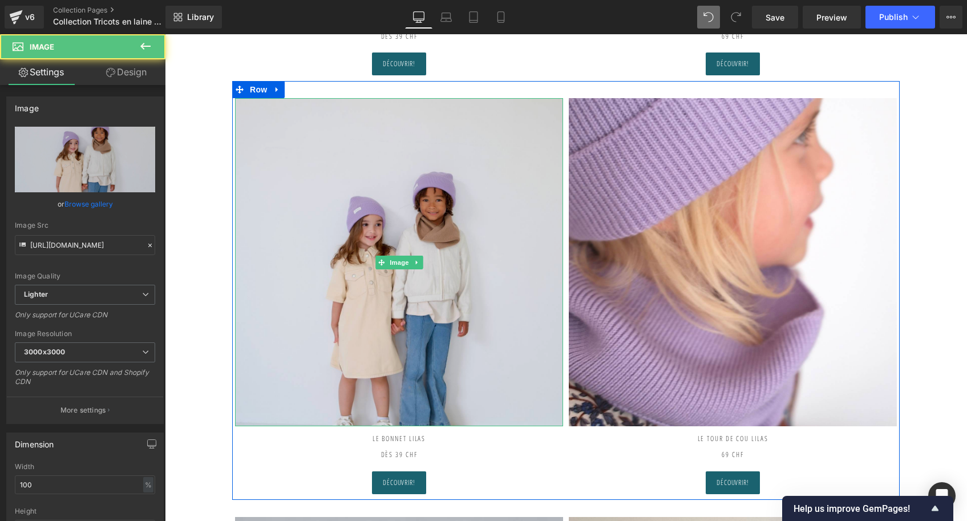
click at [396, 221] on img at bounding box center [399, 262] width 328 height 328
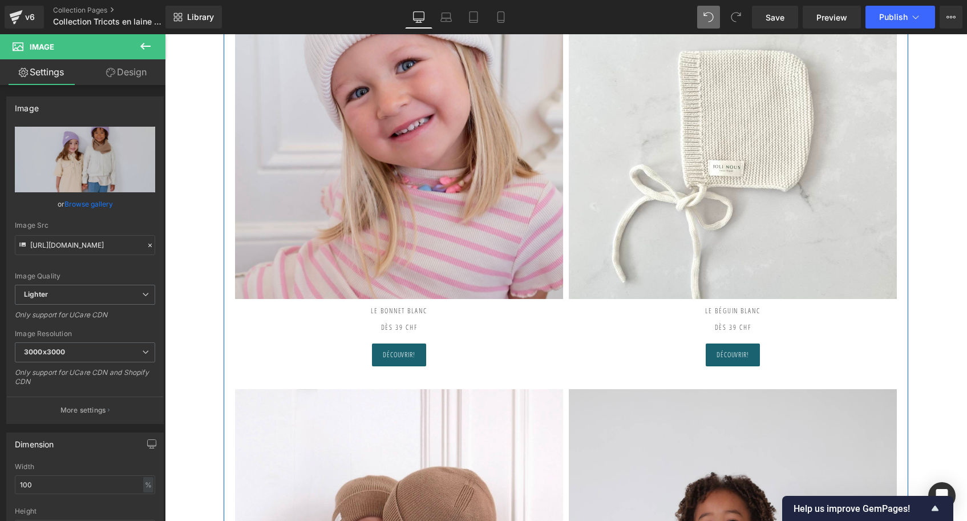
scroll to position [2398, 0]
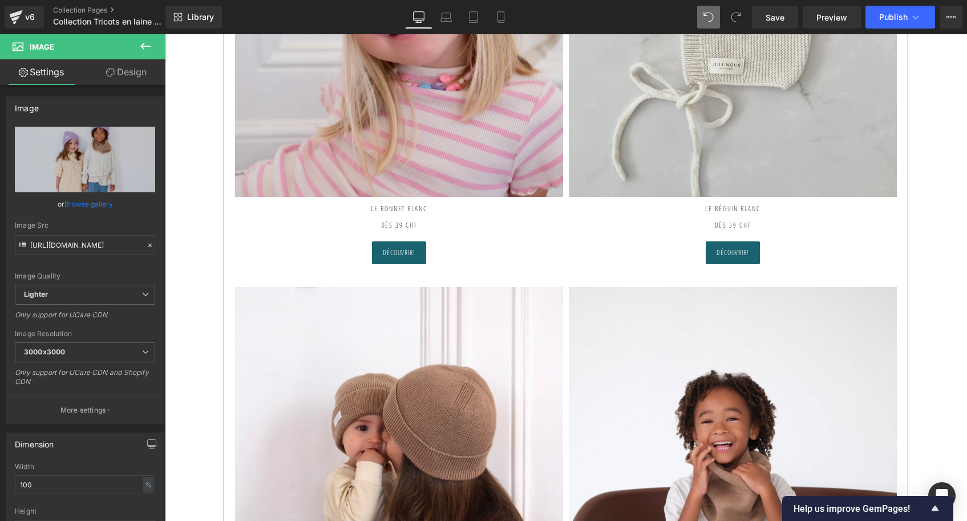
click at [802, 133] on img at bounding box center [733, 33] width 328 height 328
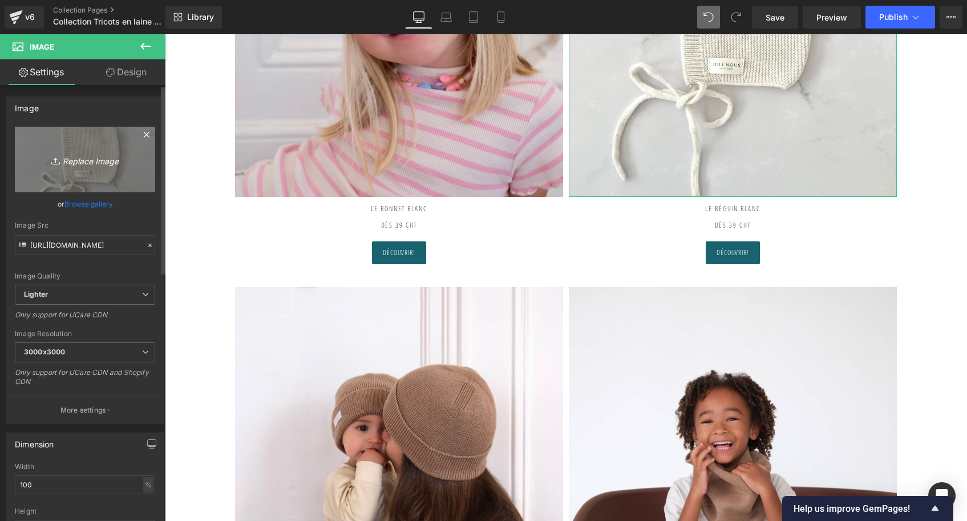
click at [104, 156] on icon "Replace Image" at bounding box center [84, 159] width 91 height 14
type input "C:\fakepath\Tour-de-cou-joli-nous-laine-mérinos233.jpg"
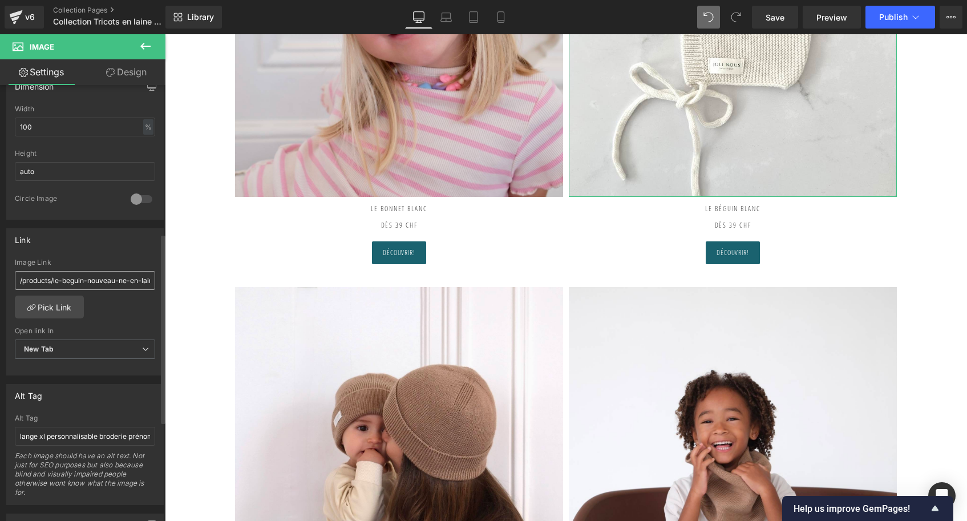
scroll to position [361, 0]
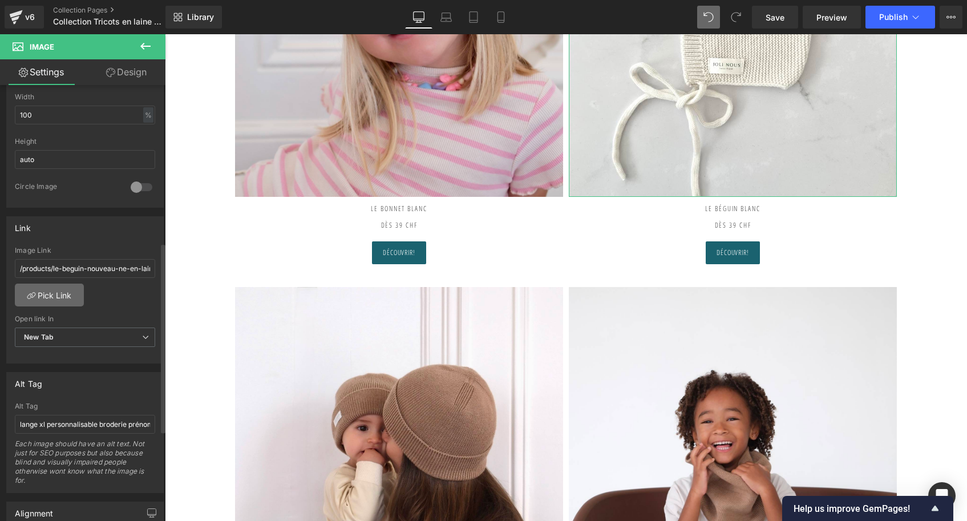
type input "[URL][DOMAIN_NAME]"
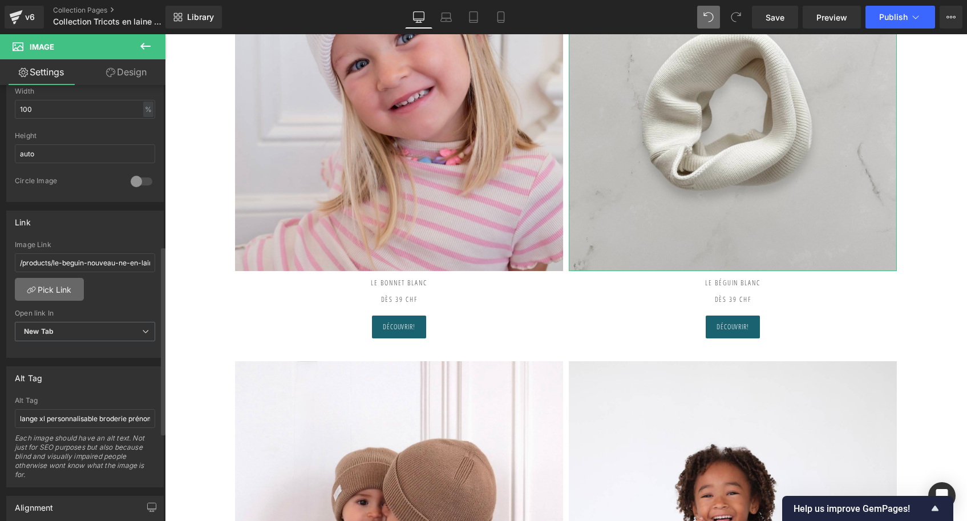
scroll to position [371, 0]
click at [56, 300] on link "Pick Link" at bounding box center [49, 293] width 69 height 23
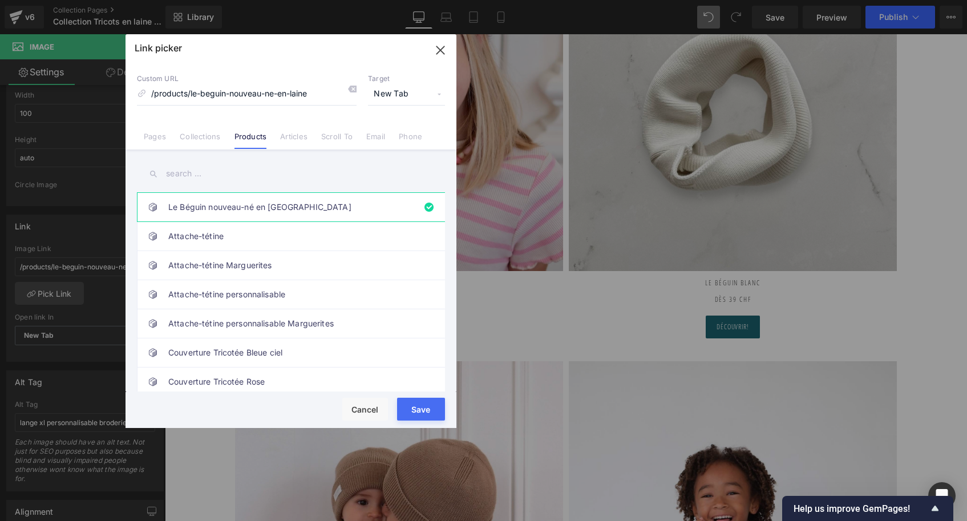
click at [353, 91] on icon at bounding box center [351, 88] width 9 height 9
click at [215, 182] on input "text" at bounding box center [291, 174] width 308 height 26
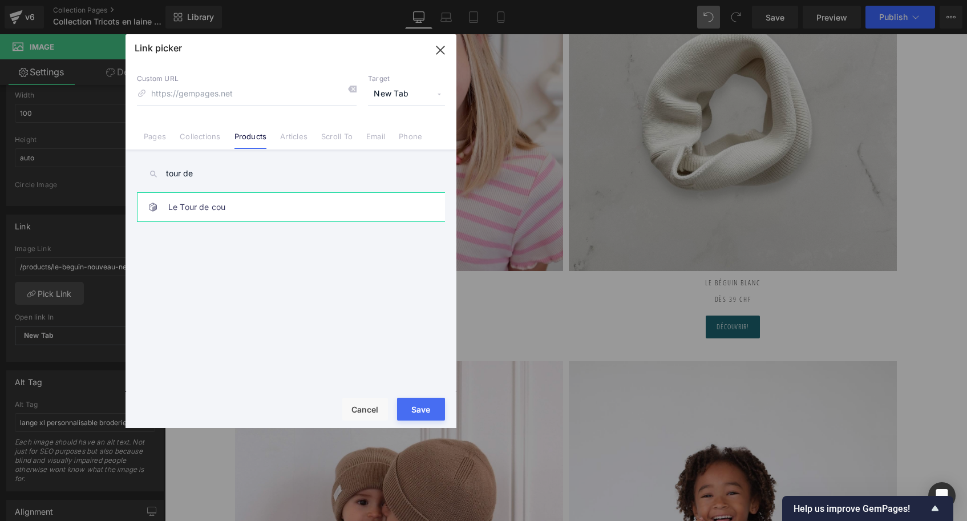
type input "tour de"
click at [212, 207] on link "Le Tour de cou" at bounding box center [293, 207] width 251 height 29
type input "/products/le-tour-de-cou"
click at [407, 408] on button "Save" at bounding box center [421, 409] width 48 height 23
type input "/products/le-tour-de-cou"
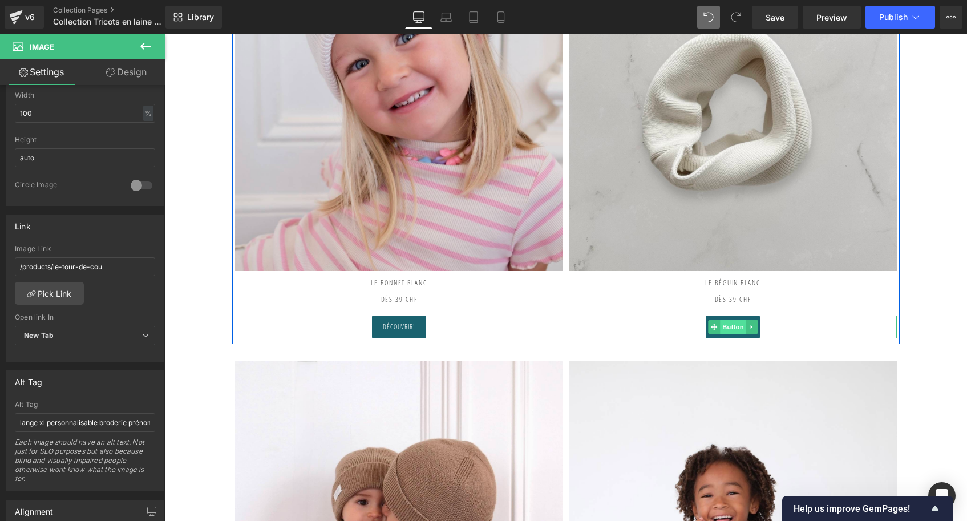
click at [731, 325] on span "Button" at bounding box center [733, 327] width 26 height 14
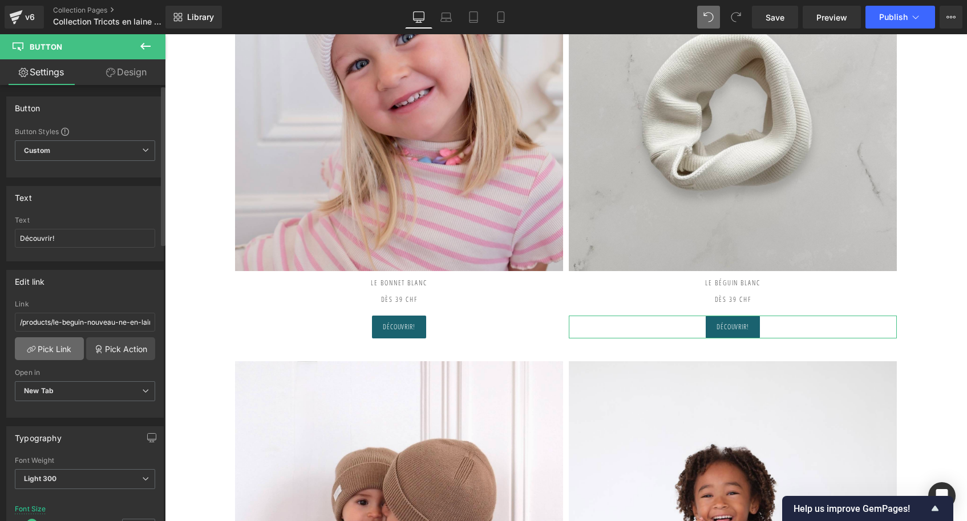
click at [60, 347] on link "Pick Link" at bounding box center [49, 348] width 69 height 23
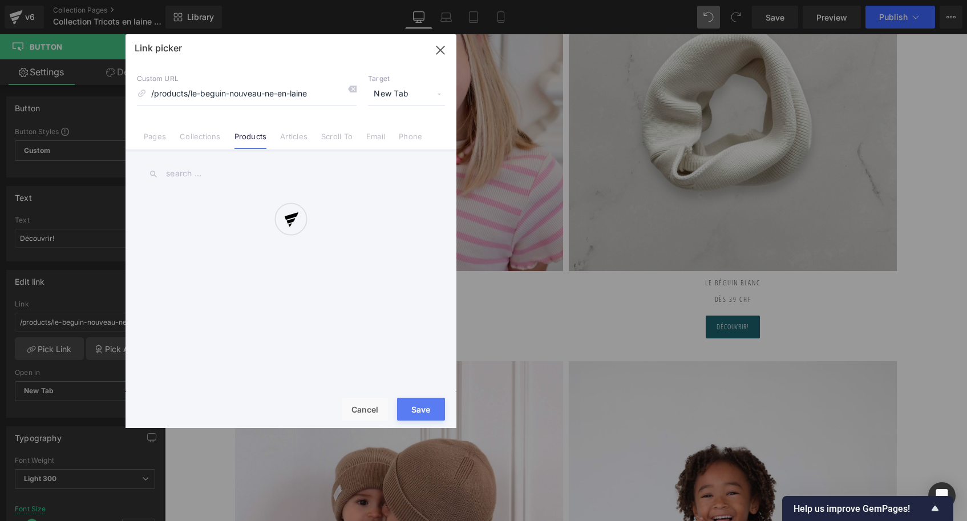
click at [351, 91] on div "Link picker Back to Library Insert Custom URL /products/le-beguin-nouveau-ne-en…" at bounding box center [291, 231] width 331 height 394
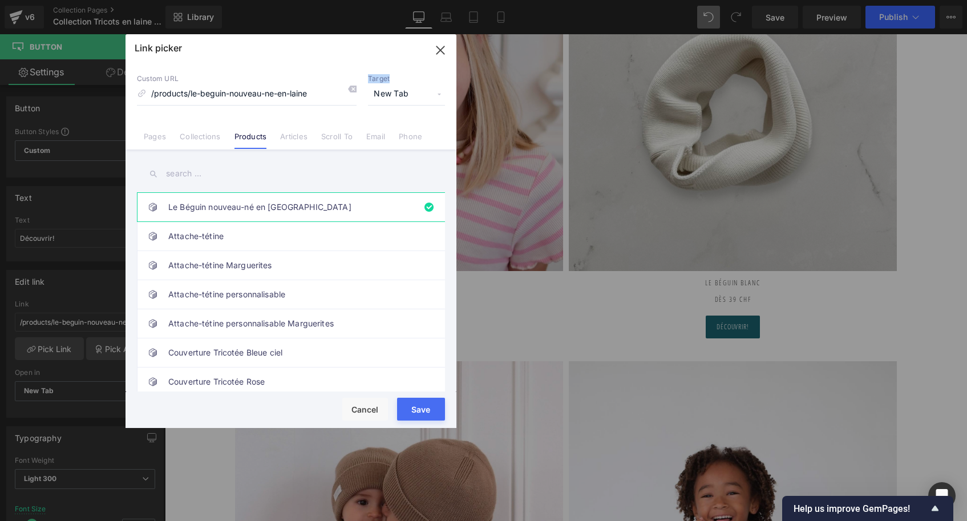
click at [351, 91] on icon at bounding box center [351, 88] width 9 height 9
click at [229, 181] on input "text" at bounding box center [291, 174] width 308 height 26
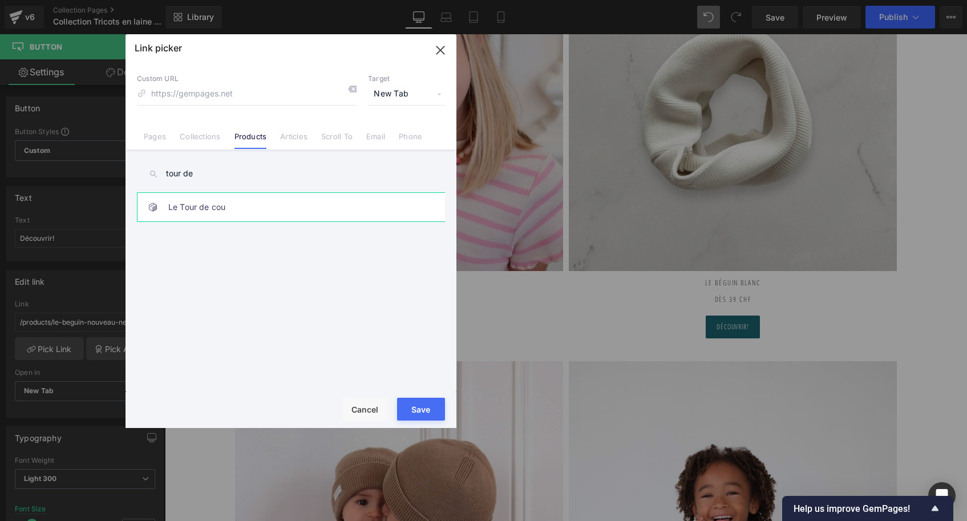
type input "tour de"
click at [217, 213] on link "Le Tour de cou" at bounding box center [293, 207] width 251 height 29
type input "/products/le-tour-de-cou"
click at [414, 405] on button "Save" at bounding box center [421, 409] width 48 height 23
type input "/products/le-tour-de-cou"
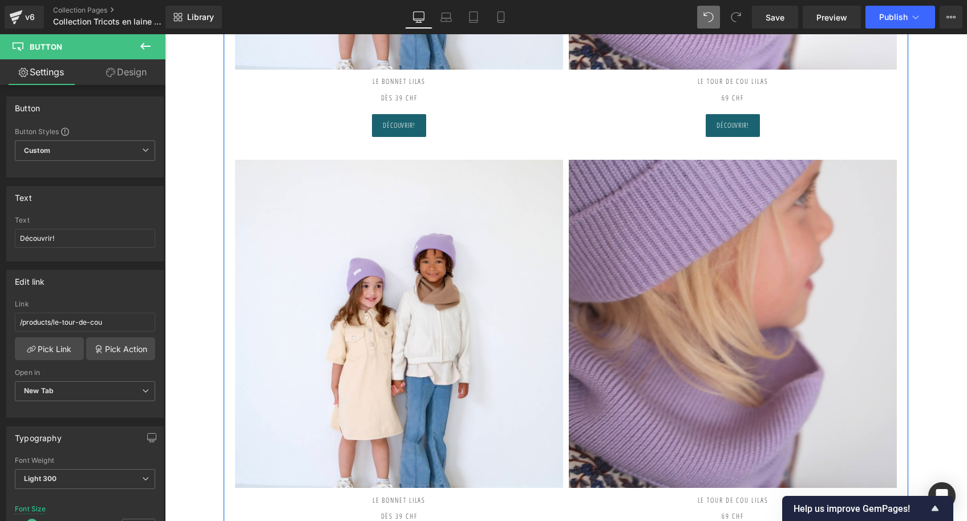
scroll to position [469, 0]
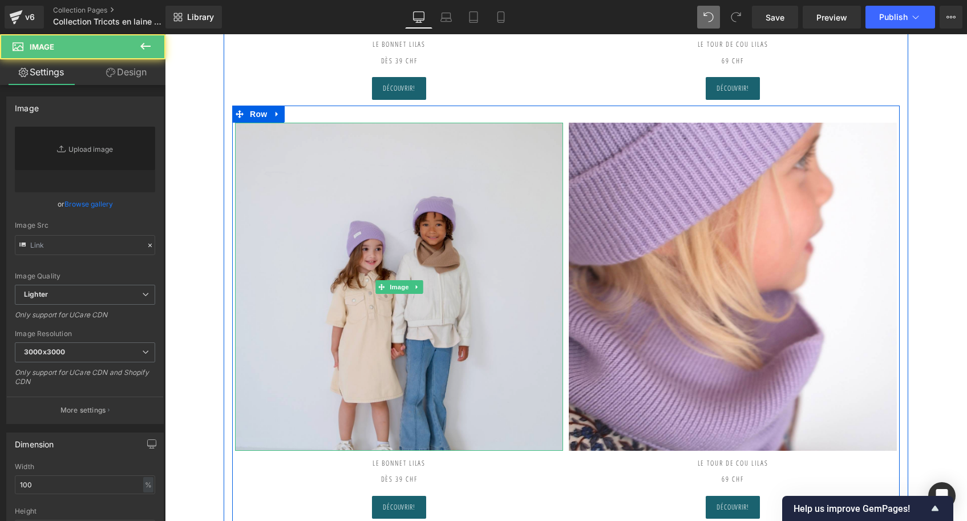
type input "[URL][DOMAIN_NAME]"
click at [391, 274] on img at bounding box center [399, 287] width 328 height 328
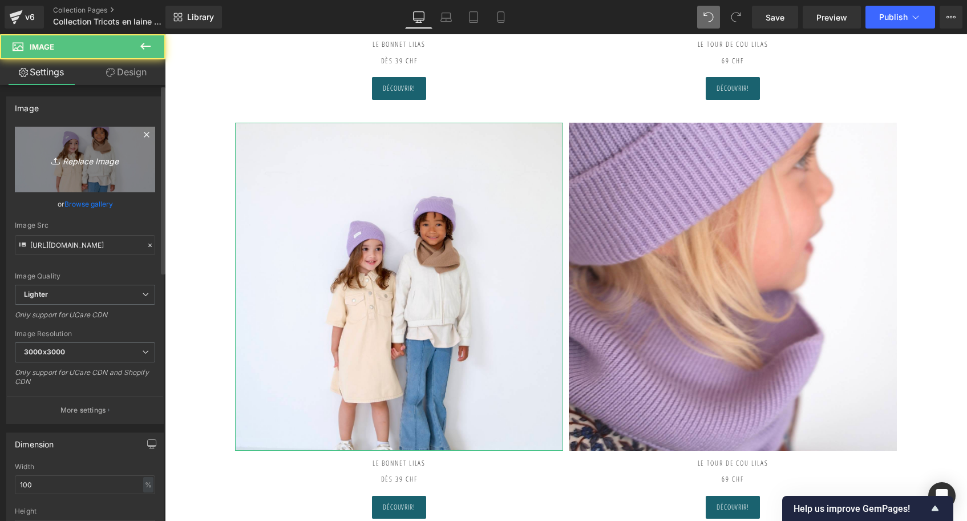
click at [87, 150] on link "Replace Image" at bounding box center [85, 160] width 140 height 66
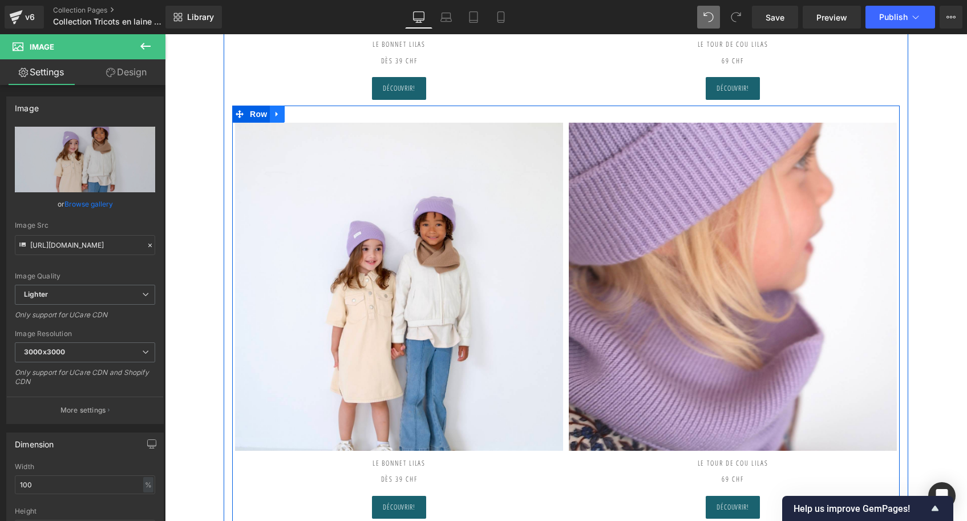
click at [282, 112] on link at bounding box center [277, 114] width 15 height 17
click at [305, 111] on icon at bounding box center [307, 114] width 8 height 8
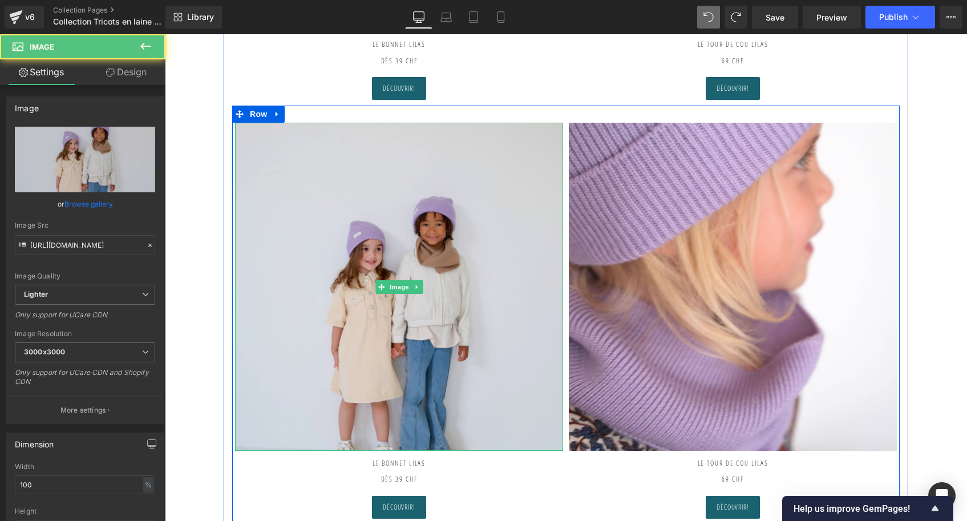
click at [418, 214] on img at bounding box center [399, 287] width 328 height 328
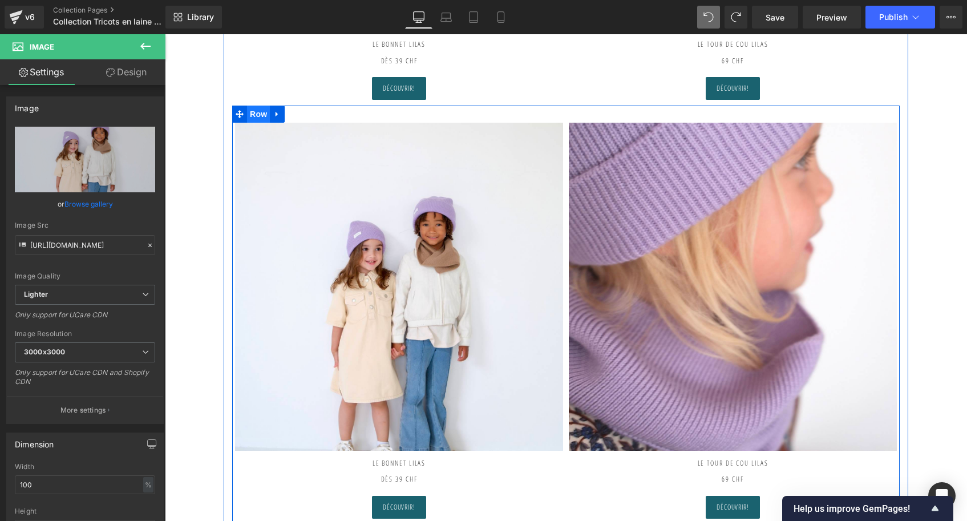
click at [250, 116] on span "Row" at bounding box center [258, 114] width 23 height 17
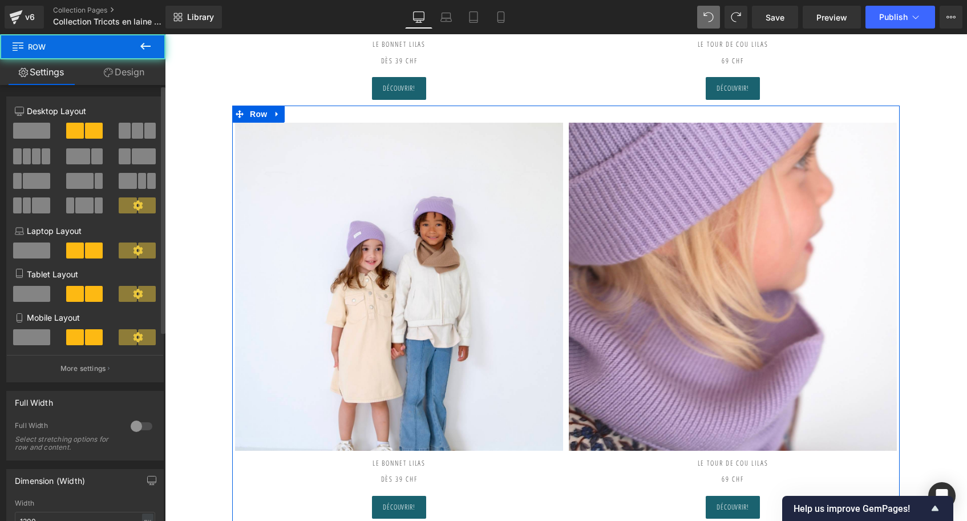
click at [39, 132] on span at bounding box center [31, 131] width 37 height 16
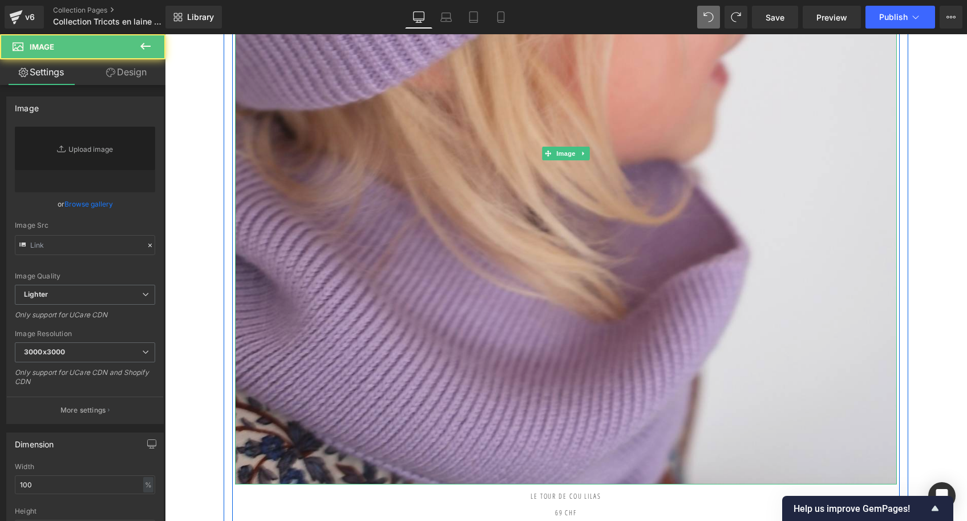
type input "[URL][DOMAIN_NAME]"
click at [571, 230] on img at bounding box center [566, 154] width 662 height 662
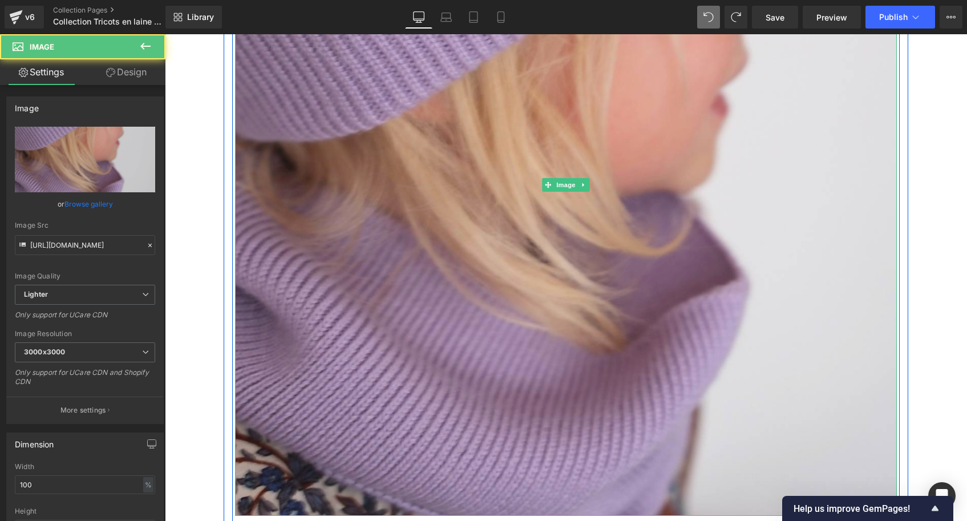
scroll to position [1408, 0]
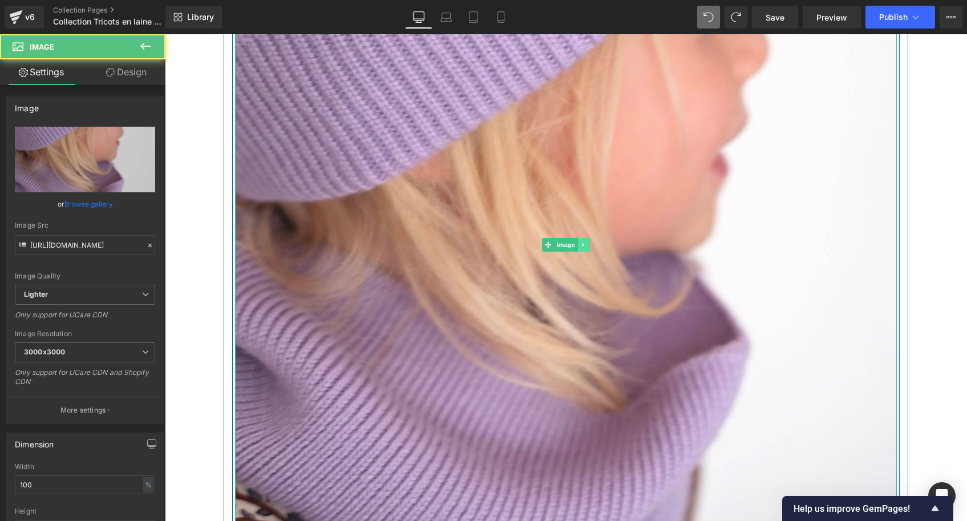
click at [585, 244] on icon at bounding box center [584, 244] width 6 height 7
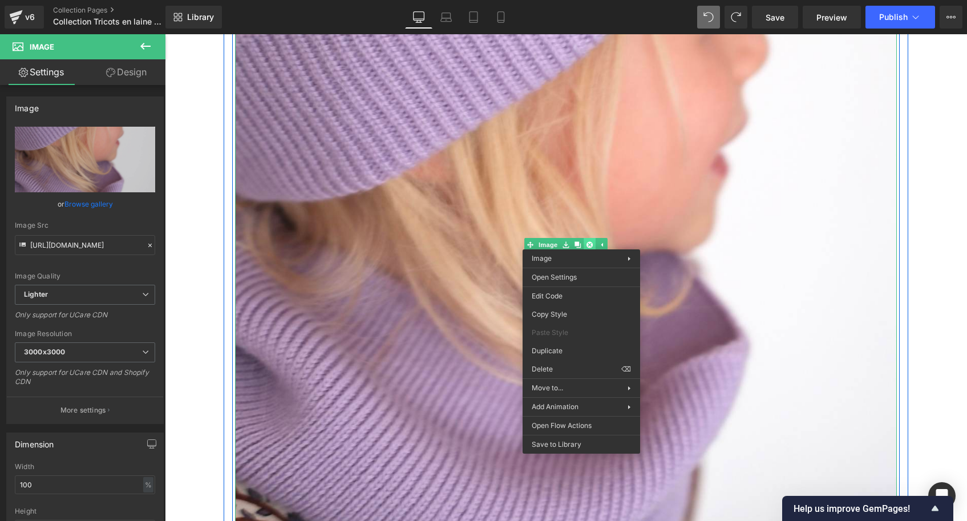
click at [587, 243] on div "Image" at bounding box center [566, 245] width 662 height 662
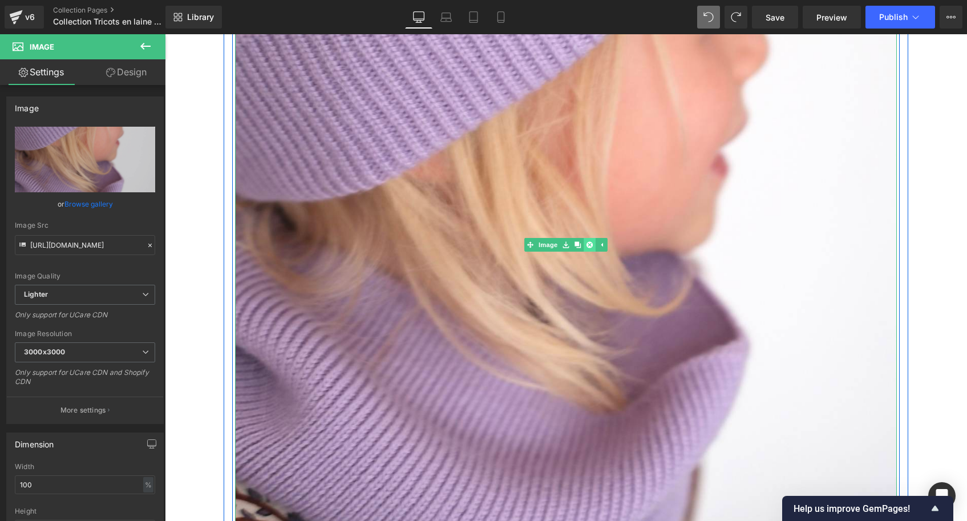
click at [587, 243] on icon at bounding box center [590, 244] width 6 height 6
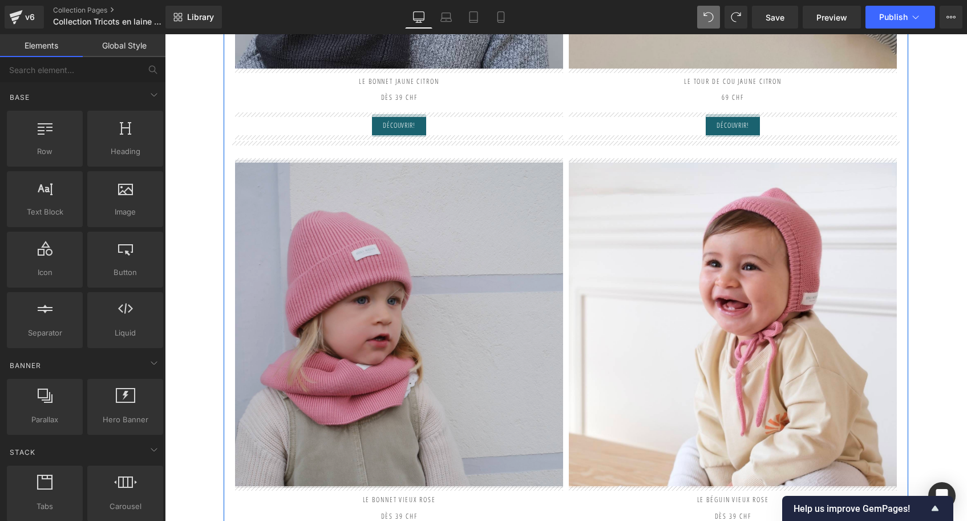
scroll to position [879, 0]
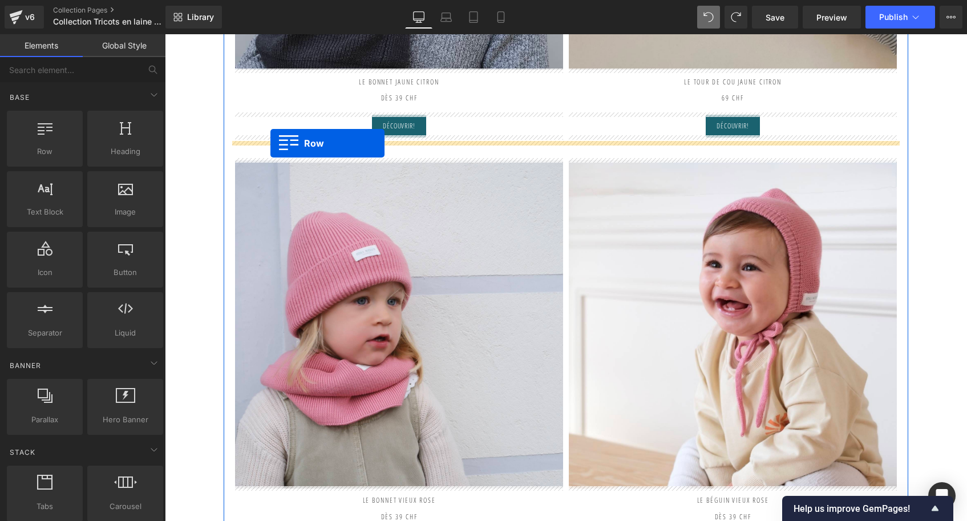
drag, startPoint x: 238, startPoint y: 143, endPoint x: 270, endPoint y: 143, distance: 32.5
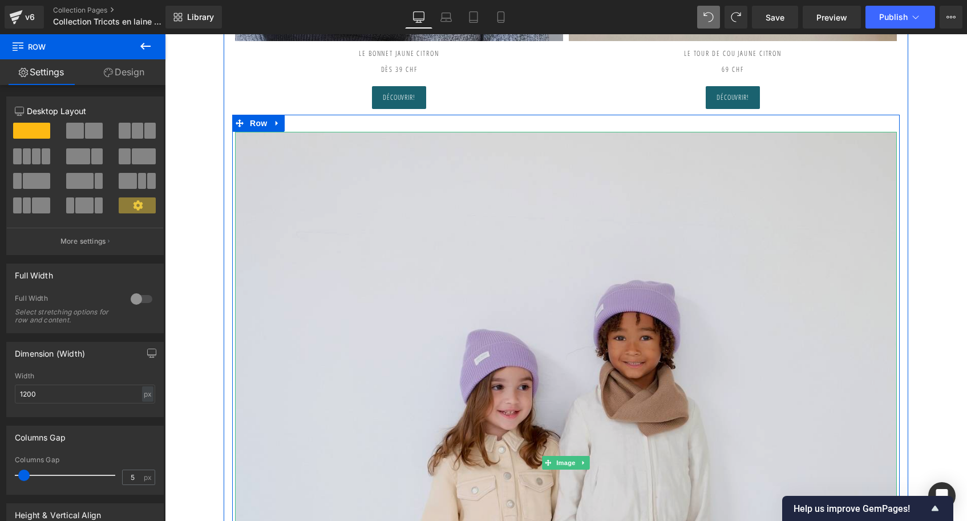
click at [586, 343] on img at bounding box center [566, 463] width 662 height 662
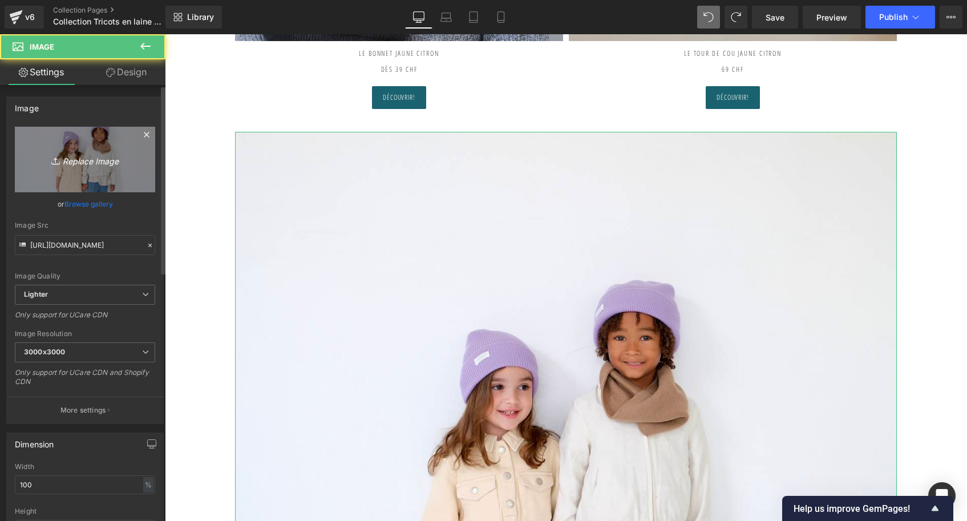
click at [99, 158] on icon "Replace Image" at bounding box center [84, 159] width 91 height 14
type input "C:\fakepath\DSCF9055.jpg"
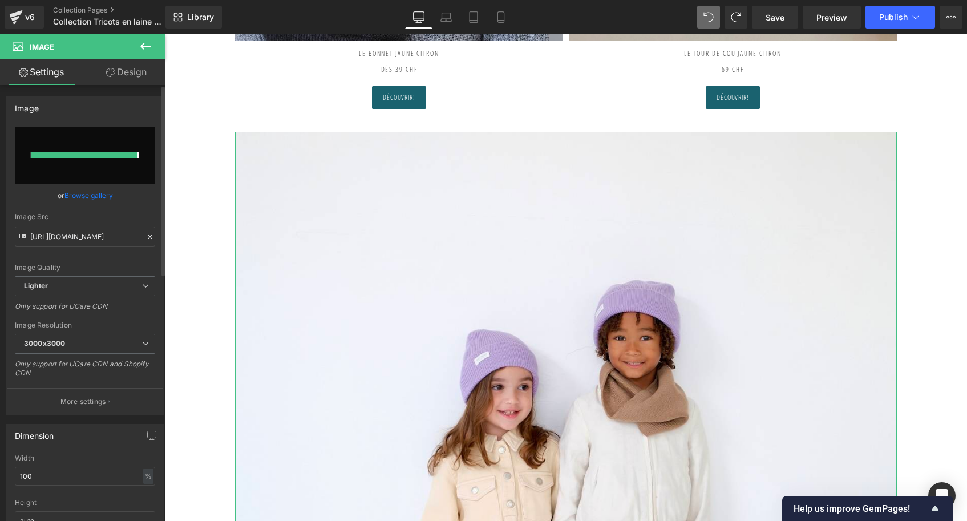
type input "[URL][DOMAIN_NAME]"
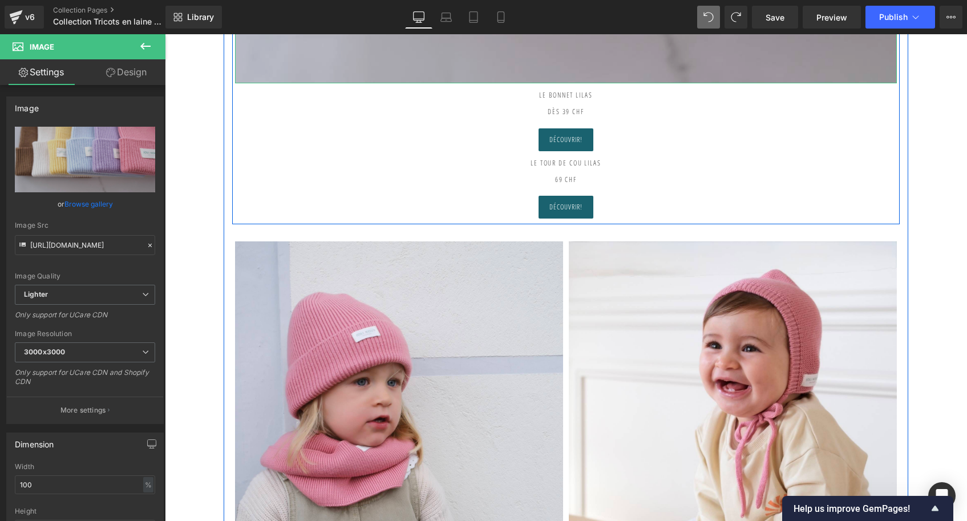
scroll to position [1277, 0]
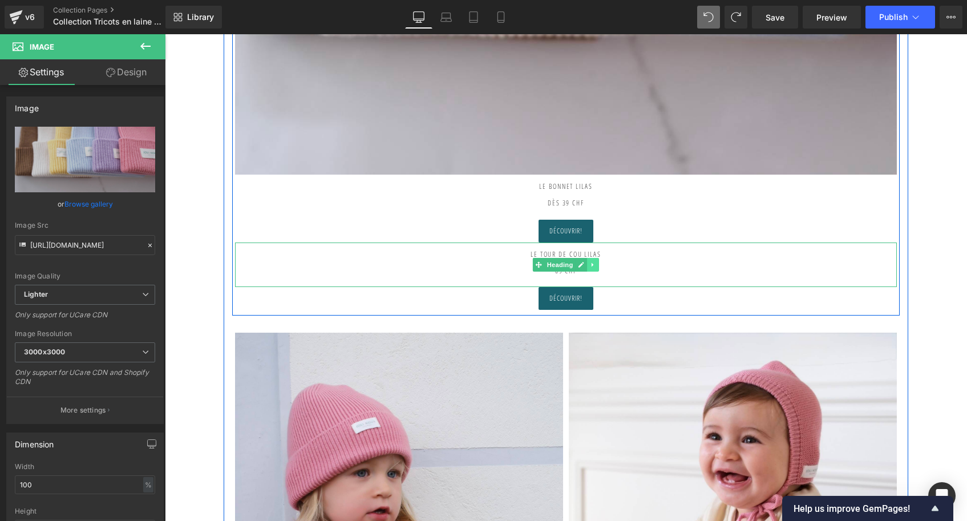
click at [592, 262] on icon at bounding box center [593, 264] width 2 height 4
click at [597, 261] on icon at bounding box center [599, 264] width 6 height 7
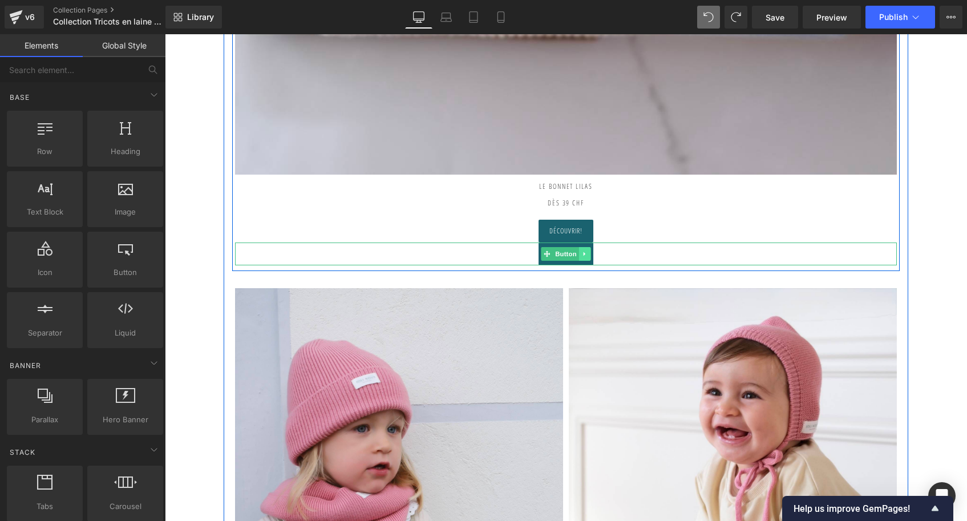
click at [582, 250] on icon at bounding box center [585, 253] width 6 height 7
click at [591, 252] on icon at bounding box center [591, 253] width 6 height 6
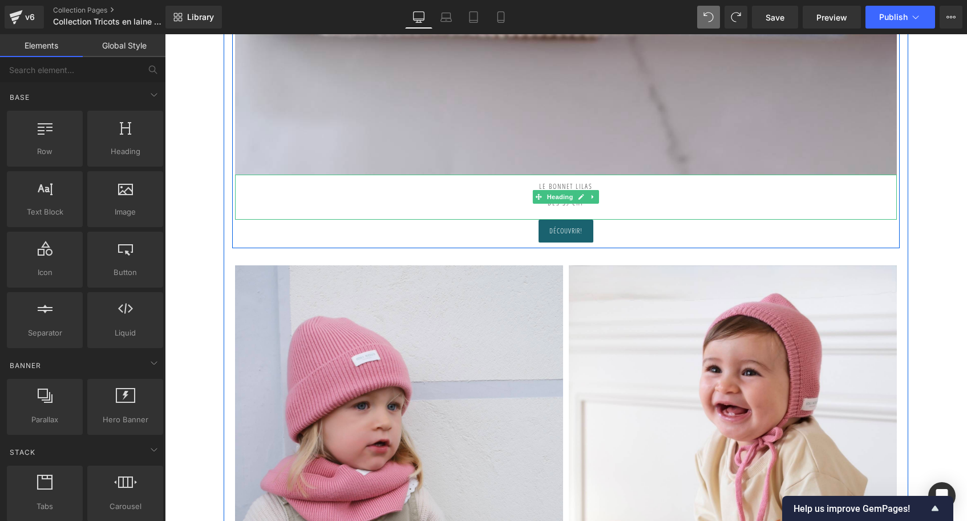
click at [579, 181] on h2 "Le Bonnet LILAS dès 39 CHF" at bounding box center [566, 191] width 662 height 33
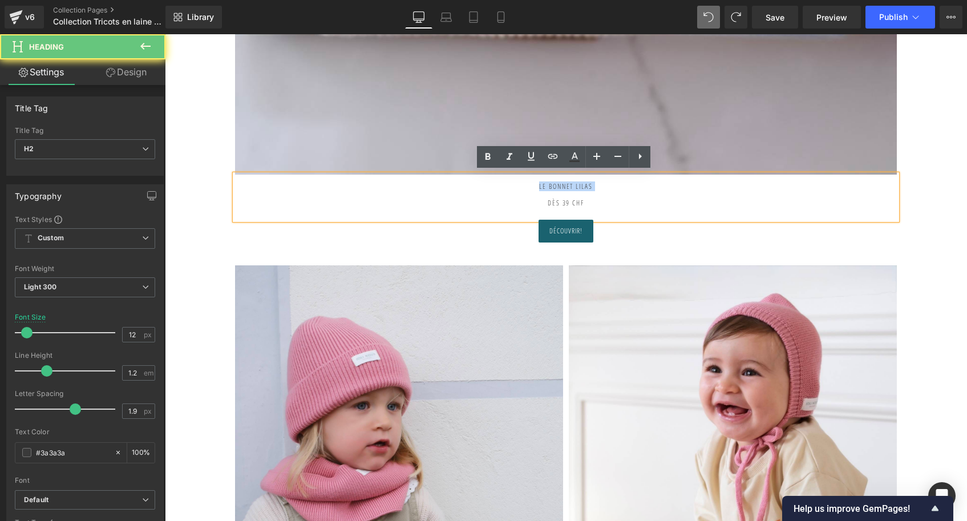
click at [579, 181] on h2 "Le Bonnet LILAS dès 39 CHF" at bounding box center [566, 191] width 662 height 33
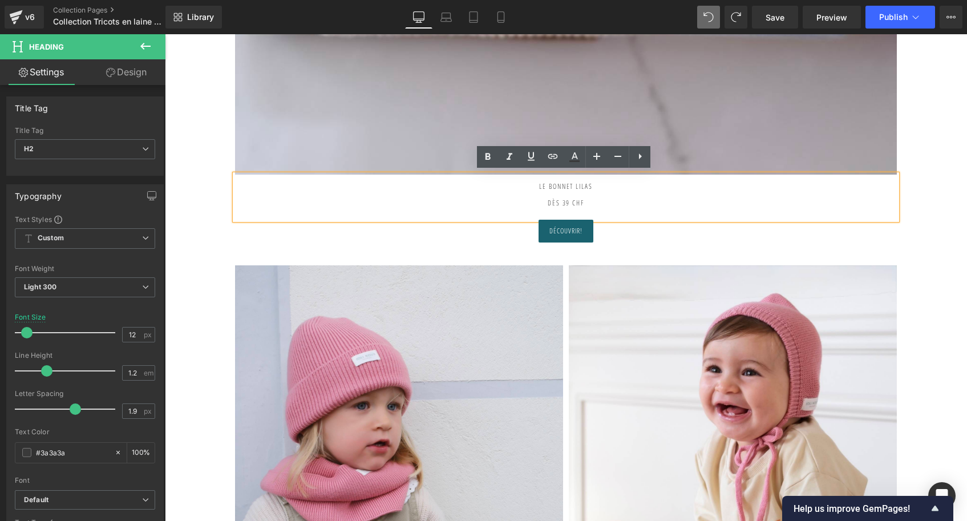
click at [607, 181] on h2 "Le Bonnet LILAS dès 39 CHF" at bounding box center [566, 191] width 662 height 33
click at [538, 183] on h2 "Le Bonnet LILAS dès 39 CHF" at bounding box center [566, 191] width 662 height 33
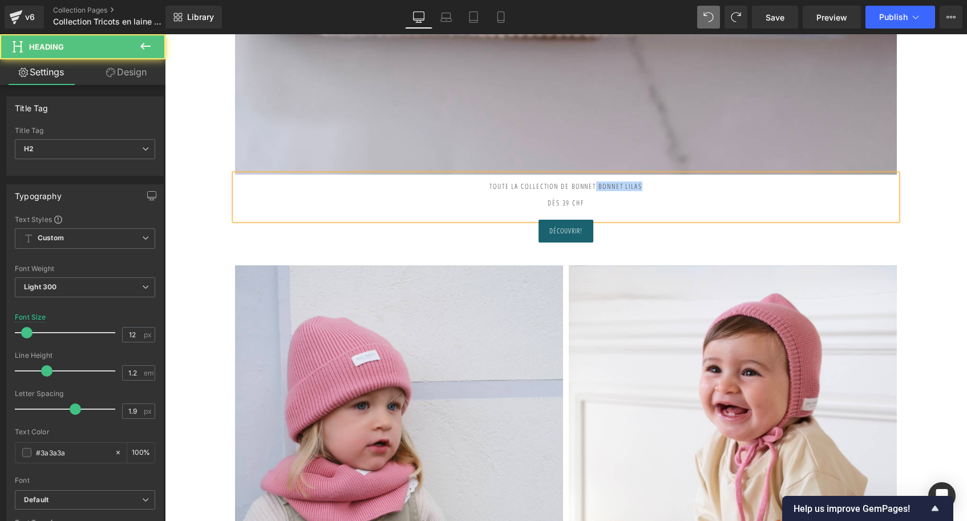
drag, startPoint x: 608, startPoint y: 184, endPoint x: 740, endPoint y: 183, distance: 132.4
click at [740, 183] on h2 "Toute la collection de bonnet Bonnet LILAS dès 39 CHF" at bounding box center [566, 191] width 662 height 33
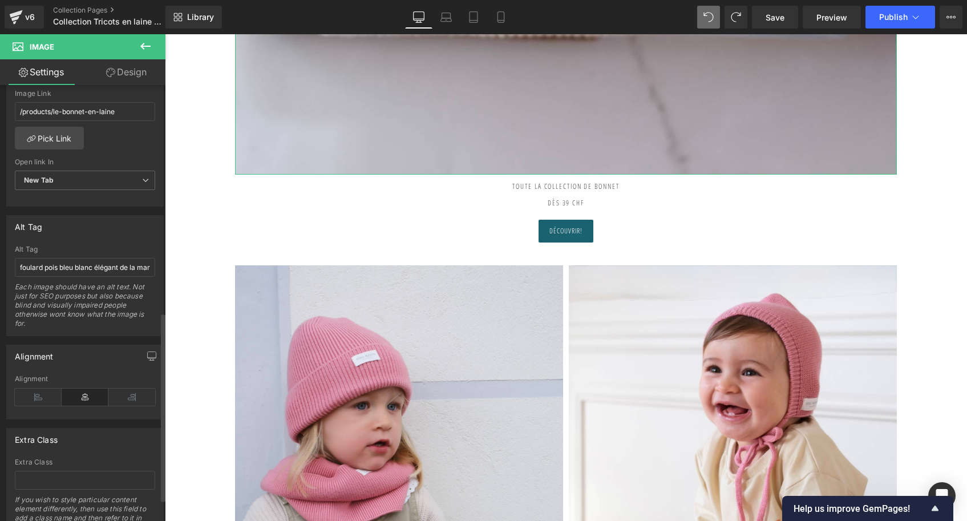
scroll to position [515, 0]
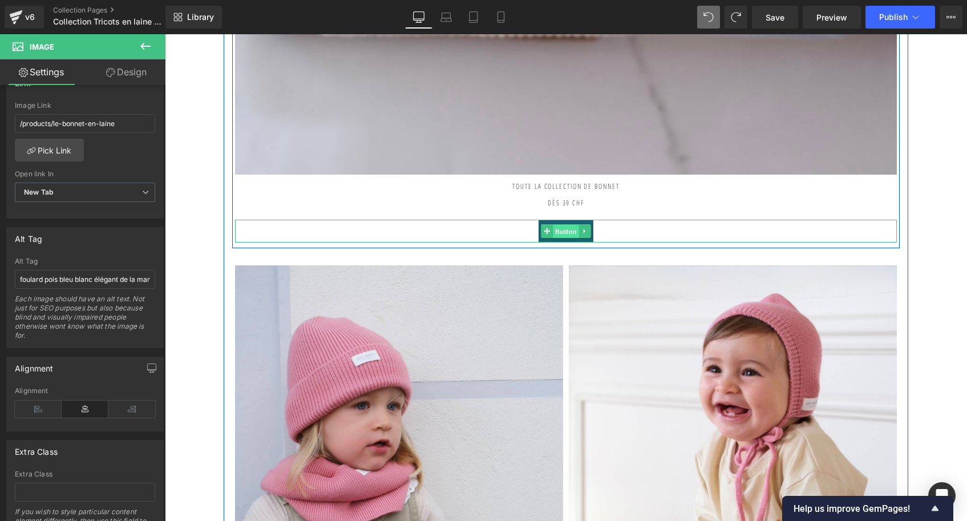
click at [559, 228] on span "Button" at bounding box center [566, 231] width 26 height 14
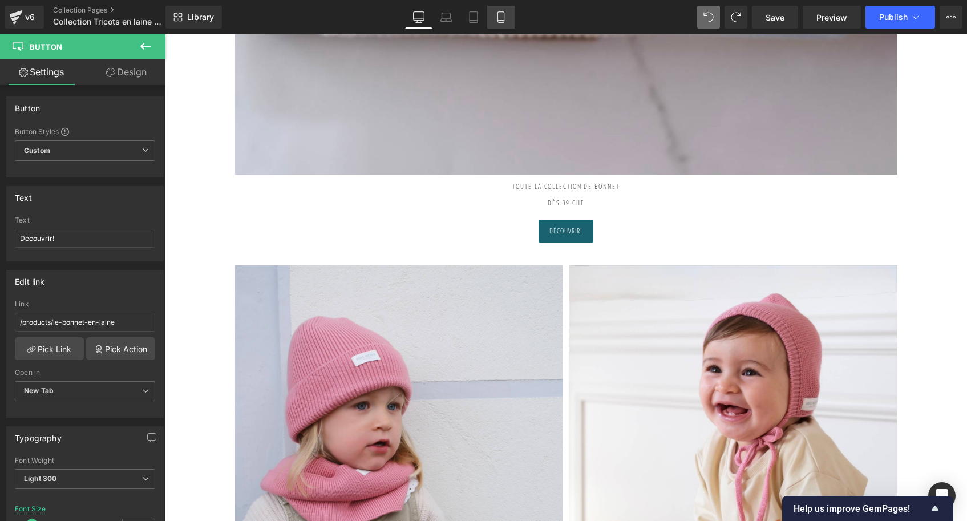
click at [498, 17] on icon at bounding box center [500, 16] width 11 height 11
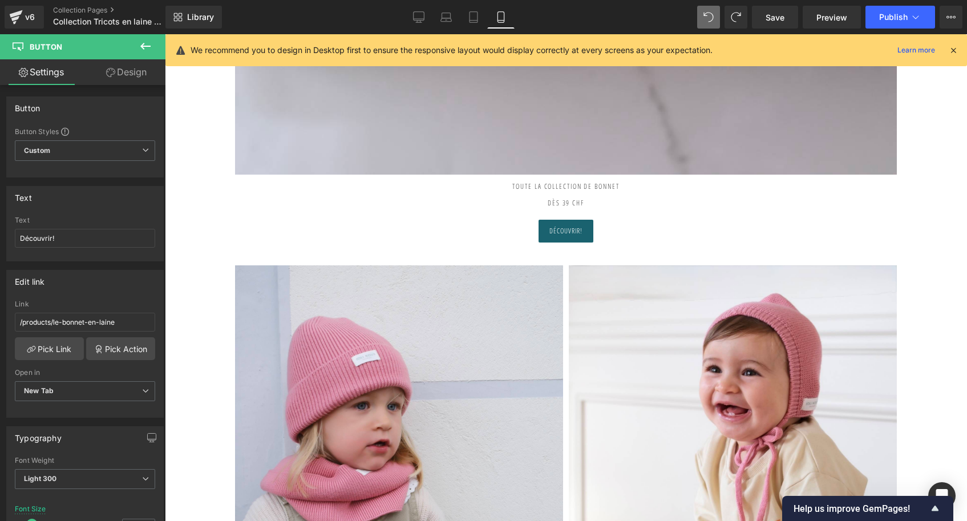
type input "10"
type input "100"
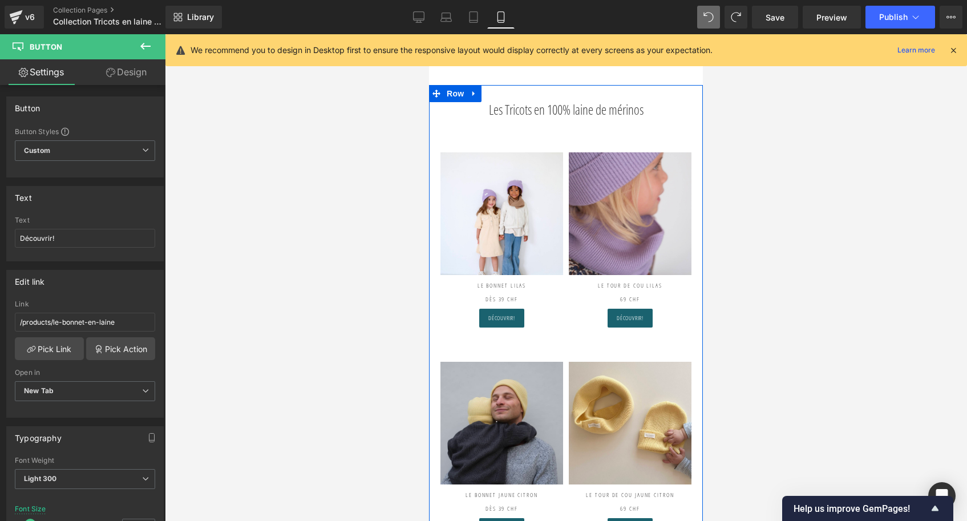
scroll to position [0, 0]
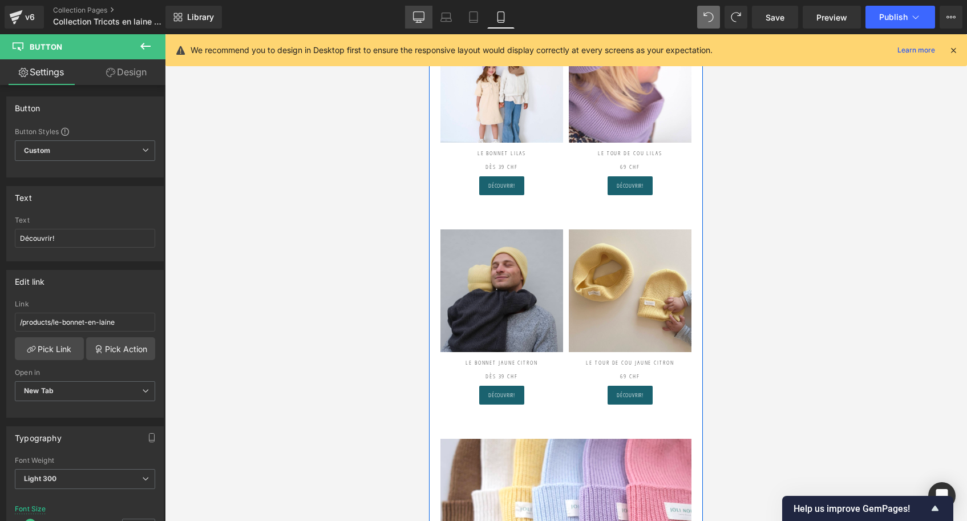
click at [430, 15] on link "Desktop" at bounding box center [418, 17] width 27 height 23
type input "12"
type input "100"
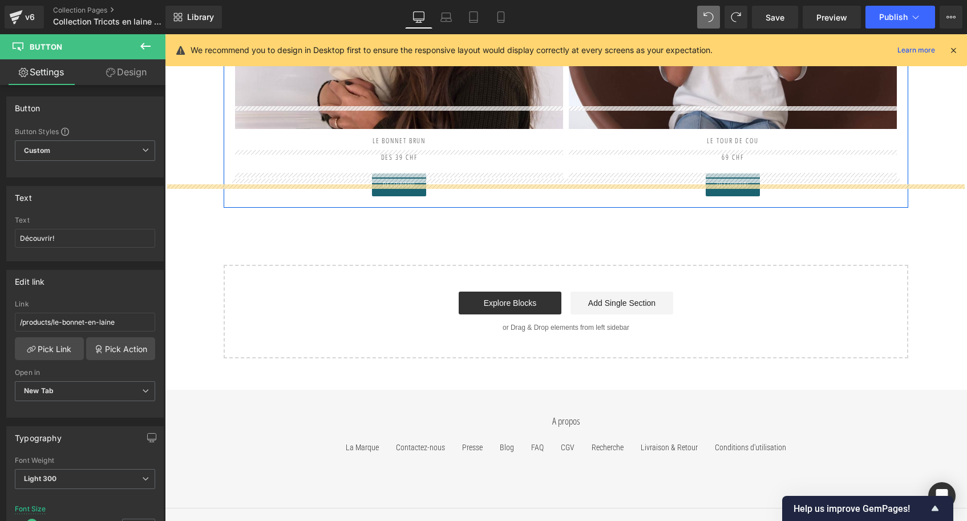
scroll to position [2512, 0]
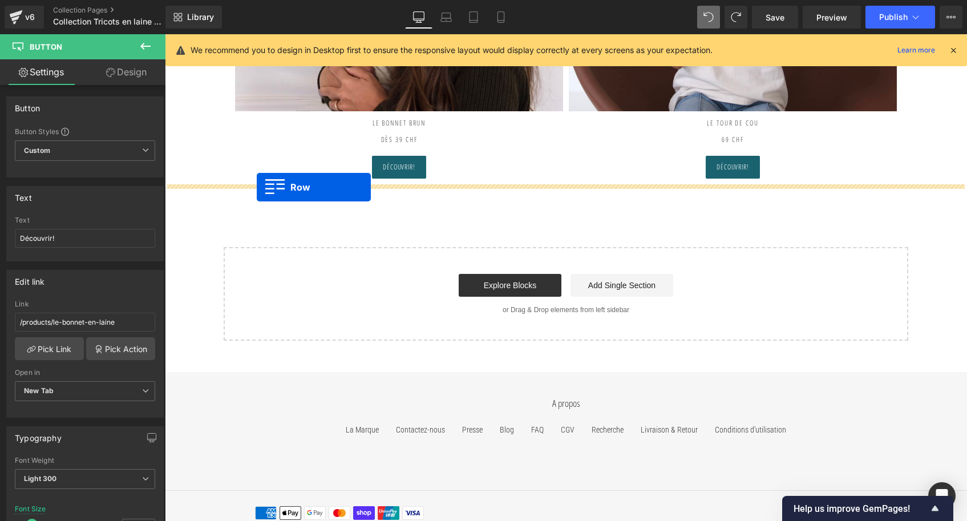
drag, startPoint x: 237, startPoint y: 140, endPoint x: 257, endPoint y: 187, distance: 51.2
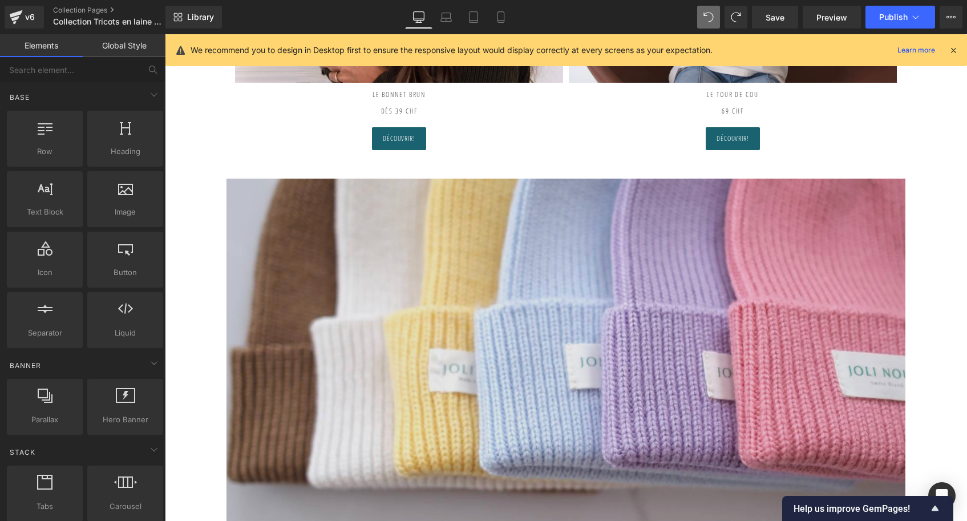
click at [349, 259] on img at bounding box center [566, 405] width 679 height 452
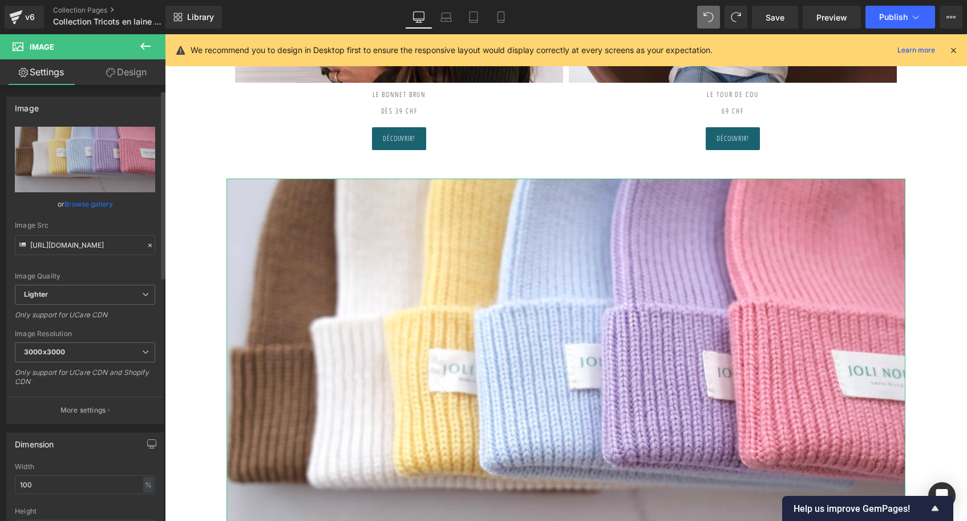
scroll to position [102, 0]
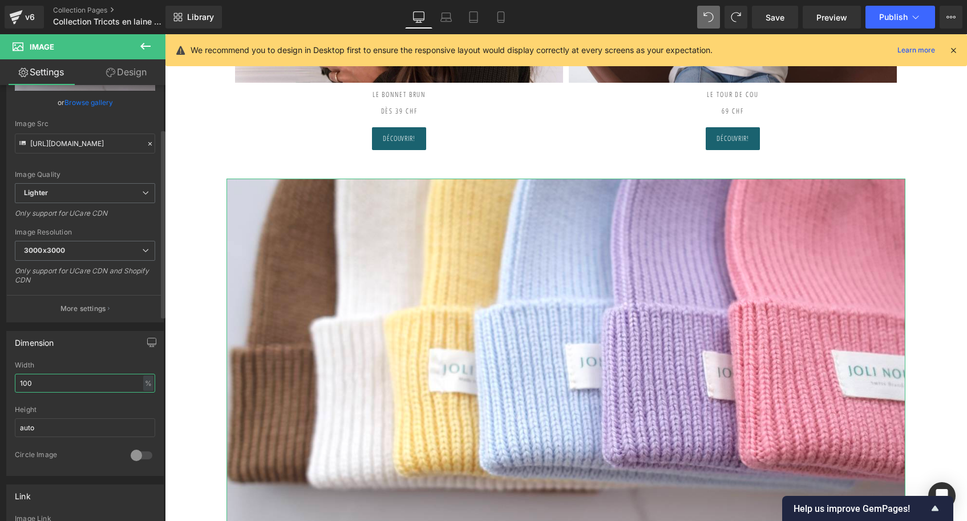
click at [26, 382] on input "100" at bounding box center [85, 383] width 140 height 19
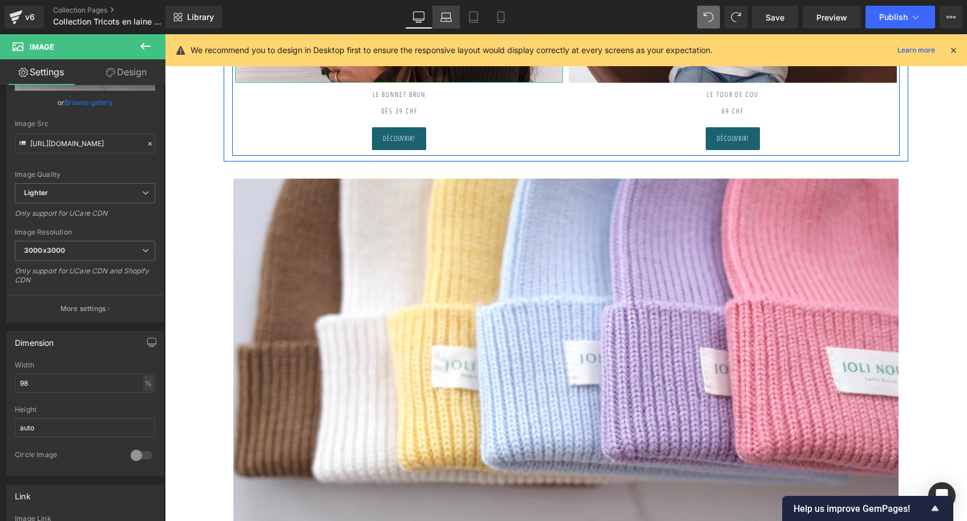
click at [454, 11] on link "Laptop" at bounding box center [445, 17] width 27 height 23
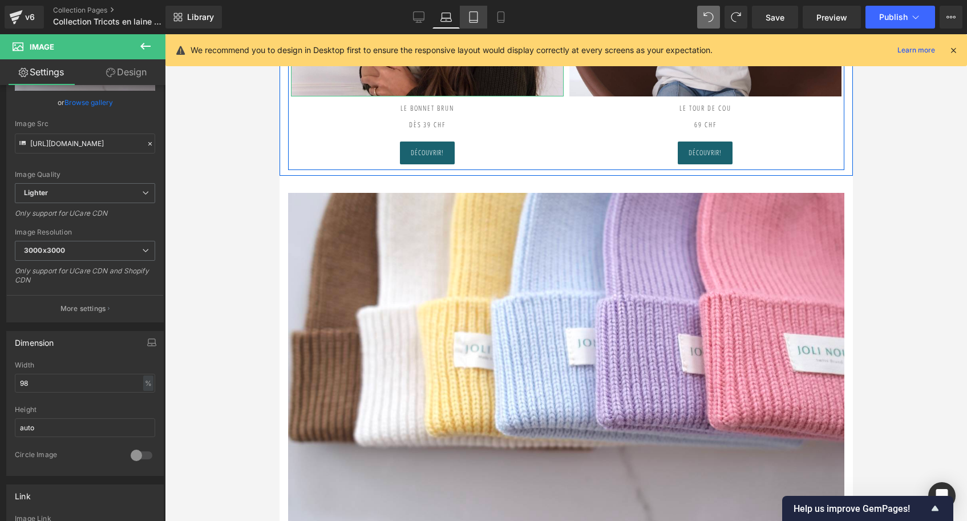
click at [476, 17] on icon at bounding box center [473, 16] width 11 height 11
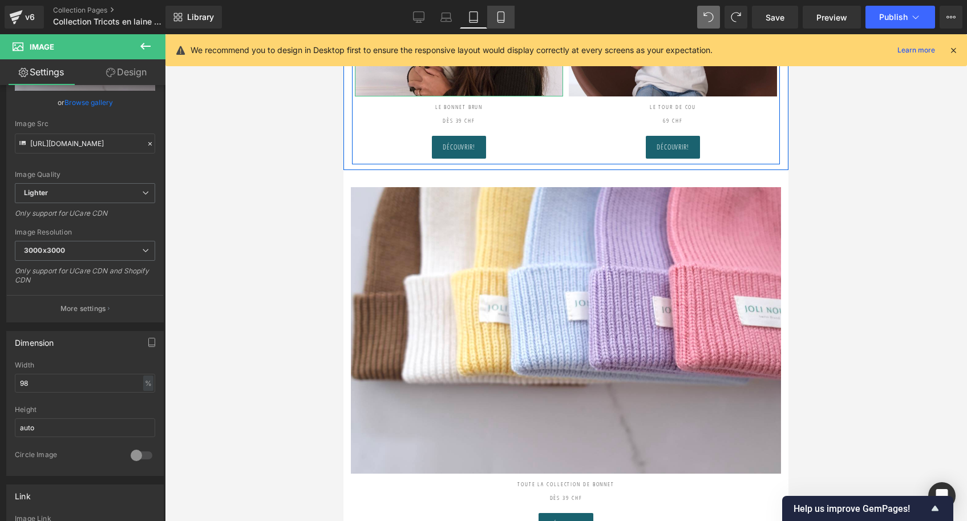
click at [496, 17] on icon at bounding box center [500, 16] width 11 height 11
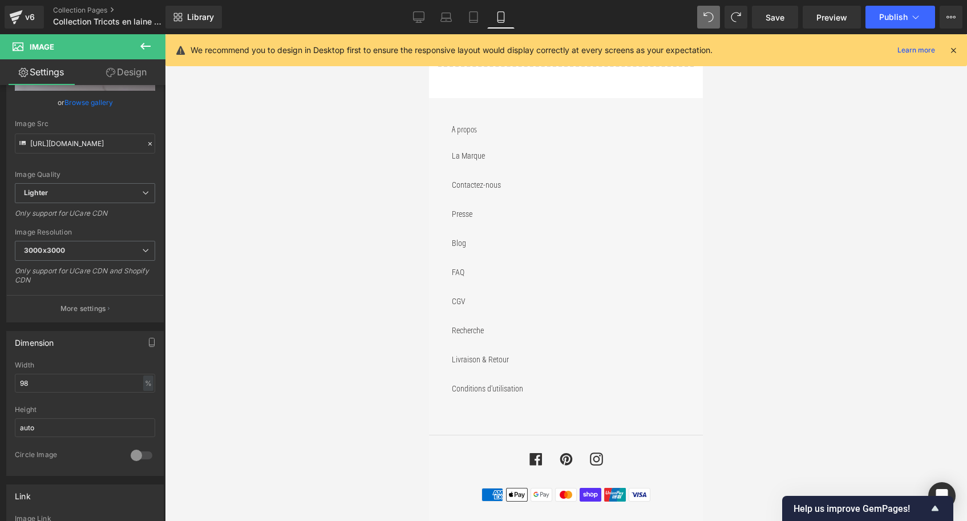
scroll to position [1227, 0]
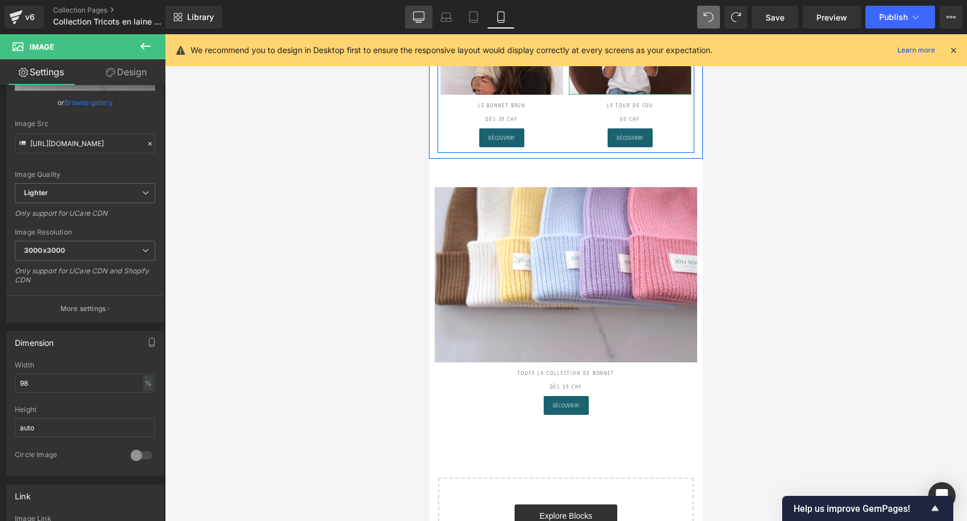
click at [428, 11] on link "Desktop" at bounding box center [418, 17] width 27 height 23
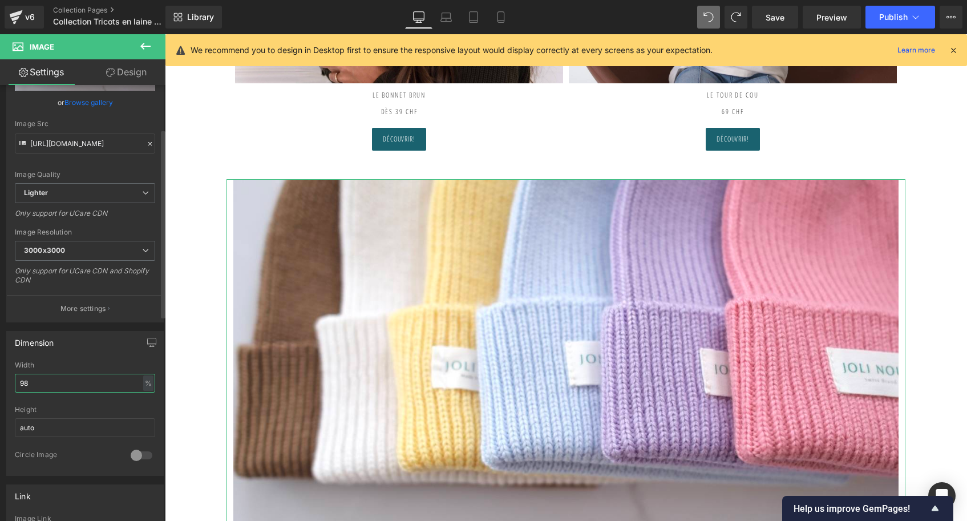
click at [57, 381] on input "98" at bounding box center [85, 383] width 140 height 19
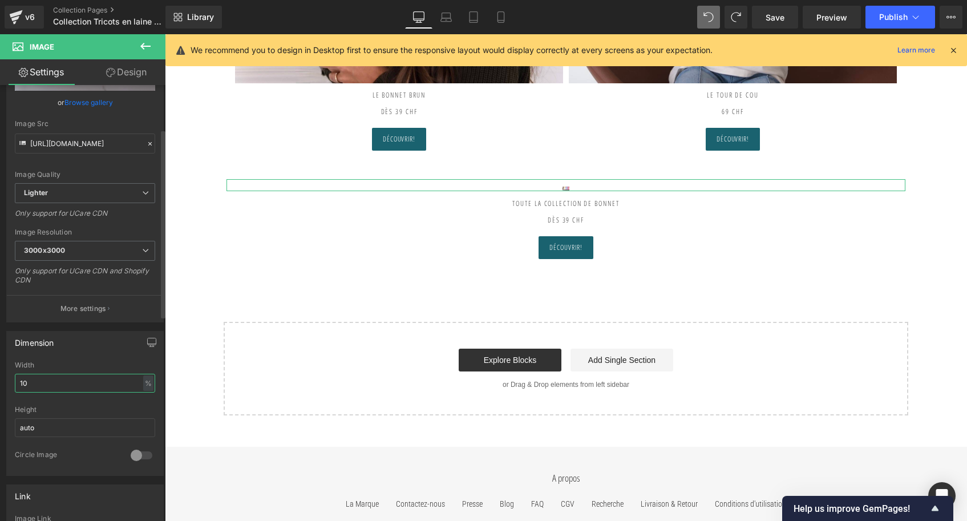
type input "100"
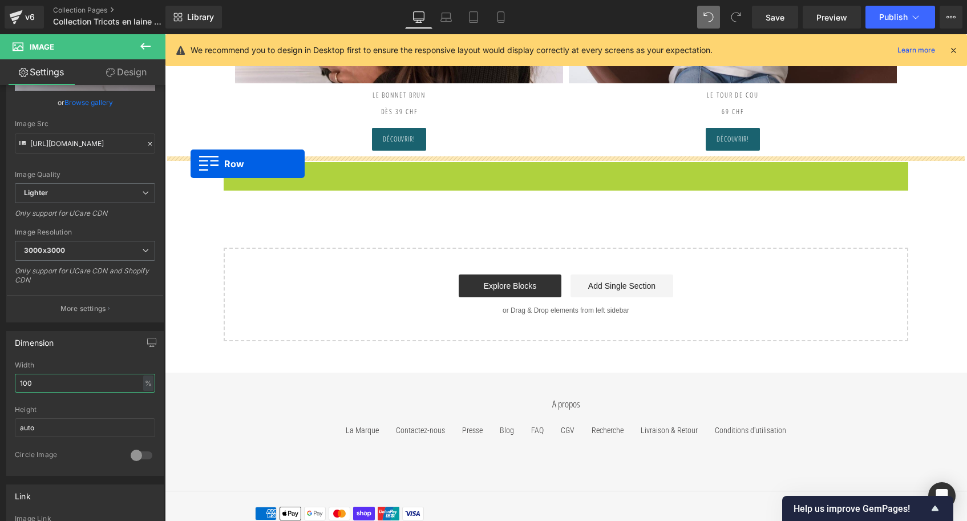
drag, startPoint x: 228, startPoint y: 165, endPoint x: 191, endPoint y: 164, distance: 37.1
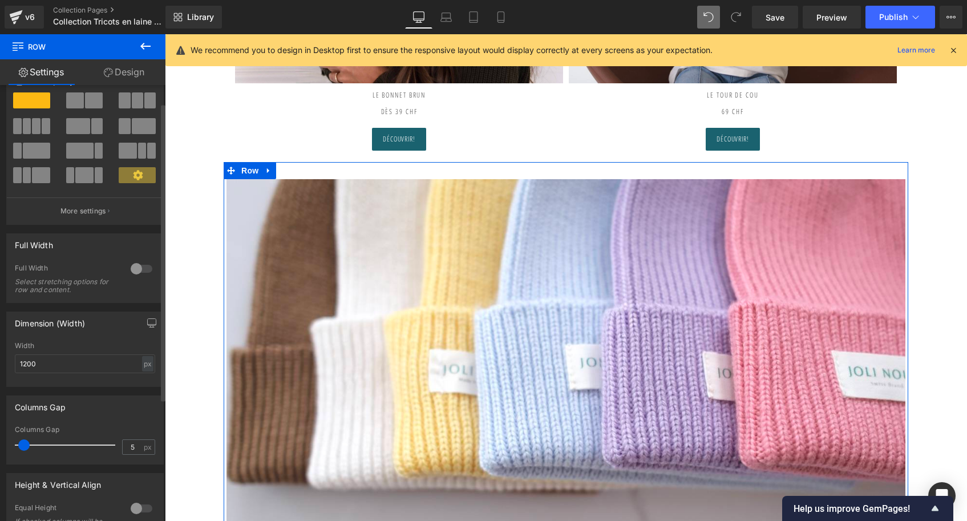
scroll to position [31, 0]
click at [141, 266] on div at bounding box center [141, 268] width 27 height 18
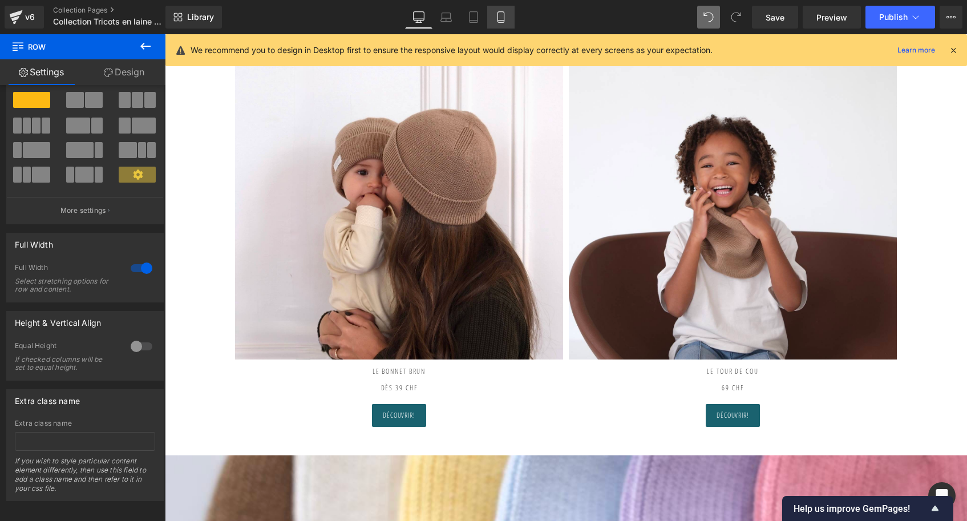
click at [502, 9] on link "Mobile" at bounding box center [500, 17] width 27 height 23
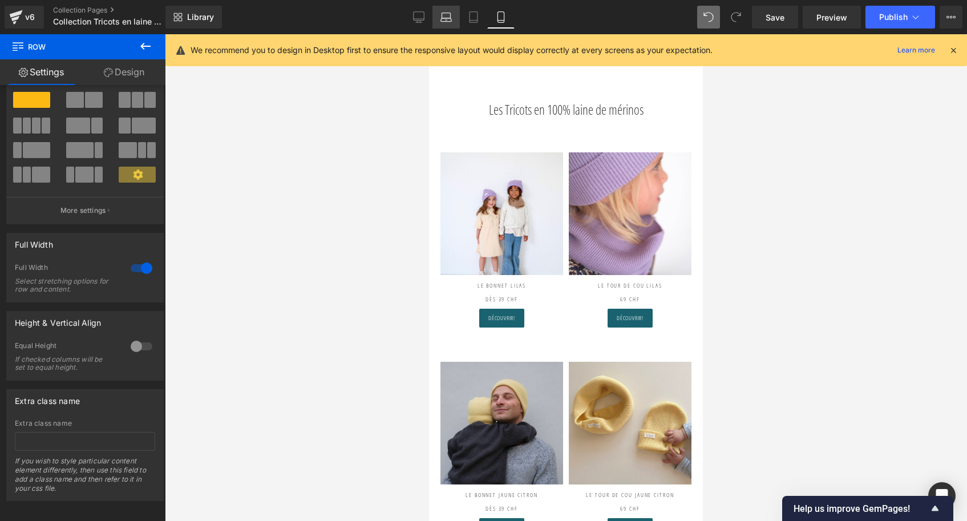
scroll to position [0, 0]
click at [417, 14] on icon at bounding box center [418, 16] width 11 height 11
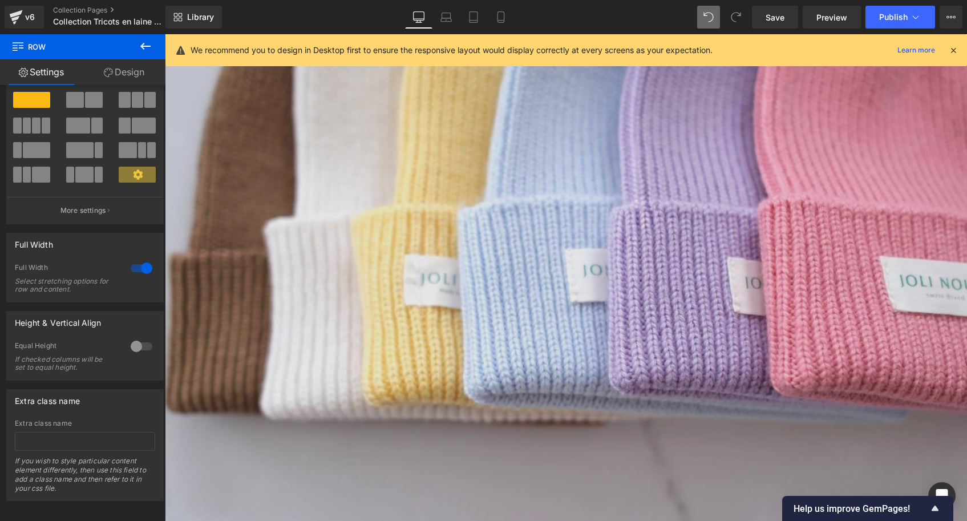
scroll to position [2444, 0]
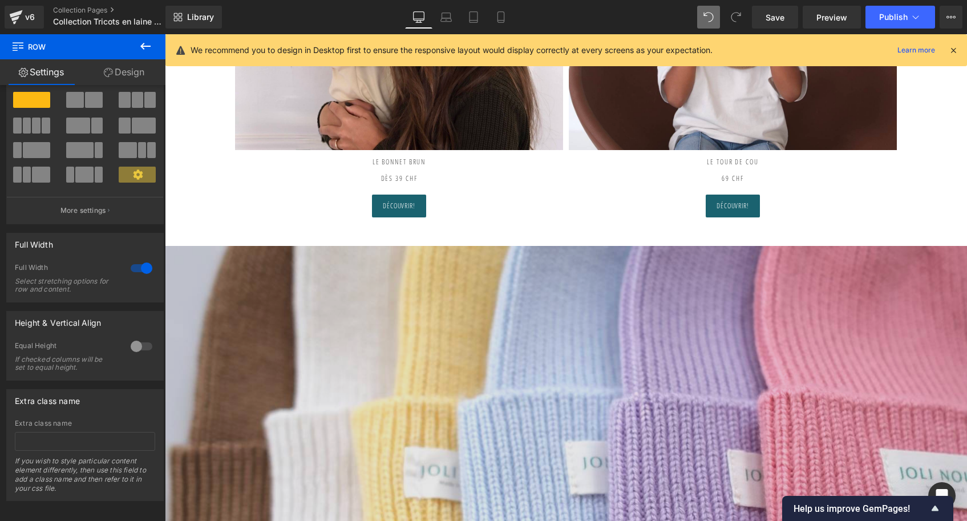
click at [389, 322] on img at bounding box center [566, 513] width 802 height 535
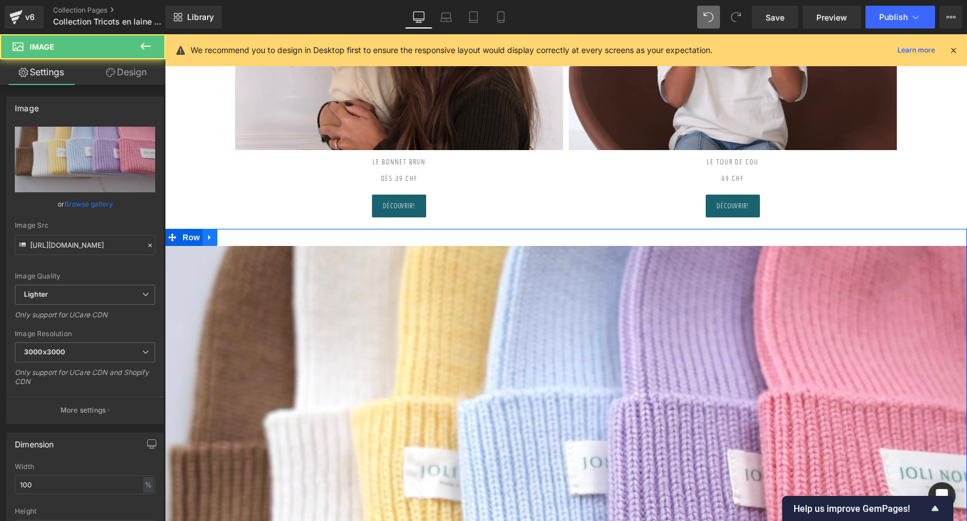
click at [212, 231] on link at bounding box center [210, 237] width 15 height 17
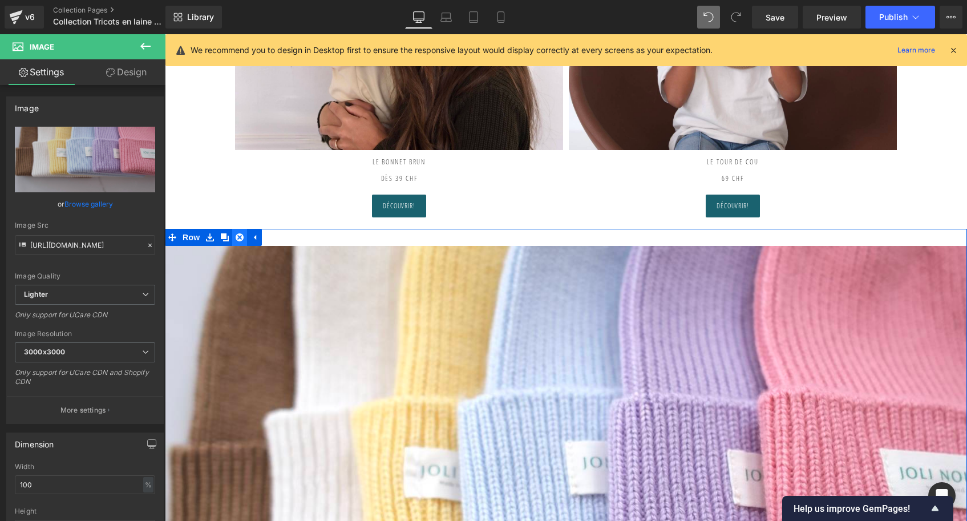
click at [236, 233] on icon at bounding box center [240, 237] width 8 height 8
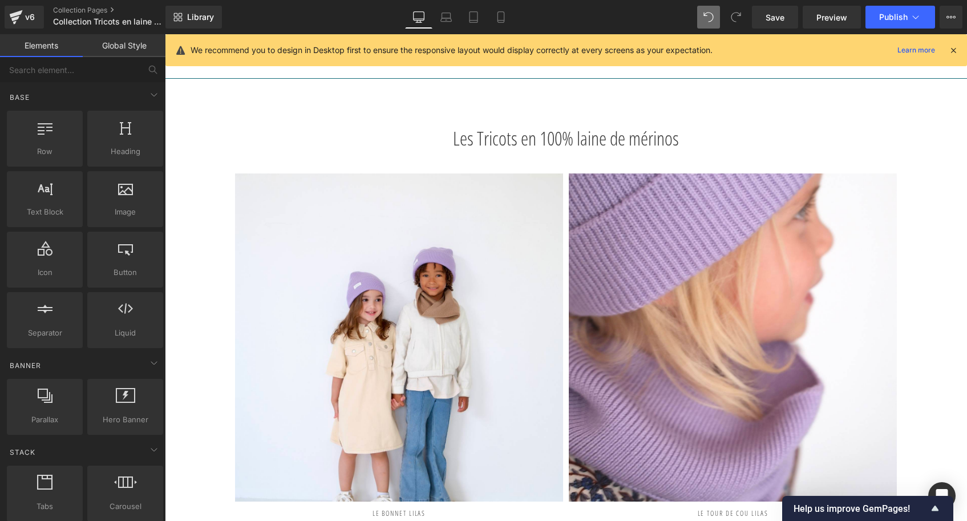
scroll to position [0, 0]
click at [888, 10] on button "Publish" at bounding box center [901, 17] width 70 height 23
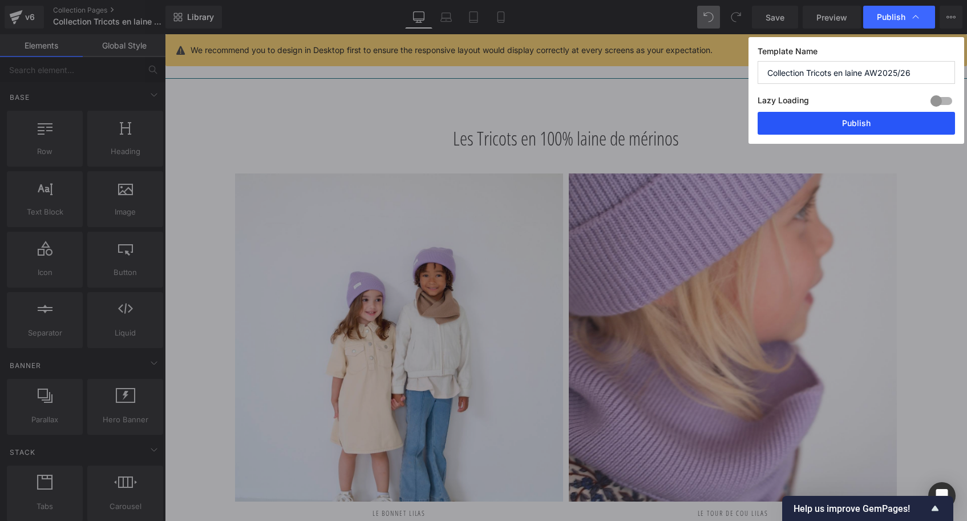
click at [850, 119] on button "Publish" at bounding box center [856, 123] width 197 height 23
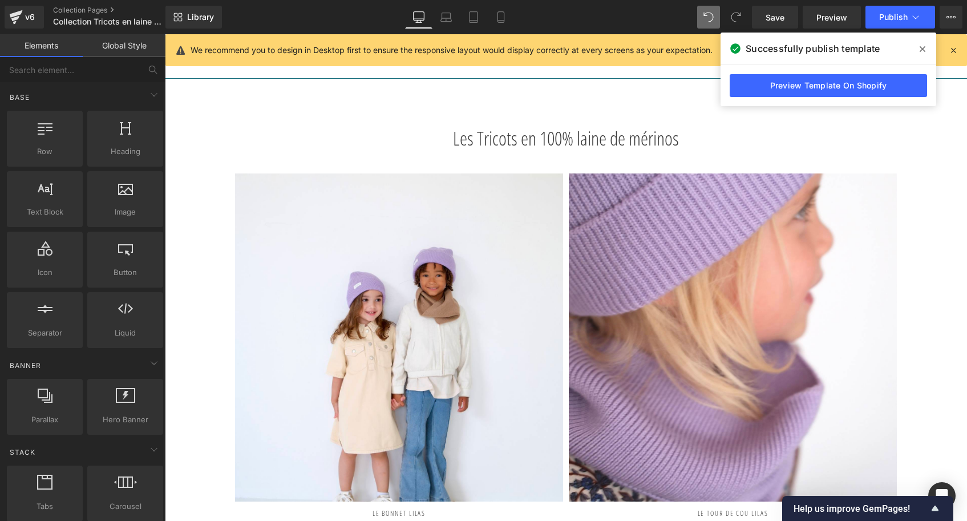
click at [925, 46] on span at bounding box center [922, 49] width 18 height 18
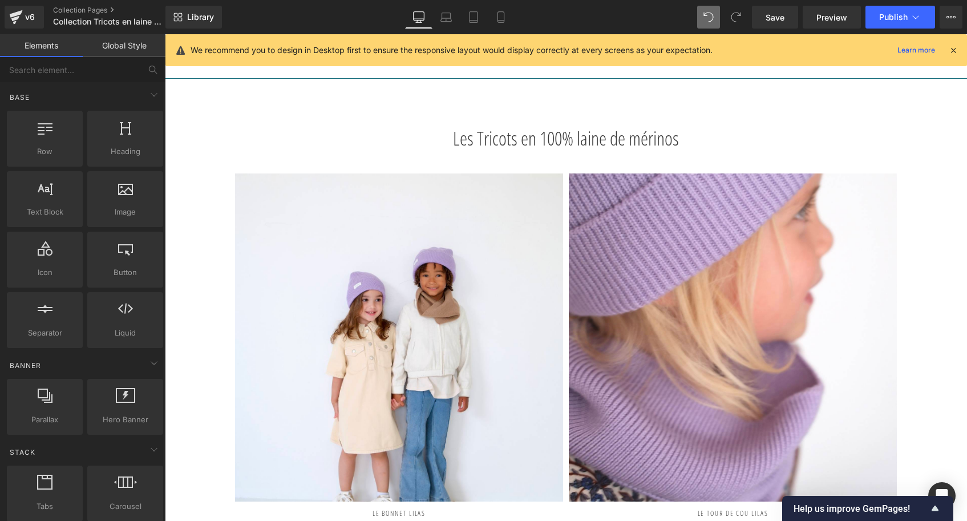
click at [952, 50] on icon at bounding box center [953, 50] width 10 height 10
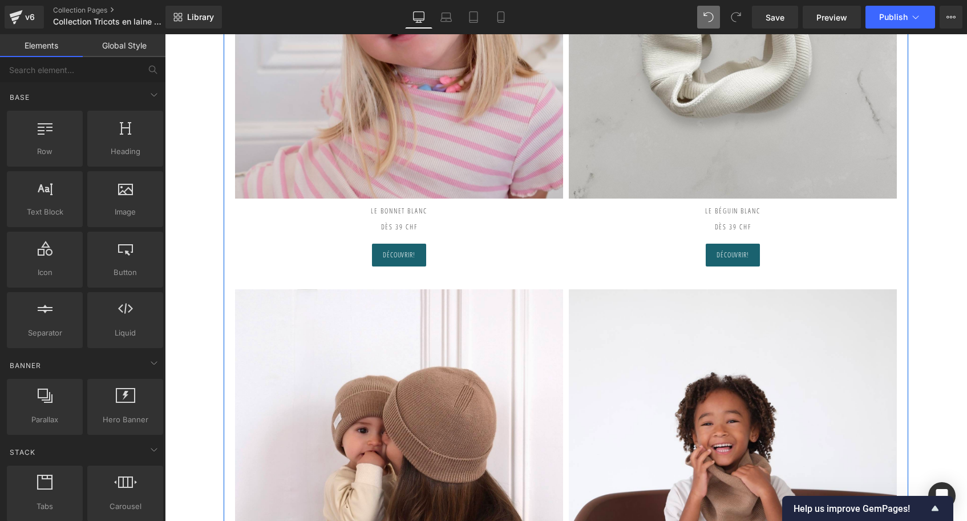
scroll to position [2088, 0]
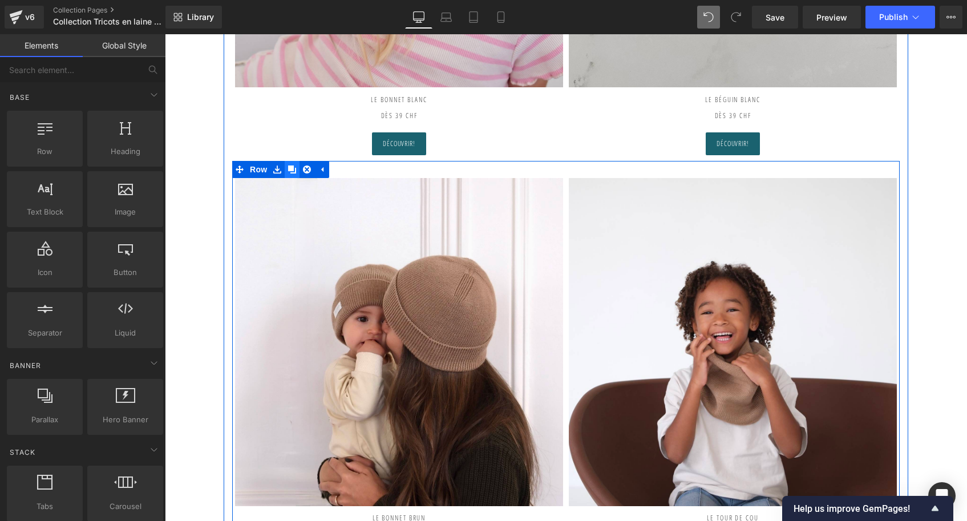
click at [288, 167] on icon at bounding box center [292, 169] width 8 height 9
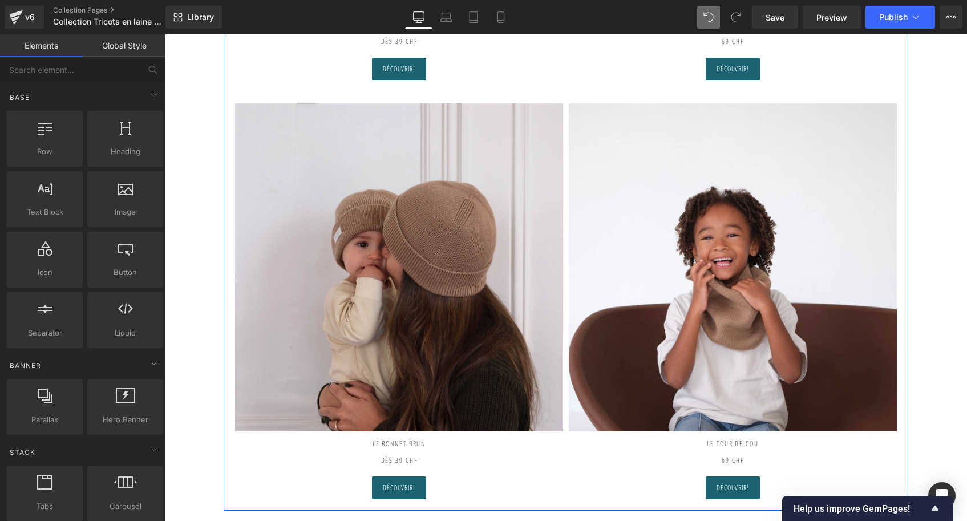
scroll to position [2582, 0]
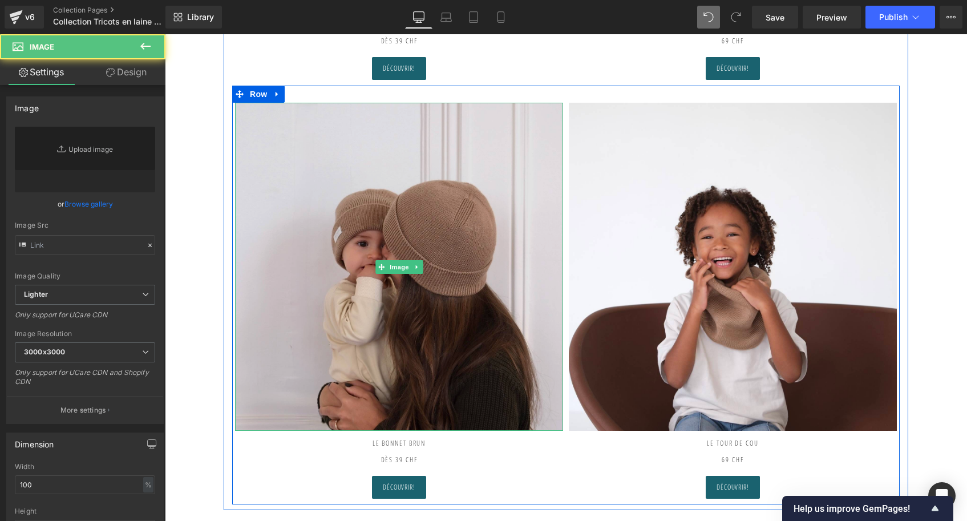
type input "[URL][DOMAIN_NAME]"
click at [399, 187] on img at bounding box center [399, 267] width 328 height 328
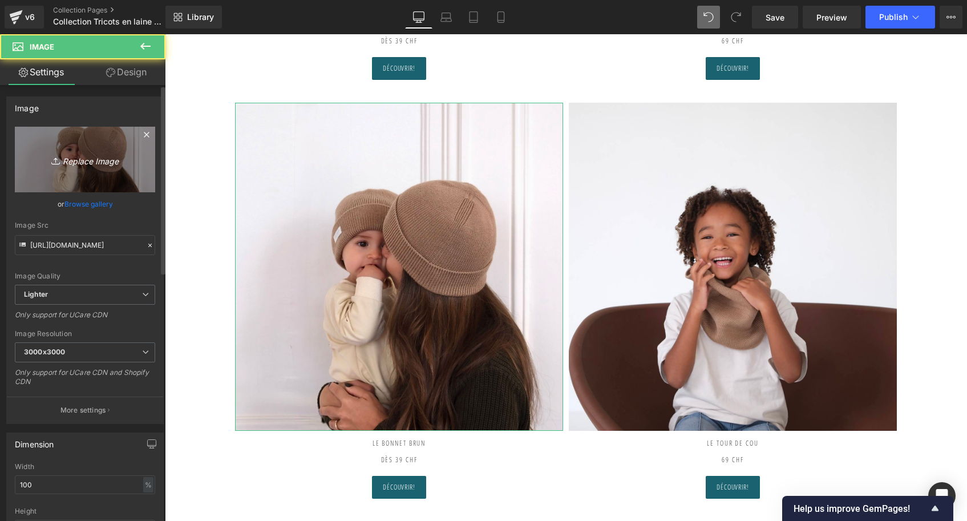
click at [98, 168] on link "Replace Image" at bounding box center [85, 160] width 140 height 66
type input "C:\fakepath\Bonnet-bleu-ciel-Tricot-joli-nous-laine-mérinos-ultra-doux-confort…"
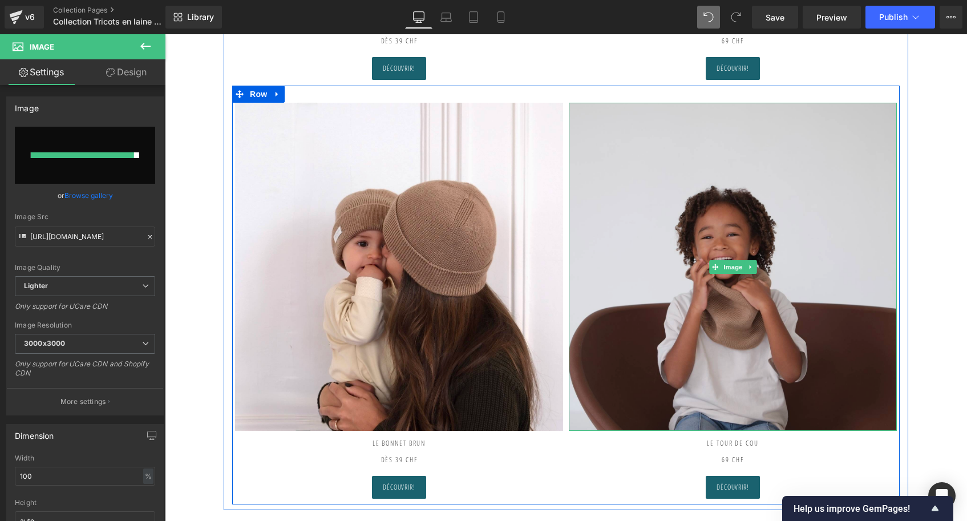
type input "[URL][DOMAIN_NAME]"
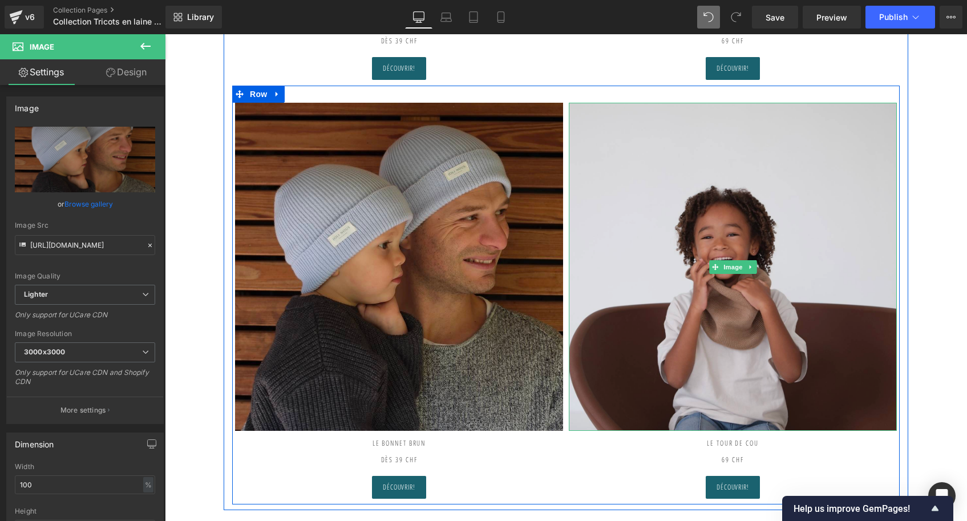
click at [687, 161] on img at bounding box center [733, 267] width 328 height 328
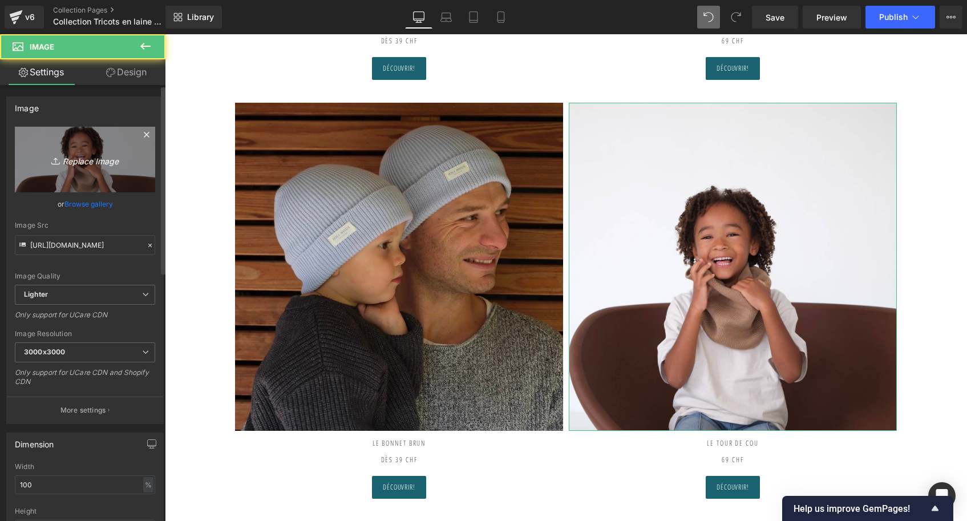
click at [58, 182] on link "Replace Image" at bounding box center [85, 160] width 140 height 66
type input "C:\fakepath\Tour-de-cou-all-Tricot-joli-nous-laine-mérinos-ultra-doux-conforta…"
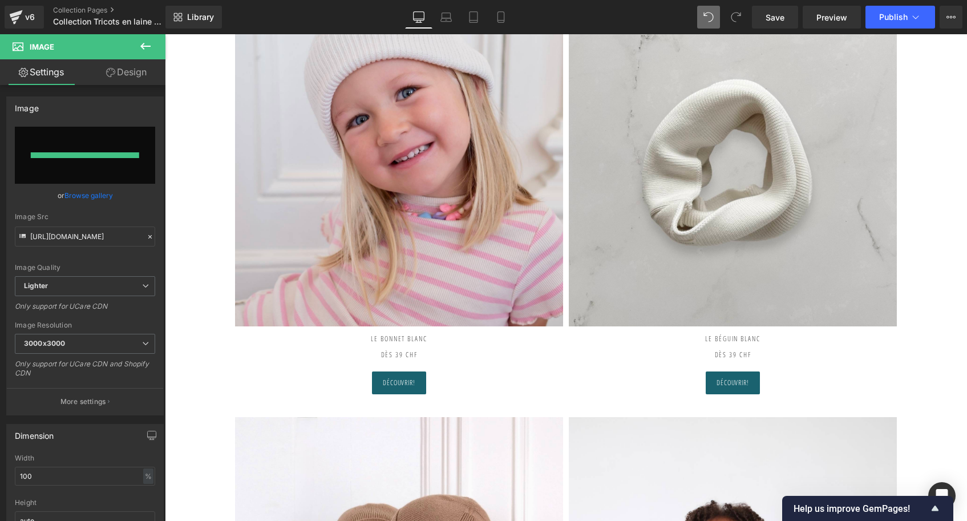
type input "[URL][DOMAIN_NAME]"
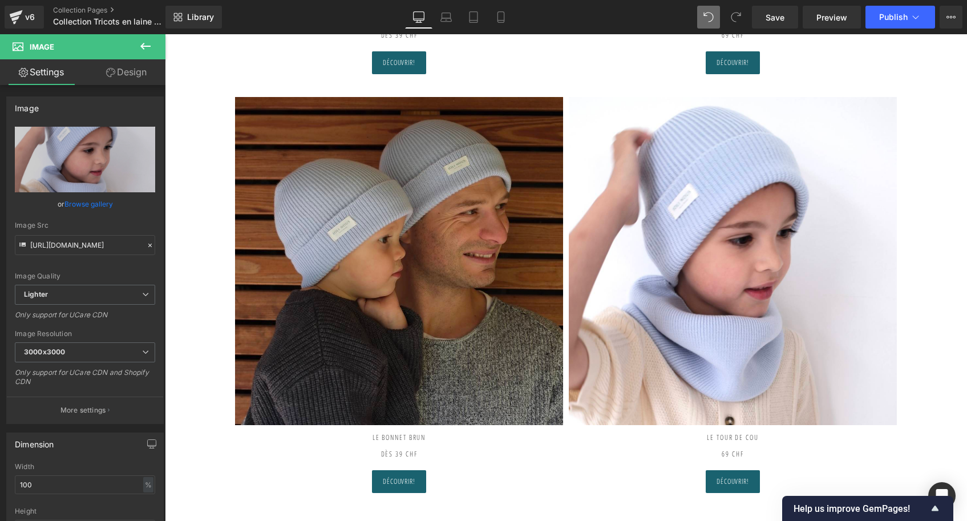
scroll to position [2598, 0]
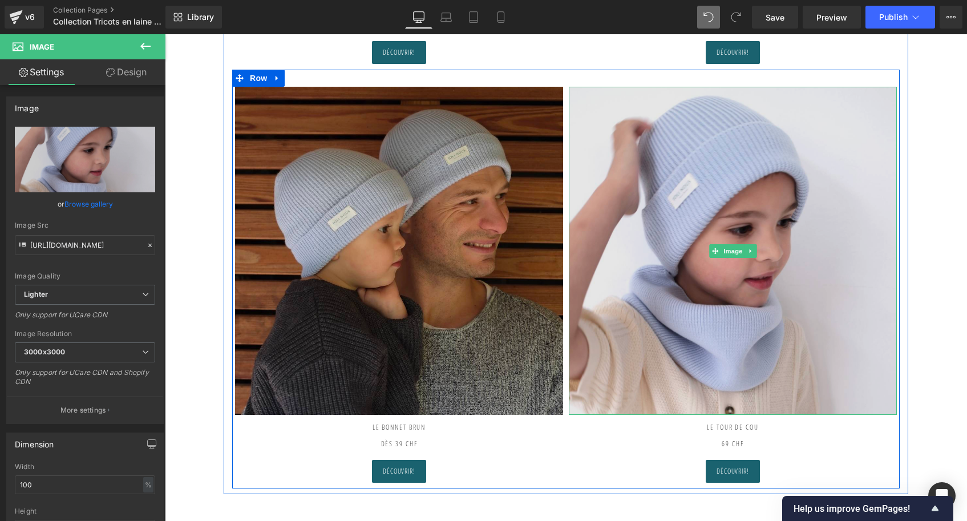
click at [794, 217] on img at bounding box center [733, 251] width 328 height 328
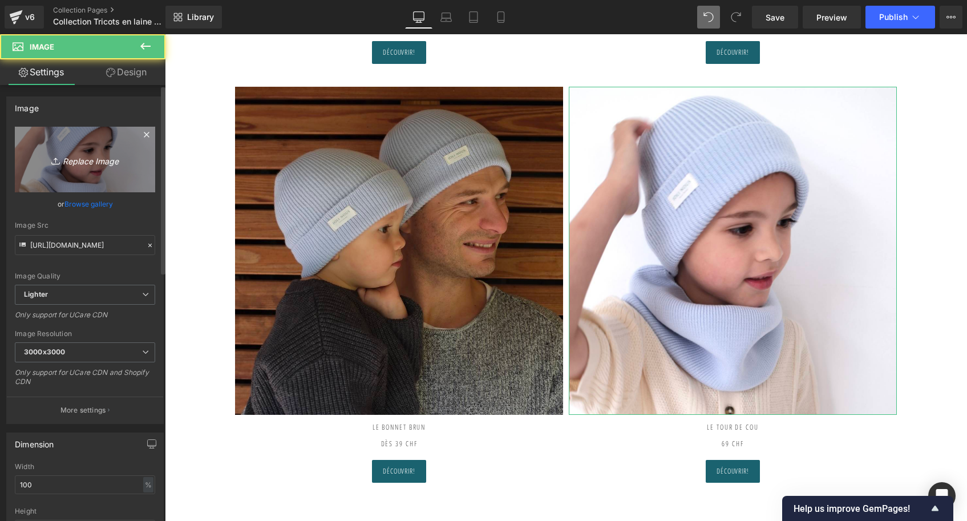
click at [128, 176] on link "Replace Image" at bounding box center [85, 160] width 140 height 66
type input "C:\fakepath\Tour-de-cou-bleu-ciel-Tricot-joli-nous-laine-mérinos-ultra-doux-co…"
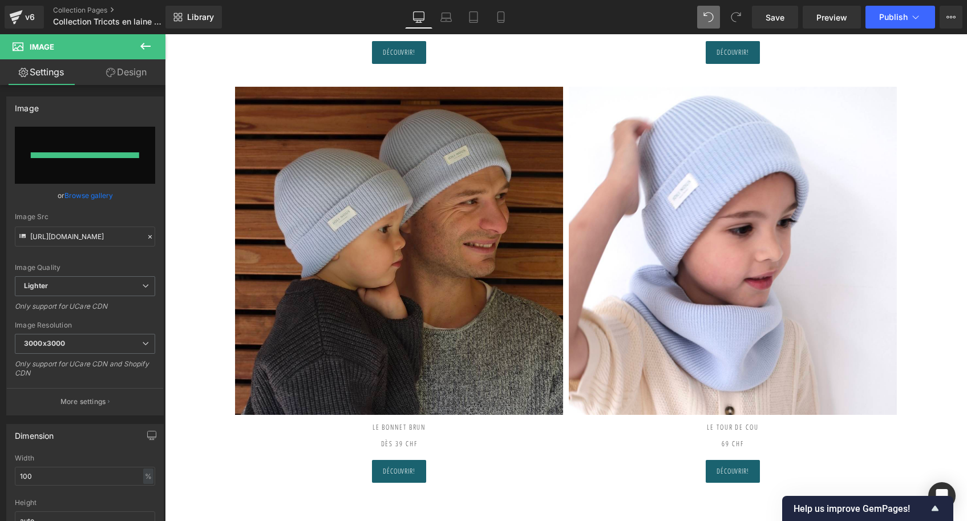
type input "[URL][DOMAIN_NAME]"
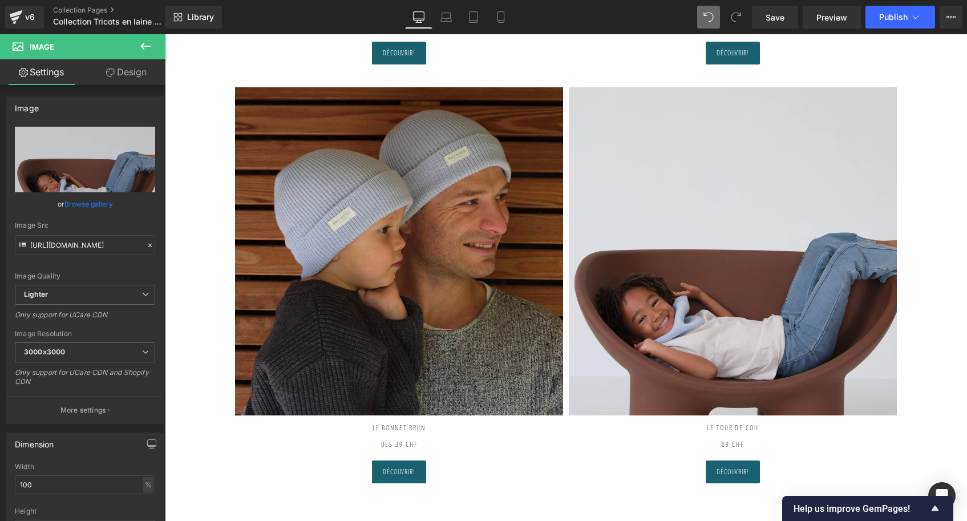
scroll to position [2649, 0]
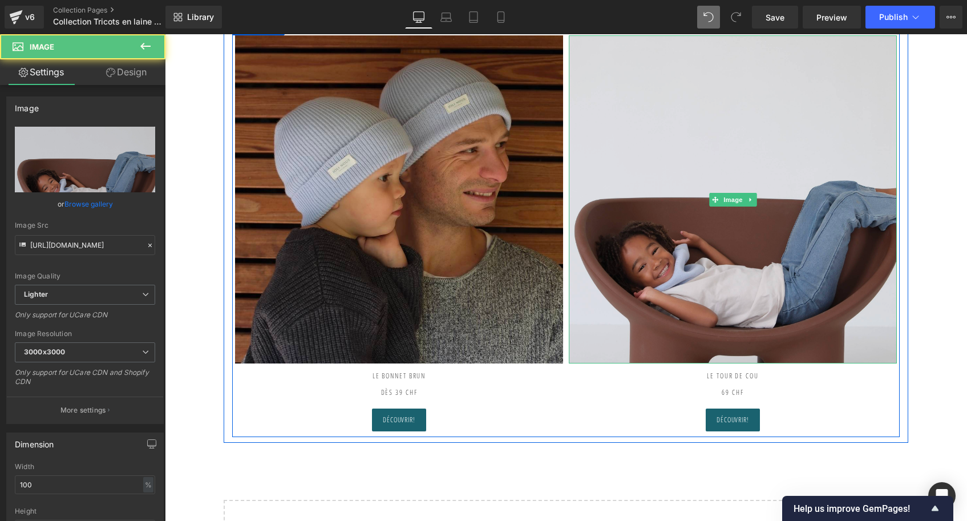
click at [809, 256] on img at bounding box center [733, 199] width 328 height 328
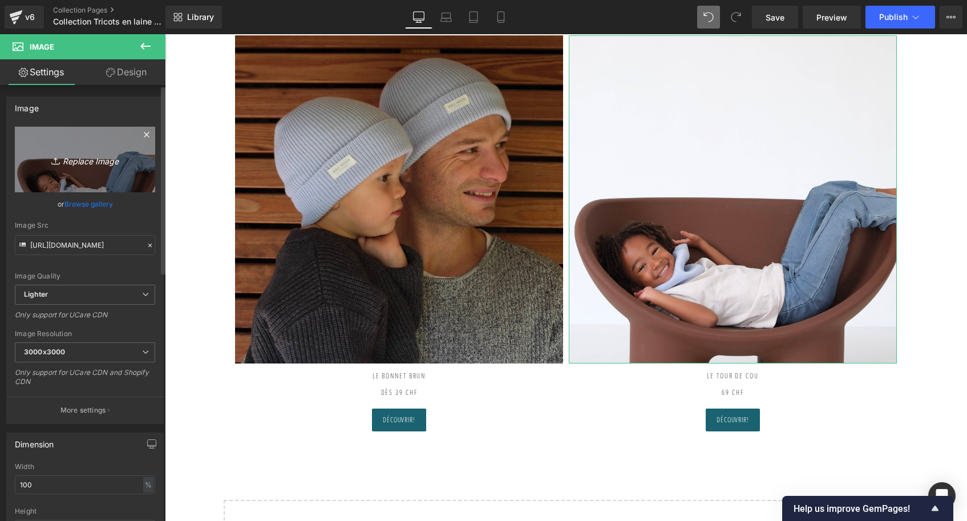
click at [95, 163] on icon "Replace Image" at bounding box center [84, 159] width 91 height 14
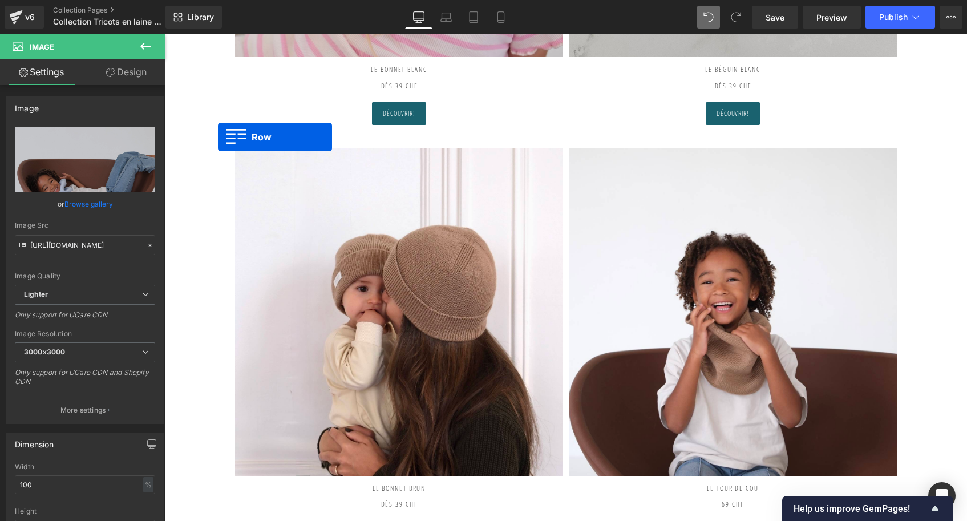
scroll to position [1730, 0]
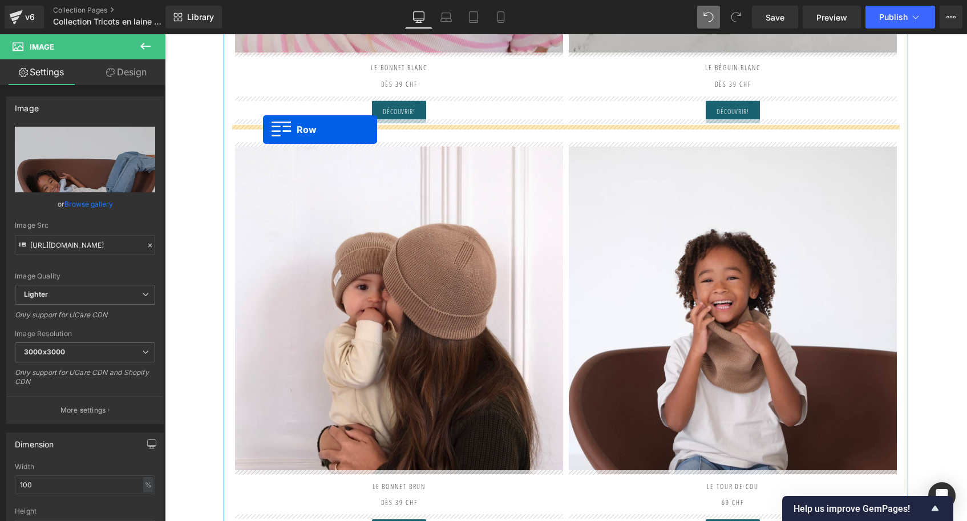
drag, startPoint x: 237, startPoint y: 70, endPoint x: 263, endPoint y: 130, distance: 64.7
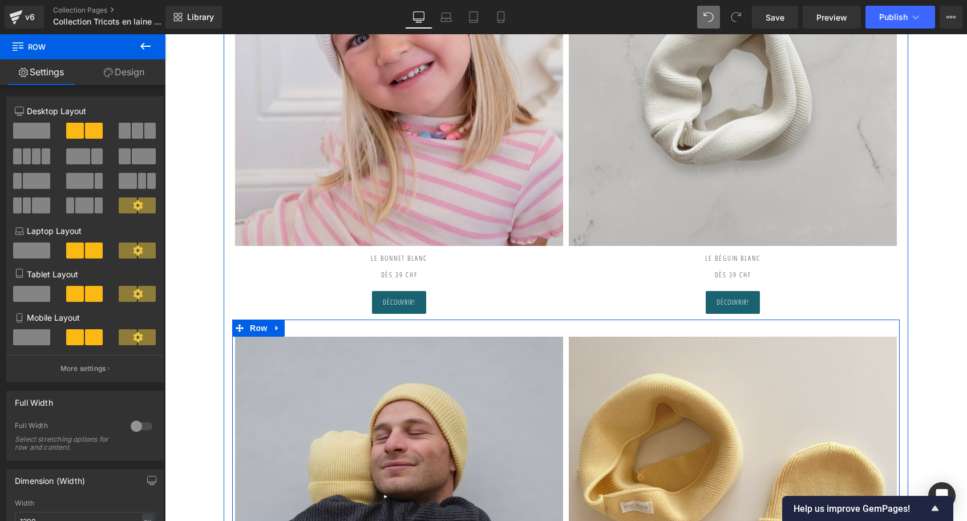
scroll to position [1551, 0]
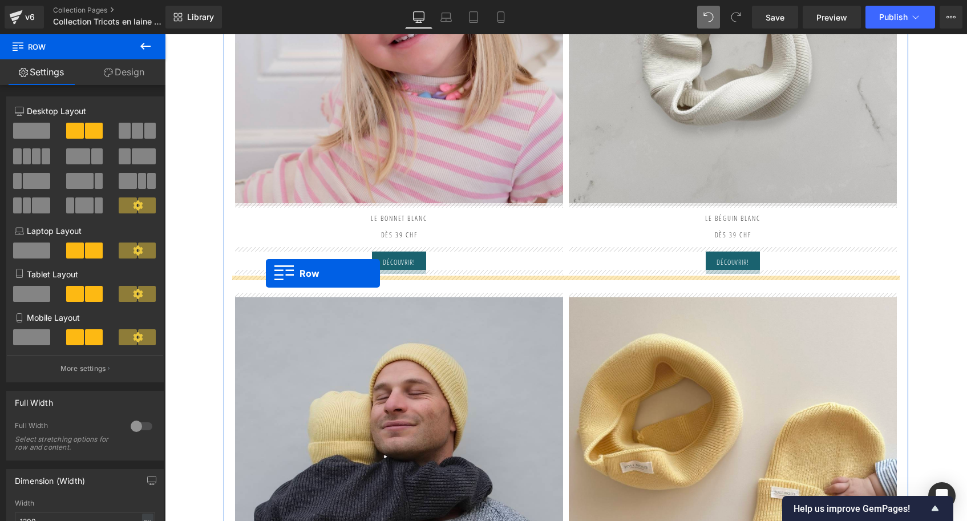
drag, startPoint x: 238, startPoint y: 298, endPoint x: 266, endPoint y: 273, distance: 37.2
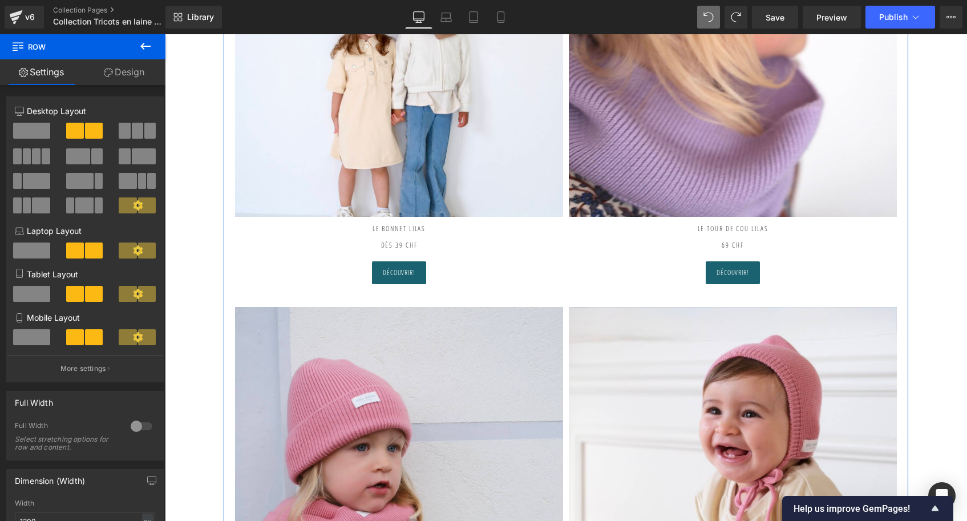
scroll to position [290, 0]
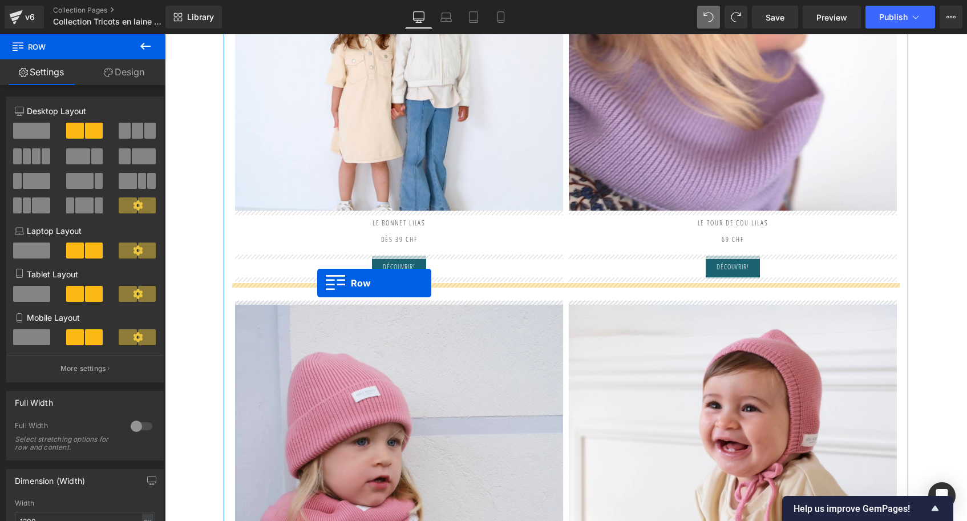
drag, startPoint x: 234, startPoint y: 343, endPoint x: 317, endPoint y: 283, distance: 102.9
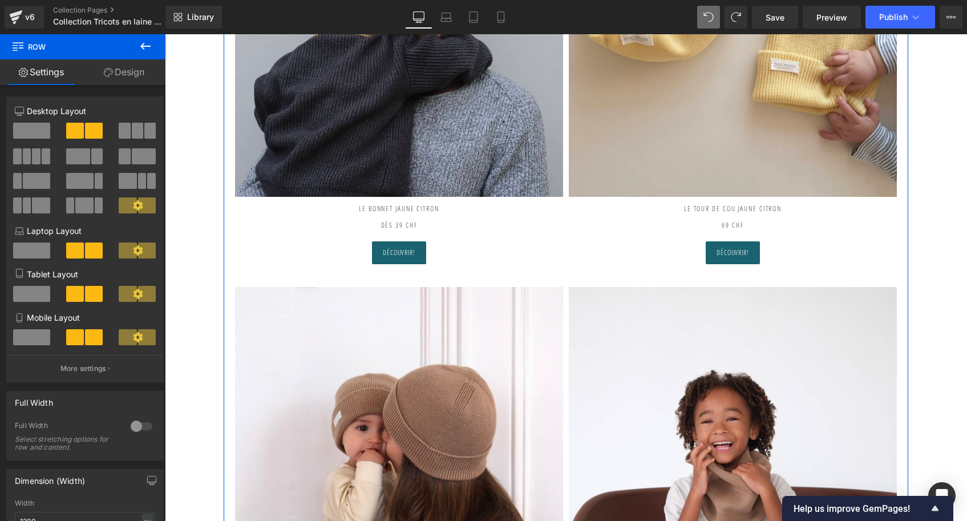
scroll to position [2409, 0]
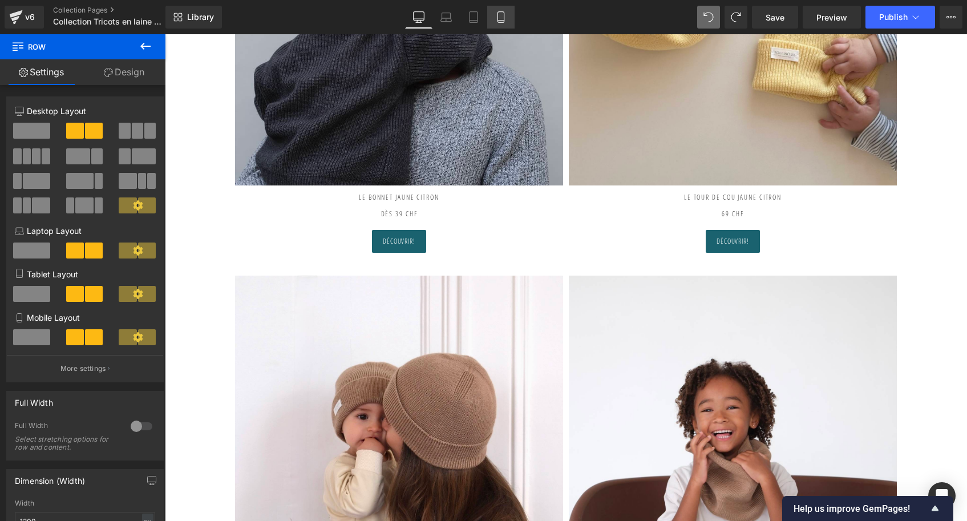
click at [504, 22] on icon at bounding box center [501, 17] width 6 height 11
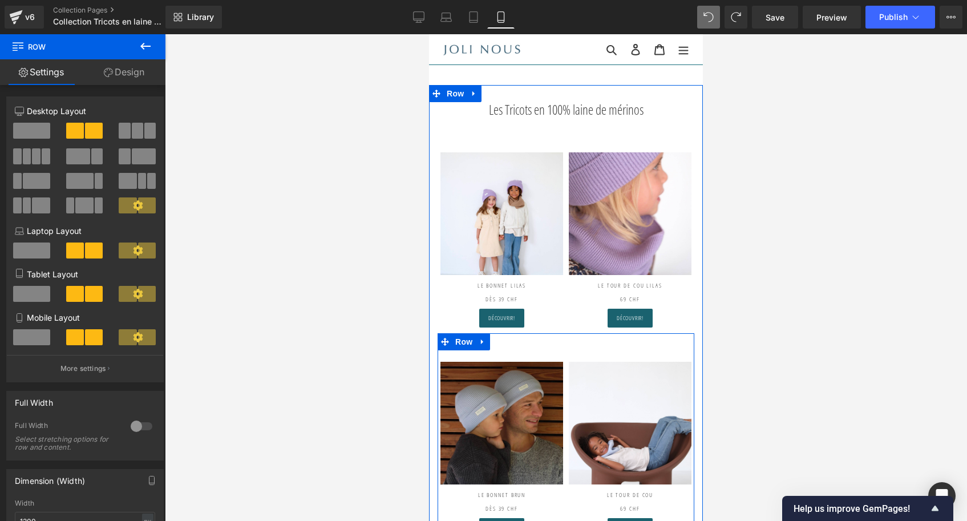
scroll to position [0, 0]
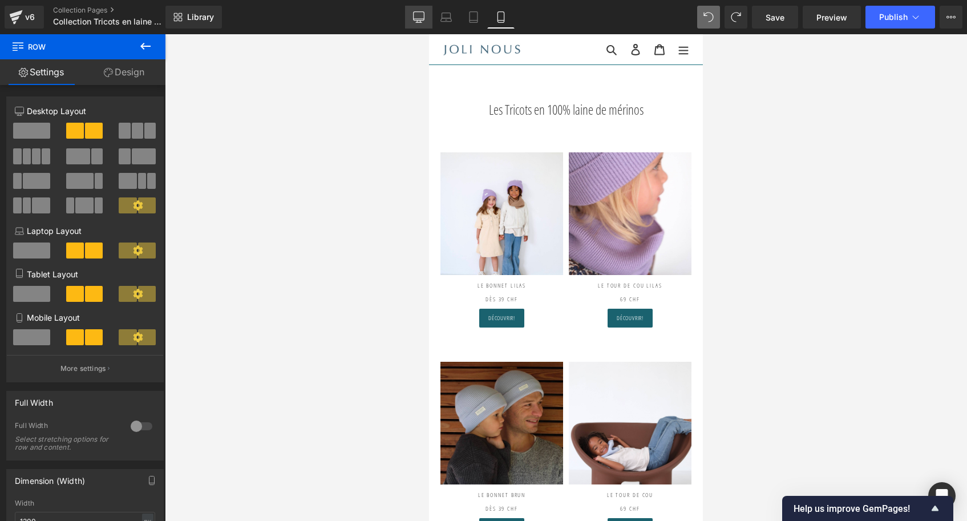
click at [419, 13] on icon at bounding box center [418, 16] width 11 height 11
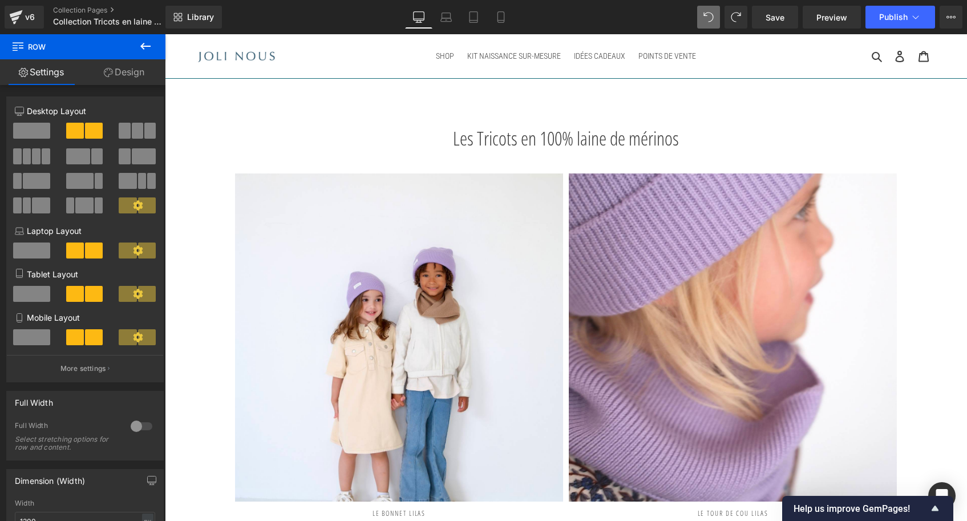
scroll to position [242, 0]
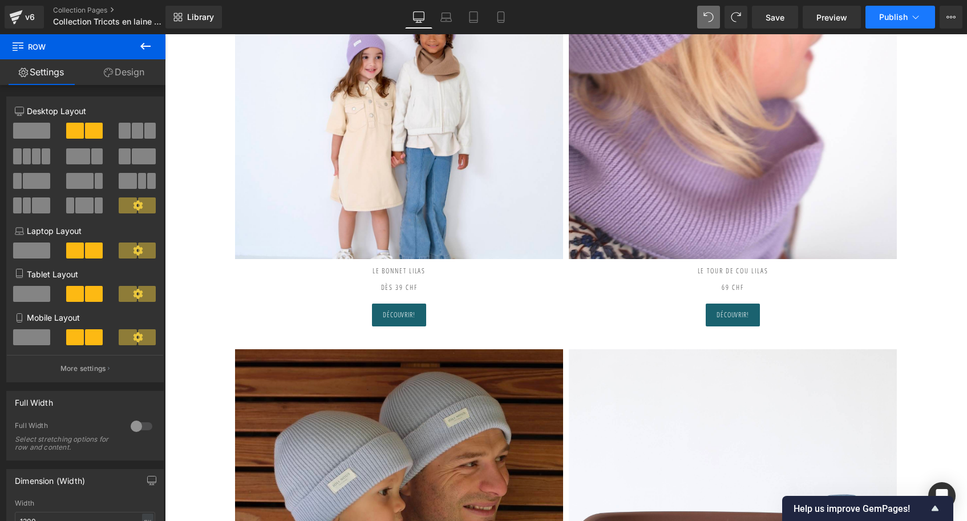
click at [904, 20] on span "Publish" at bounding box center [893, 17] width 29 height 9
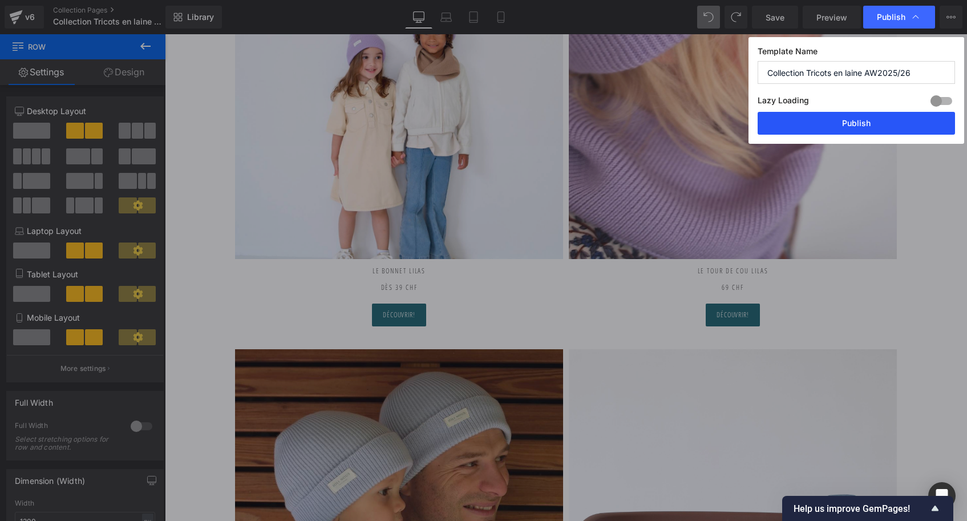
click at [867, 127] on button "Publish" at bounding box center [856, 123] width 197 height 23
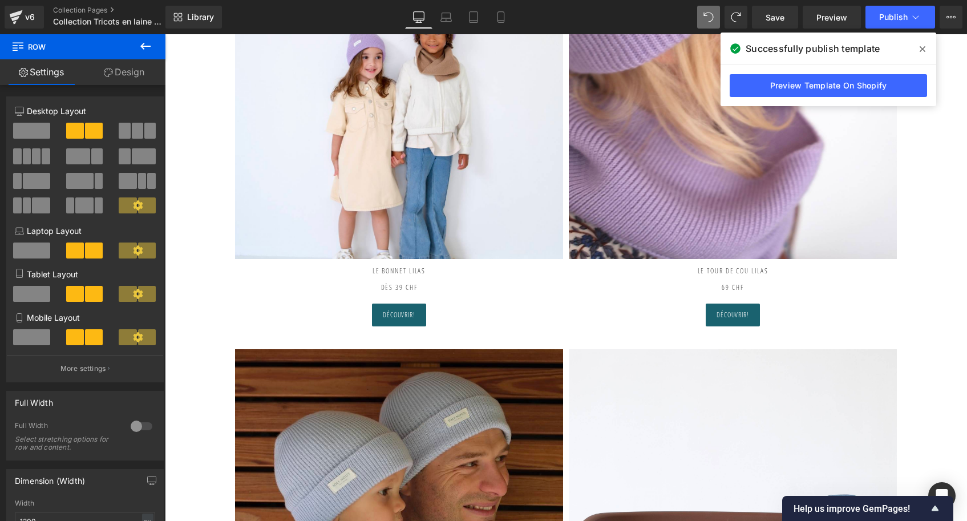
click at [917, 46] on span at bounding box center [922, 49] width 18 height 18
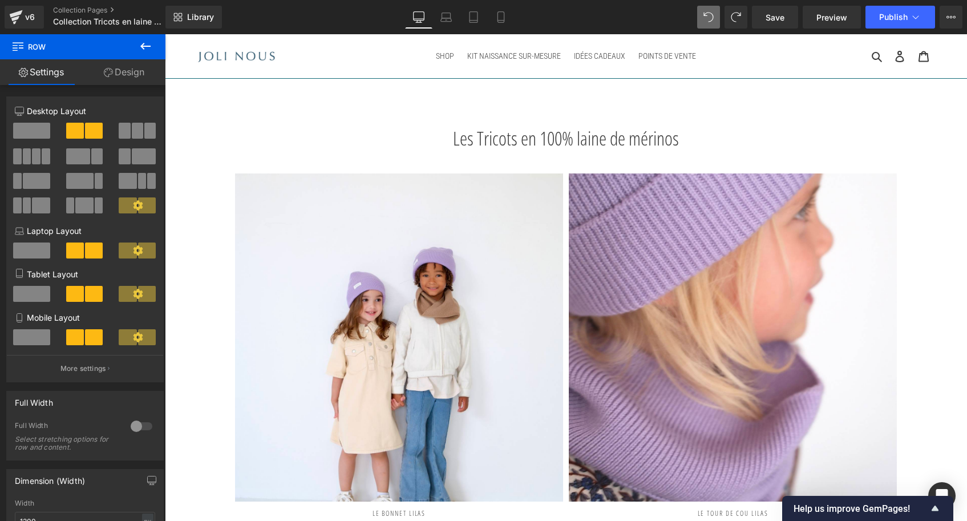
scroll to position [0, 0]
click at [82, 6] on link "Collection Pages" at bounding box center [118, 10] width 131 height 9
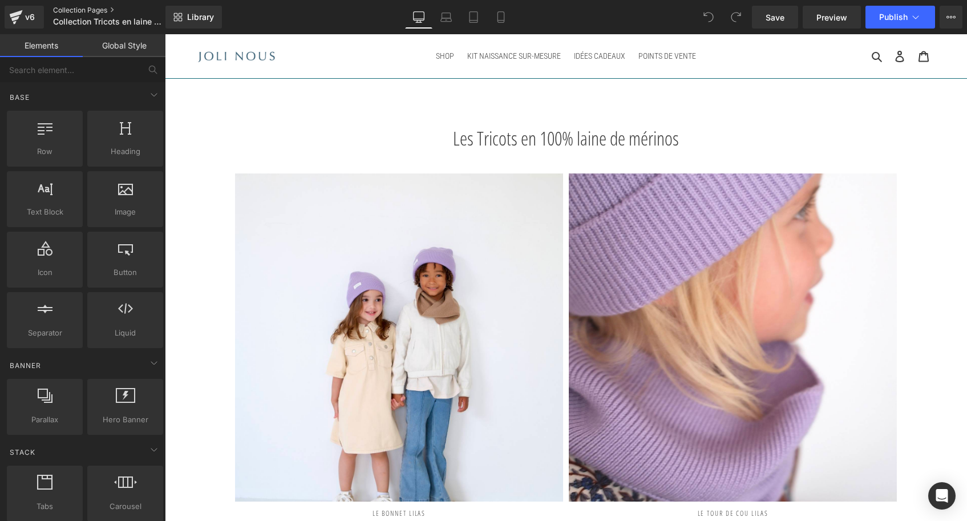
click at [83, 11] on link "Collection Pages" at bounding box center [118, 10] width 131 height 9
